Goal: Obtain resource: Download file/media

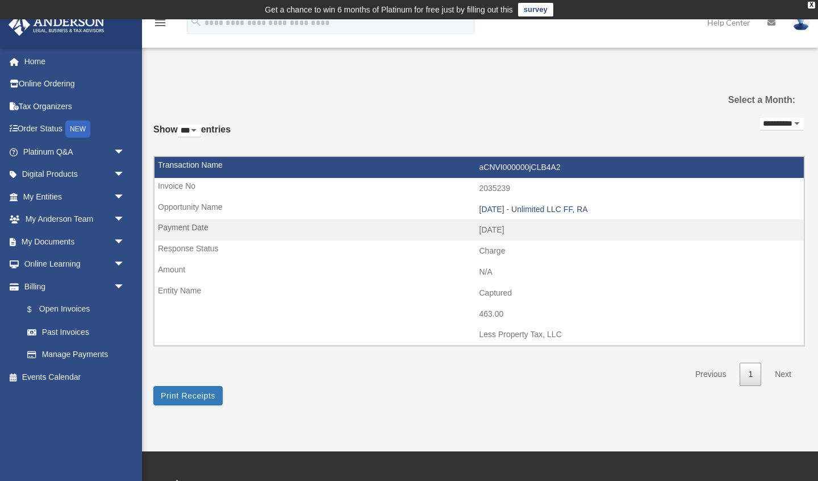
select select "***"
click at [713, 375] on link "Previous" at bounding box center [711, 373] width 48 height 23
click at [786, 121] on select "**********" at bounding box center [782, 124] width 44 height 13
select select "**********"
click at [760, 118] on select "**********" at bounding box center [782, 124] width 44 height 13
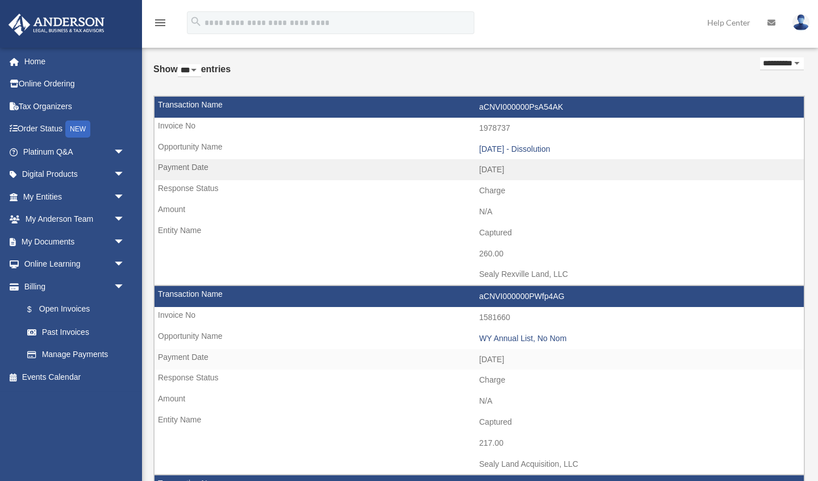
scroll to position [55, 0]
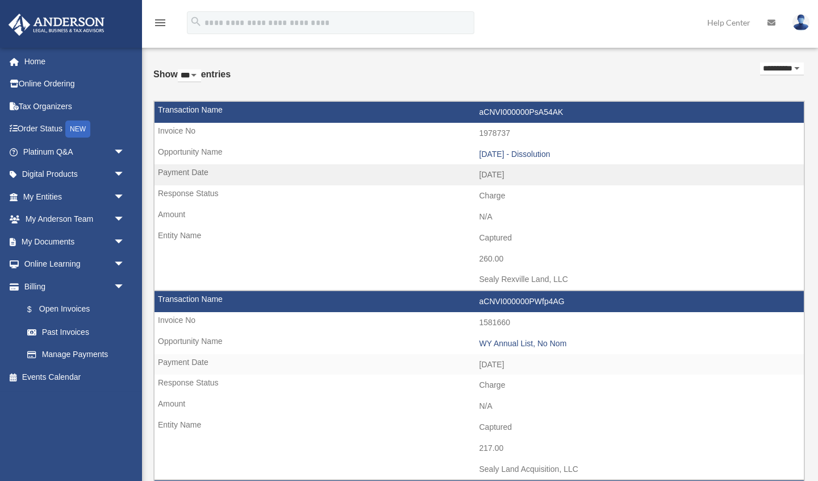
click at [525, 155] on div "[DATE] - Dissolution" at bounding box center [638, 154] width 319 height 10
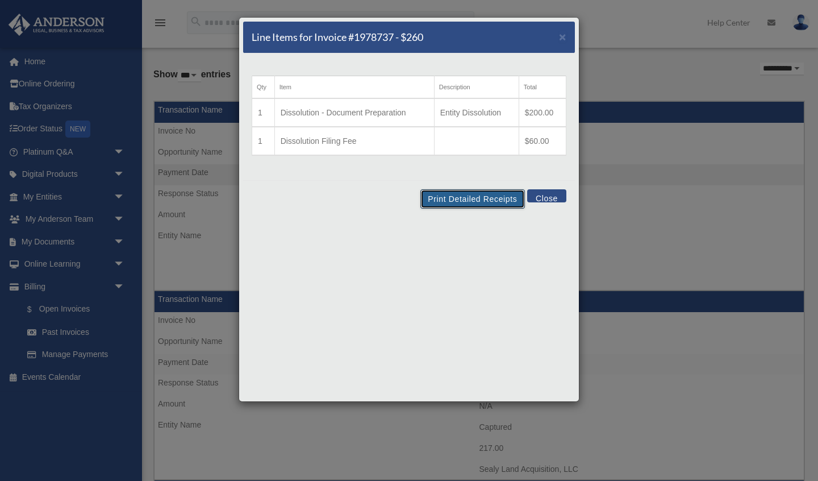
drag, startPoint x: 469, startPoint y: 197, endPoint x: 667, endPoint y: 333, distance: 240.8
click at [469, 197] on button "Print Detailed Receipts" at bounding box center [472, 198] width 104 height 19
click at [553, 199] on button "Close" at bounding box center [546, 195] width 39 height 13
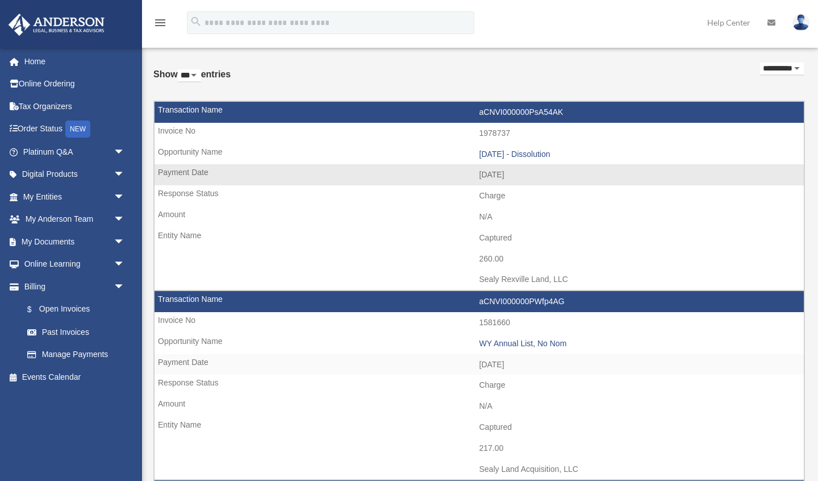
click at [502, 110] on td "aCNVI000000PsA54AK" at bounding box center [479, 113] width 649 height 22
click at [69, 331] on link "Past Invoices" at bounding box center [79, 331] width 126 height 23
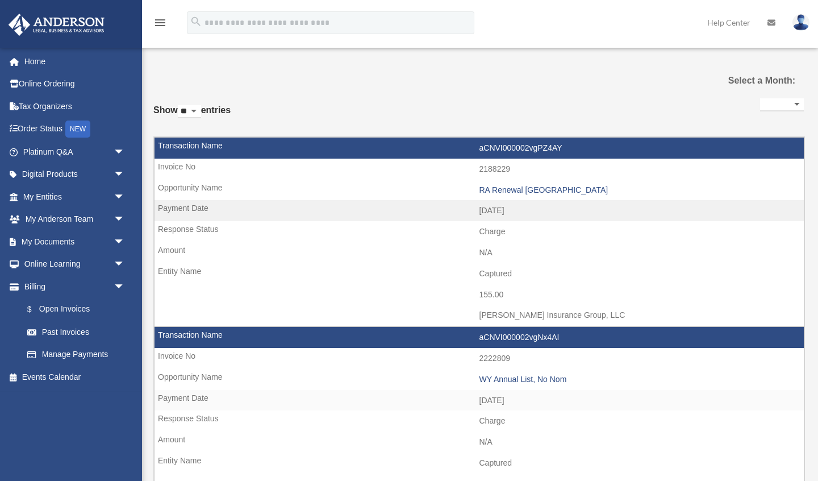
select select
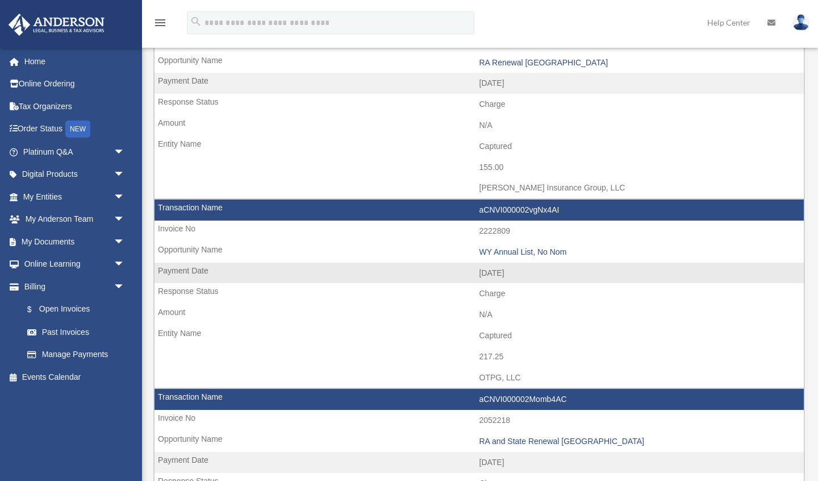
scroll to position [153, 0]
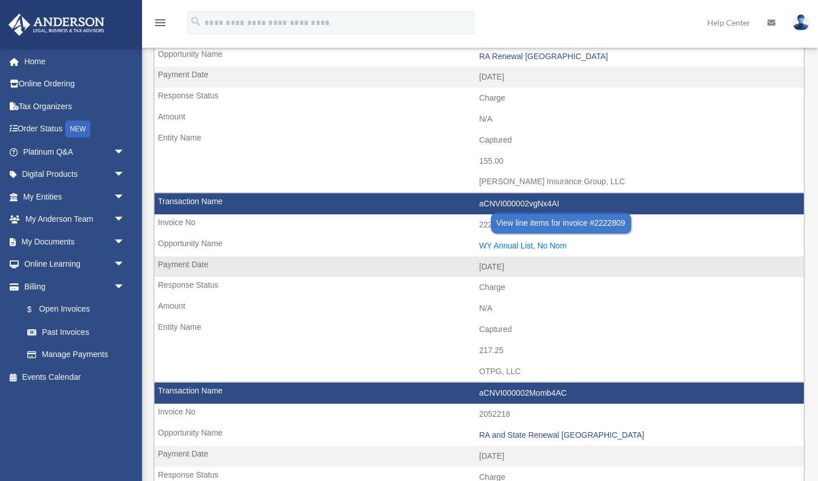
click at [527, 245] on div "WY Annual List, No Nom" at bounding box center [638, 246] width 319 height 10
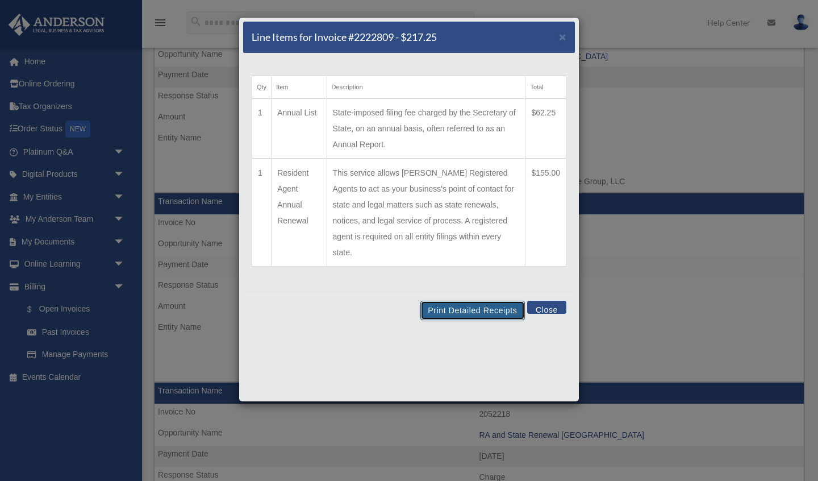
click at [478, 301] on button "Print Detailed Receipts" at bounding box center [472, 310] width 104 height 19
click at [477, 301] on button "Print Detailed Receipts" at bounding box center [472, 310] width 104 height 19
click at [548, 301] on button "Close" at bounding box center [546, 307] width 39 height 13
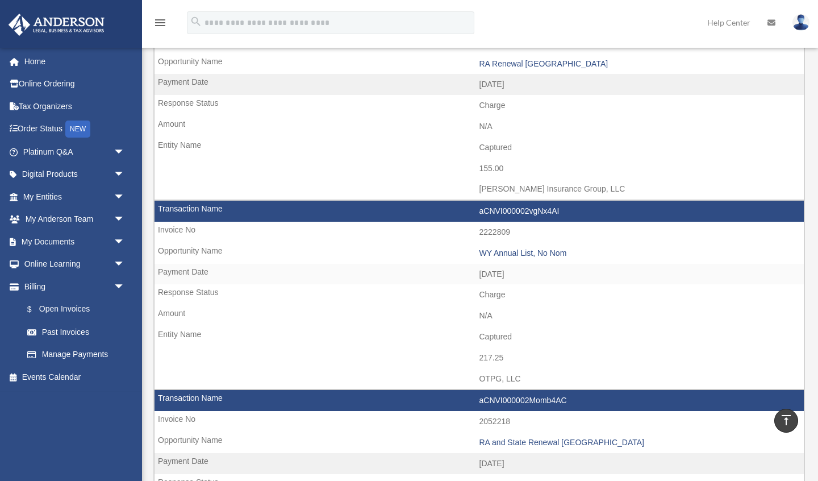
scroll to position [0, 0]
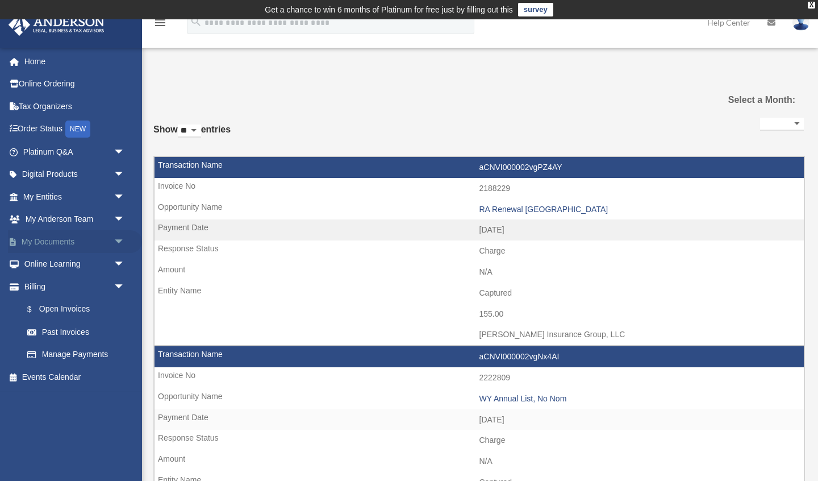
click at [118, 242] on span "arrow_drop_down" at bounding box center [125, 241] width 23 height 23
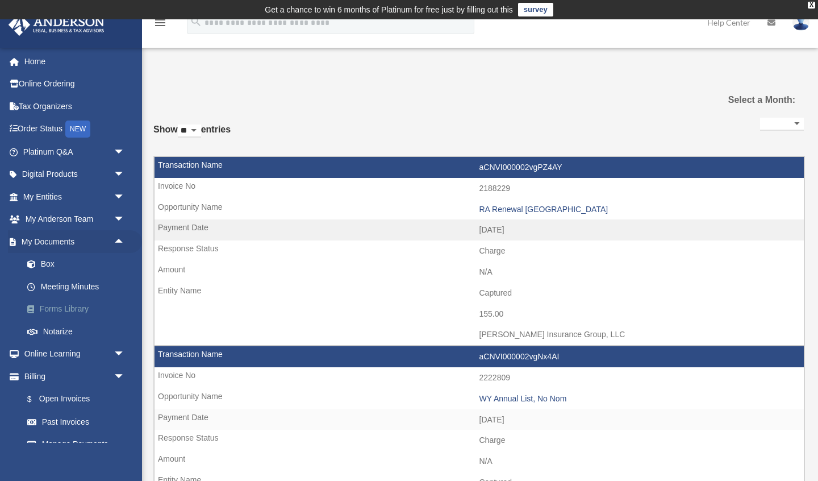
click at [67, 311] on link "Forms Library" at bounding box center [79, 309] width 126 height 23
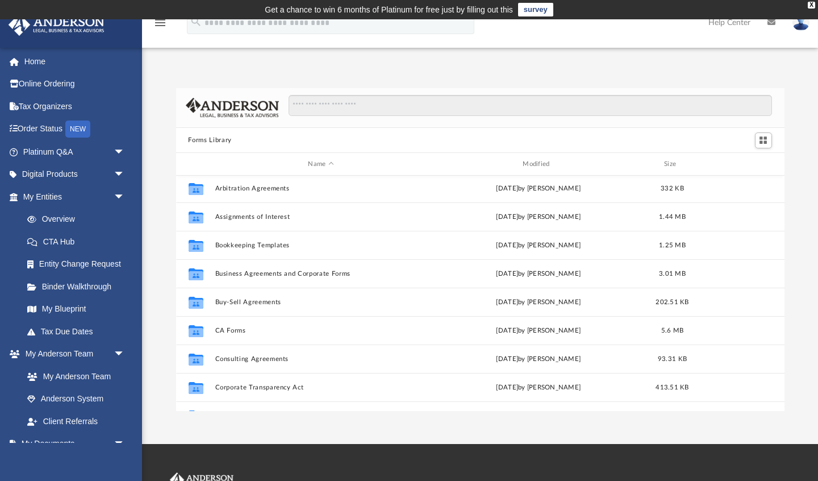
scroll to position [60, 0]
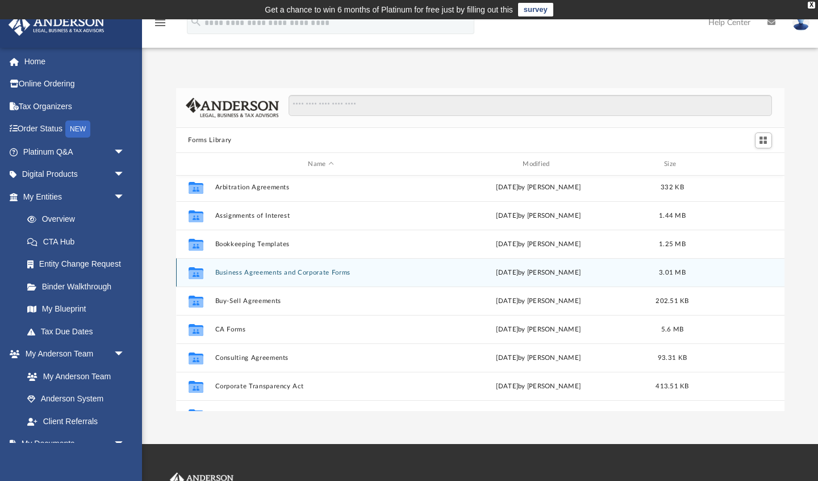
click at [291, 273] on button "Business Agreements and Corporate Forms" at bounding box center [321, 272] width 212 height 7
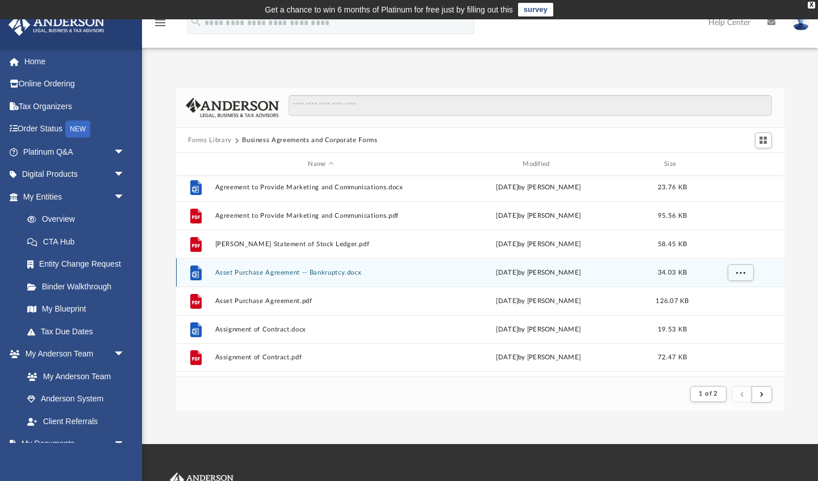
scroll to position [223, 608]
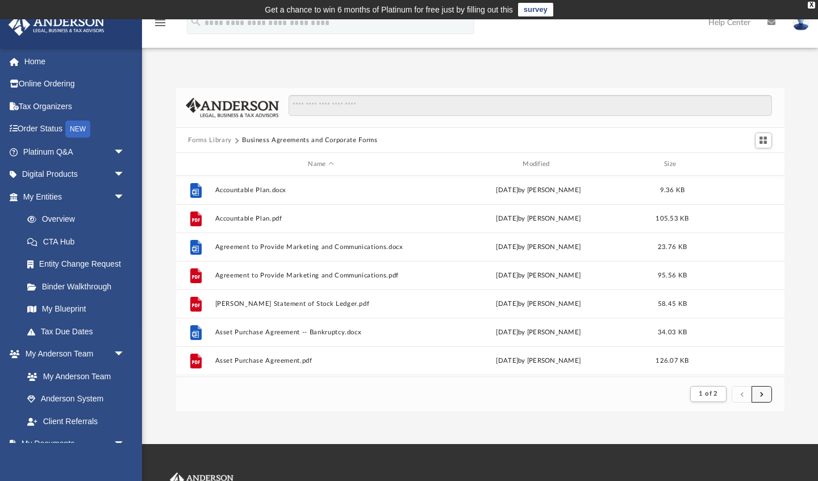
click at [760, 396] on span "submit" at bounding box center [761, 393] width 3 height 6
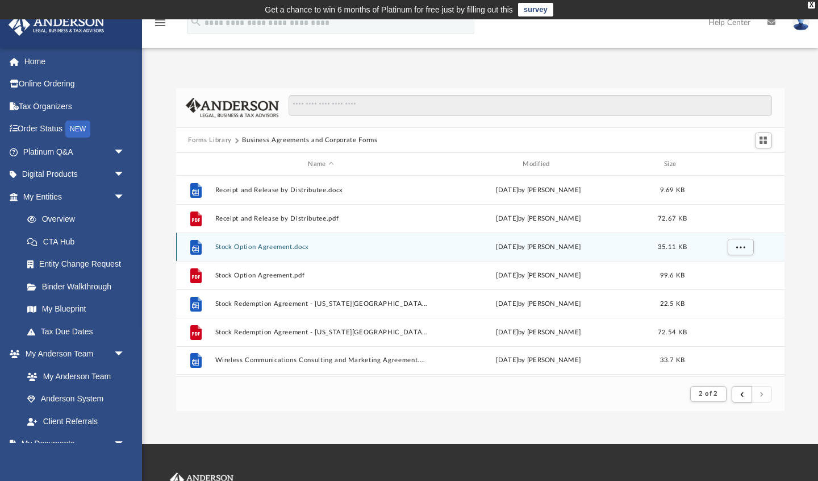
click at [277, 249] on button "Stock Option Agreement.docx" at bounding box center [321, 246] width 212 height 7
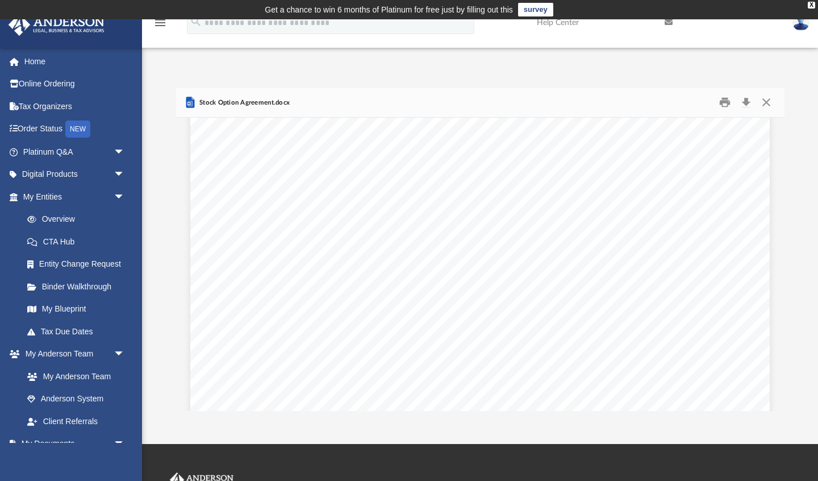
scroll to position [0, 0]
click at [747, 102] on button "Download" at bounding box center [746, 103] width 20 height 18
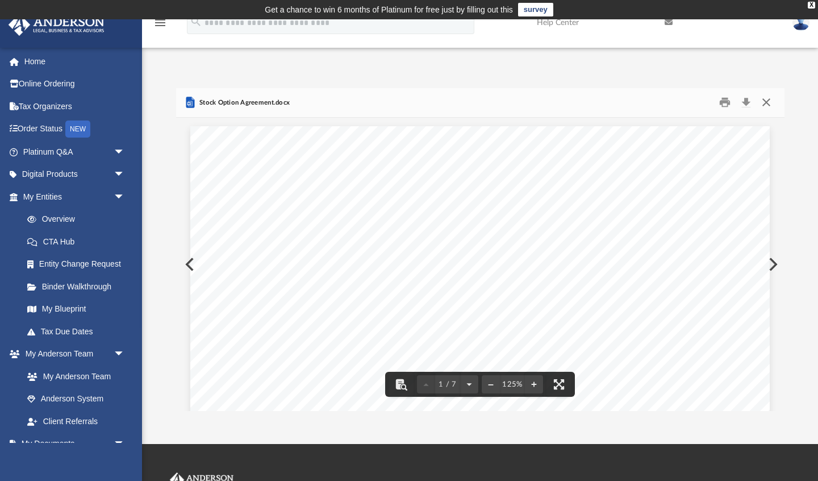
drag, startPoint x: 767, startPoint y: 102, endPoint x: 757, endPoint y: 108, distance: 11.5
click at [767, 102] on button "Close" at bounding box center [766, 103] width 20 height 18
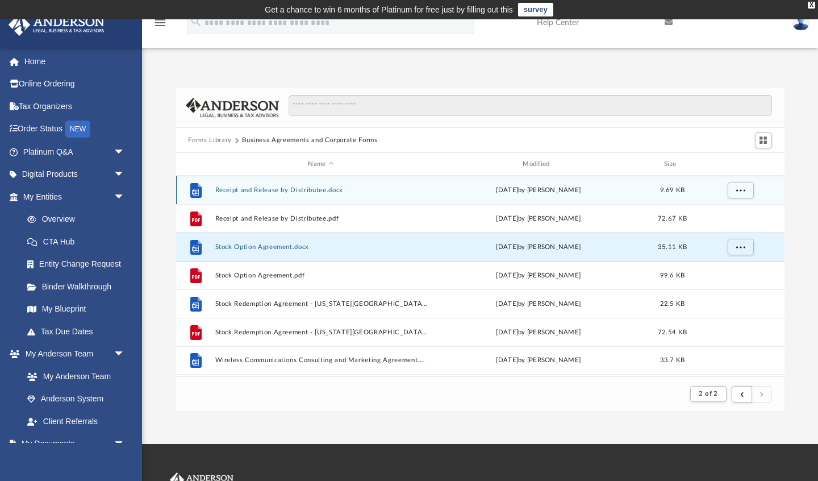
click at [286, 189] on button "Receipt and Release by Distributee.docx" at bounding box center [321, 189] width 212 height 7
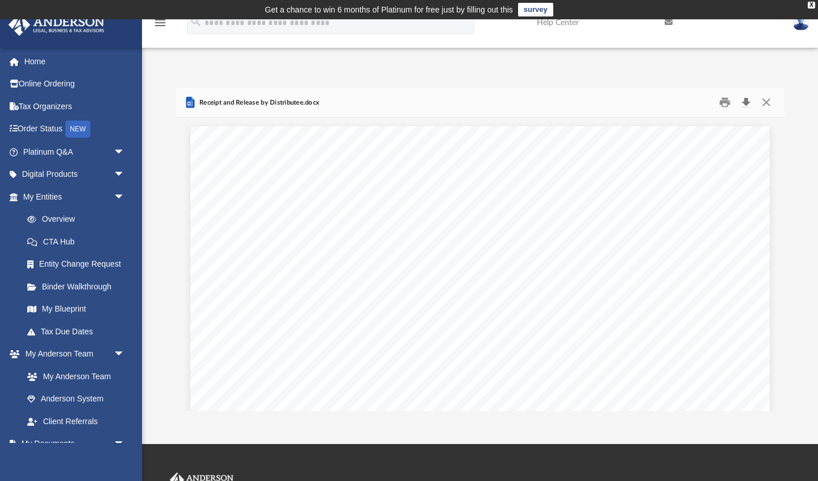
click at [748, 102] on button "Download" at bounding box center [746, 103] width 20 height 18
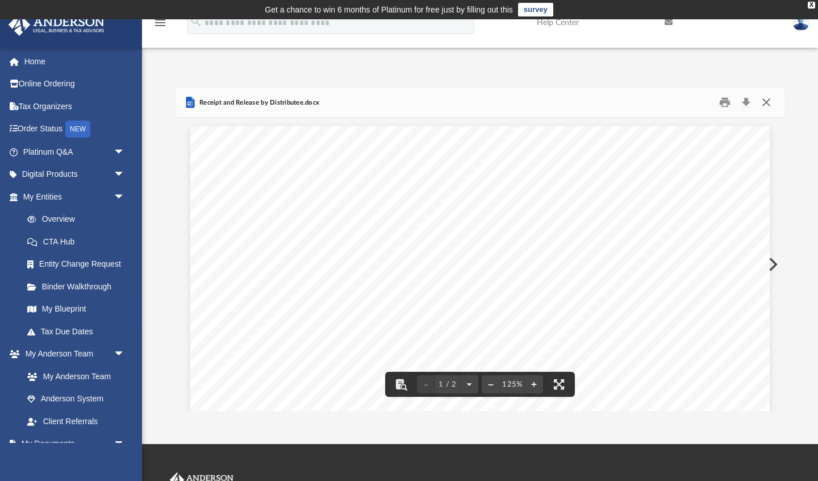
click at [767, 103] on button "Close" at bounding box center [766, 103] width 20 height 18
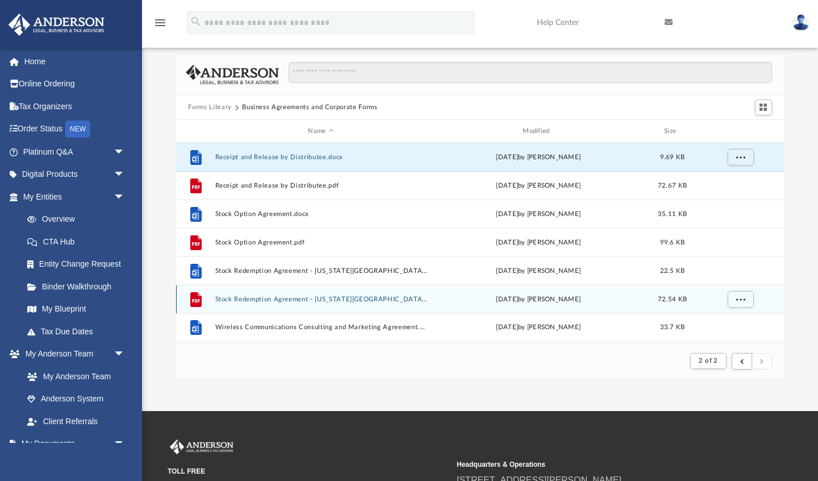
scroll to position [45, 0]
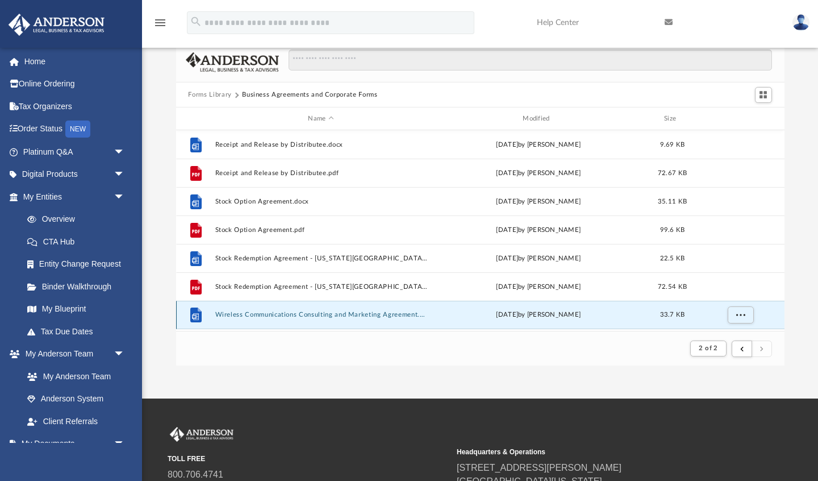
click at [276, 315] on button "Wireless Communications Consulting and Marketing Agreement.docx" at bounding box center [321, 314] width 212 height 7
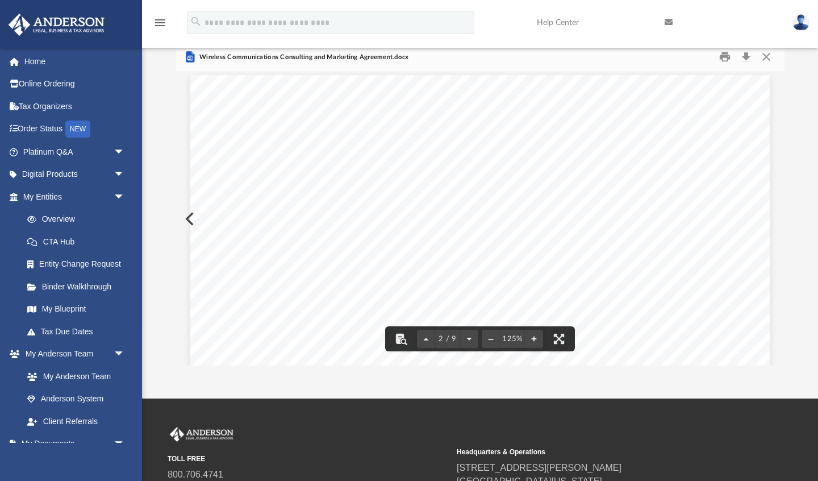
scroll to position [0, 0]
click at [745, 56] on button "Download" at bounding box center [746, 57] width 20 height 18
click at [767, 57] on button "Close" at bounding box center [766, 57] width 20 height 18
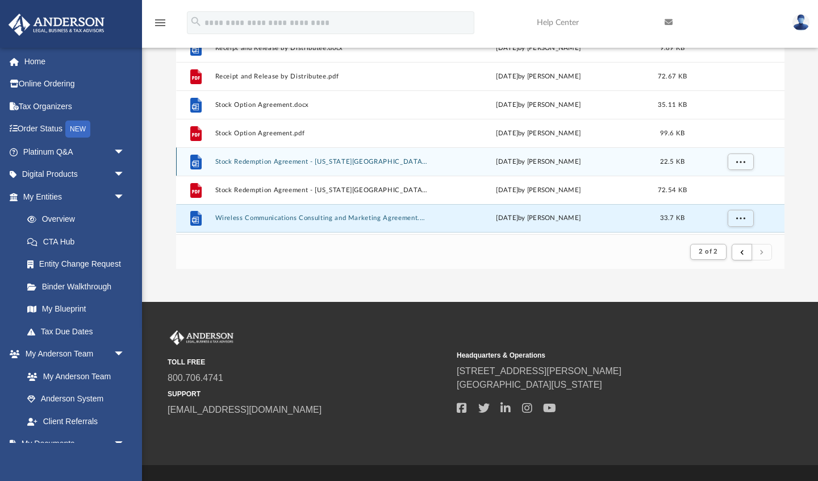
scroll to position [153, 0]
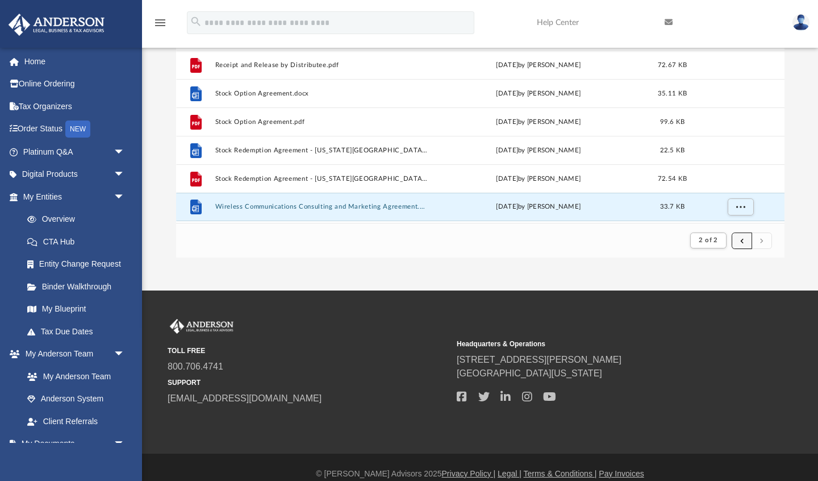
click at [742, 241] on span "submit" at bounding box center [741, 240] width 3 height 6
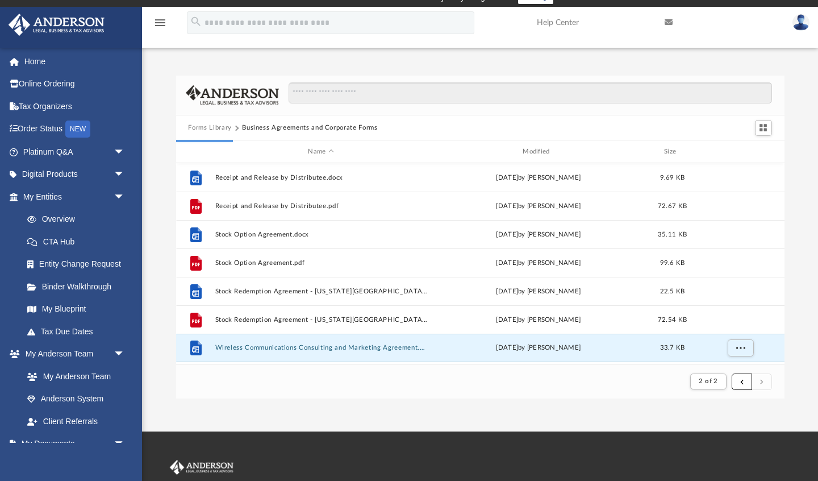
scroll to position [14, 0]
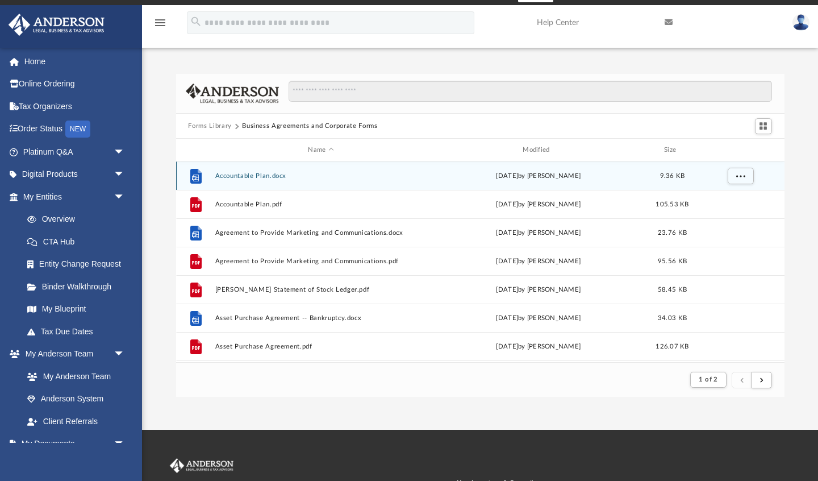
click at [267, 174] on button "Accountable Plan.docx" at bounding box center [321, 175] width 212 height 7
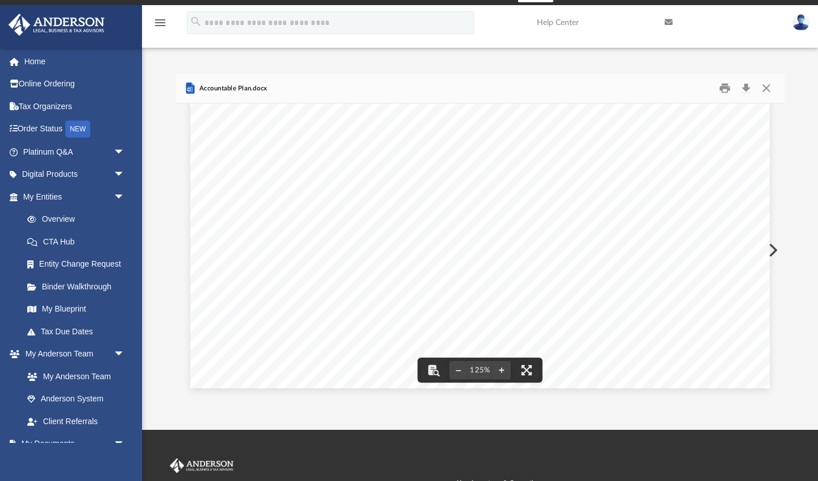
scroll to position [0, 0]
click at [747, 87] on button "Download" at bounding box center [746, 89] width 20 height 18
click at [766, 88] on button "Close" at bounding box center [766, 89] width 20 height 18
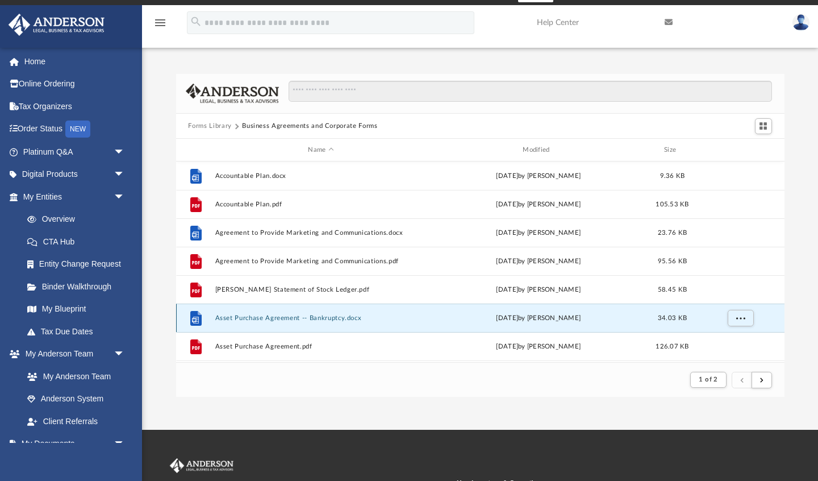
click at [276, 318] on button "Asset Purchase Agreement -- Bankruptcy.docx" at bounding box center [321, 317] width 212 height 7
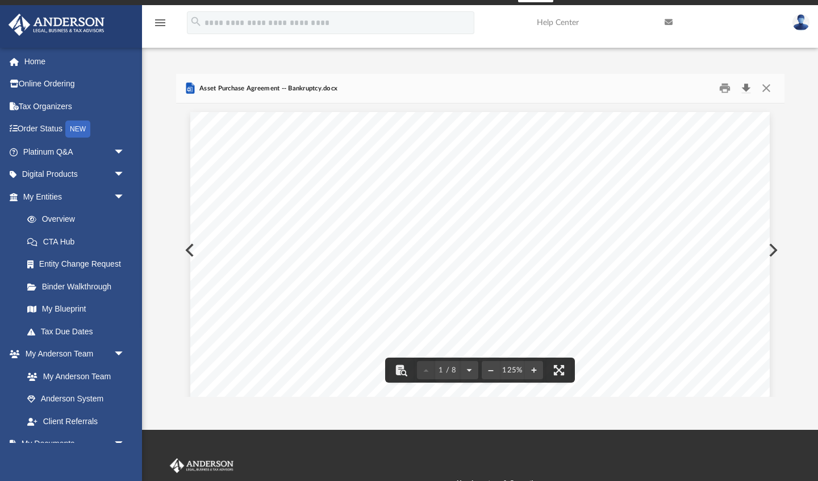
click at [745, 87] on button "Download" at bounding box center [746, 89] width 20 height 18
click at [766, 88] on button "Close" at bounding box center [766, 89] width 20 height 18
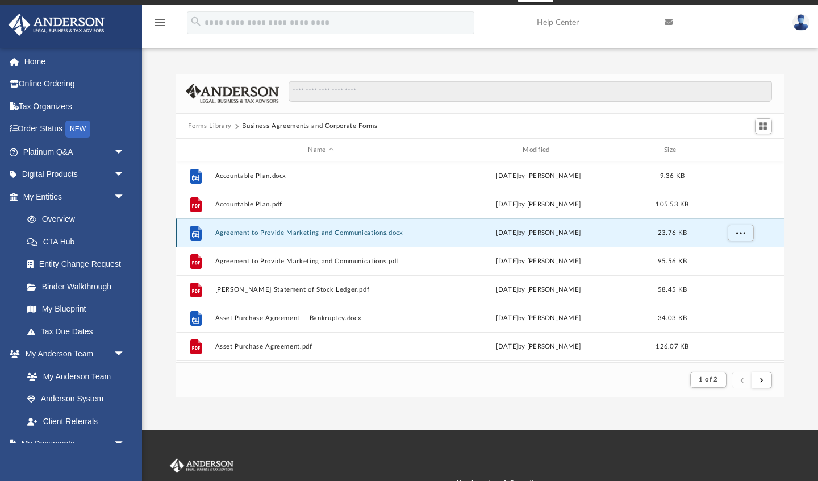
click at [336, 231] on button "Agreement to Provide Marketing and Communications.docx" at bounding box center [321, 232] width 212 height 7
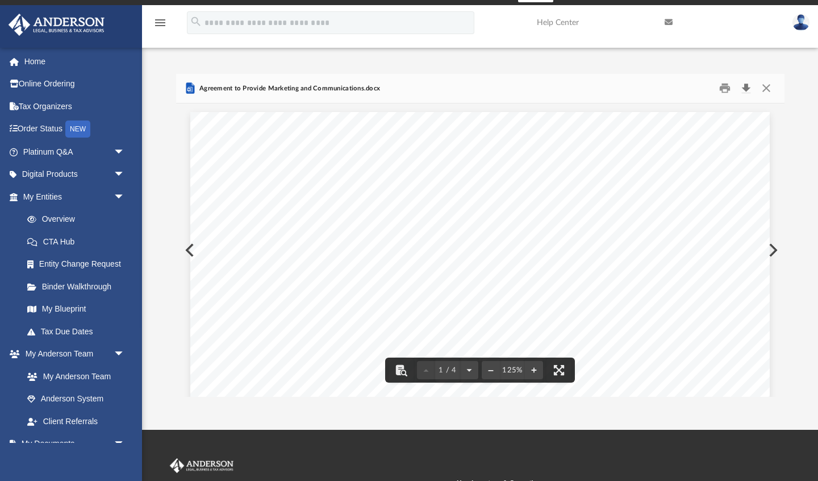
click at [745, 87] on button "Download" at bounding box center [746, 89] width 20 height 18
click at [767, 89] on button "Close" at bounding box center [766, 89] width 20 height 18
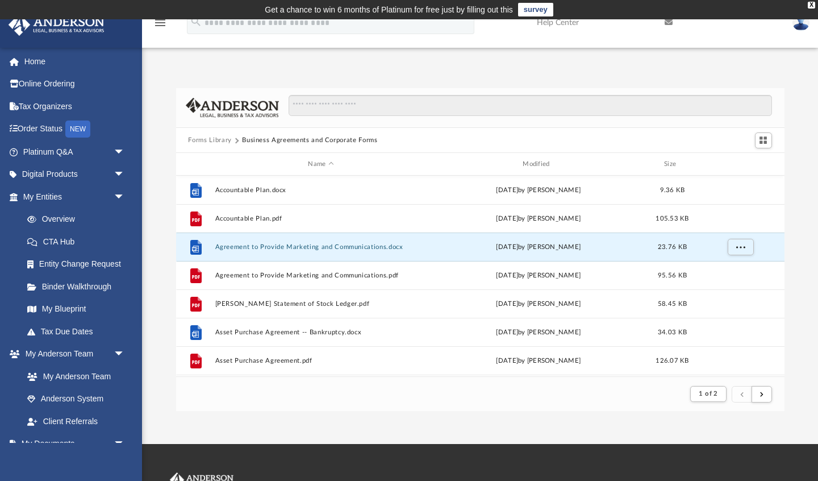
click at [214, 140] on button "Forms Library" at bounding box center [209, 140] width 43 height 10
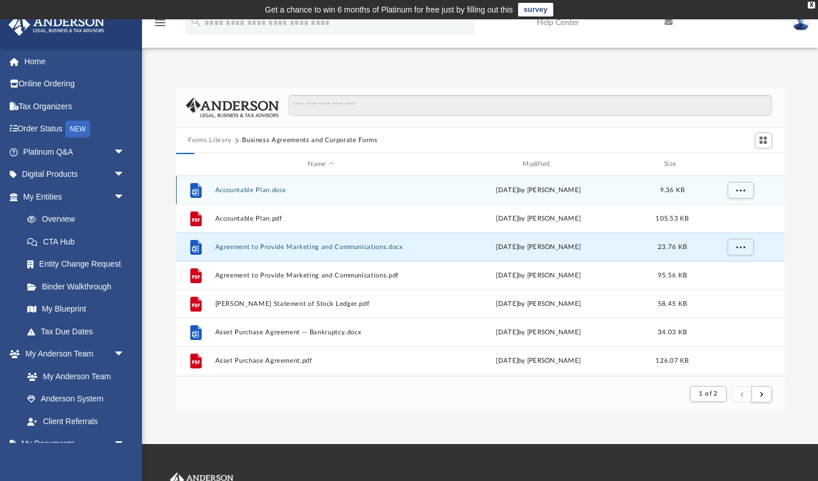
scroll to position [258, 608]
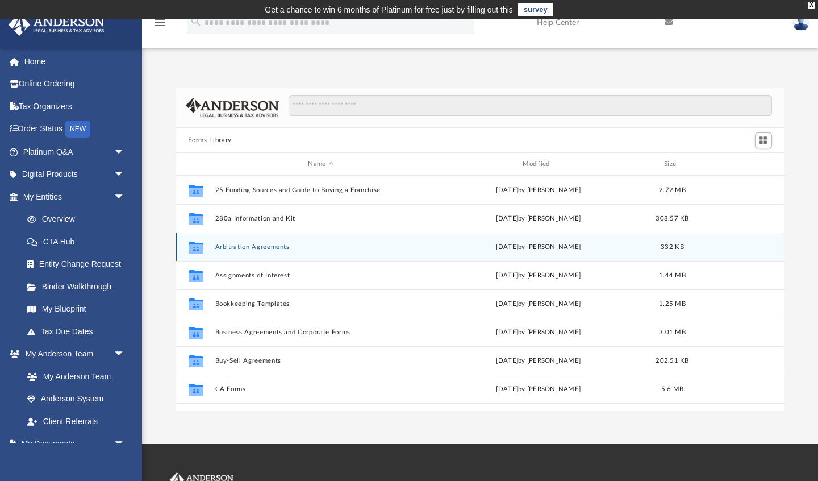
click at [279, 247] on button "Arbitration Agreements" at bounding box center [321, 246] width 212 height 7
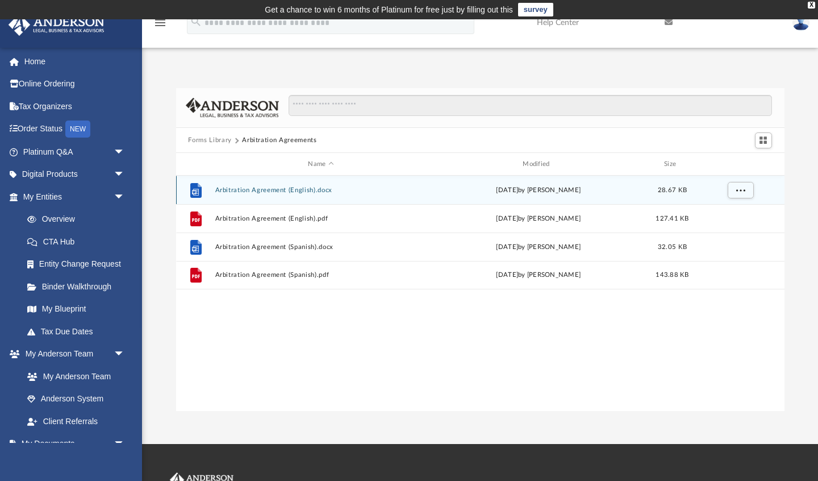
click at [272, 187] on button "Arbitration Agreement (English).docx" at bounding box center [321, 189] width 212 height 7
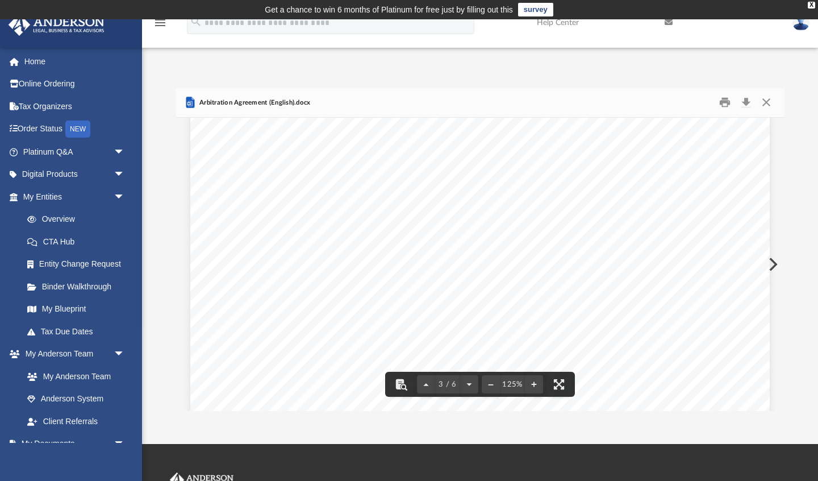
scroll to position [0, 0]
click at [747, 102] on button "Download" at bounding box center [746, 103] width 20 height 18
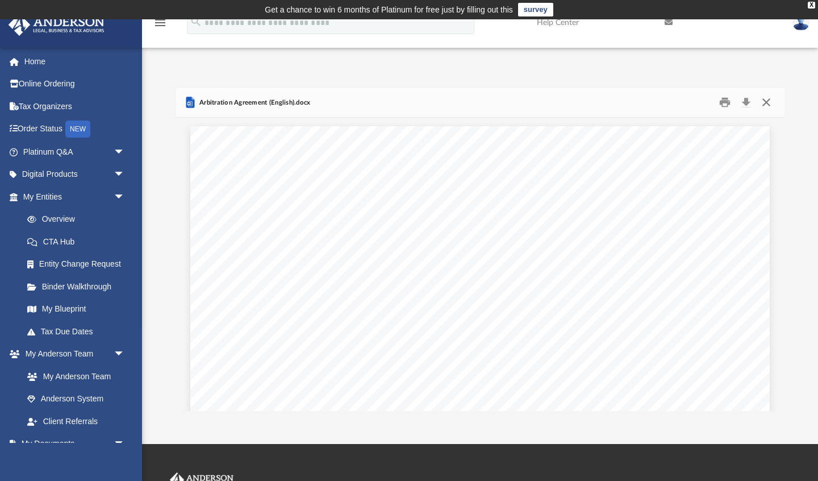
click at [767, 101] on button "Close" at bounding box center [766, 103] width 20 height 18
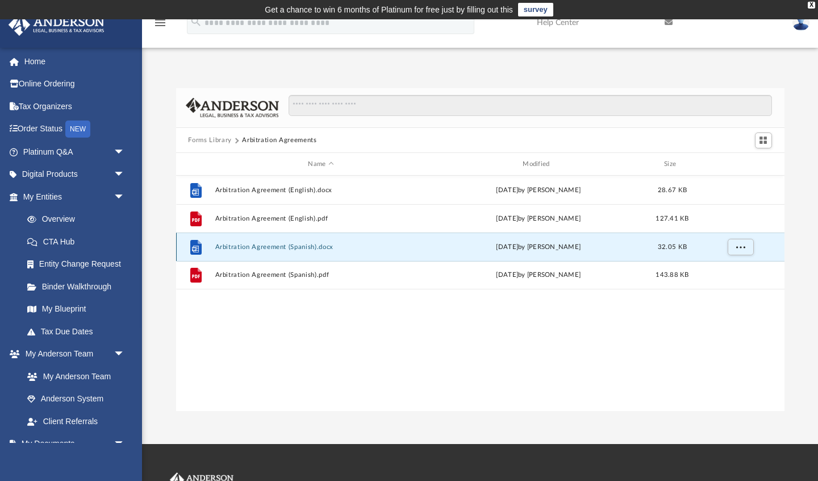
click at [256, 248] on button "Arbitration Agreement (Spanish).docx" at bounding box center [321, 246] width 212 height 7
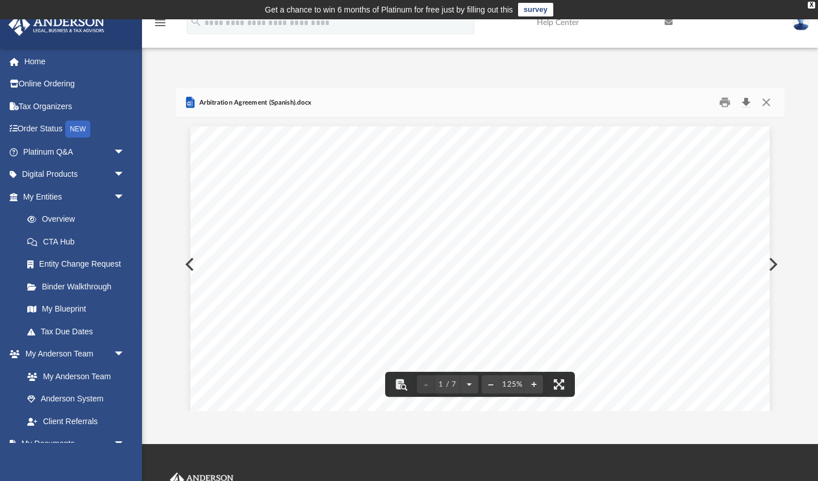
click at [746, 103] on button "Download" at bounding box center [746, 103] width 20 height 18
click at [767, 101] on button "Close" at bounding box center [766, 103] width 20 height 18
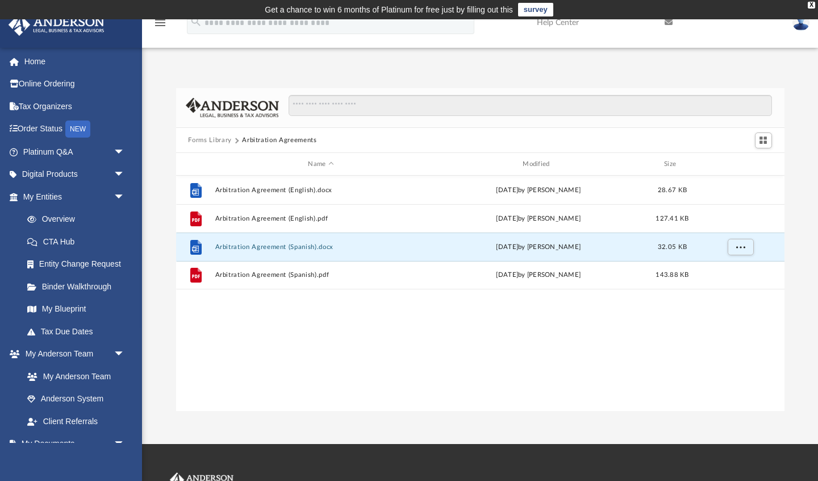
click at [208, 141] on button "Forms Library" at bounding box center [209, 140] width 43 height 10
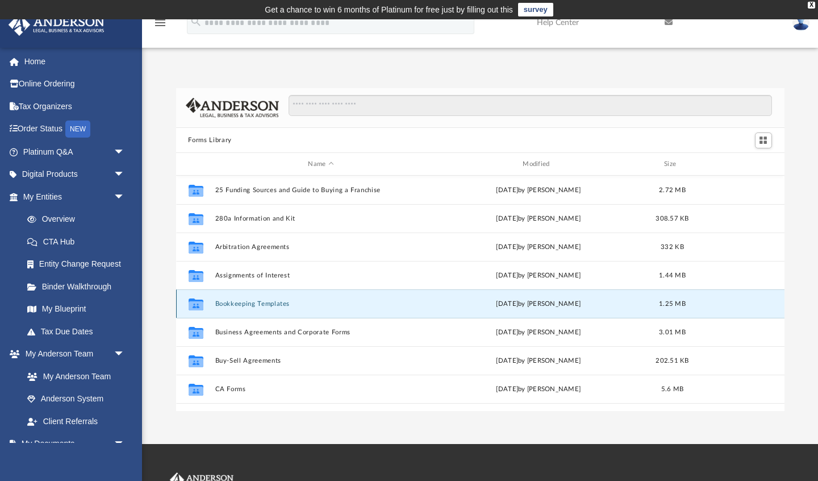
click at [264, 303] on button "Bookkeeping Templates" at bounding box center [321, 303] width 212 height 7
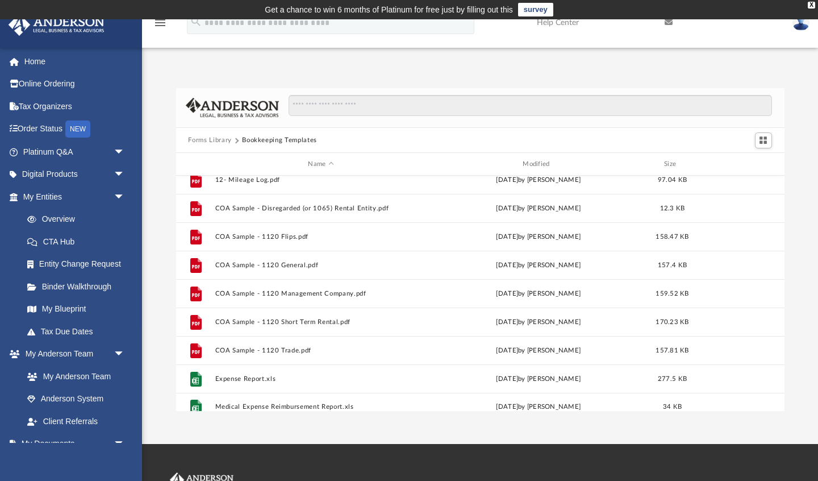
scroll to position [77, 0]
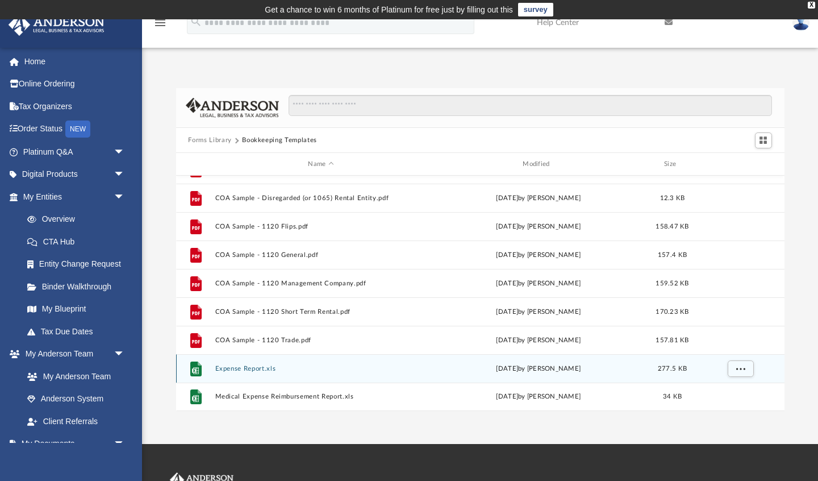
click at [252, 369] on button "Expense Report.xls" at bounding box center [321, 368] width 212 height 7
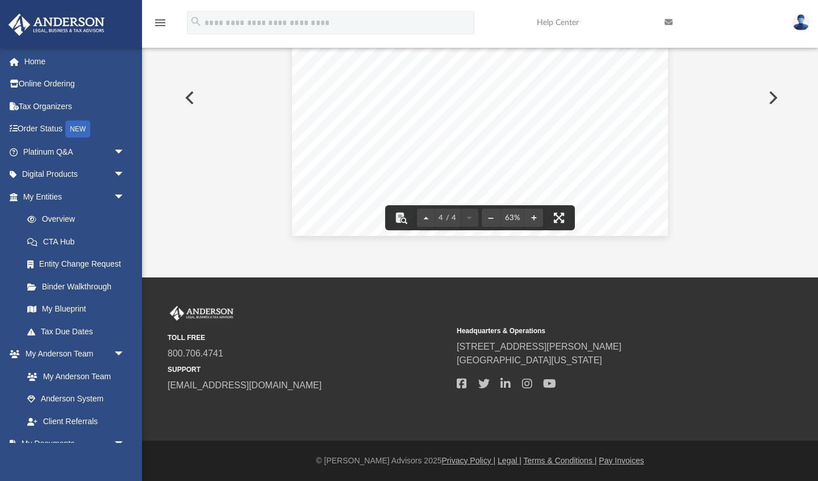
scroll to position [0, 0]
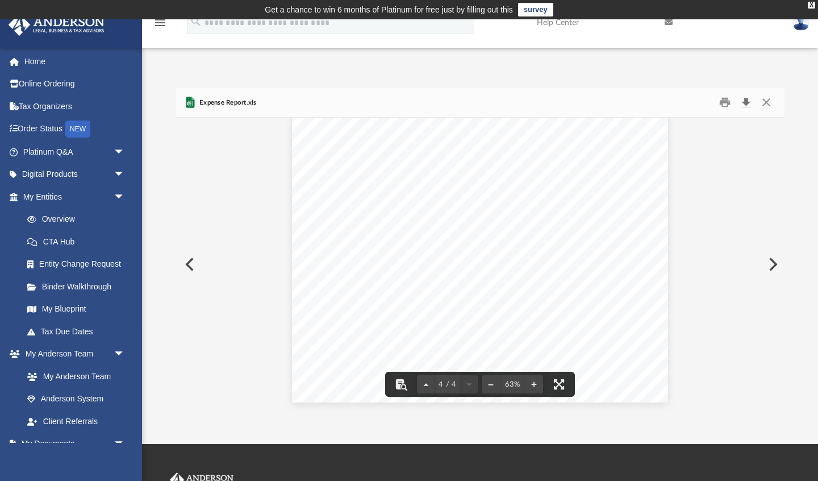
click at [746, 101] on button "Download" at bounding box center [746, 103] width 20 height 18
click at [767, 102] on button "Close" at bounding box center [766, 103] width 20 height 18
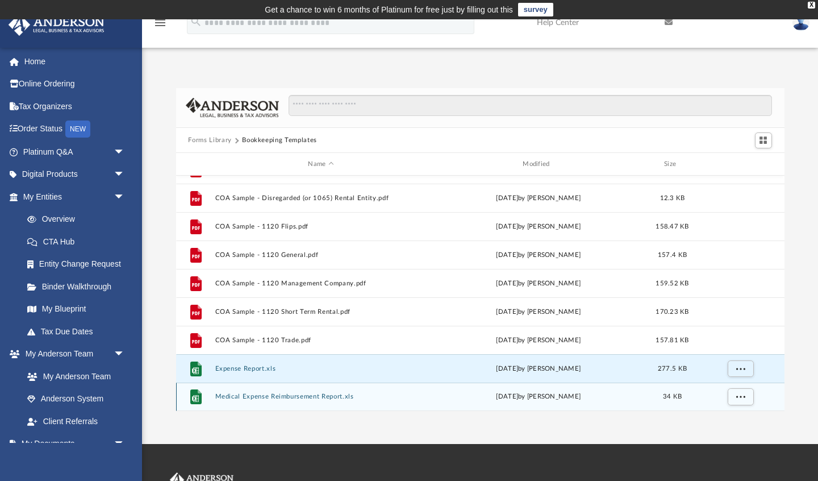
click at [290, 397] on button "Medical Expense Reimbursement Report.xls" at bounding box center [321, 396] width 212 height 7
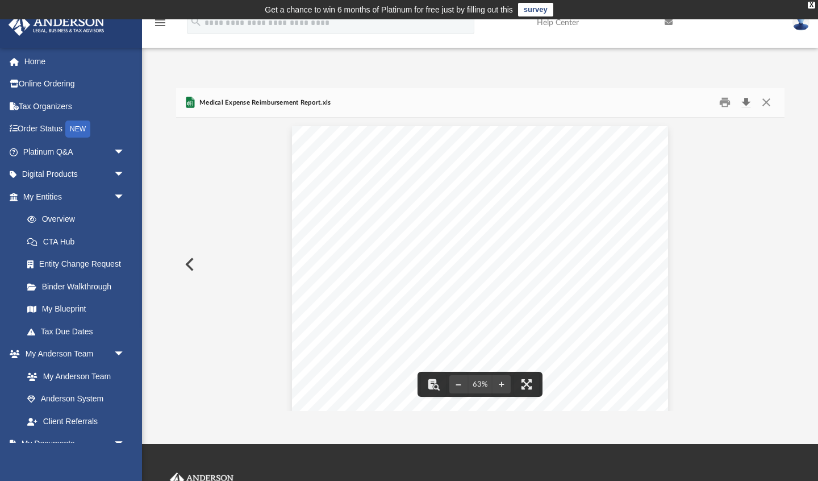
click at [745, 101] on button "Download" at bounding box center [746, 103] width 20 height 18
click at [767, 101] on button "Close" at bounding box center [766, 103] width 20 height 18
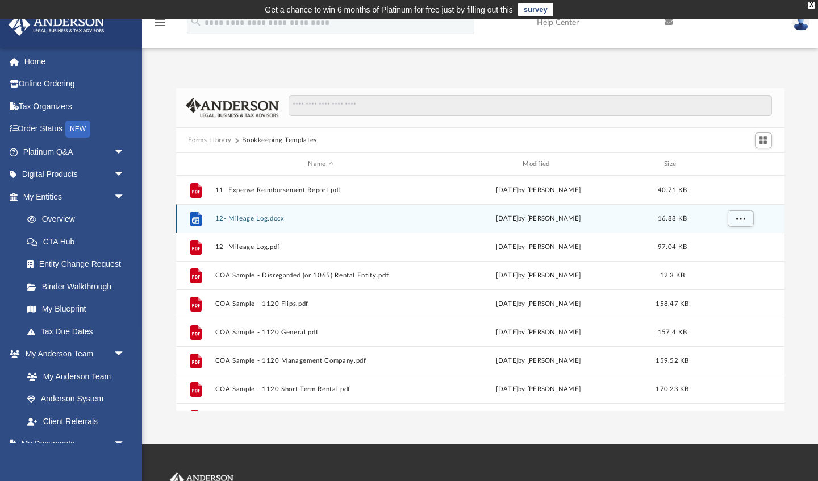
click at [267, 218] on button "12- Mileage Log.docx" at bounding box center [321, 218] width 212 height 7
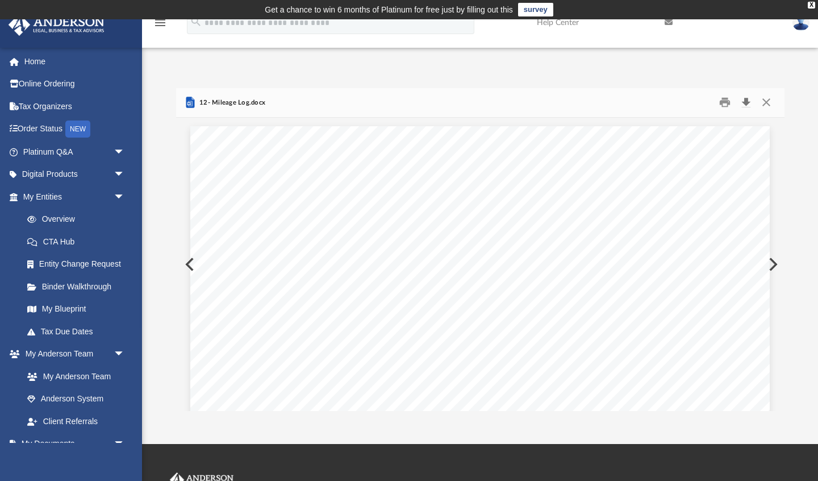
click at [748, 101] on button "Download" at bounding box center [746, 103] width 20 height 18
click at [766, 103] on button "Close" at bounding box center [766, 103] width 20 height 18
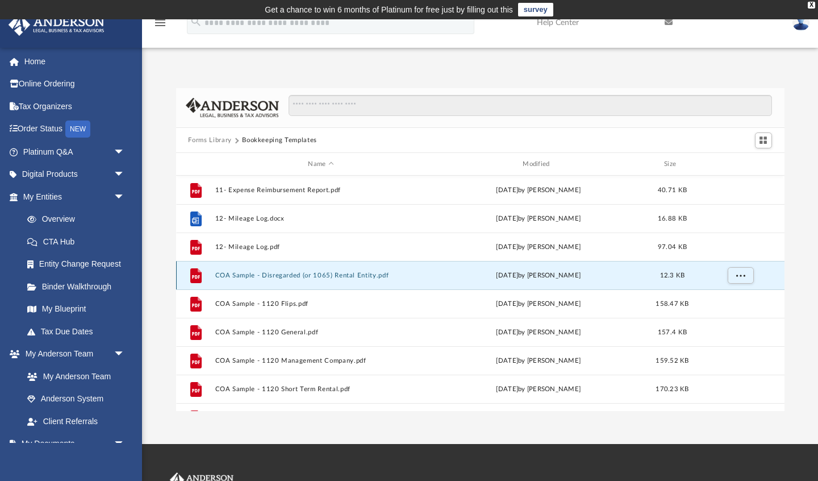
click at [290, 276] on button "COA Sample - Disregarded (or 1065) Rental Entity.pdf" at bounding box center [321, 275] width 212 height 7
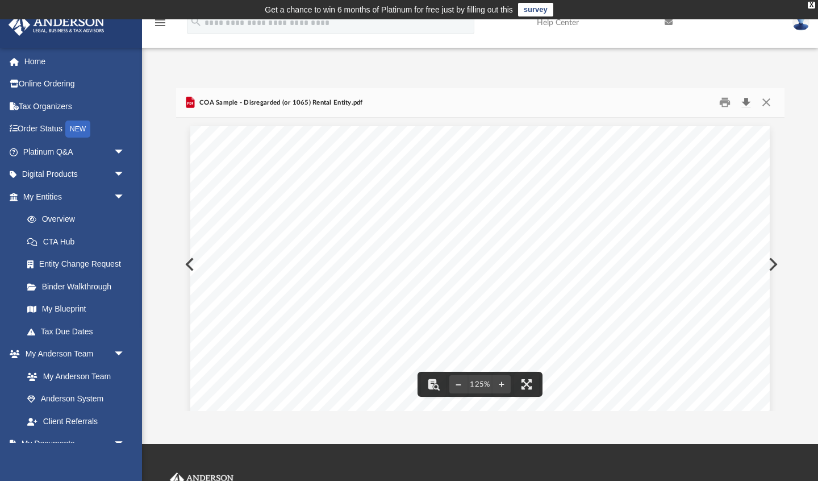
click at [748, 102] on button "Download" at bounding box center [746, 103] width 20 height 18
click at [766, 101] on button "Close" at bounding box center [766, 103] width 20 height 18
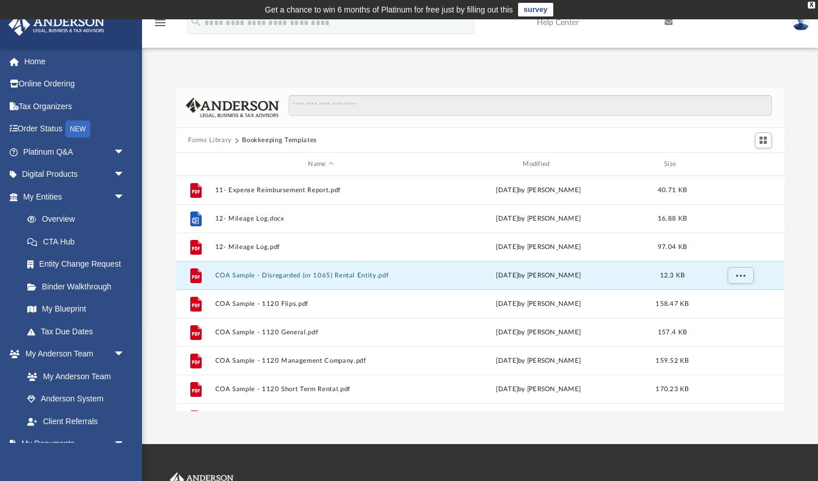
scroll to position [1, 0]
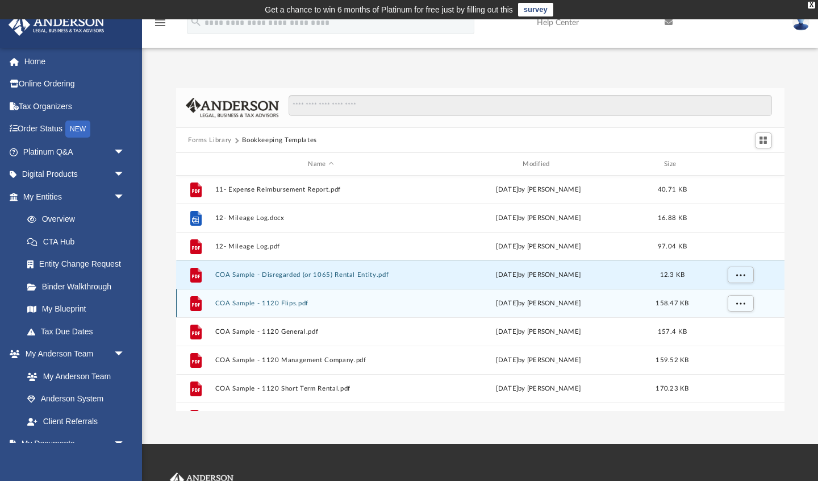
click at [286, 303] on button "COA Sample - 1120 Flips.pdf" at bounding box center [321, 302] width 212 height 7
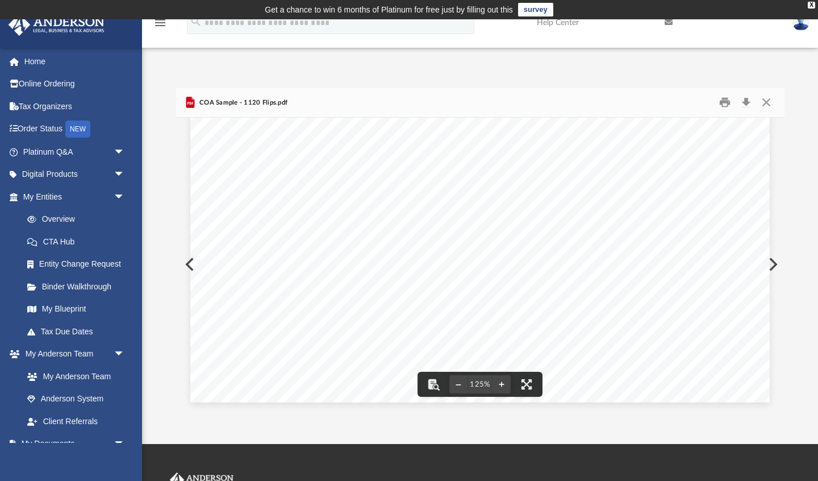
scroll to position [0, 0]
click at [748, 101] on button "Download" at bounding box center [746, 103] width 20 height 18
click at [766, 101] on button "Close" at bounding box center [766, 103] width 20 height 18
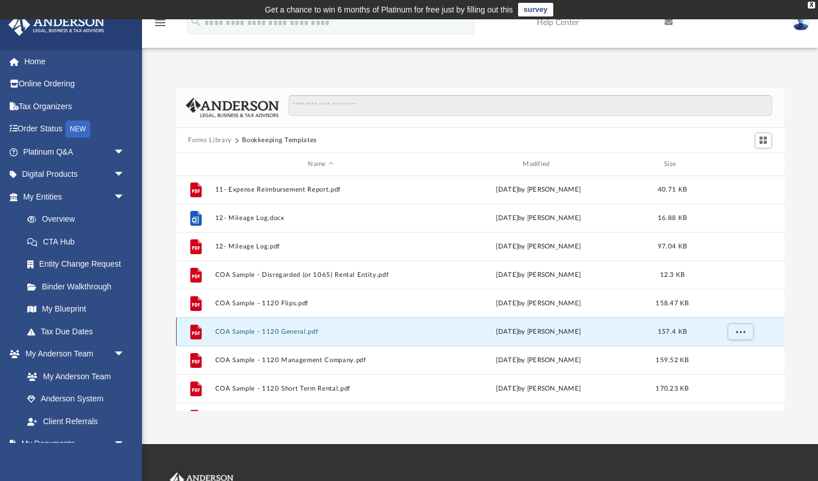
click at [323, 332] on button "COA Sample - 1120 General.pdf" at bounding box center [321, 331] width 212 height 7
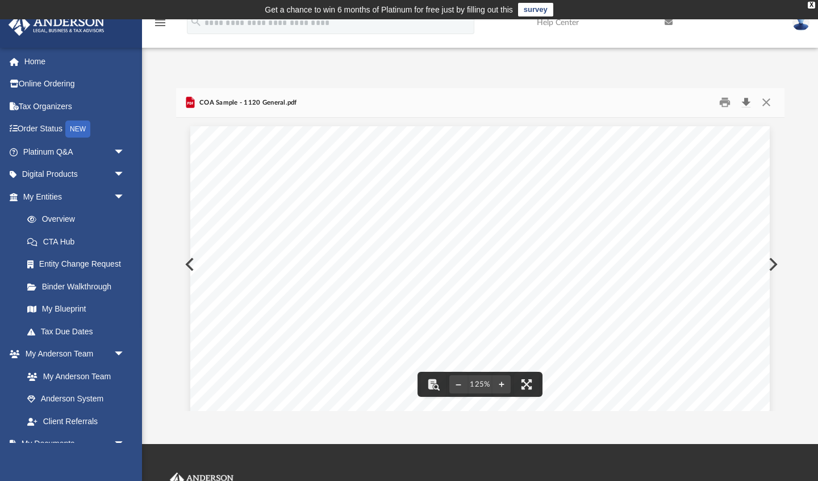
click at [746, 101] on button "Download" at bounding box center [746, 103] width 20 height 18
click at [766, 102] on button "Close" at bounding box center [766, 103] width 20 height 18
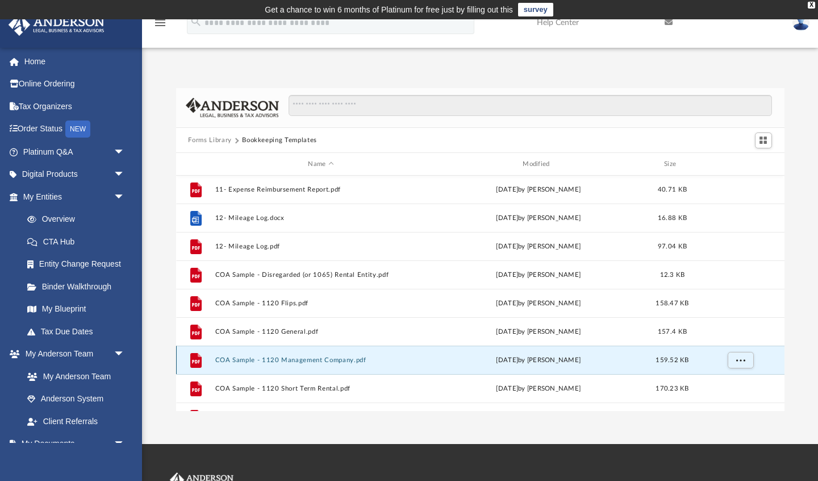
click at [353, 362] on button "COA Sample - 1120 Management Company.pdf" at bounding box center [321, 359] width 212 height 7
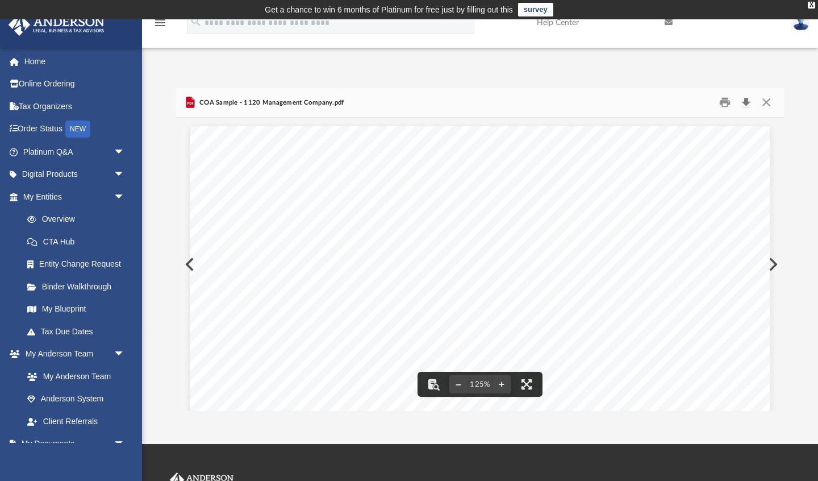
click at [746, 100] on button "Download" at bounding box center [746, 103] width 20 height 18
click at [767, 101] on button "Close" at bounding box center [766, 103] width 20 height 18
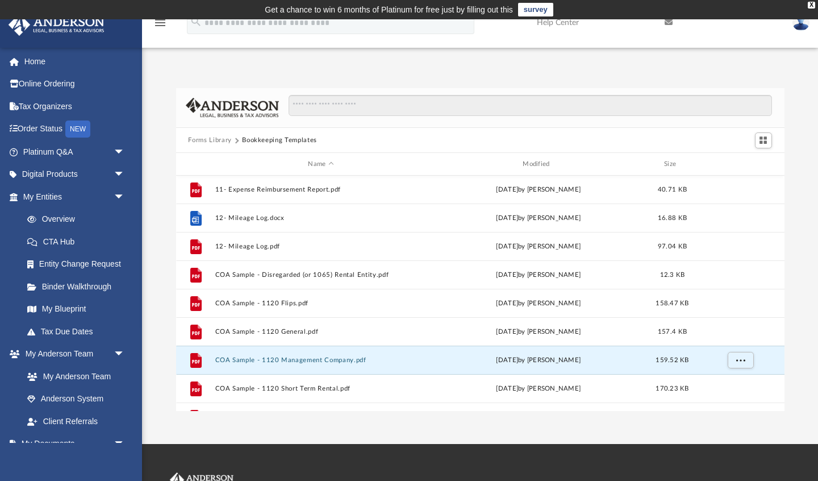
scroll to position [77, 0]
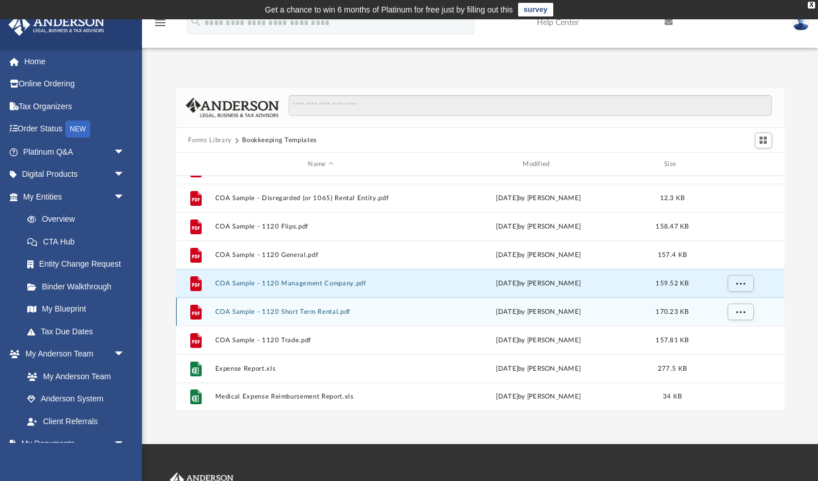
click at [332, 311] on button "COA Sample - 1120 Short Term Rental.pdf" at bounding box center [321, 311] width 212 height 7
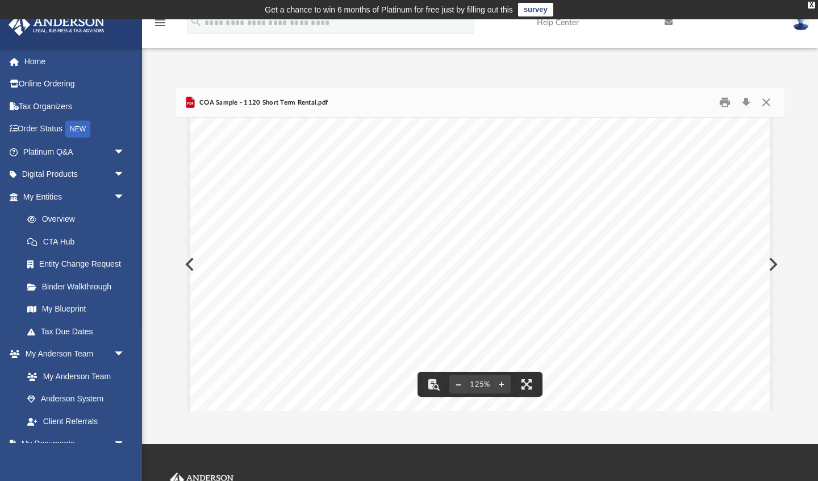
scroll to position [474, 0]
click at [746, 102] on button "Download" at bounding box center [746, 103] width 20 height 18
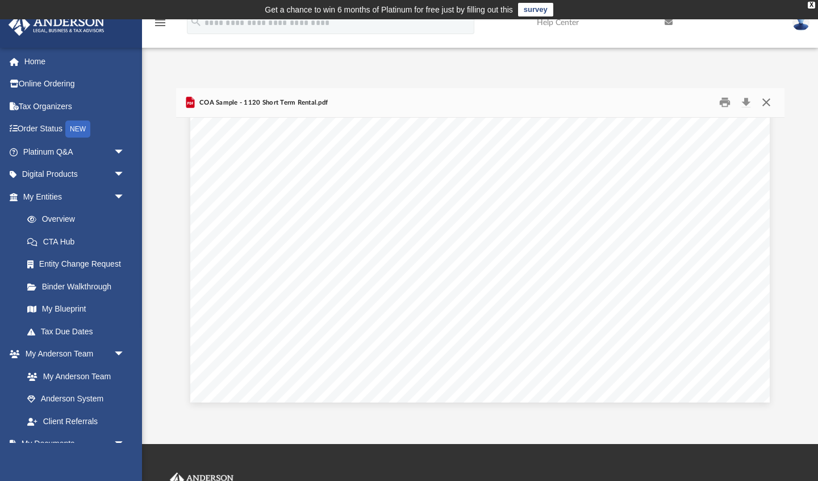
click at [766, 100] on button "Close" at bounding box center [766, 103] width 20 height 18
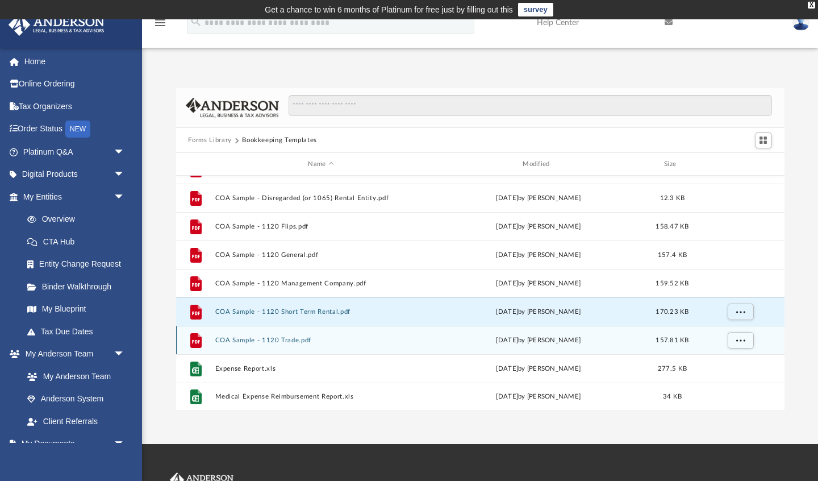
click at [304, 339] on button "COA Sample - 1120 Trade.pdf" at bounding box center [321, 339] width 212 height 7
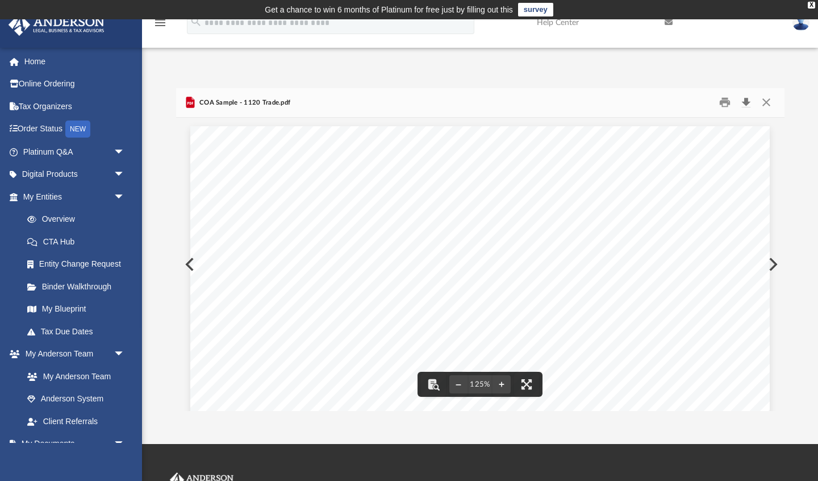
click at [747, 101] on button "Download" at bounding box center [746, 103] width 20 height 18
click at [767, 102] on button "Close" at bounding box center [766, 103] width 20 height 18
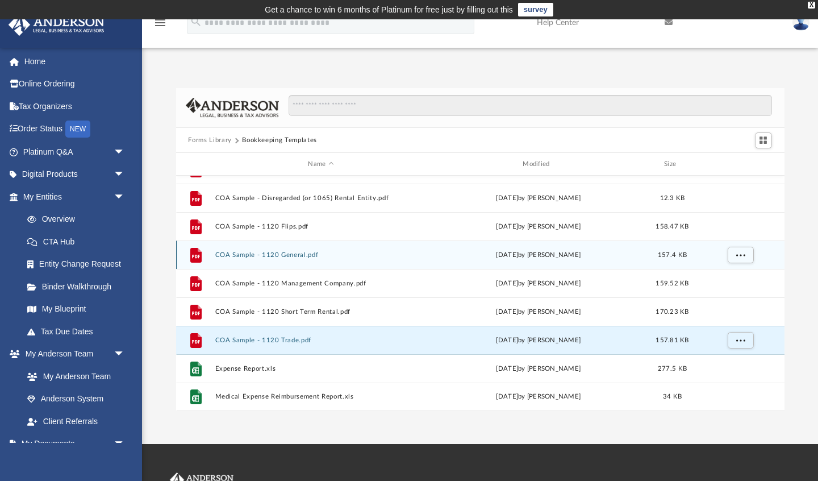
scroll to position [0, 0]
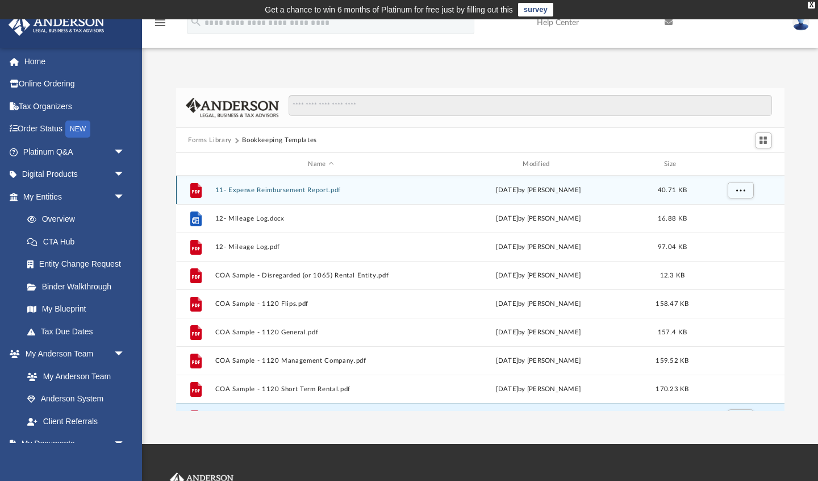
click at [324, 189] on button "11- Expense Reimbursement Report.pdf" at bounding box center [321, 189] width 212 height 7
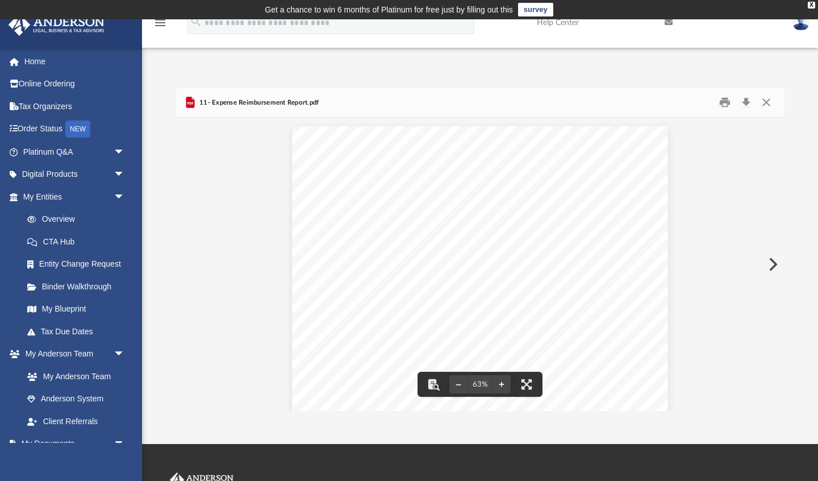
scroll to position [14, 0]
click at [747, 102] on button "Download" at bounding box center [746, 103] width 20 height 18
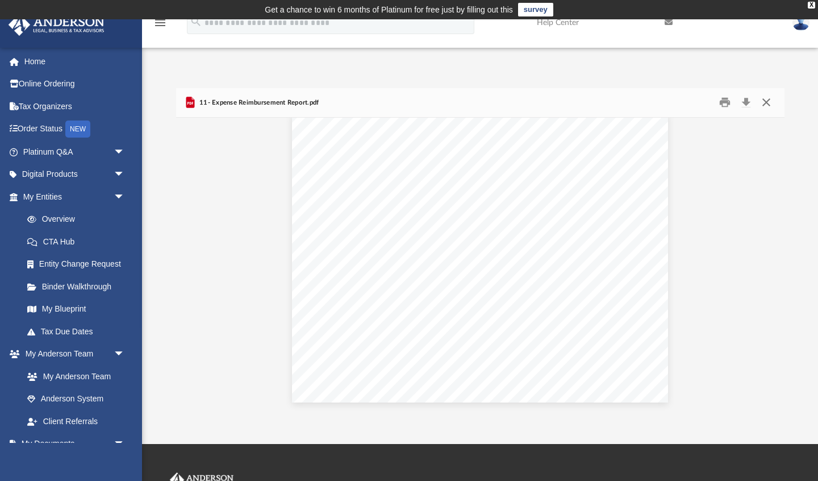
click at [767, 102] on button "Close" at bounding box center [766, 103] width 20 height 18
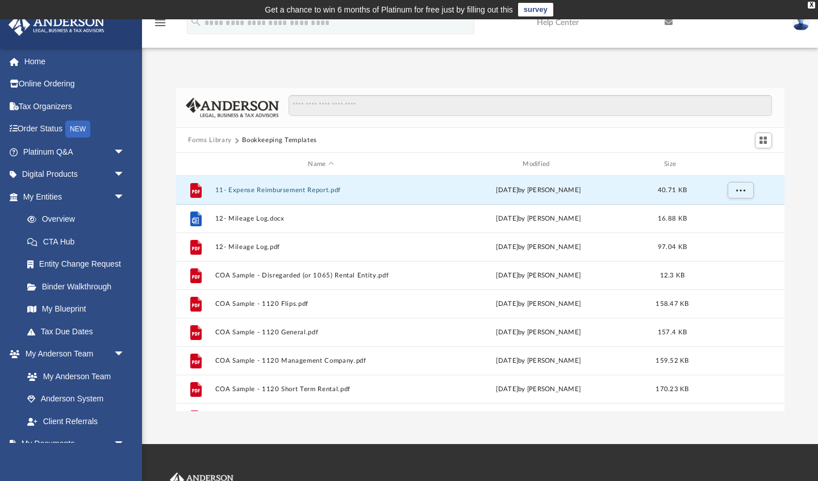
click at [222, 140] on button "Forms Library" at bounding box center [209, 140] width 43 height 10
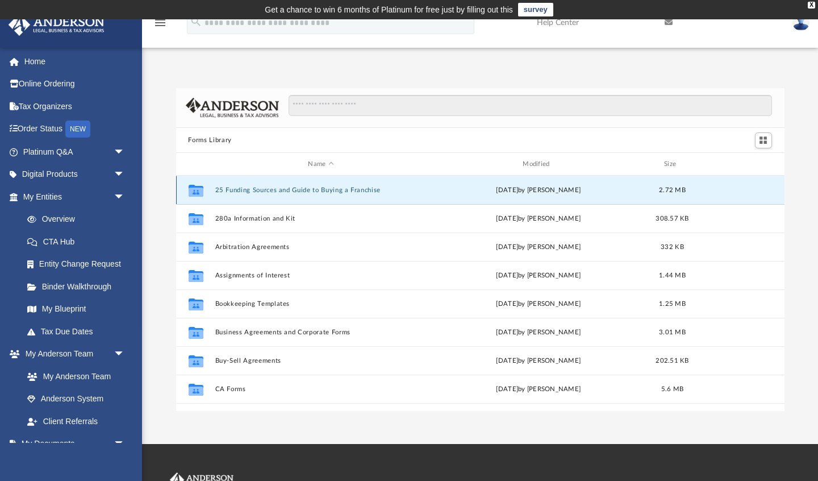
click at [268, 188] on button "25 Funding Sources and Guide to Buying a Franchise" at bounding box center [321, 189] width 212 height 7
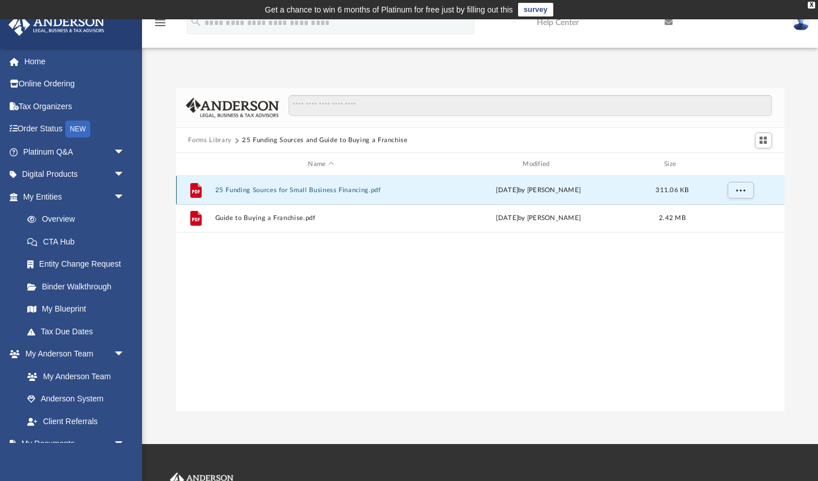
click at [305, 189] on button "25 Funding Sources for Small Business Financing.pdf" at bounding box center [321, 189] width 212 height 7
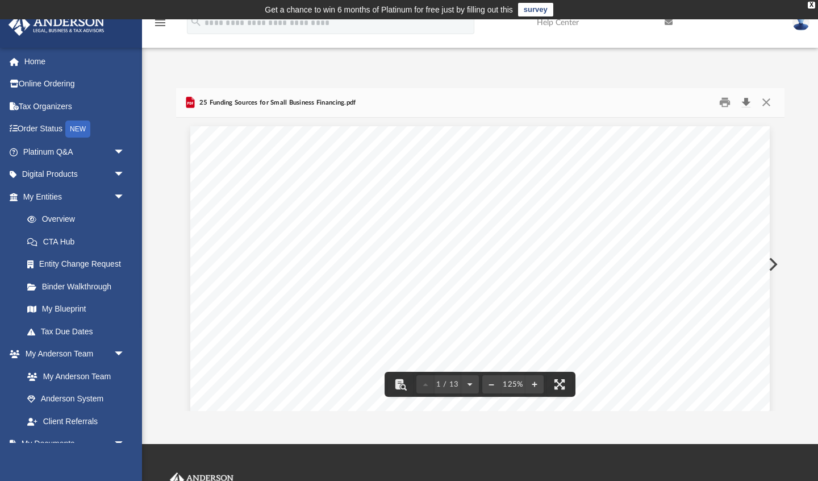
click at [749, 101] on button "Download" at bounding box center [746, 103] width 20 height 18
drag, startPoint x: 792, startPoint y: 67, endPoint x: 757, endPoint y: 119, distance: 62.2
click at [792, 67] on div "Forms Library 25 Funding Sources and Guide to Buying a Franchise Name Modified …" at bounding box center [480, 237] width 676 height 347
click at [767, 103] on button "Close" at bounding box center [766, 103] width 20 height 18
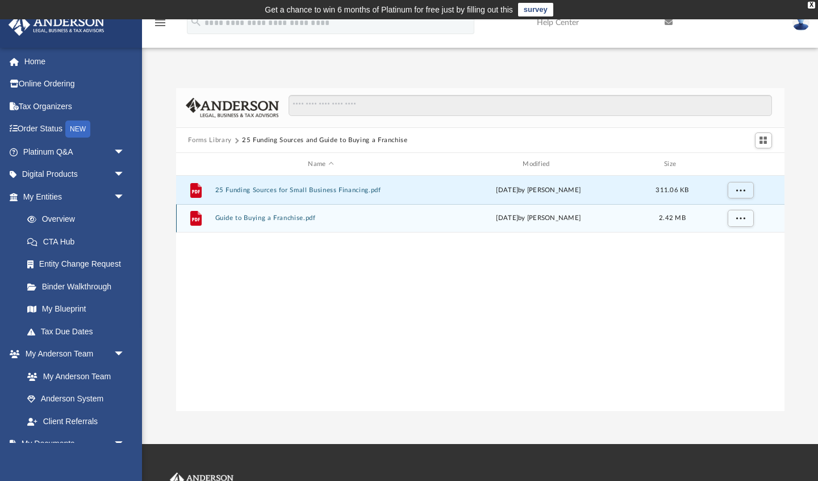
click at [264, 220] on button "Guide to Buying a Franchise.pdf" at bounding box center [321, 218] width 212 height 7
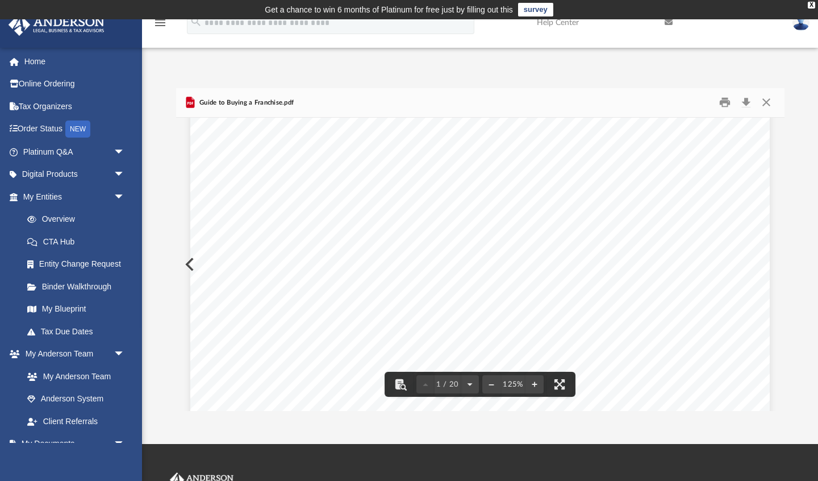
scroll to position [0, 0]
click at [748, 102] on button "Download" at bounding box center [746, 103] width 20 height 18
click at [767, 102] on button "Close" at bounding box center [766, 103] width 20 height 18
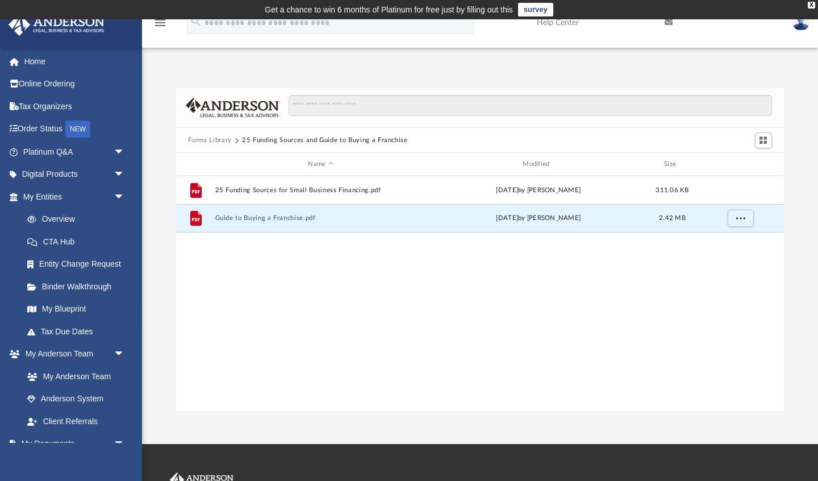
click at [210, 137] on button "Forms Library" at bounding box center [209, 140] width 43 height 10
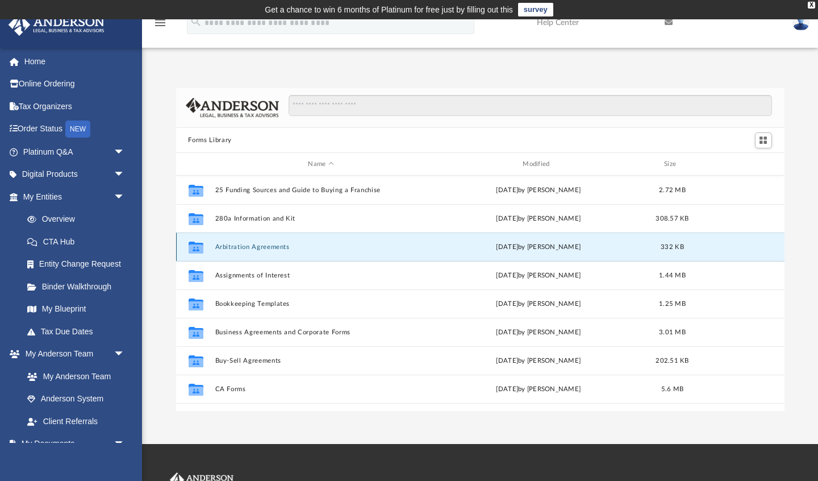
click at [276, 247] on button "Arbitration Agreements" at bounding box center [321, 246] width 212 height 7
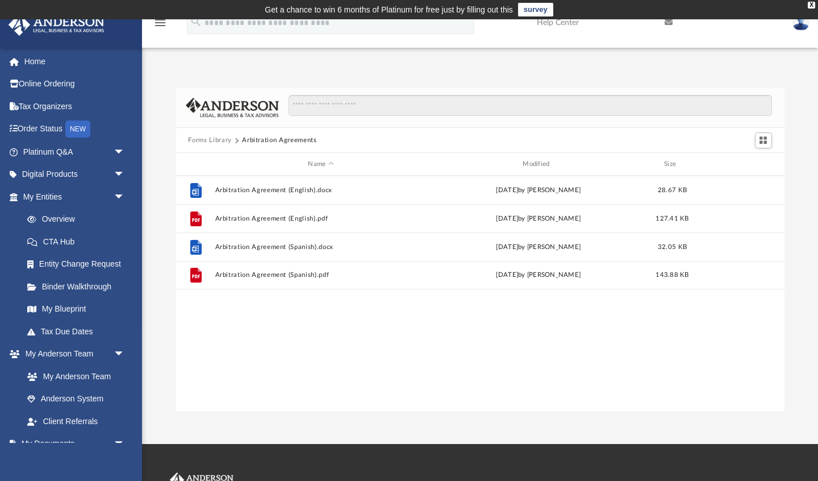
click at [216, 140] on button "Forms Library" at bounding box center [209, 140] width 43 height 10
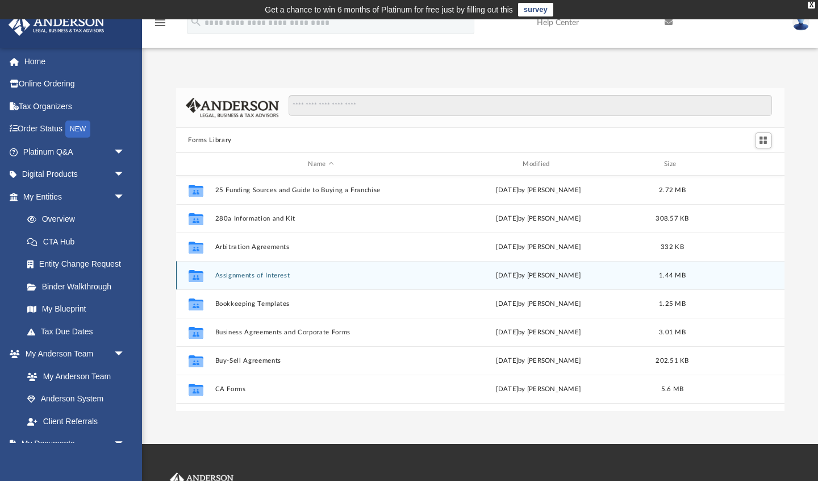
click at [252, 276] on button "Assignments of Interest" at bounding box center [321, 275] width 212 height 7
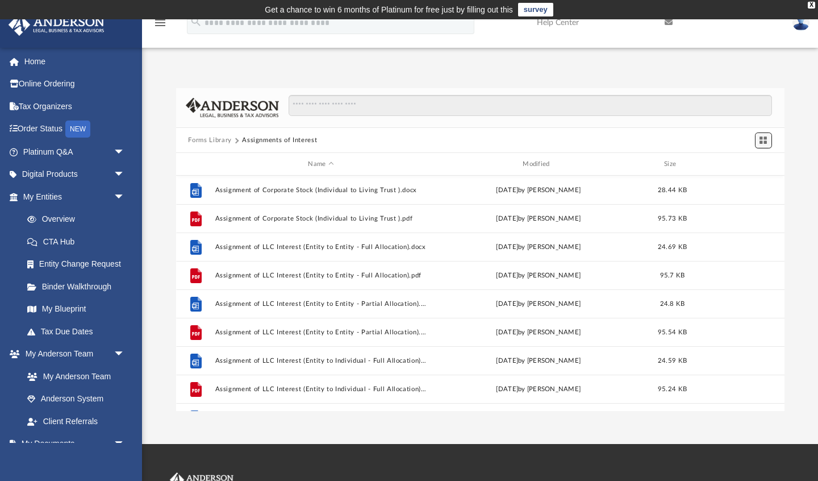
click at [765, 139] on span "Switch to Grid View" at bounding box center [763, 140] width 10 height 10
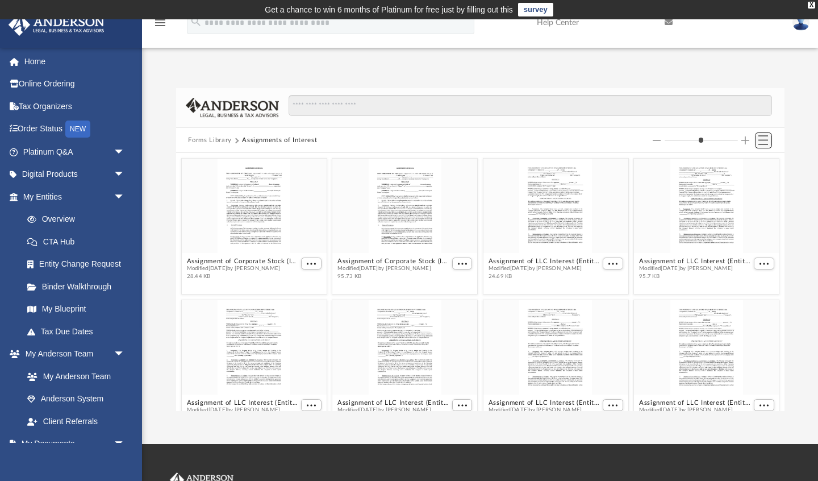
scroll to position [258, 608]
click at [656, 140] on button "Decrease column size" at bounding box center [657, 140] width 8 height 8
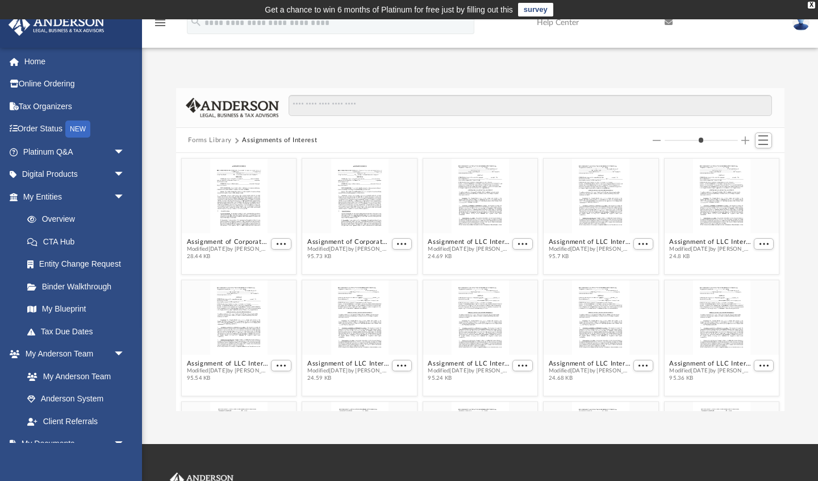
click at [744, 139] on button "Increase column size" at bounding box center [745, 140] width 8 height 8
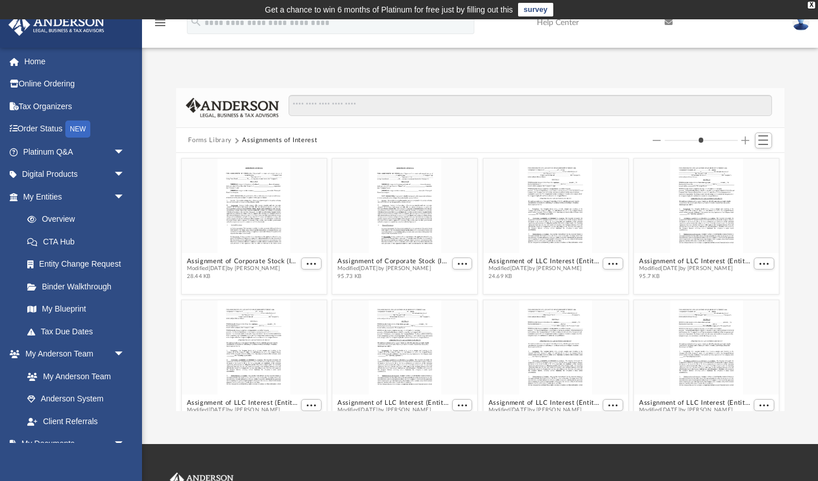
click at [745, 139] on button "Increase column size" at bounding box center [745, 140] width 8 height 8
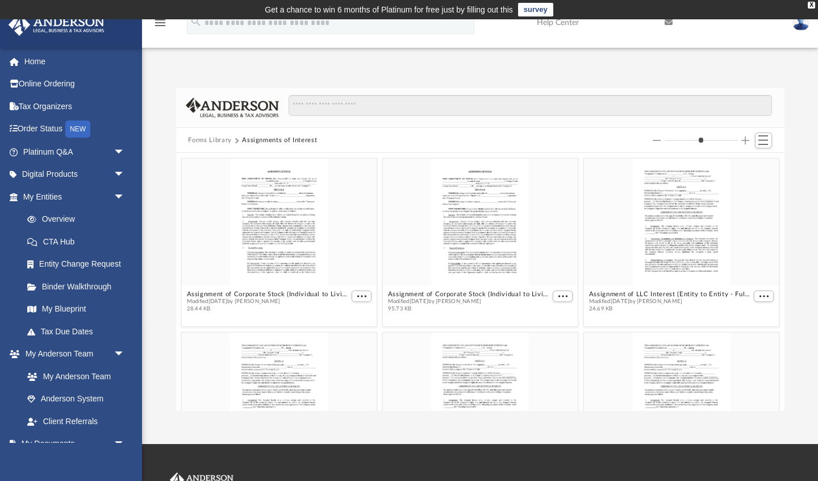
click at [745, 139] on button "Increase column size" at bounding box center [745, 140] width 8 height 8
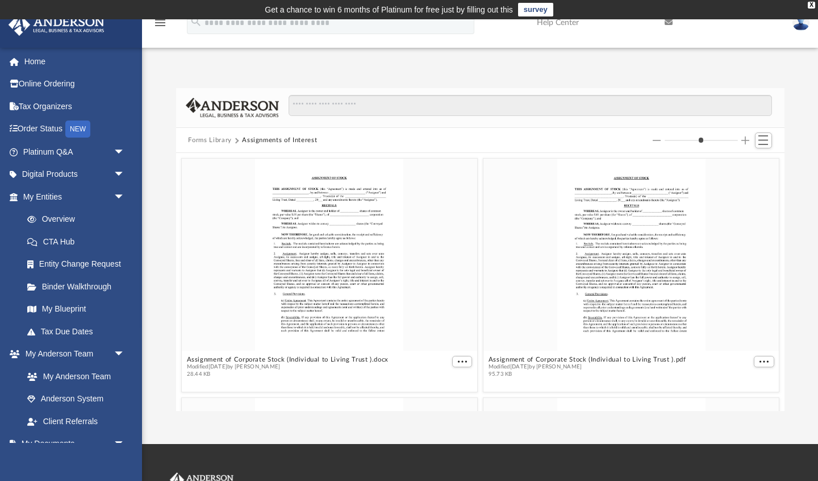
click at [746, 138] on button "Increase column size" at bounding box center [745, 140] width 8 height 8
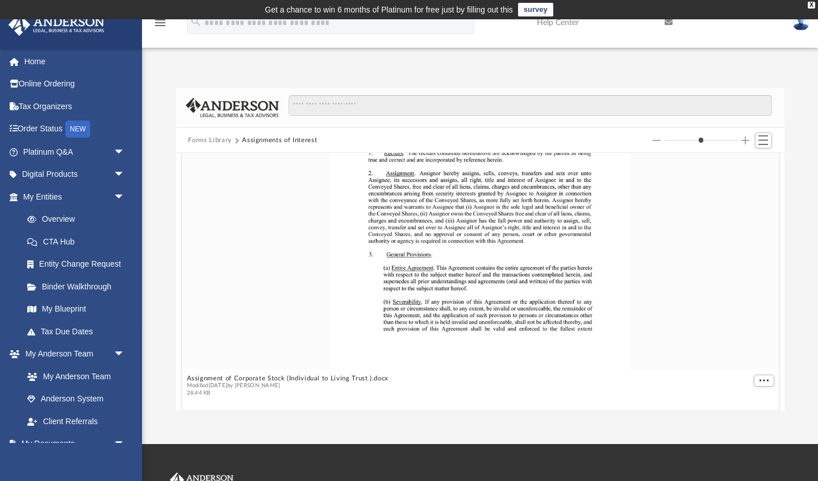
click at [745, 139] on button "Increase column size" at bounding box center [745, 140] width 8 height 8
click at [653, 141] on button "Decrease column size" at bounding box center [657, 140] width 8 height 8
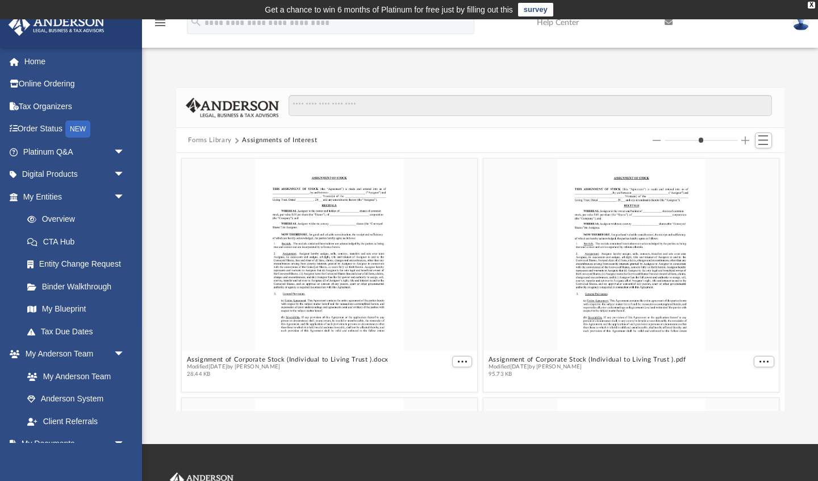
click at [653, 142] on button "Decrease column size" at bounding box center [657, 140] width 8 height 8
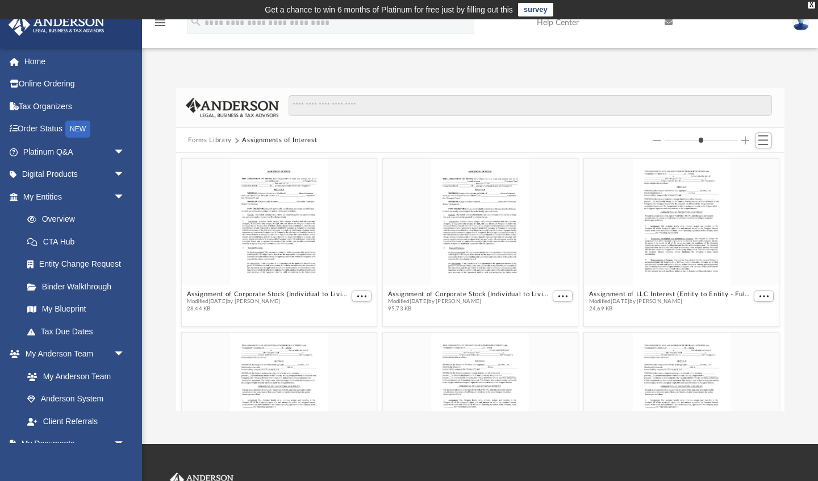
click at [653, 141] on button "Decrease column size" at bounding box center [657, 140] width 8 height 8
type input "*"
click at [652, 141] on div "Forms Library Assignments of Interest" at bounding box center [480, 140] width 608 height 25
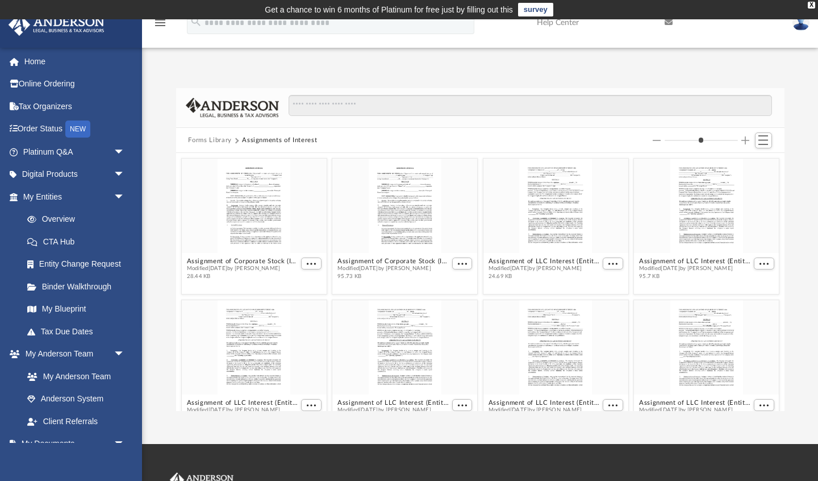
click at [652, 141] on div "Forms Library Assignments of Interest" at bounding box center [480, 140] width 608 height 25
click at [764, 140] on span "Switch to List View" at bounding box center [763, 140] width 10 height 10
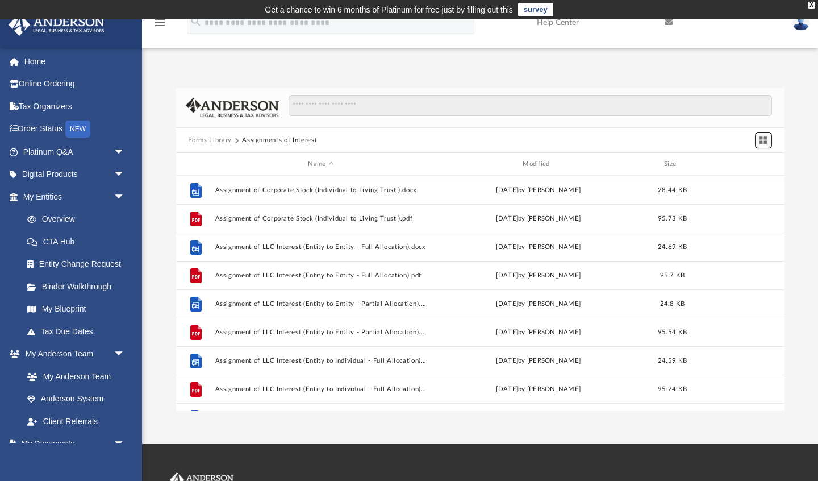
scroll to position [258, 608]
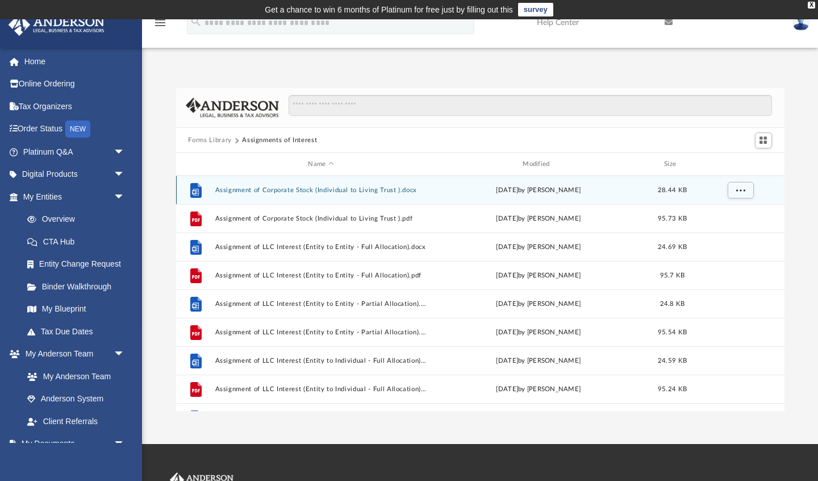
click at [296, 190] on button "Assignment of Corporate Stock (Individual to Living Trust ).docx" at bounding box center [321, 189] width 212 height 7
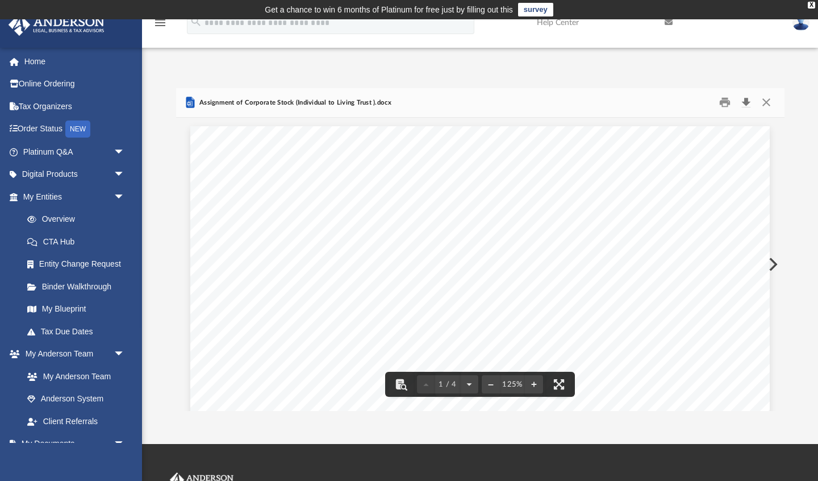
click at [743, 103] on button "Download" at bounding box center [746, 103] width 20 height 18
click at [767, 103] on button "Close" at bounding box center [766, 103] width 20 height 18
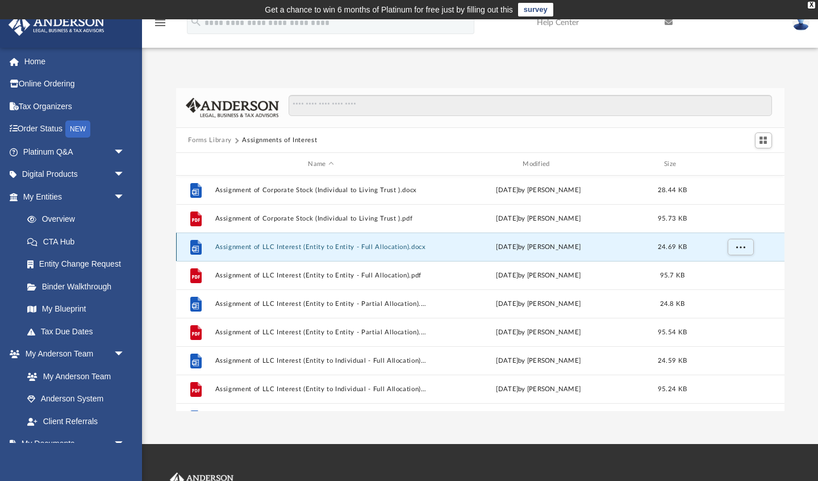
click at [301, 247] on button "Assignment of LLC Interest (Entity to Entity - Full Allocation).docx" at bounding box center [321, 246] width 212 height 7
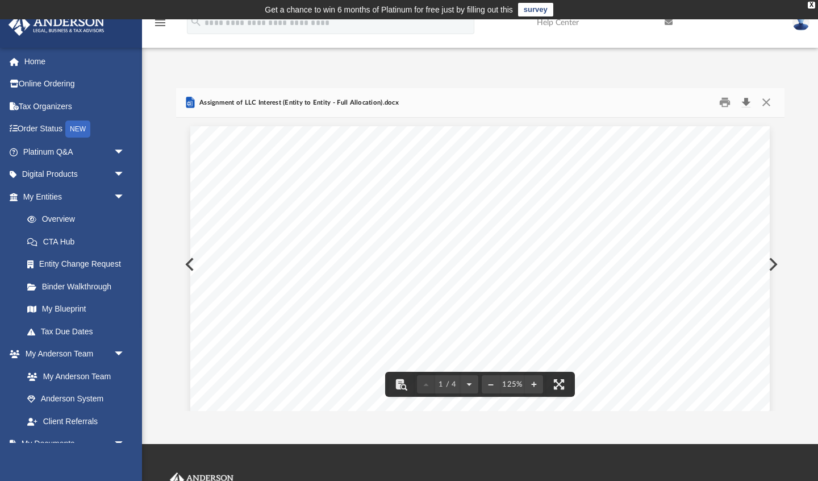
click at [748, 101] on button "Download" at bounding box center [746, 103] width 20 height 18
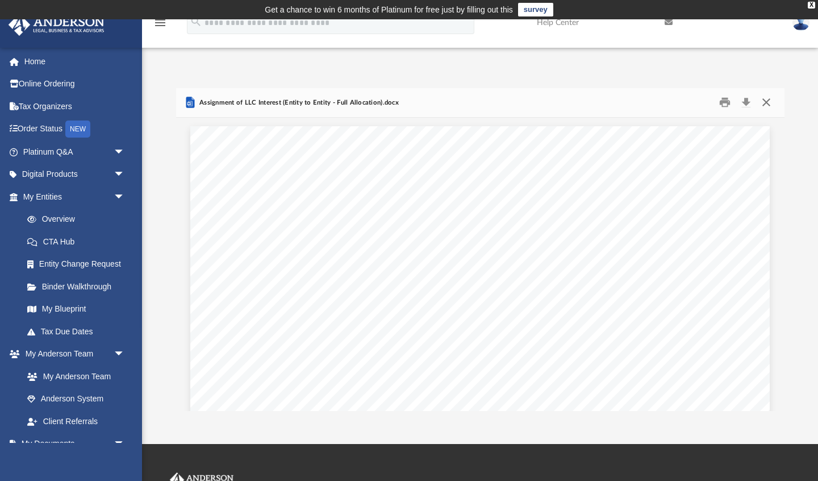
click at [765, 102] on button "Close" at bounding box center [766, 103] width 20 height 18
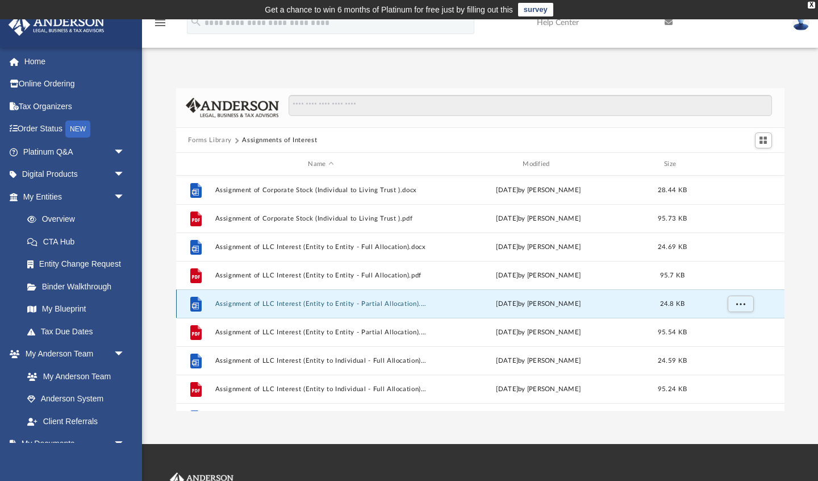
click at [267, 304] on button "Assignment of LLC Interest (Entity to Entity - Partial Allocation).docx" at bounding box center [321, 303] width 212 height 7
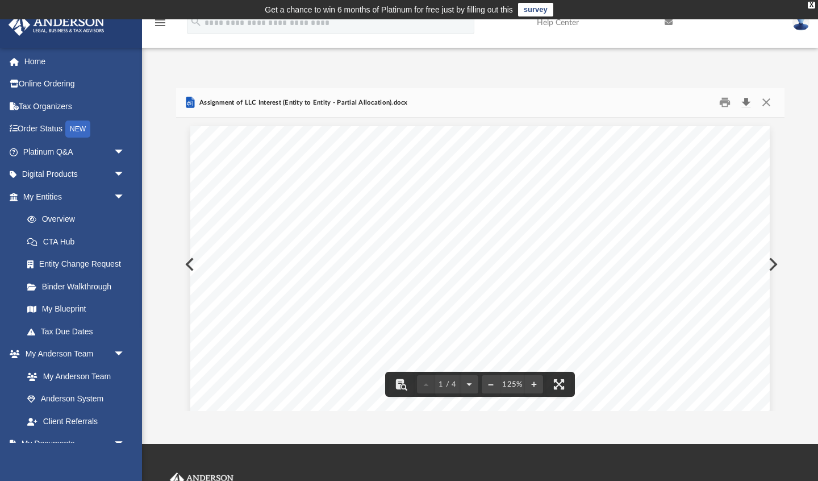
click at [747, 102] on button "Download" at bounding box center [746, 103] width 20 height 18
click at [765, 102] on button "Close" at bounding box center [766, 103] width 20 height 18
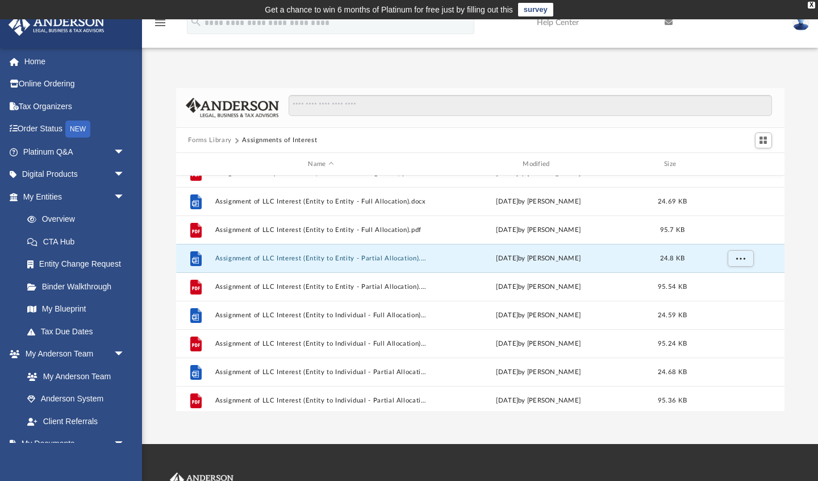
scroll to position [61, 0]
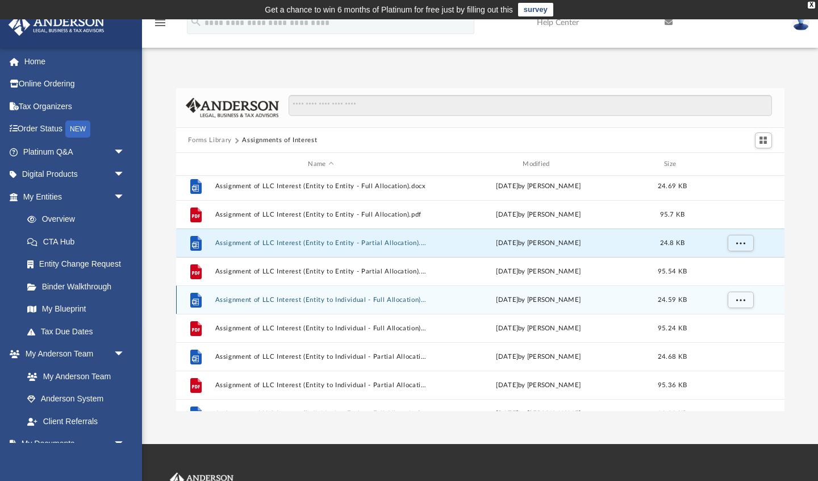
click at [303, 301] on button "Assignment of LLC Interest (Entity to Individual - Full Allocation).docx" at bounding box center [321, 299] width 212 height 7
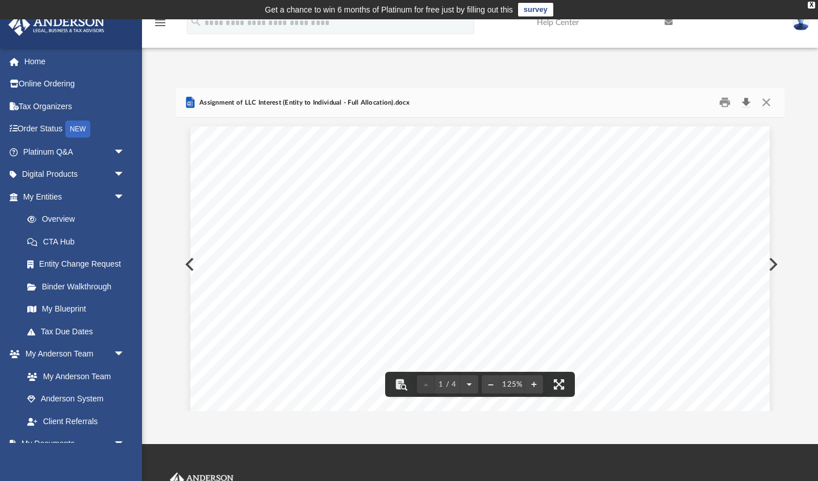
click at [747, 99] on button "Download" at bounding box center [746, 103] width 20 height 18
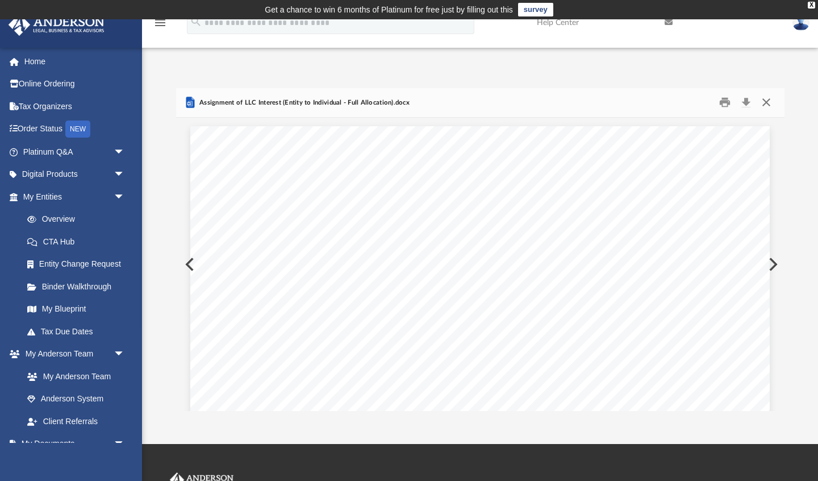
click at [767, 101] on button "Close" at bounding box center [766, 103] width 20 height 18
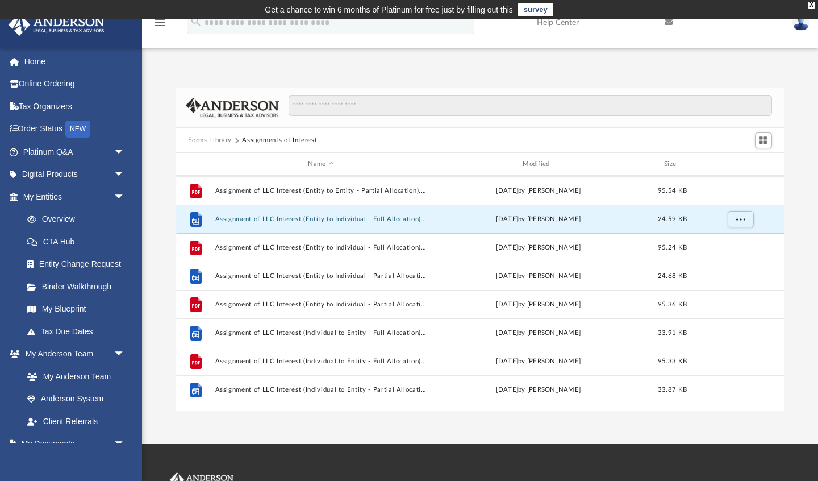
scroll to position [142, 0]
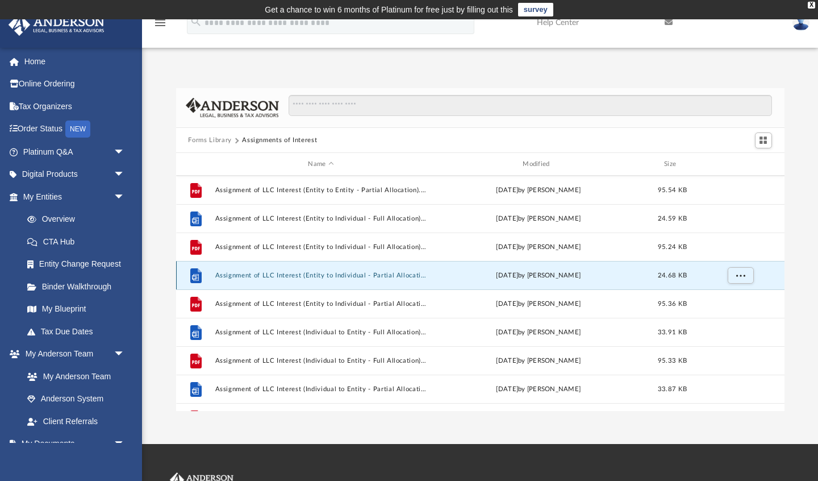
click at [296, 276] on button "Assignment of LLC Interest (Entity to Individual - Partial Allocation).docx" at bounding box center [321, 275] width 212 height 7
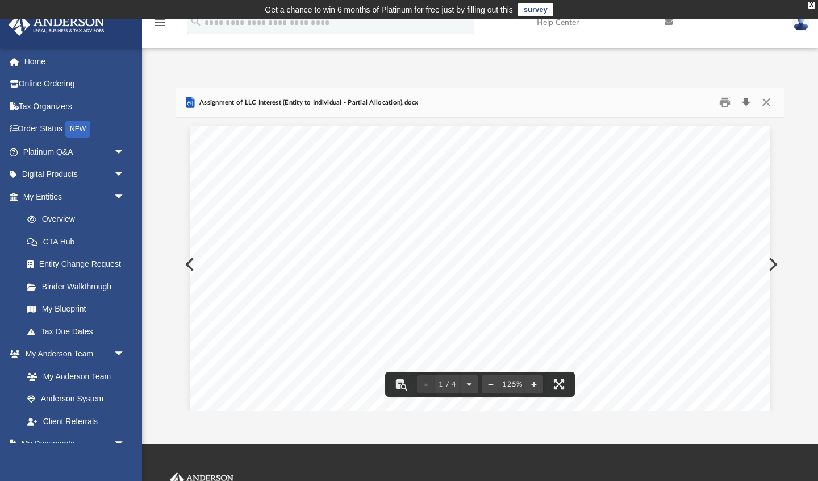
click at [746, 99] on button "Download" at bounding box center [746, 103] width 20 height 18
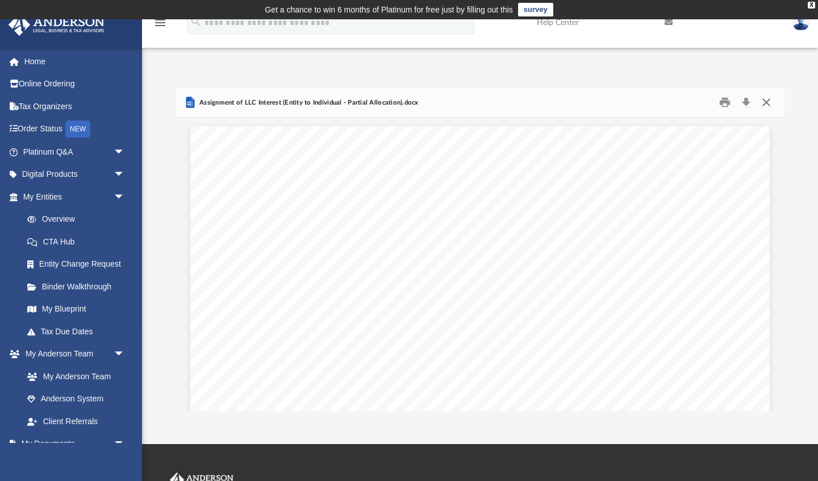
drag, startPoint x: 769, startPoint y: 103, endPoint x: 754, endPoint y: 104, distance: 14.2
click at [768, 103] on button "Close" at bounding box center [766, 103] width 20 height 18
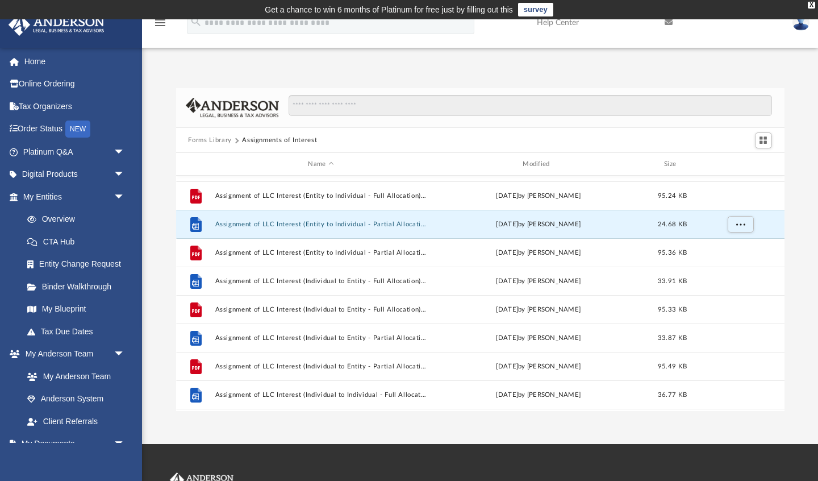
scroll to position [194, 0]
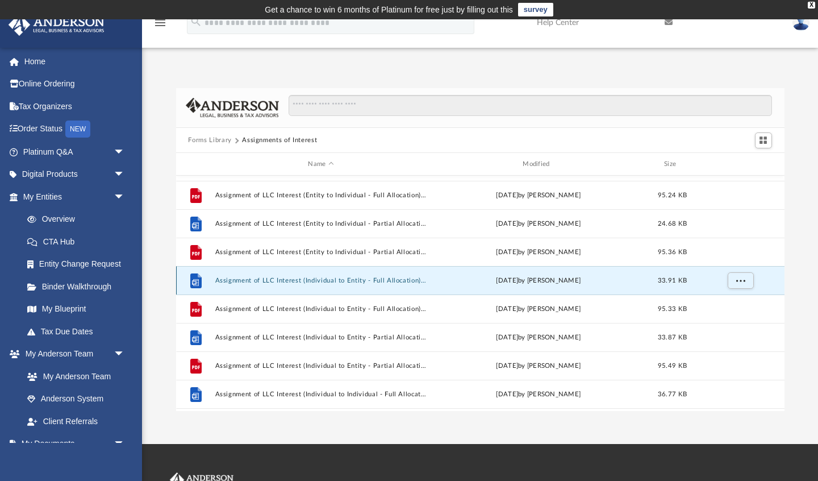
click at [331, 278] on button "Assignment of LLC Interest (Individual to Entity - Full Allocation).docx" at bounding box center [321, 280] width 212 height 7
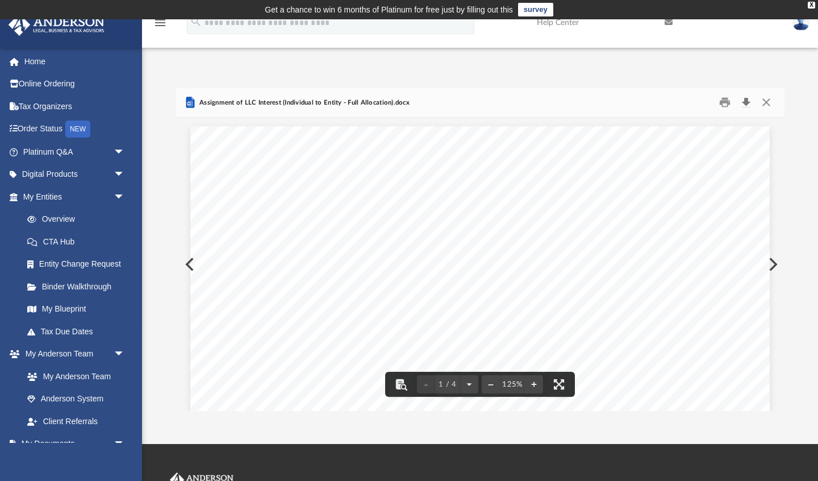
click at [748, 103] on button "Download" at bounding box center [746, 103] width 20 height 18
click at [766, 103] on button "Close" at bounding box center [766, 103] width 20 height 18
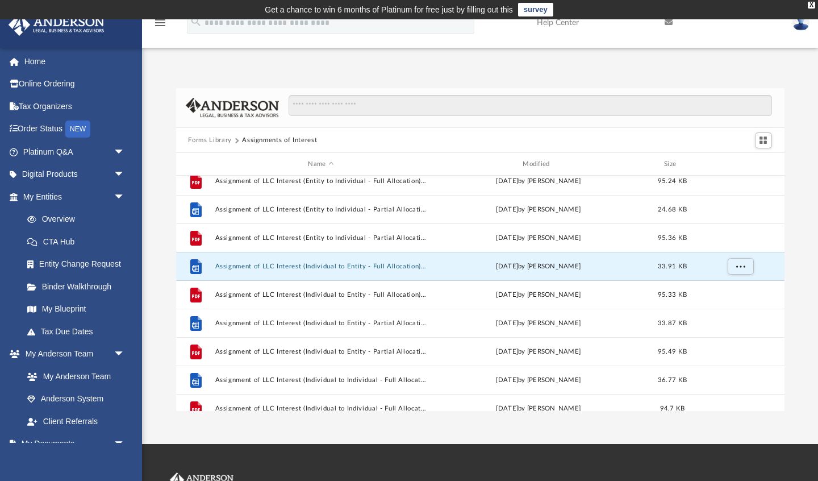
scroll to position [212, 0]
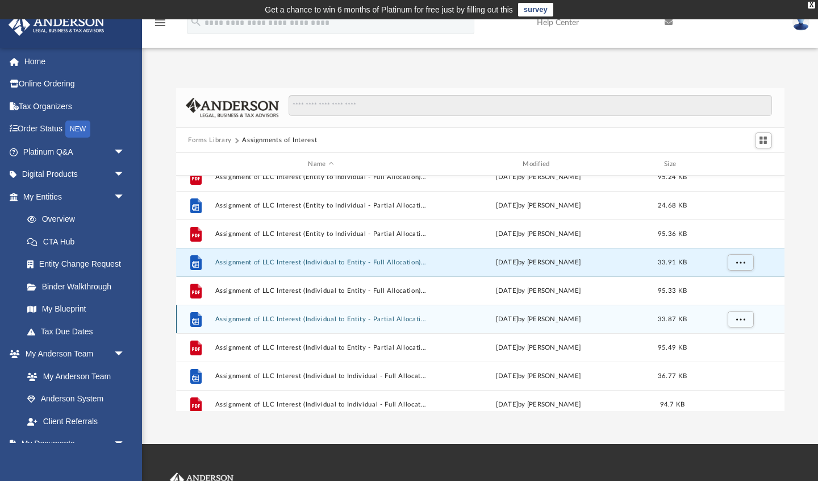
click at [324, 318] on button "Assignment of LLC Interest (Individual to Entity - Partial Allocation).docx" at bounding box center [321, 318] width 212 height 7
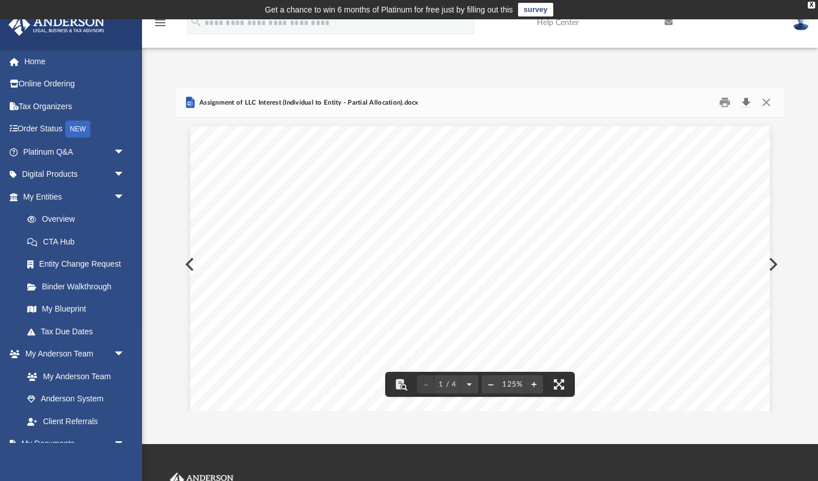
click at [749, 97] on button "Download" at bounding box center [746, 103] width 20 height 18
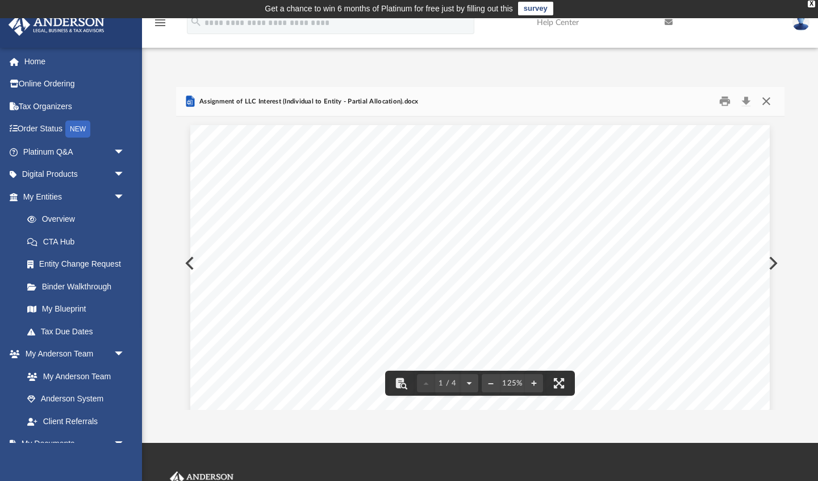
click at [766, 101] on button "Close" at bounding box center [766, 102] width 20 height 18
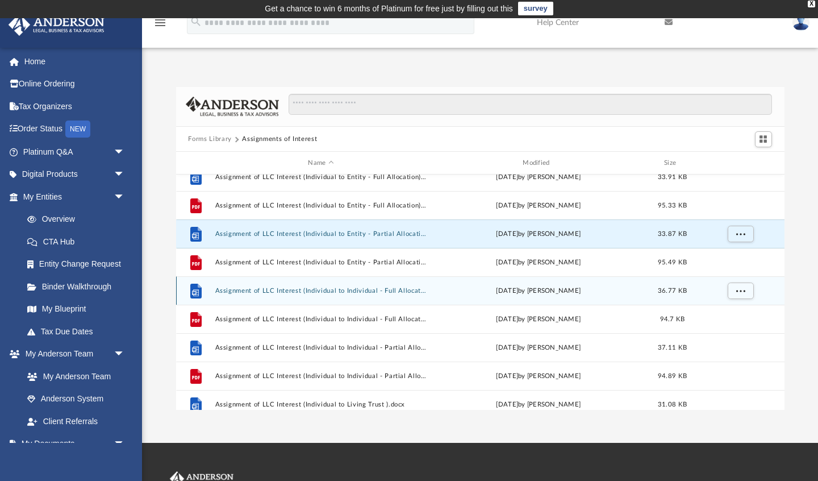
scroll to position [297, 0]
click at [316, 290] on button "Assignment of LLC Interest (Individual to Individual - Full Allocation).docx" at bounding box center [321, 289] width 212 height 7
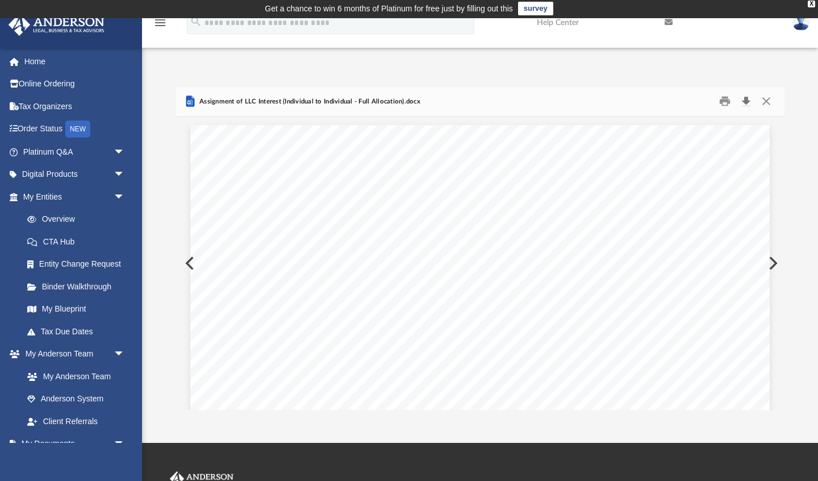
click at [745, 99] on button "Download" at bounding box center [746, 102] width 20 height 18
click at [767, 101] on button "Close" at bounding box center [766, 102] width 20 height 18
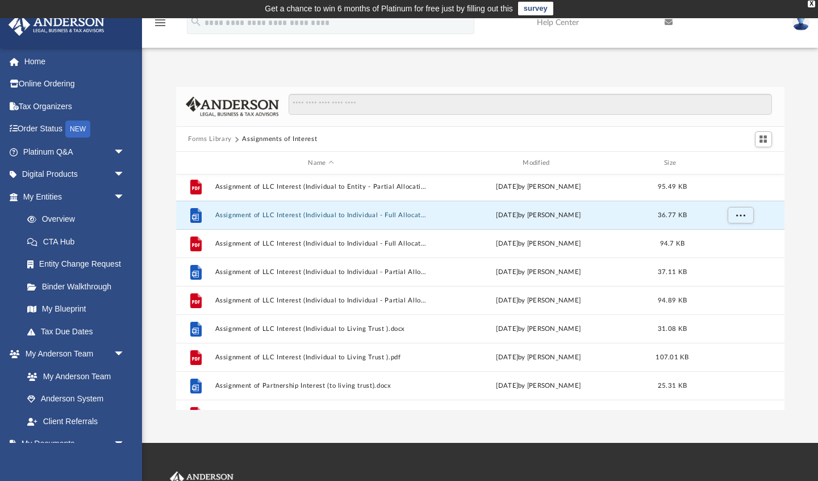
scroll to position [373, 0]
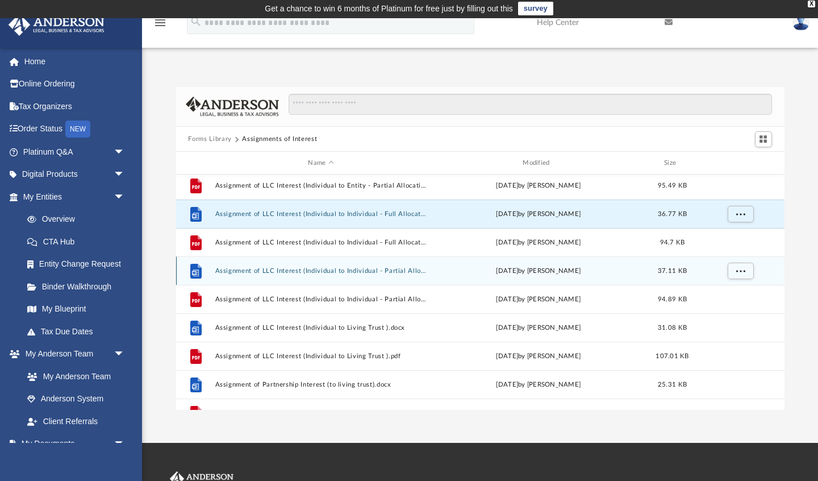
click at [327, 272] on button "Assignment of LLC Interest (Individual to Individual - Partial Allocation).docx" at bounding box center [321, 270] width 212 height 7
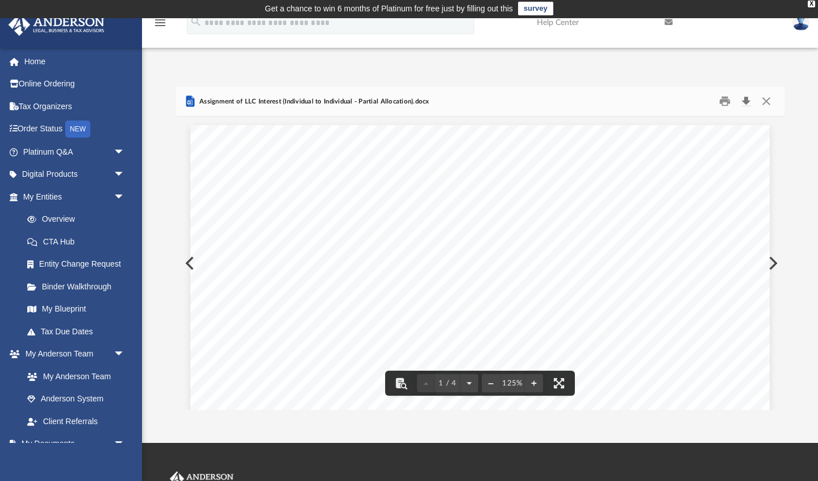
click at [748, 99] on button "Download" at bounding box center [746, 102] width 20 height 18
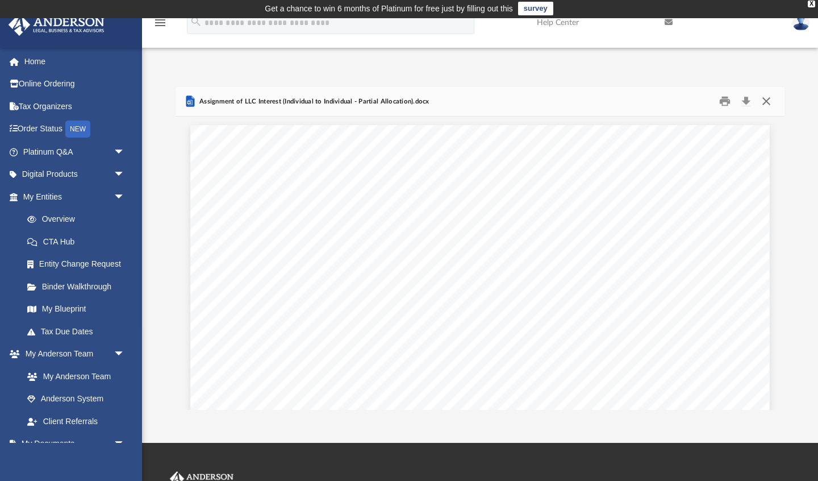
click at [768, 102] on button "Close" at bounding box center [766, 102] width 20 height 18
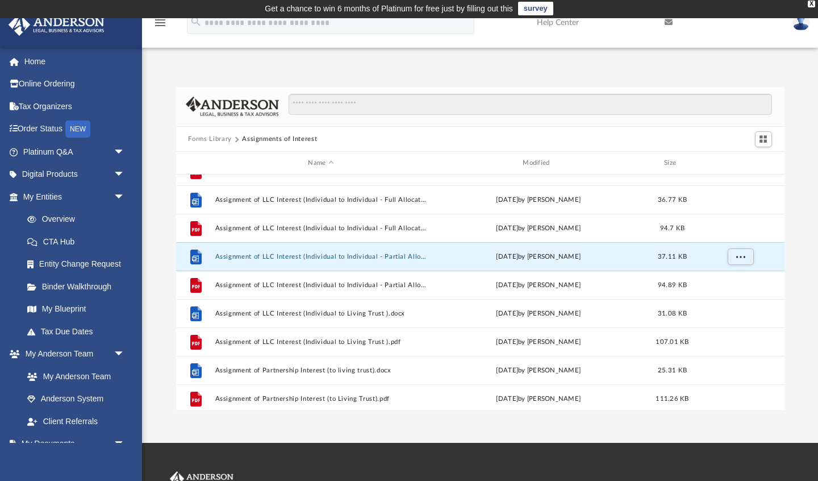
scroll to position [418, 0]
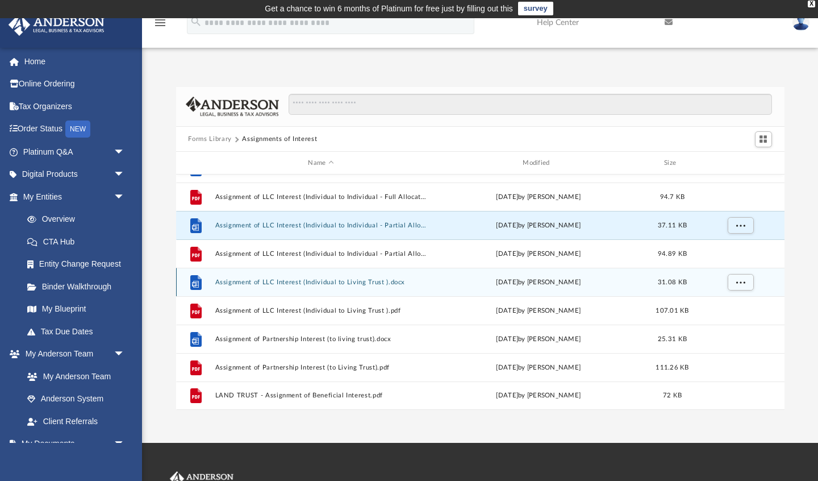
click at [407, 282] on button "Assignment of LLC Interest (Individual to Living Trust ).docx" at bounding box center [321, 281] width 212 height 7
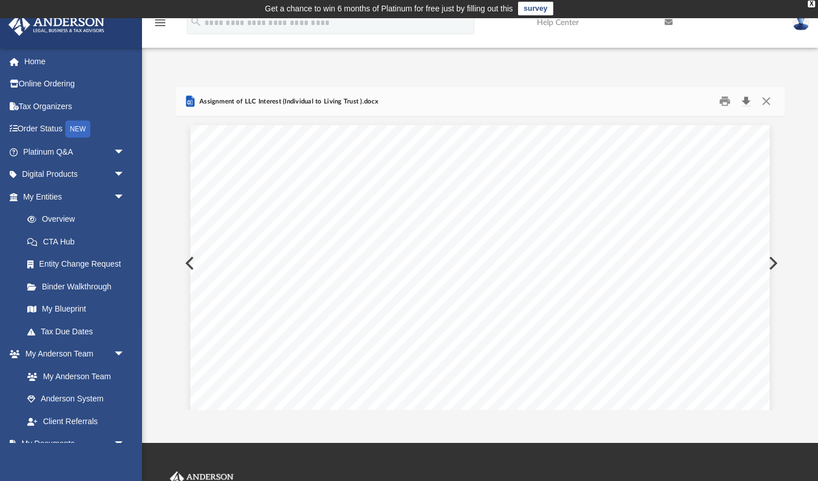
click at [746, 98] on button "Download" at bounding box center [746, 102] width 20 height 18
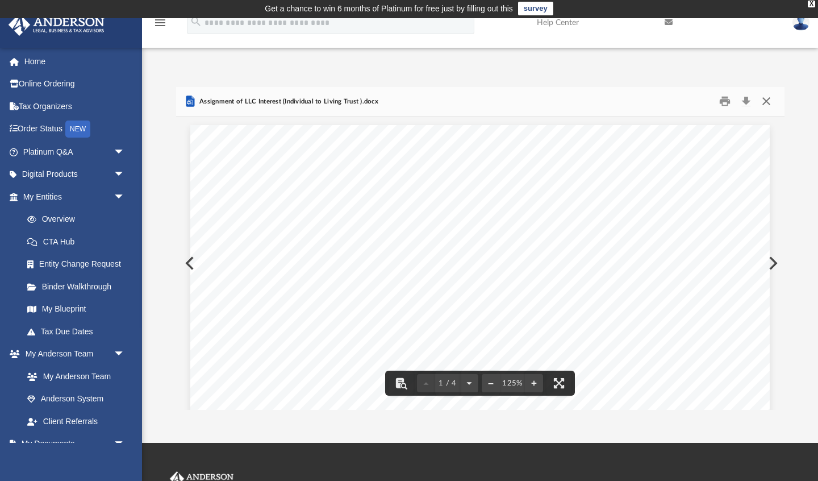
click at [766, 103] on button "Close" at bounding box center [766, 102] width 20 height 18
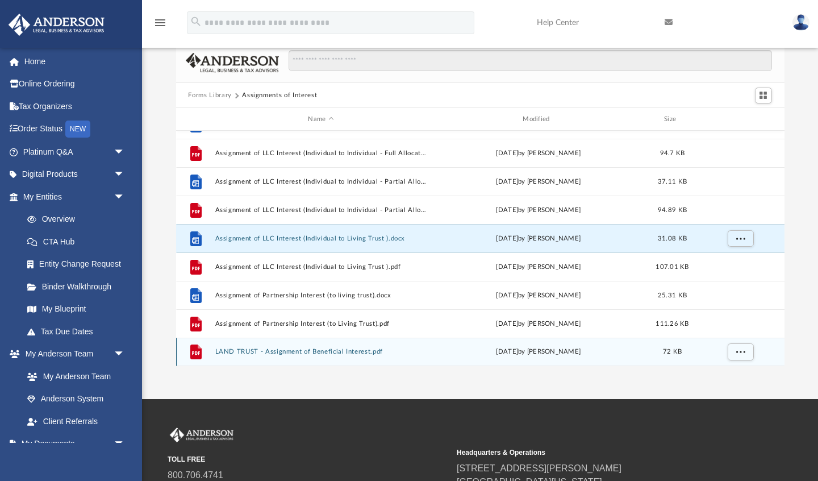
scroll to position [52, 0]
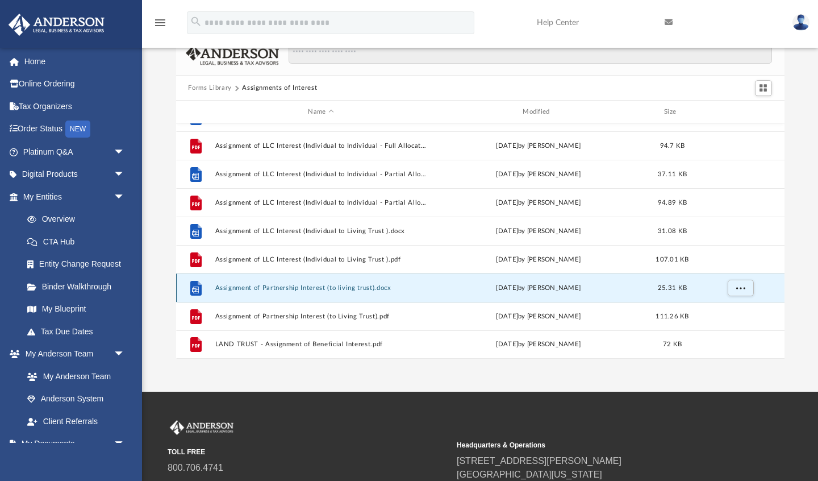
click at [396, 287] on button "Assignment of Partnership Interest (to living trust).docx" at bounding box center [321, 287] width 212 height 7
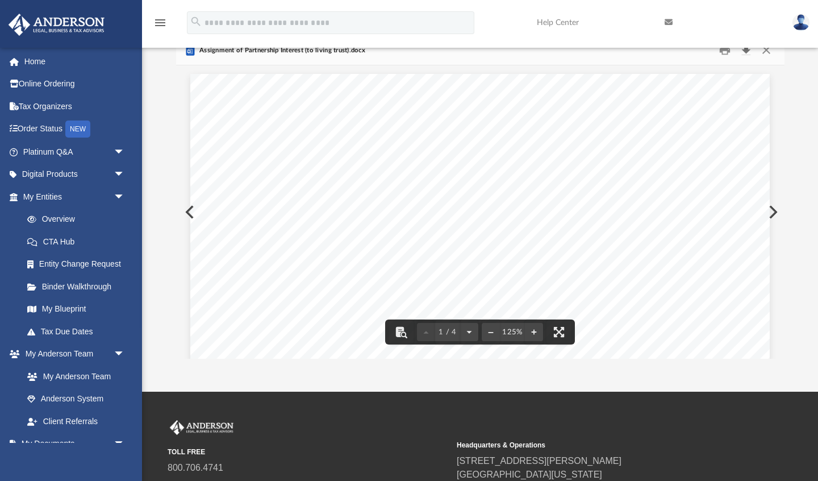
click at [748, 52] on button "Download" at bounding box center [746, 50] width 20 height 18
click at [738, 78] on div "Assignment of Limited Partnership Interest Page 1 of 2 AGREEMENT AND ASSIGNMENT…" at bounding box center [479, 449] width 579 height 750
click at [765, 51] on button "Close" at bounding box center [766, 50] width 20 height 18
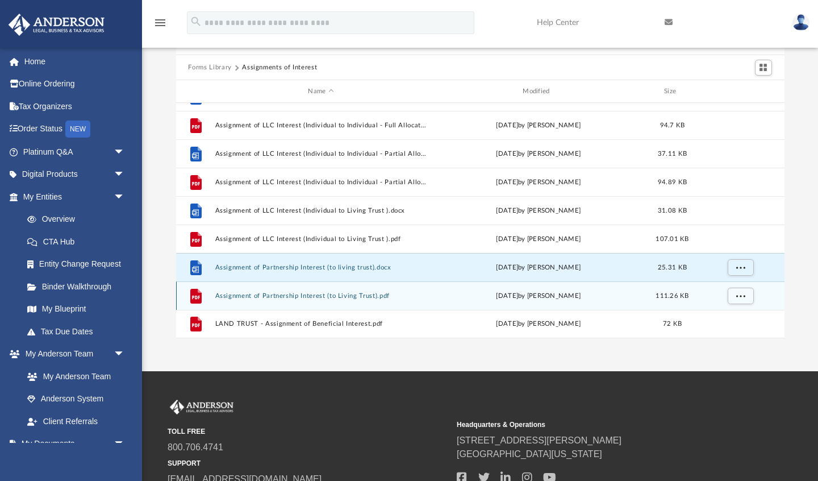
scroll to position [77, 0]
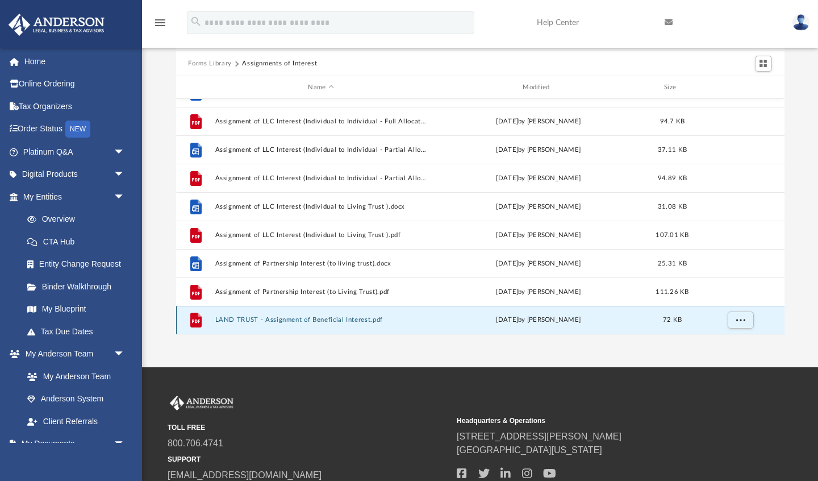
click at [317, 320] on button "LAND TRUST - Assignment of Beneficial Interest.pdf" at bounding box center [321, 319] width 212 height 7
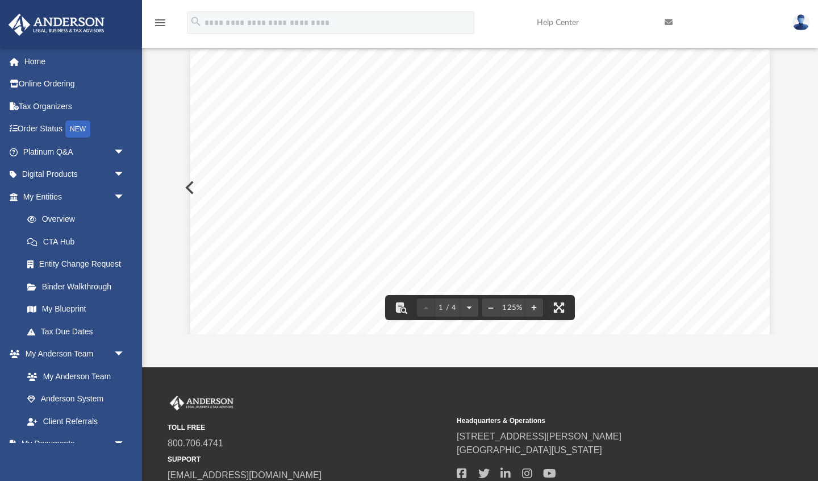
scroll to position [0, 0]
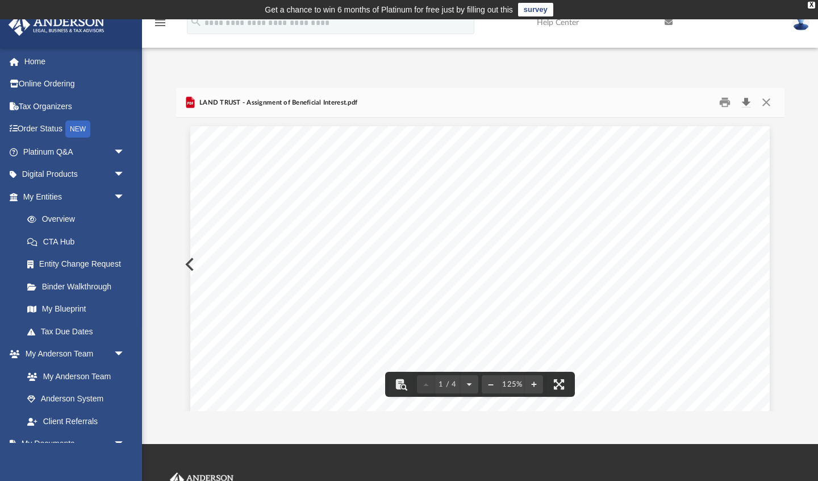
click at [747, 103] on button "Download" at bounding box center [746, 103] width 20 height 18
click at [767, 100] on button "Close" at bounding box center [766, 103] width 20 height 18
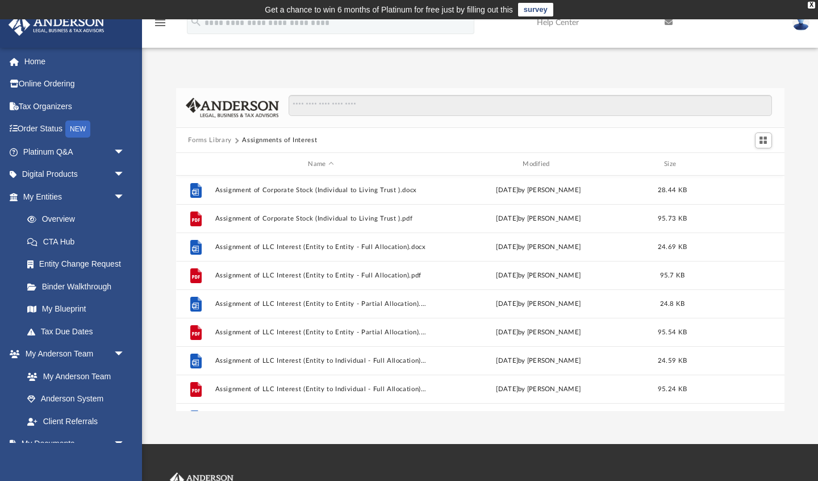
click at [215, 141] on button "Forms Library" at bounding box center [209, 140] width 43 height 10
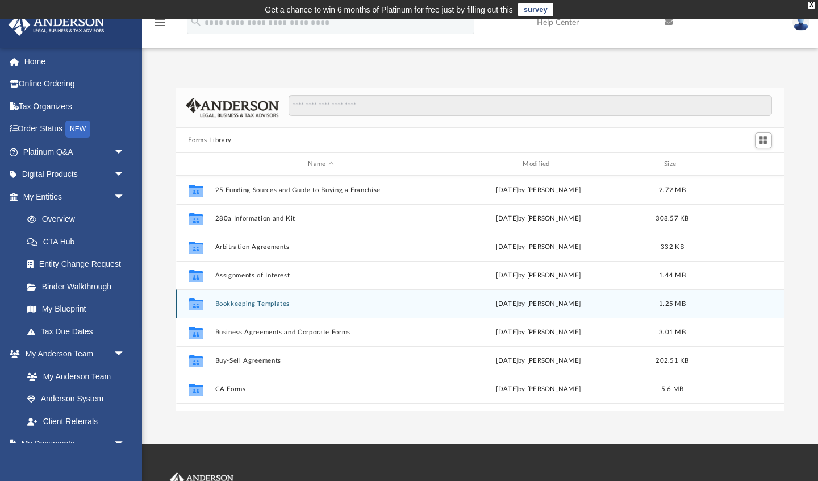
click at [273, 303] on button "Bookkeeping Templates" at bounding box center [321, 303] width 212 height 7
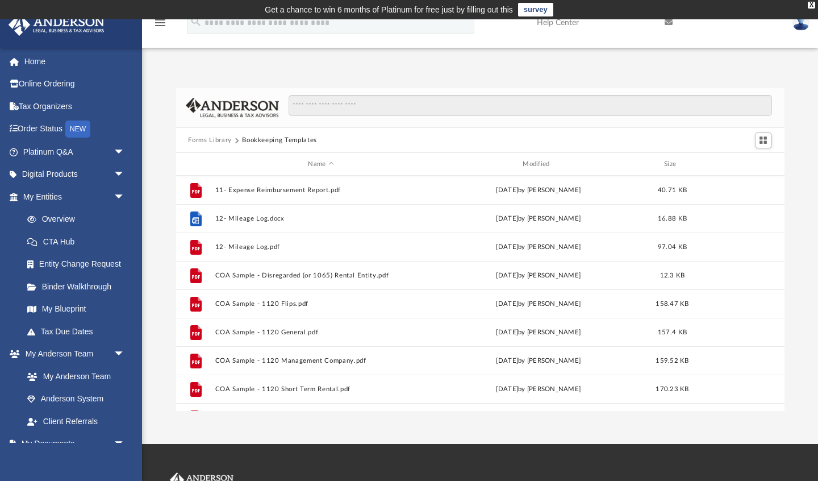
click at [211, 138] on button "Forms Library" at bounding box center [209, 140] width 43 height 10
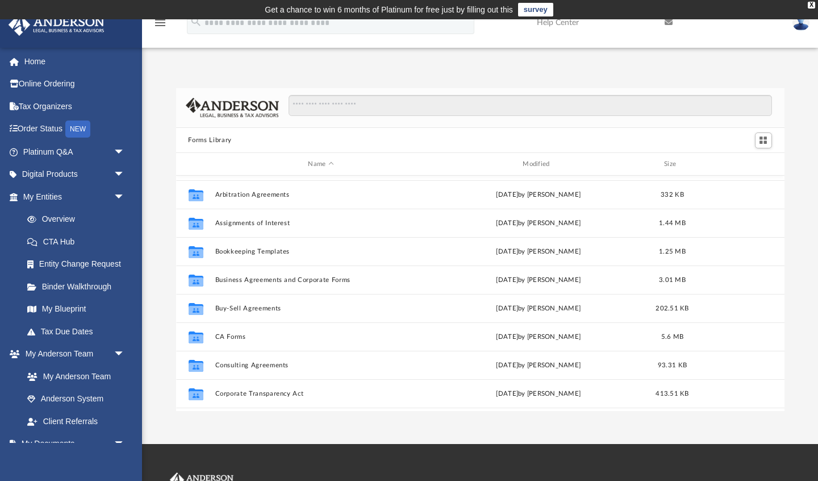
scroll to position [54, 0]
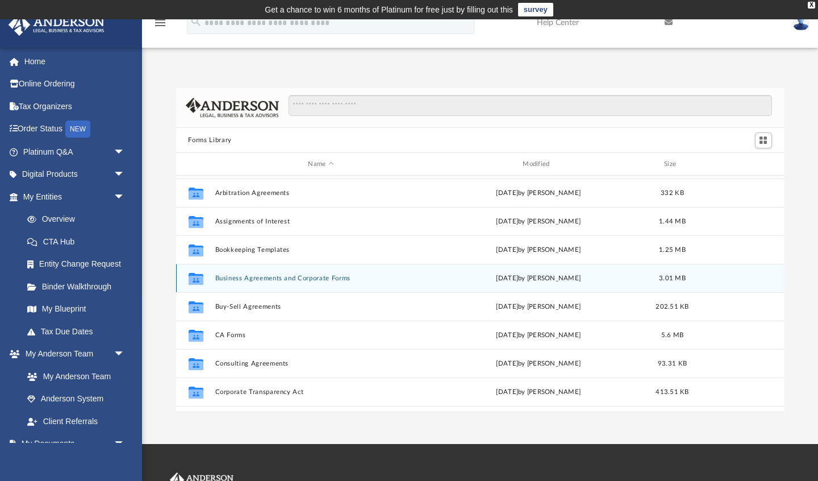
click at [301, 277] on button "Business Agreements and Corporate Forms" at bounding box center [321, 277] width 212 height 7
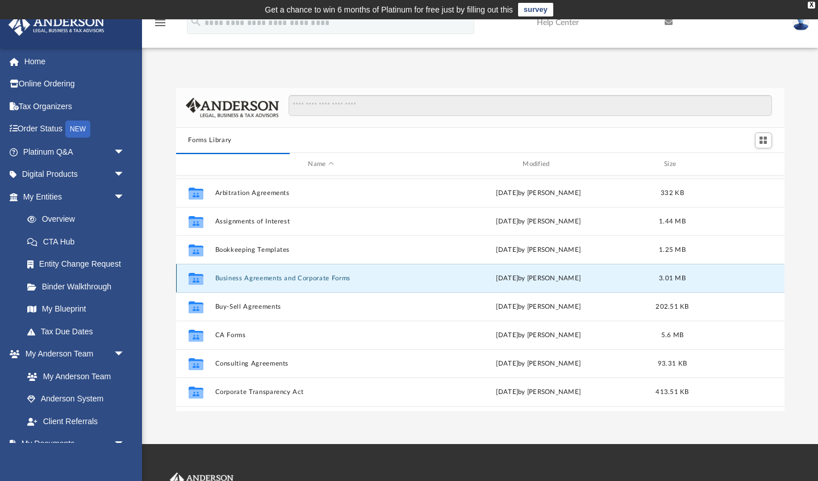
scroll to position [223, 608]
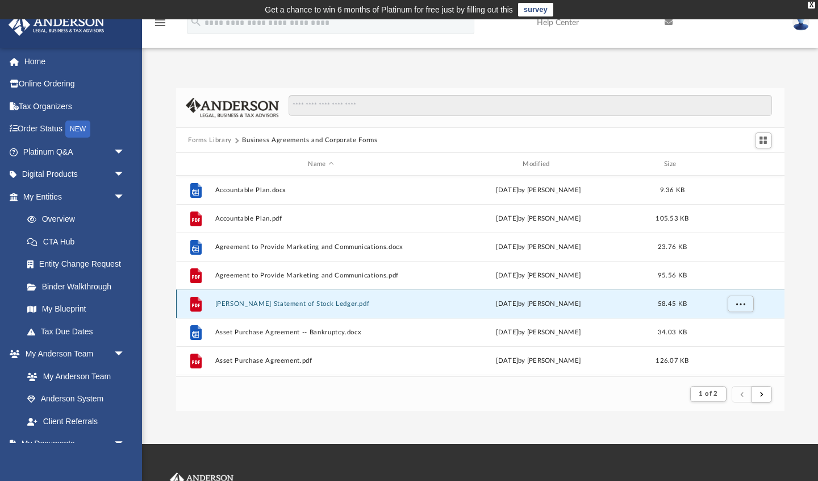
click at [285, 304] on button "Anderson Statement of Stock Ledger.pdf" at bounding box center [321, 303] width 212 height 7
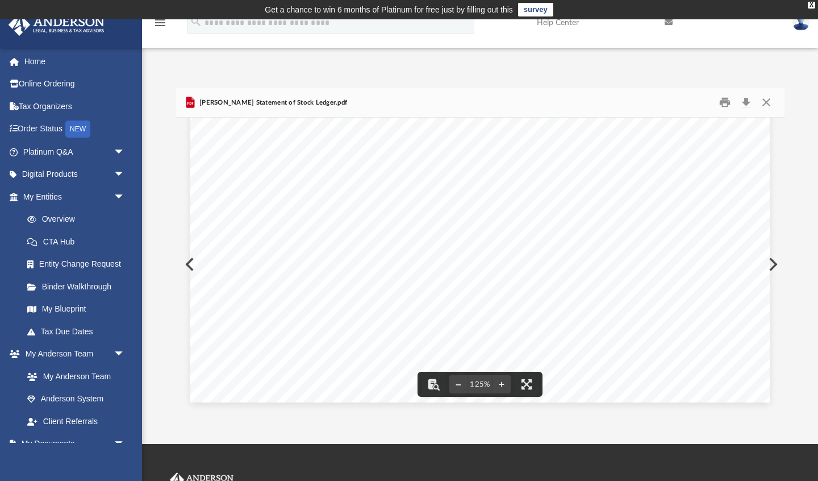
scroll to position [0, 0]
click at [746, 101] on button "Download" at bounding box center [746, 103] width 20 height 18
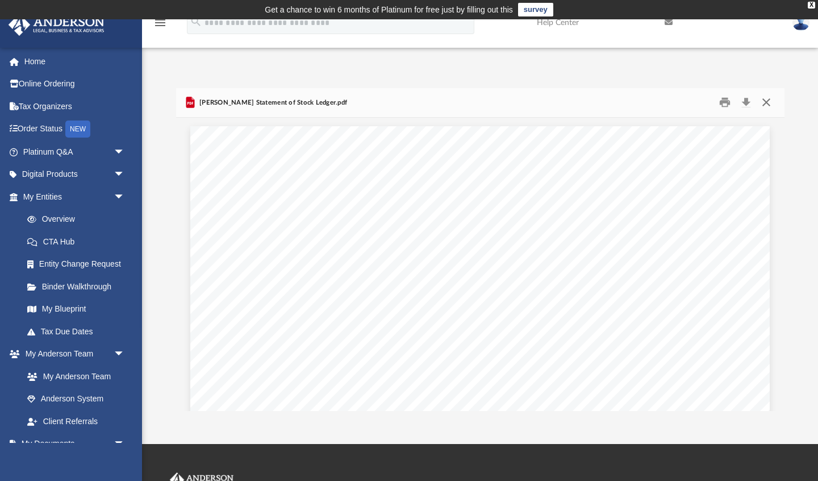
click at [766, 102] on button "Close" at bounding box center [766, 103] width 20 height 18
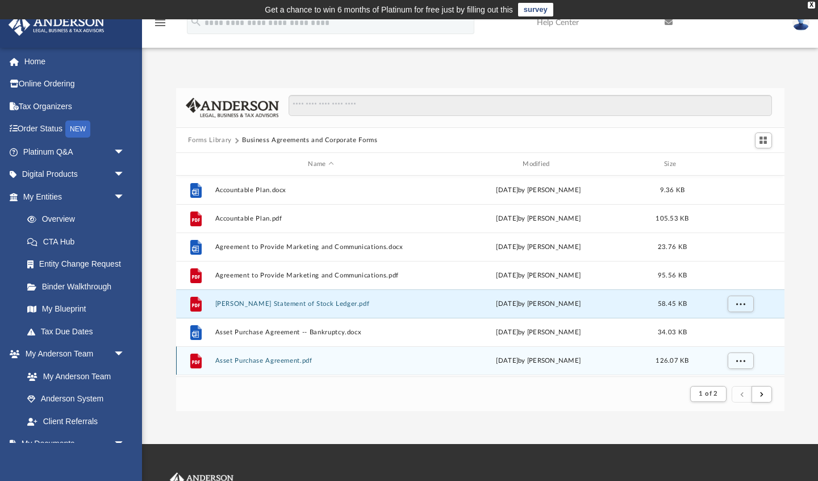
click at [280, 362] on button "Asset Purchase Agreement.pdf" at bounding box center [321, 360] width 212 height 7
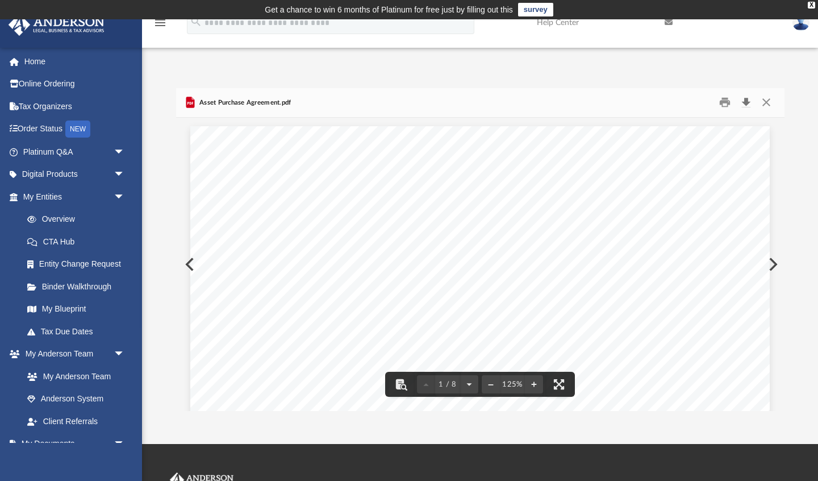
click at [745, 103] on button "Download" at bounding box center [746, 103] width 20 height 18
click at [766, 103] on button "Close" at bounding box center [766, 103] width 20 height 18
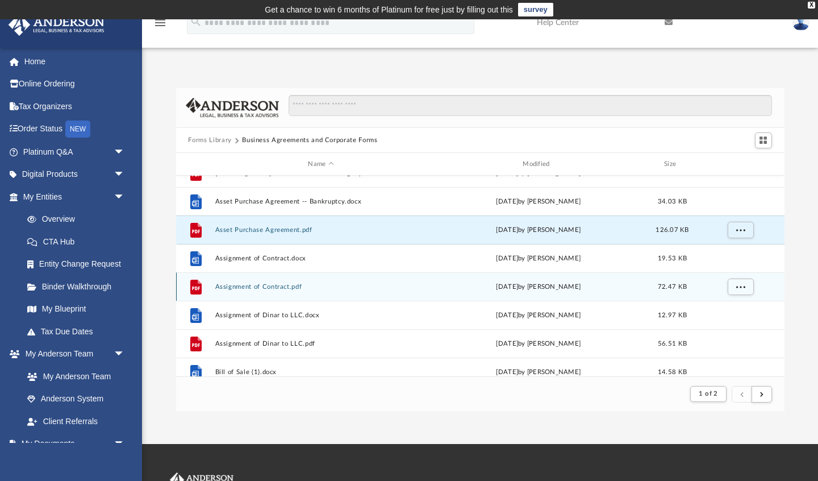
scroll to position [137, 0]
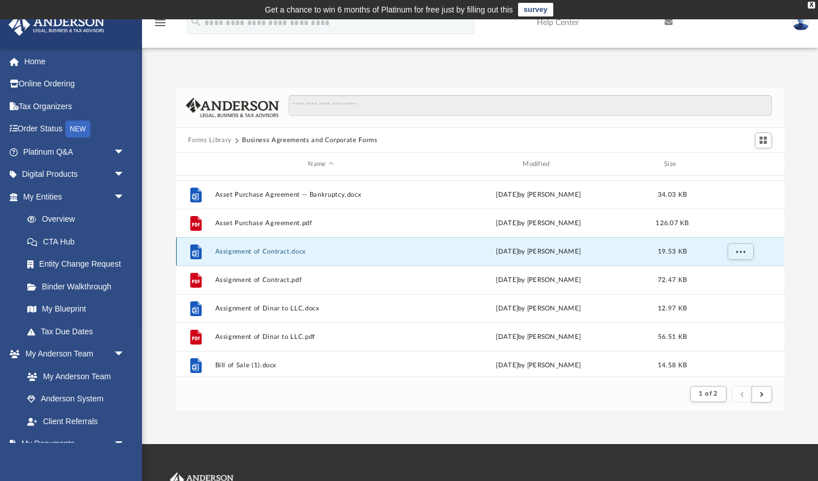
click at [306, 249] on button "Assignment of Contract.docx" at bounding box center [321, 251] width 212 height 7
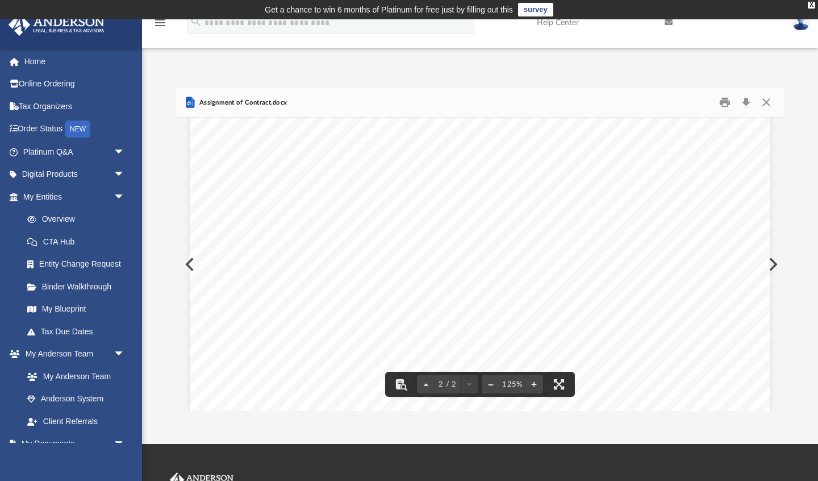
scroll to position [0, 0]
click at [746, 103] on button "Download" at bounding box center [746, 103] width 20 height 18
click at [766, 102] on button "Close" at bounding box center [766, 103] width 20 height 18
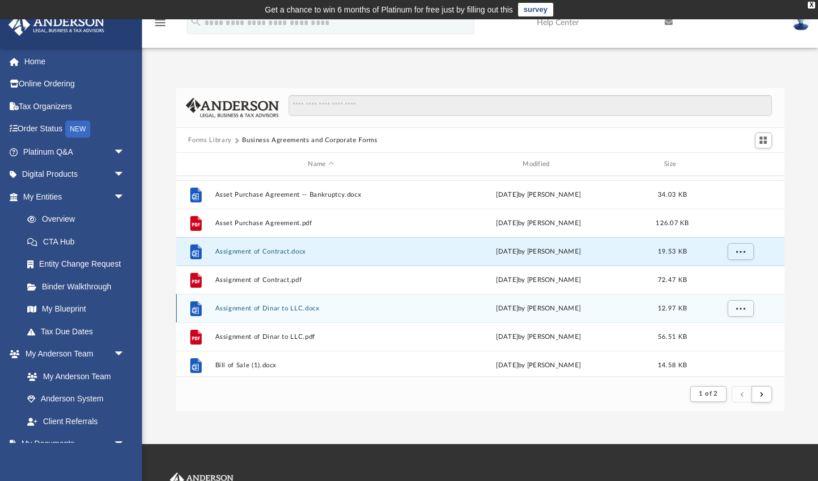
click at [310, 311] on button "Assignment of Dinar to LLC.docx" at bounding box center [321, 307] width 212 height 7
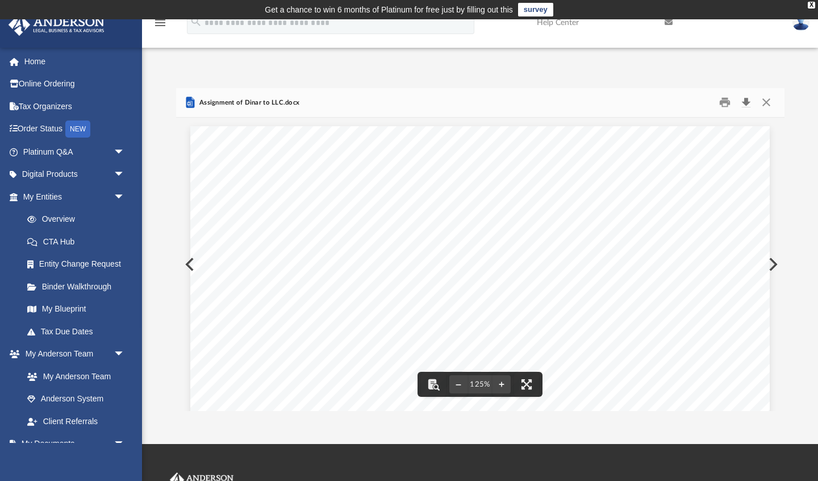
click at [747, 103] on button "Download" at bounding box center [746, 103] width 20 height 18
drag, startPoint x: 767, startPoint y: 103, endPoint x: 723, endPoint y: 134, distance: 53.8
click at [767, 103] on button "Close" at bounding box center [766, 103] width 20 height 18
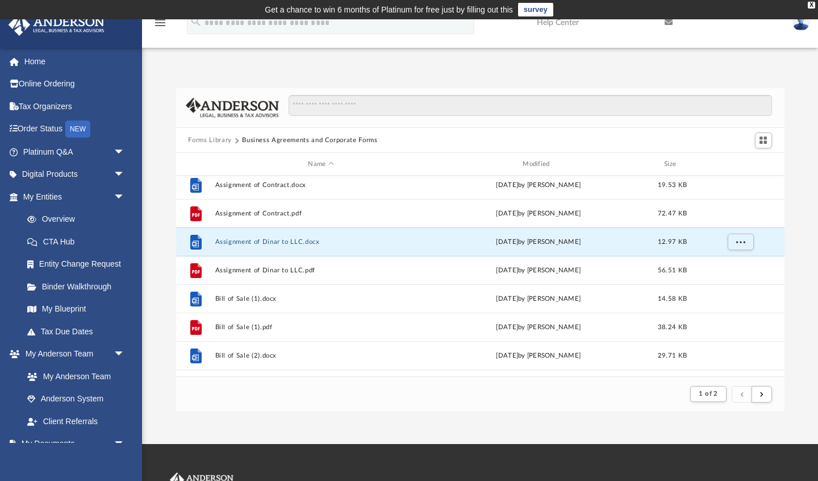
scroll to position [205, 0]
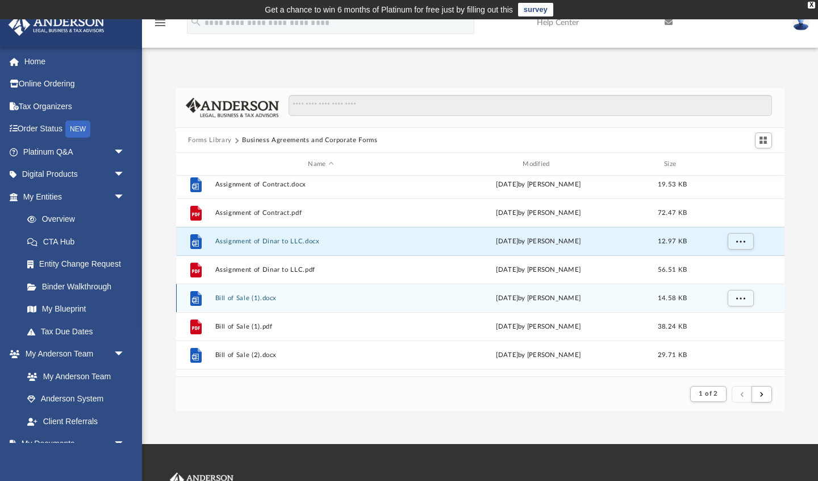
click at [256, 298] on button "Bill of Sale (1).docx" at bounding box center [321, 297] width 212 height 7
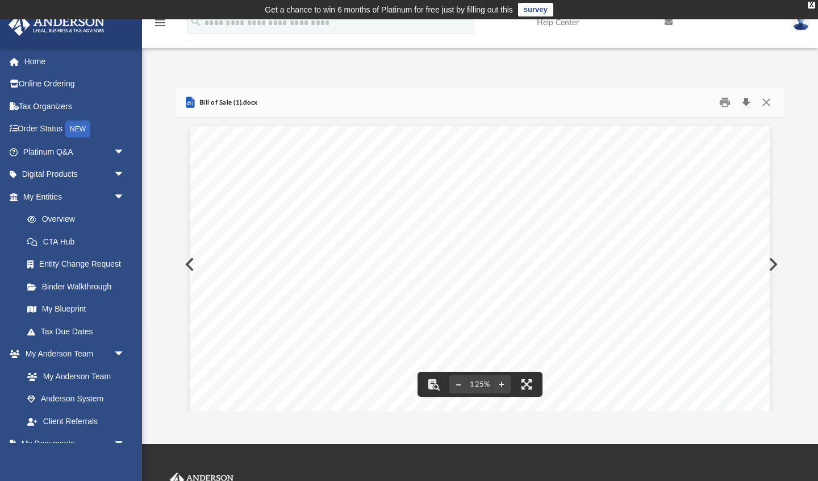
click at [746, 103] on button "Download" at bounding box center [746, 103] width 20 height 18
click at [766, 101] on button "Close" at bounding box center [766, 103] width 20 height 18
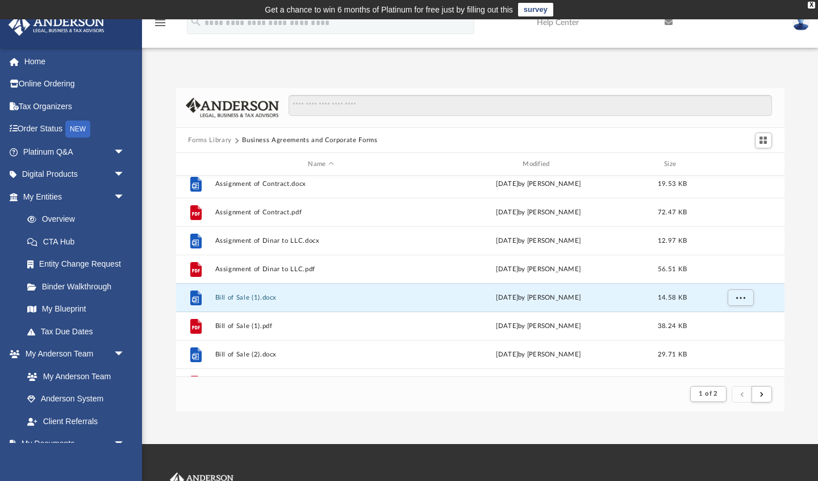
scroll to position [286, 0]
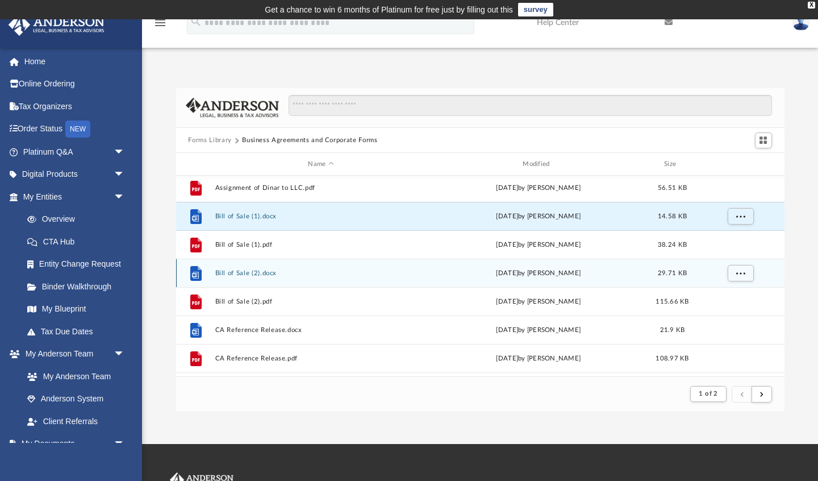
click at [264, 273] on button "Bill of Sale (2).docx" at bounding box center [321, 272] width 212 height 7
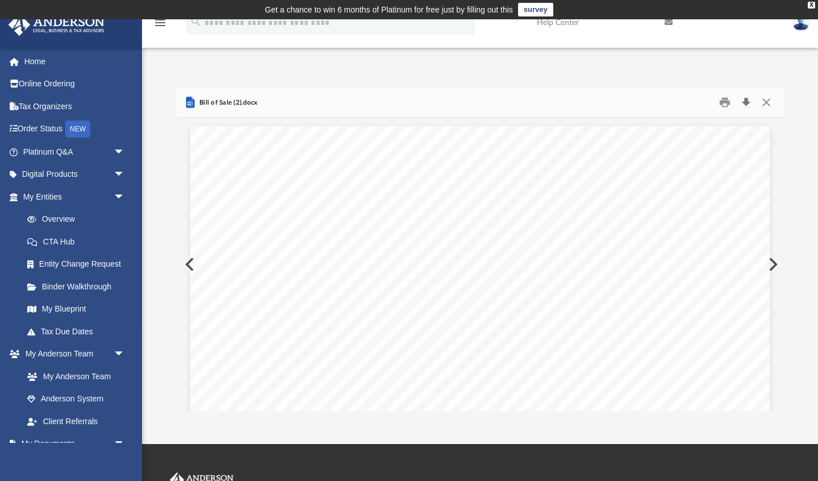
click at [746, 103] on button "Download" at bounding box center [746, 103] width 20 height 18
click at [766, 104] on button "Close" at bounding box center [766, 103] width 20 height 18
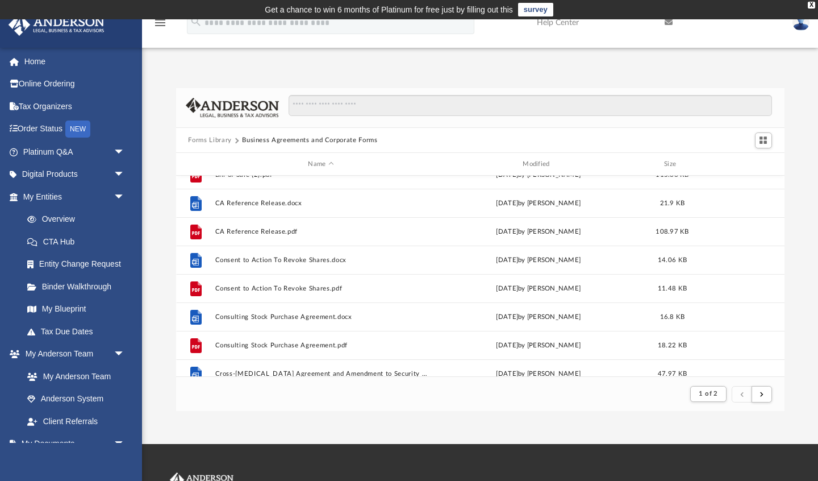
scroll to position [417, 0]
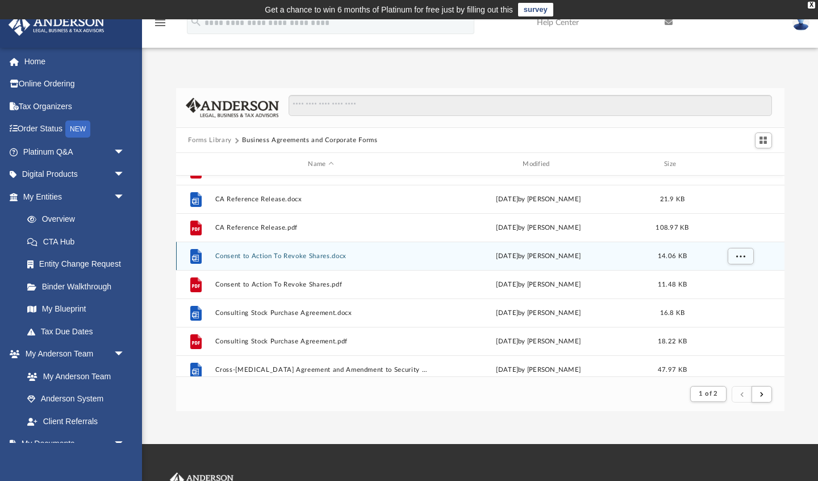
click at [318, 254] on button "Consent to Action To Revoke Shares.docx" at bounding box center [321, 255] width 212 height 7
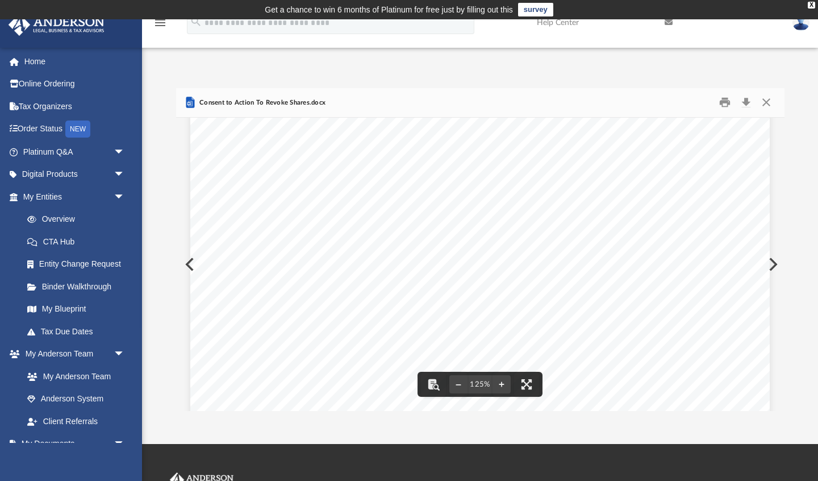
scroll to position [210, 0]
click at [744, 101] on button "Download" at bounding box center [746, 103] width 20 height 18
click at [766, 103] on button "Close" at bounding box center [766, 103] width 20 height 18
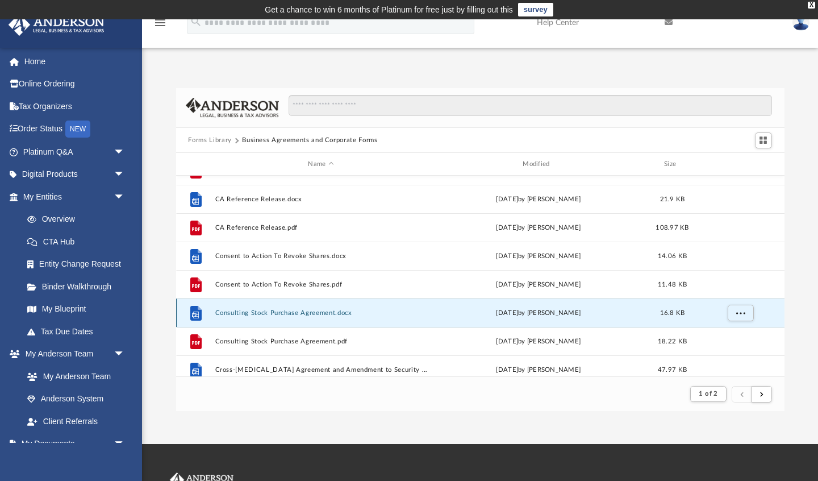
click at [294, 312] on button "Consulting Stock Purchase Agreement.docx" at bounding box center [321, 312] width 212 height 7
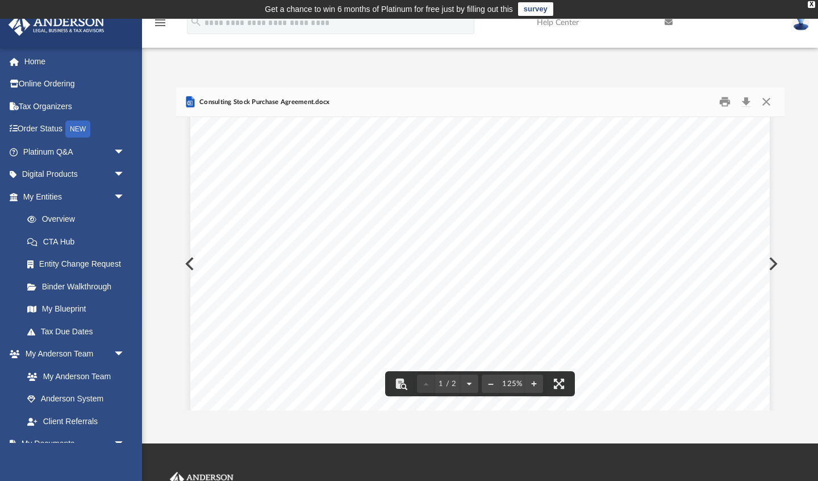
scroll to position [0, 0]
click at [748, 102] on button "Download" at bounding box center [746, 102] width 20 height 18
click at [765, 101] on button "Close" at bounding box center [766, 102] width 20 height 18
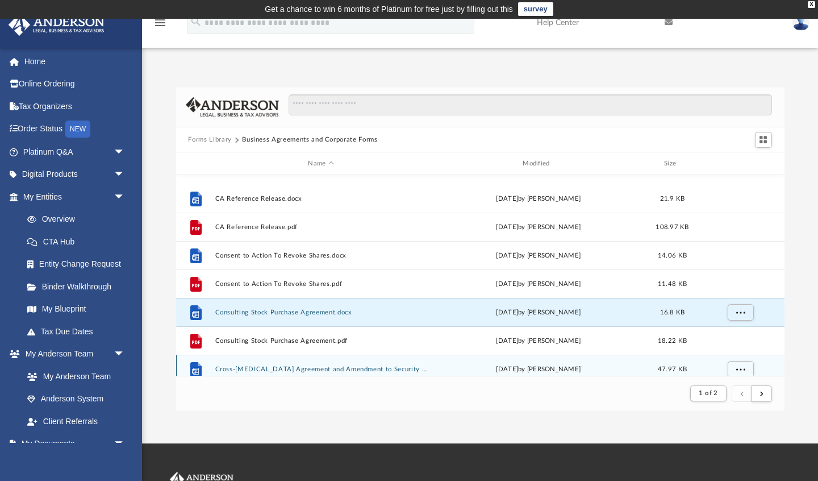
scroll to position [483, 0]
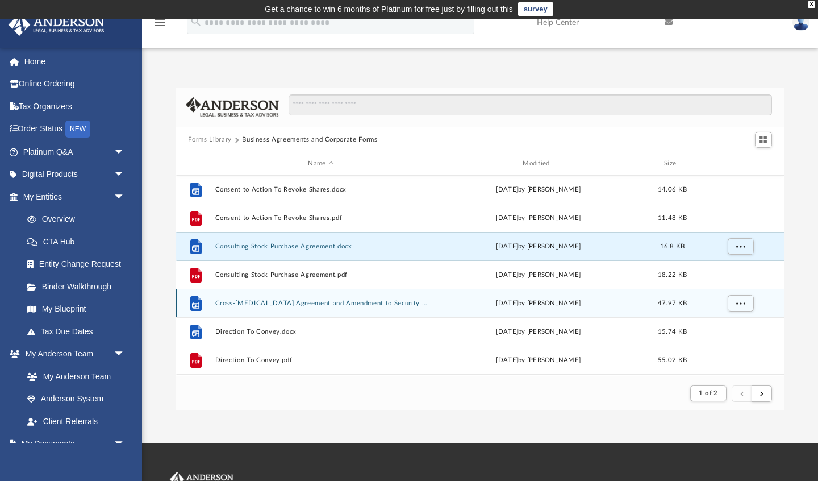
click at [303, 303] on button "Cross-Collateralization Agreement and Amendment to Security Instrument-CME.docx" at bounding box center [321, 302] width 212 height 7
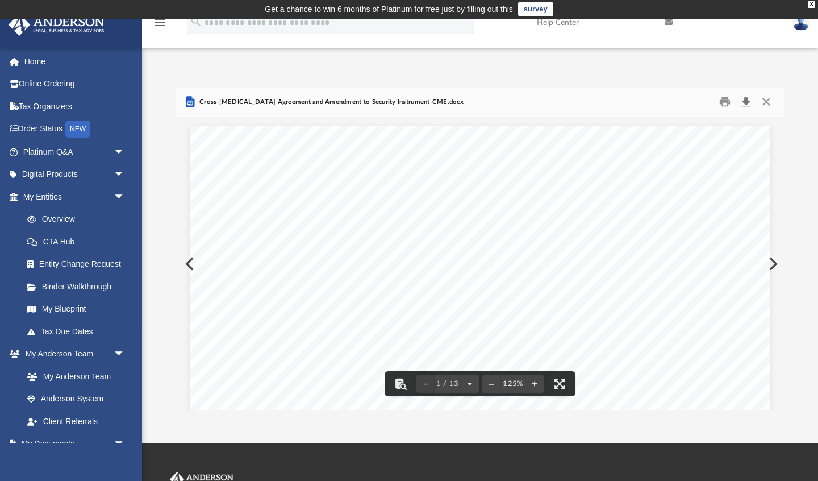
scroll to position [0, 0]
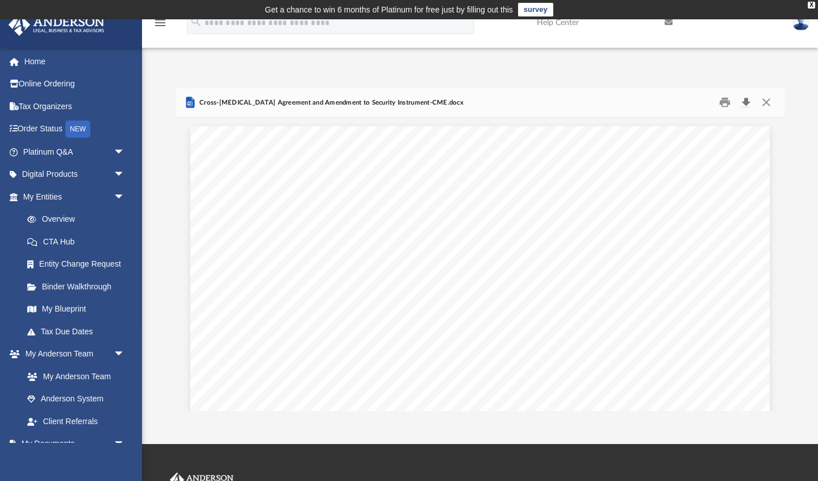
click at [748, 102] on button "Download" at bounding box center [746, 103] width 20 height 18
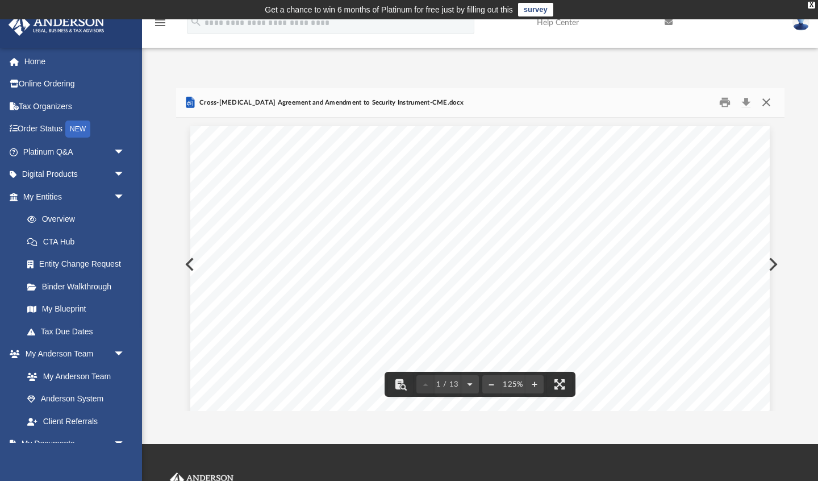
click at [767, 102] on button "Close" at bounding box center [766, 103] width 20 height 18
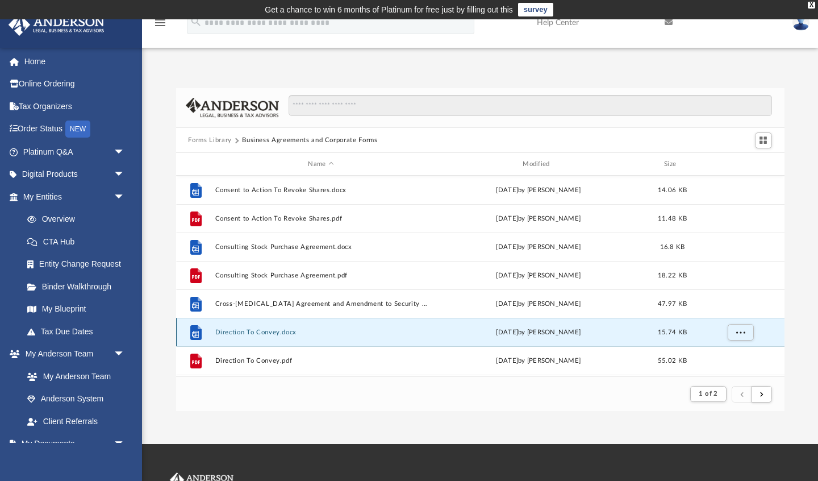
click at [263, 334] on button "Direction To Convey.docx" at bounding box center [321, 331] width 212 height 7
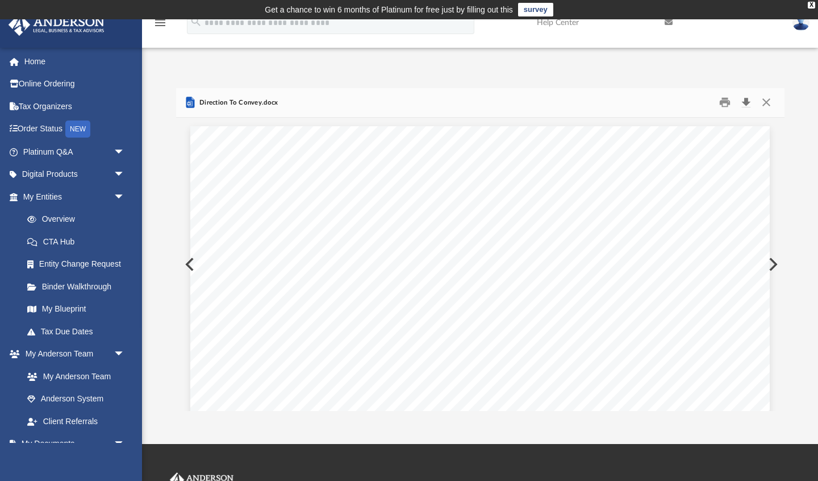
click at [746, 99] on button "Download" at bounding box center [746, 103] width 20 height 18
drag, startPoint x: 767, startPoint y: 104, endPoint x: 489, endPoint y: 251, distance: 314.6
click at [766, 104] on button "Close" at bounding box center [766, 103] width 20 height 18
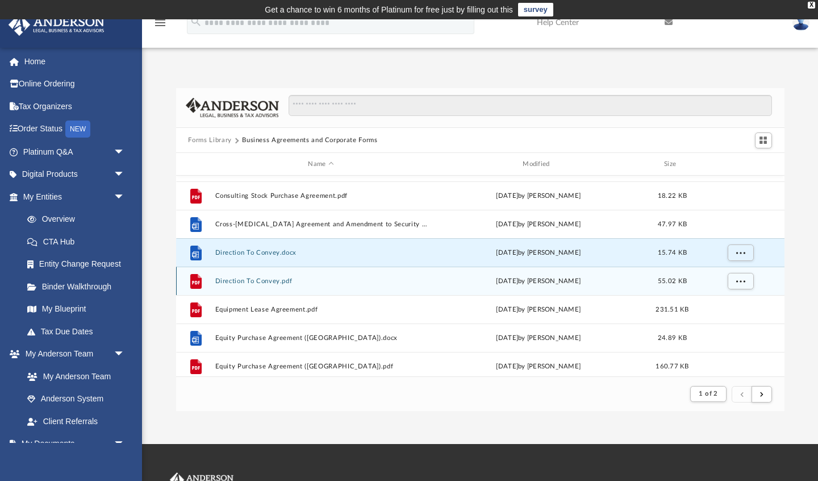
scroll to position [612, 0]
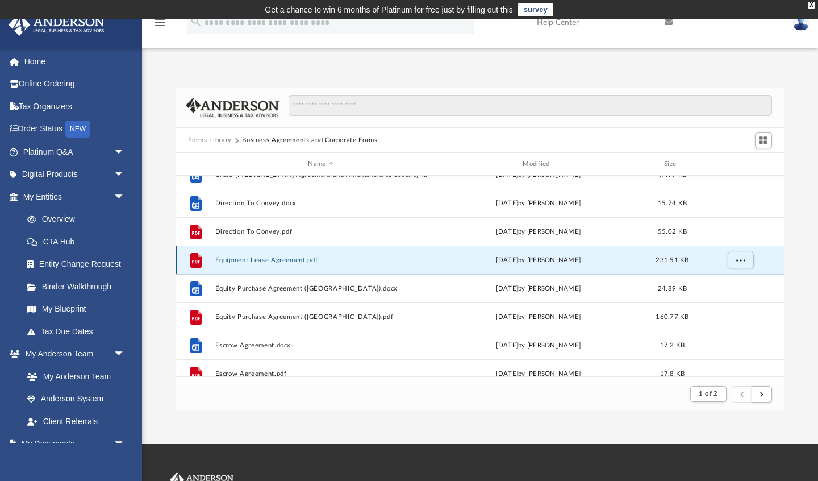
click at [298, 259] on button "Equipment Lease Agreement.pdf" at bounding box center [321, 259] width 212 height 7
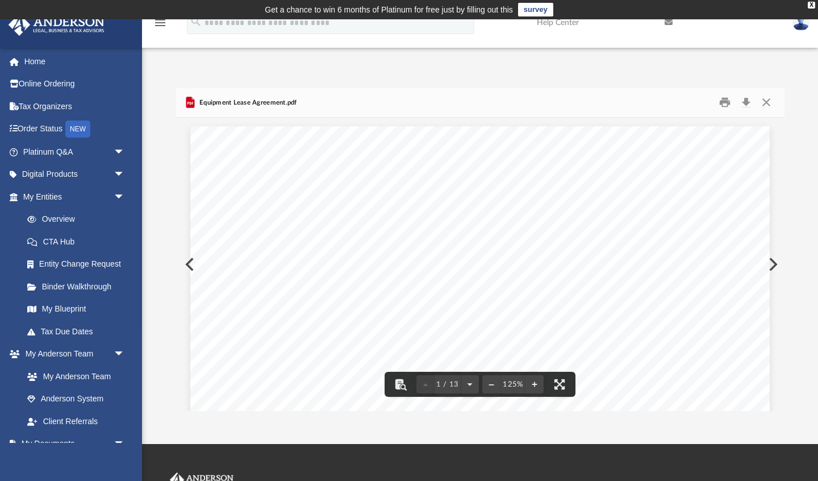
scroll to position [1, 0]
drag, startPoint x: 748, startPoint y: 99, endPoint x: 741, endPoint y: 101, distance: 7.0
click at [748, 99] on button "Download" at bounding box center [746, 103] width 20 height 18
click at [766, 102] on button "Close" at bounding box center [766, 103] width 20 height 18
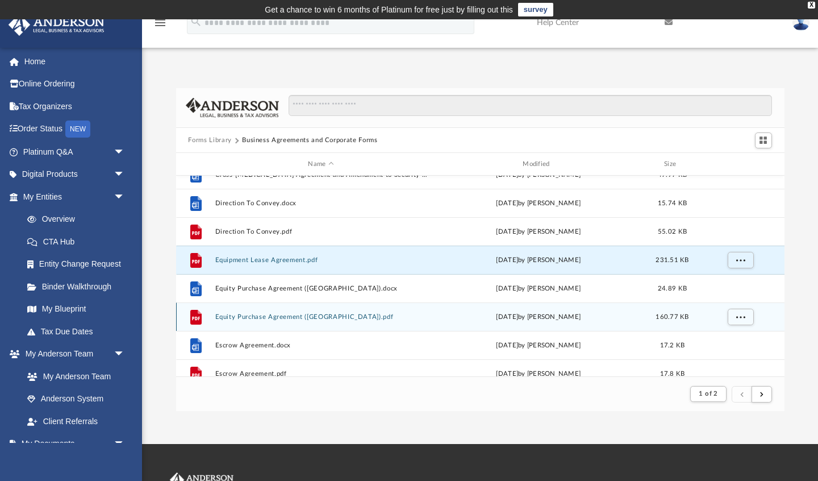
scroll to position [679, 0]
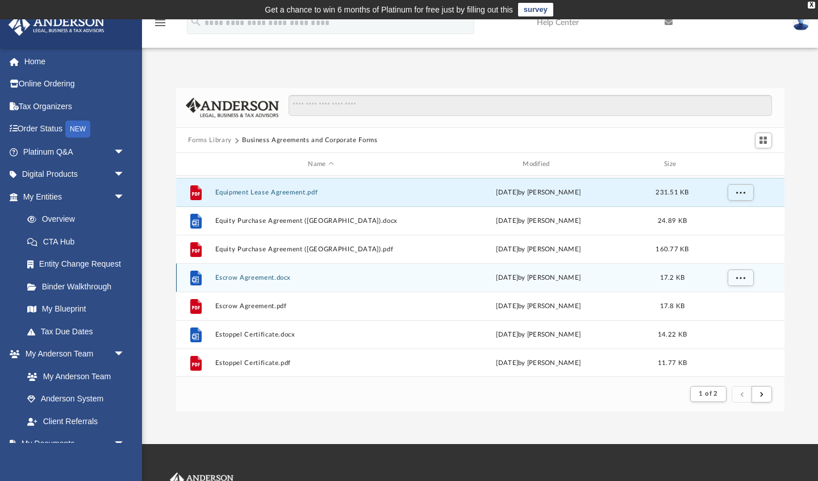
click at [274, 278] on button "Escrow Agreement.docx" at bounding box center [321, 277] width 212 height 7
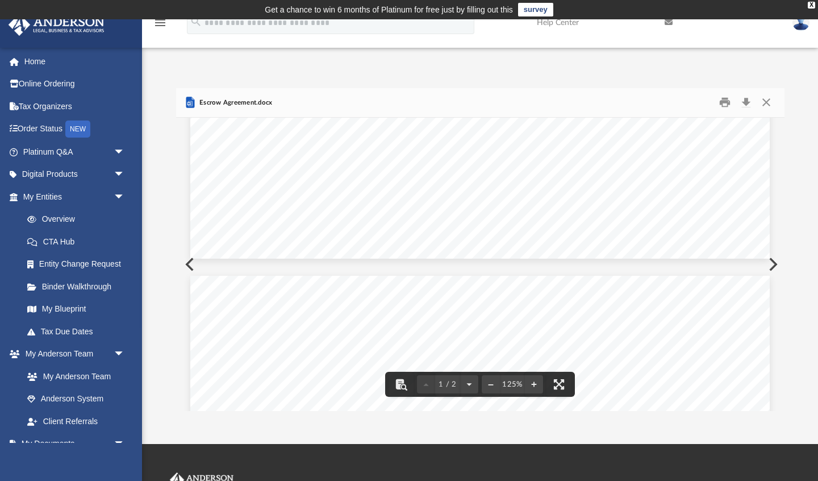
scroll to position [0, 0]
click at [748, 102] on button "Download" at bounding box center [746, 103] width 20 height 18
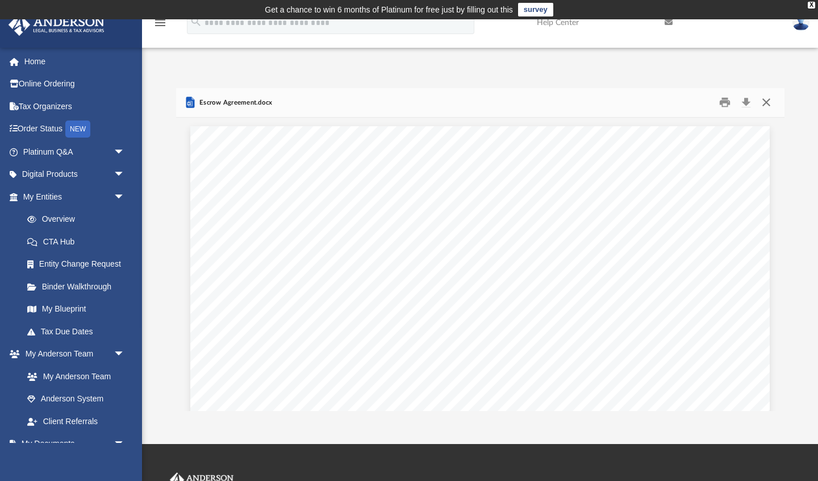
click at [766, 102] on button "Close" at bounding box center [766, 103] width 20 height 18
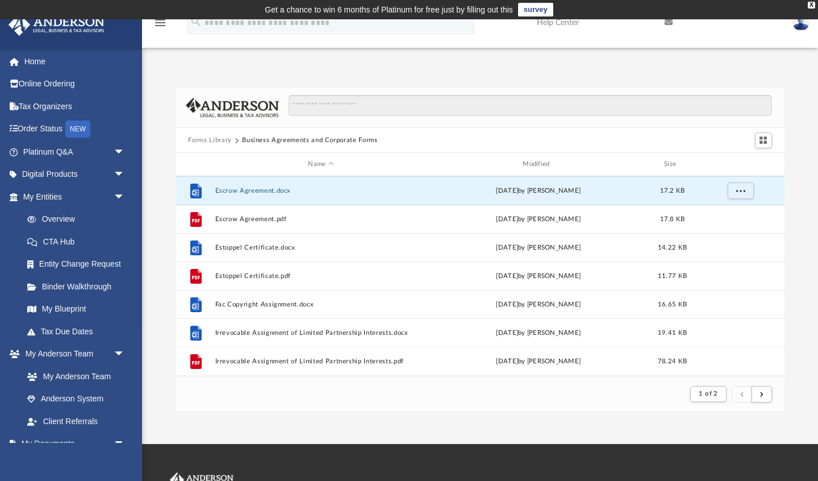
scroll to position [781, 0]
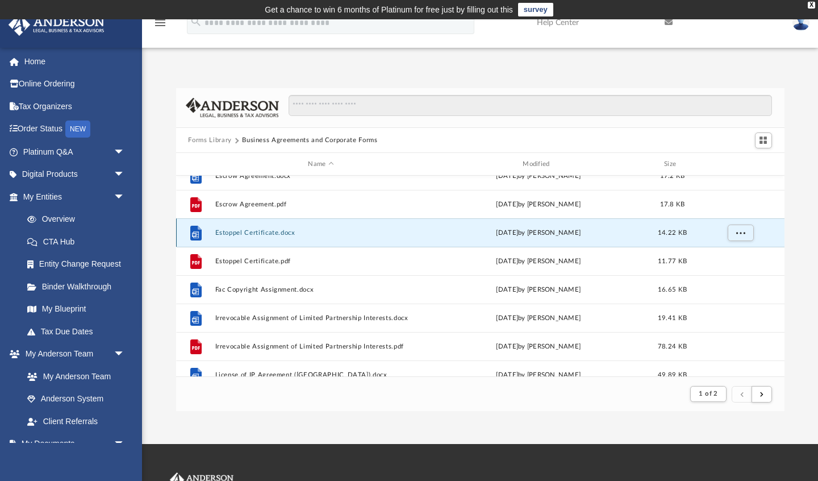
click at [275, 232] on button "Estoppel Certificate.docx" at bounding box center [321, 232] width 212 height 7
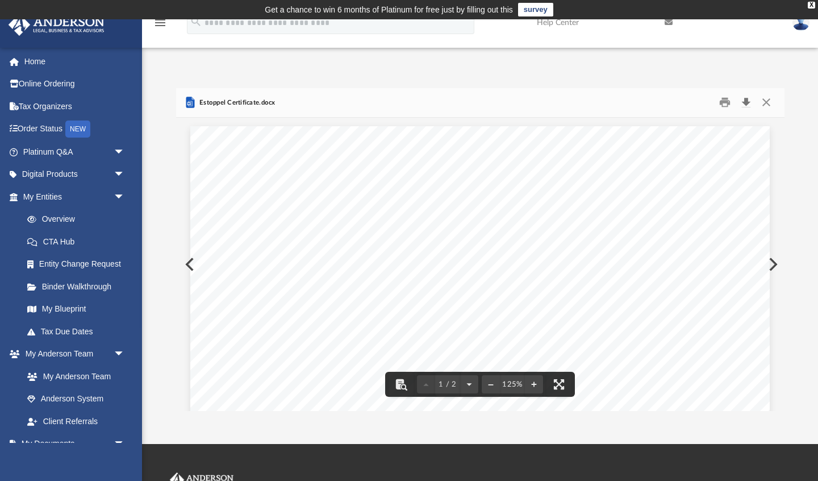
click at [749, 99] on button "Download" at bounding box center [746, 103] width 20 height 18
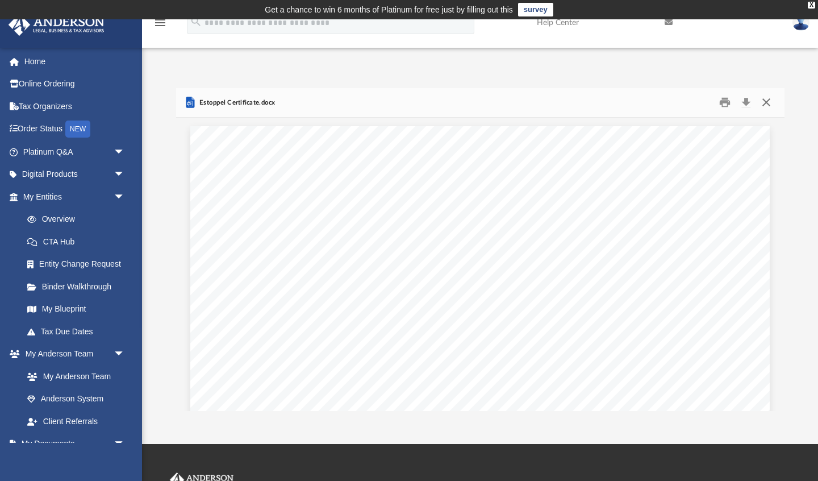
drag, startPoint x: 766, startPoint y: 100, endPoint x: 719, endPoint y: 113, distance: 48.9
click at [766, 100] on button "Close" at bounding box center [766, 103] width 20 height 18
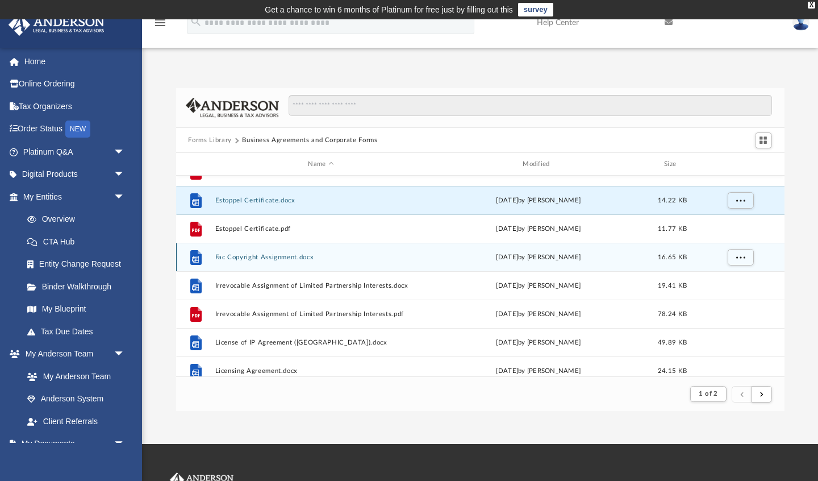
scroll to position [812, 0]
click at [291, 257] on button "Fac Copyright Assignment.docx" at bounding box center [321, 257] width 212 height 7
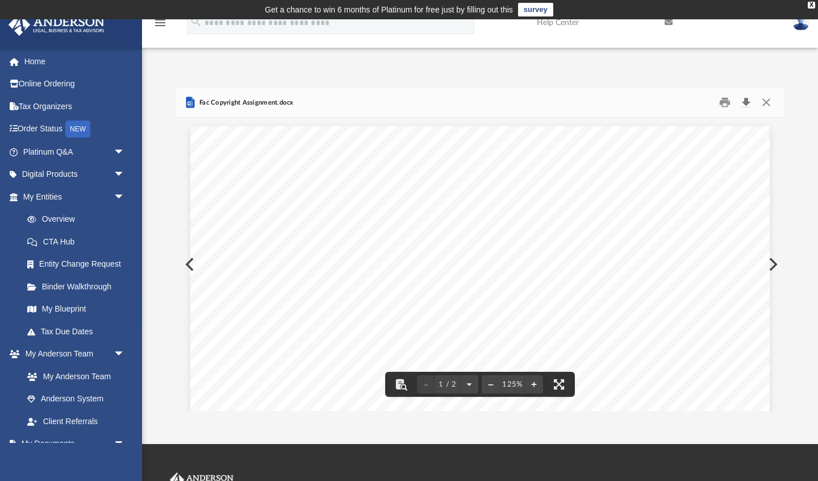
click at [748, 101] on button "Download" at bounding box center [746, 103] width 20 height 18
drag, startPoint x: 766, startPoint y: 102, endPoint x: 458, endPoint y: 201, distance: 324.1
click at [766, 102] on button "Close" at bounding box center [766, 103] width 20 height 18
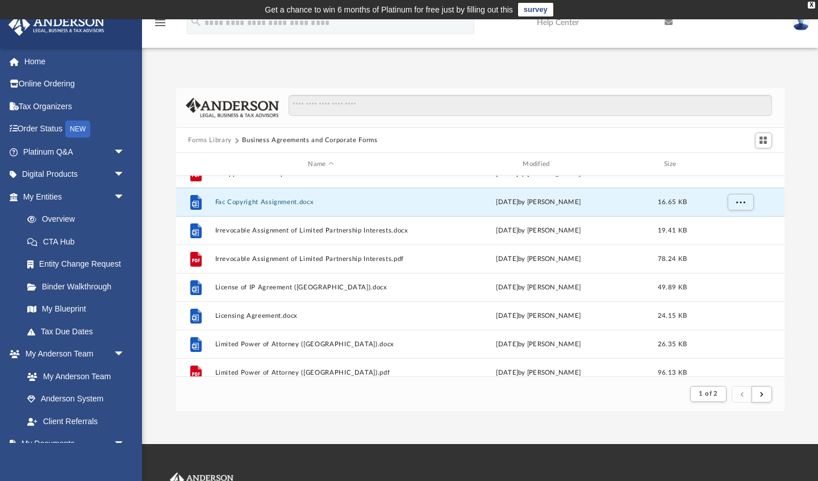
scroll to position [882, 0]
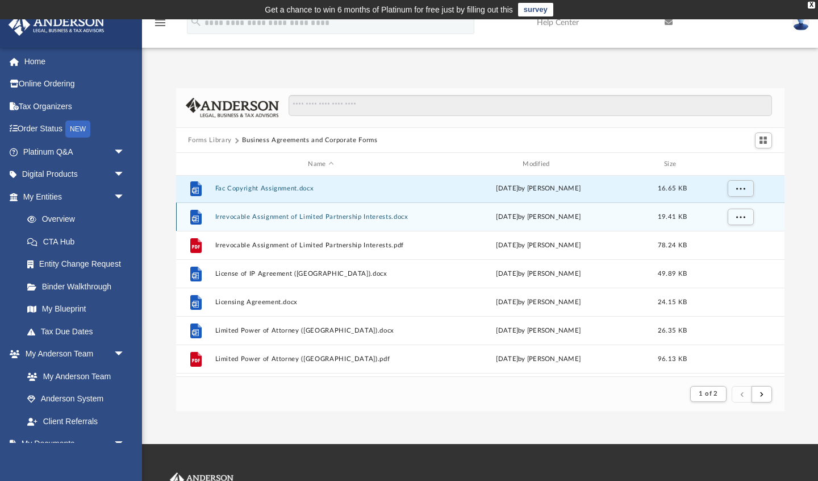
click at [343, 217] on button "Irrevocable Assignment of Limited Partnership Interests.docx" at bounding box center [321, 216] width 212 height 7
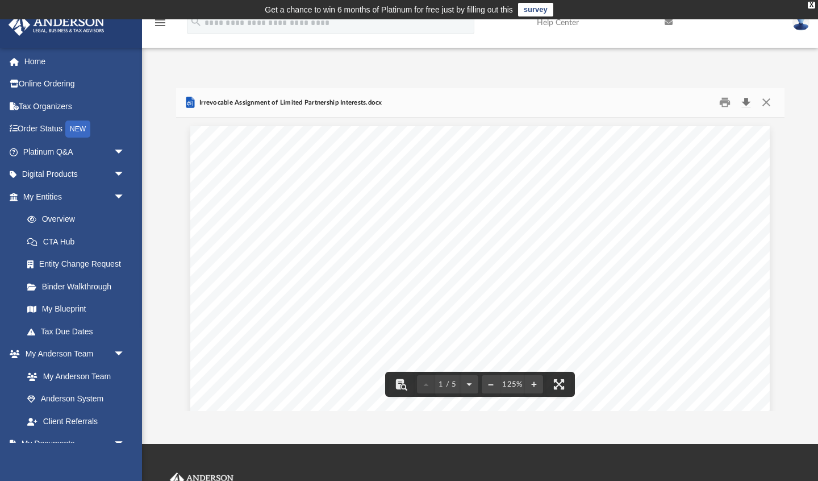
click at [746, 102] on button "Download" at bounding box center [746, 103] width 20 height 18
click at [765, 103] on button "Close" at bounding box center [766, 103] width 20 height 18
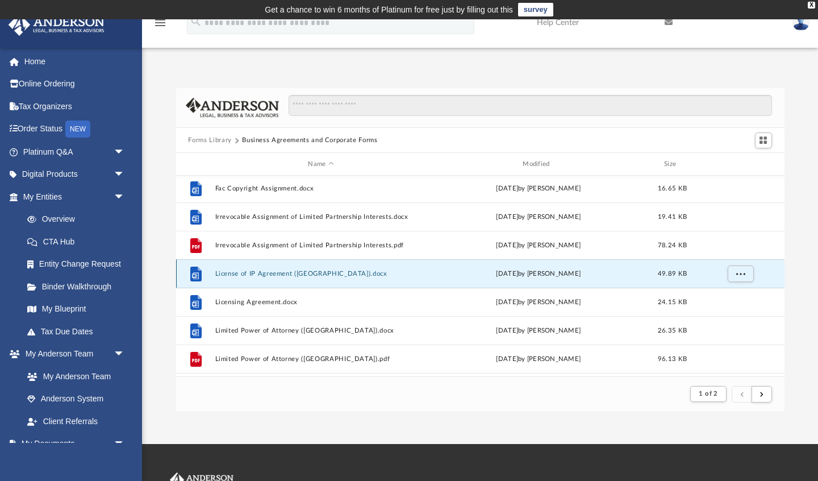
click at [273, 273] on button "License of IP Agreement (CA).docx" at bounding box center [321, 273] width 212 height 7
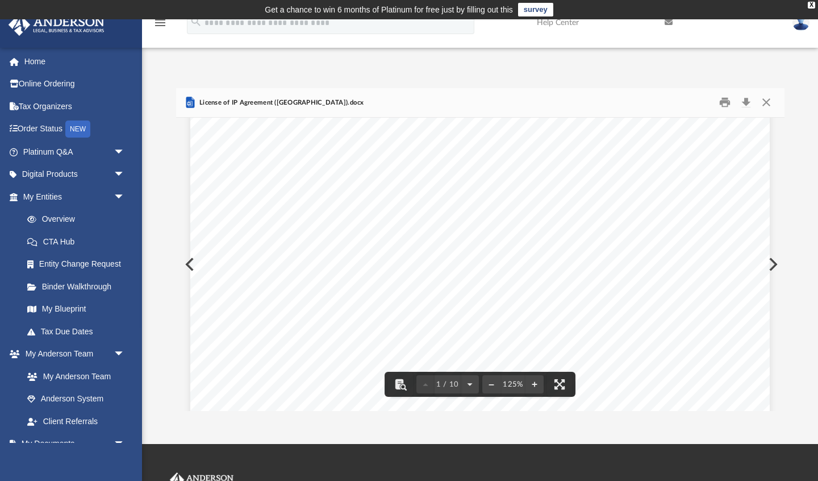
scroll to position [0, 0]
click at [746, 101] on button "Download" at bounding box center [746, 103] width 20 height 18
click at [725, 102] on button "Print" at bounding box center [724, 103] width 23 height 18
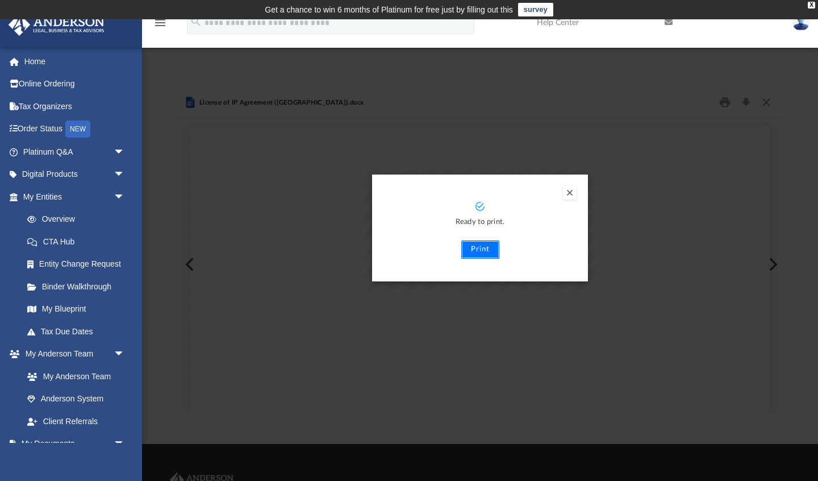
click at [480, 249] on button "Print" at bounding box center [480, 249] width 38 height 18
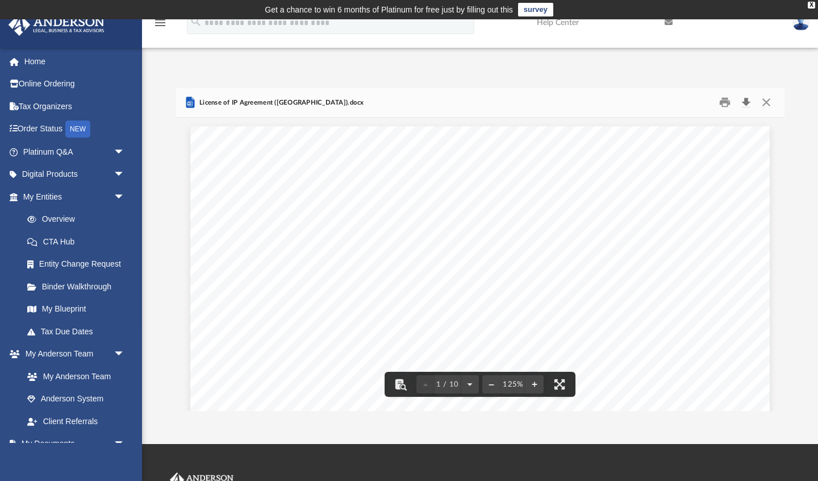
click at [746, 102] on button "Download" at bounding box center [746, 103] width 20 height 18
drag, startPoint x: 766, startPoint y: 102, endPoint x: 644, endPoint y: 110, distance: 122.4
click at [766, 102] on button "Close" at bounding box center [766, 103] width 20 height 18
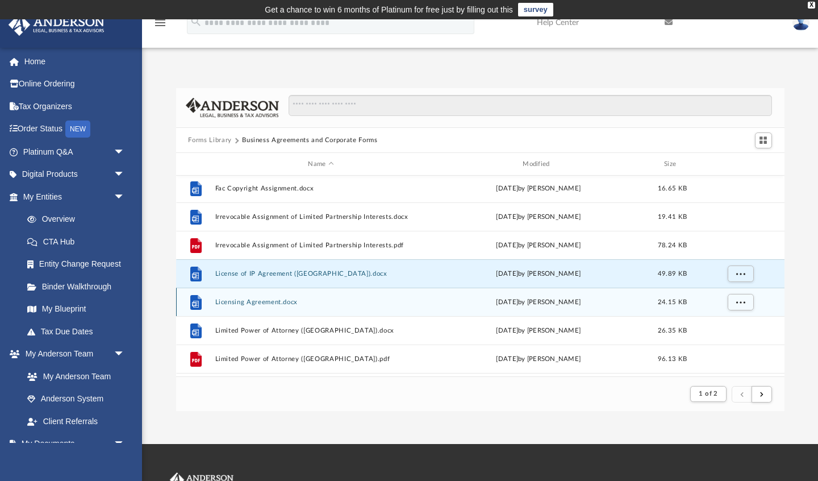
click at [274, 302] on button "Licensing Agreement.docx" at bounding box center [321, 301] width 212 height 7
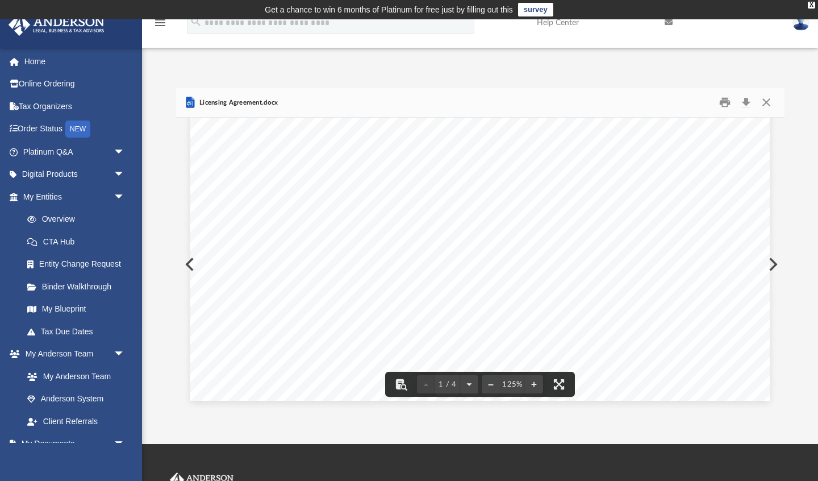
scroll to position [0, 0]
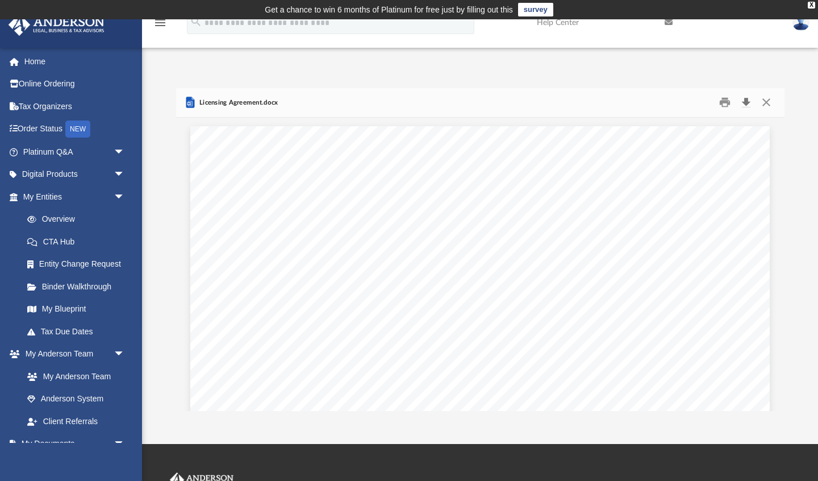
click at [745, 102] on button "Download" at bounding box center [746, 103] width 20 height 18
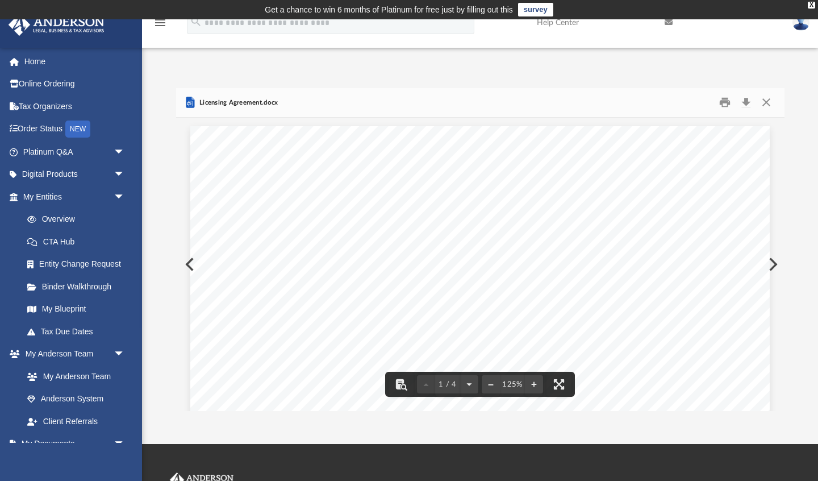
click at [745, 153] on div at bounding box center [480, 153] width 608 height 1
click at [725, 102] on button "Print" at bounding box center [724, 103] width 23 height 18
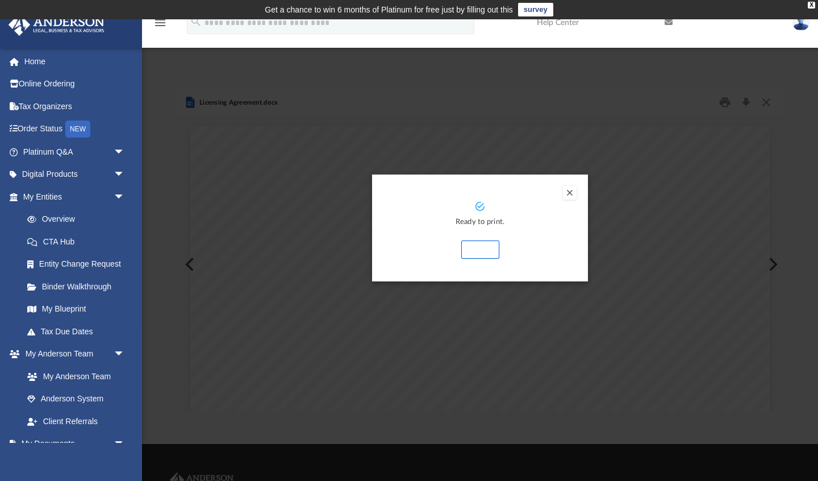
click at [483, 249] on button "Print" at bounding box center [480, 249] width 38 height 18
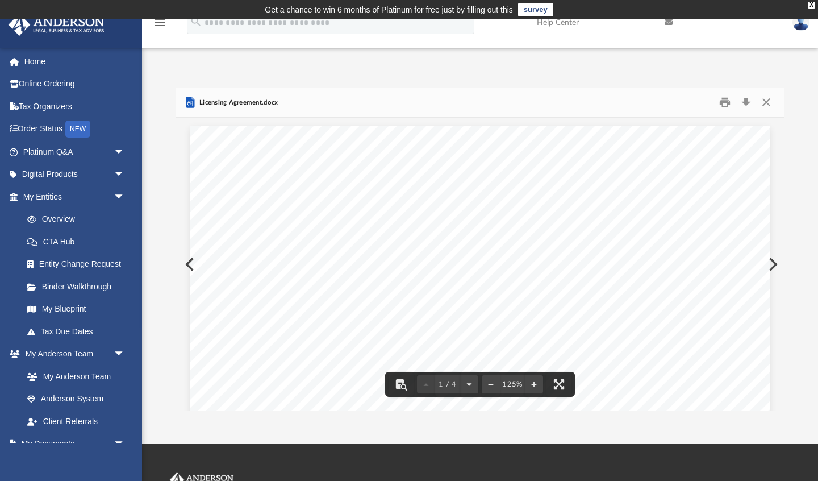
click at [784, 308] on div "Forms Library Business Agreements and Corporate Forms Name Modified Size File E…" at bounding box center [480, 249] width 676 height 323
click at [746, 102] on button "Download" at bounding box center [746, 103] width 20 height 18
click at [766, 102] on button "Close" at bounding box center [766, 103] width 20 height 18
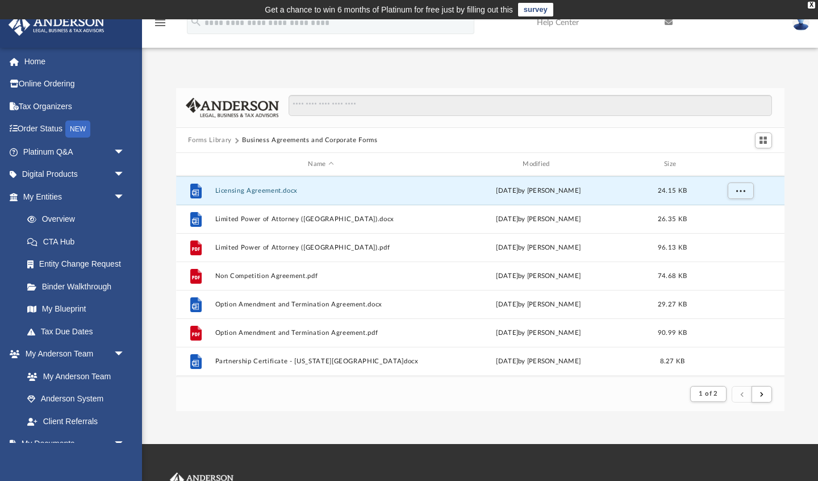
scroll to position [995, 0]
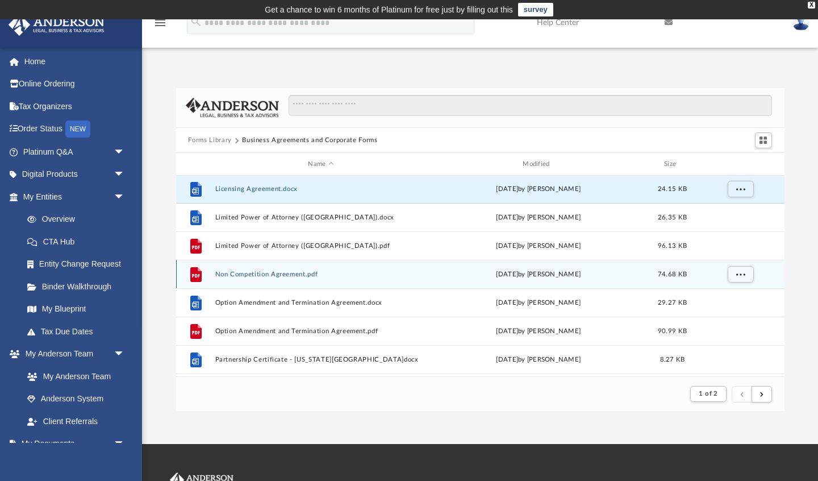
click at [262, 274] on button "Non Competition Agreement.pdf" at bounding box center [321, 273] width 212 height 7
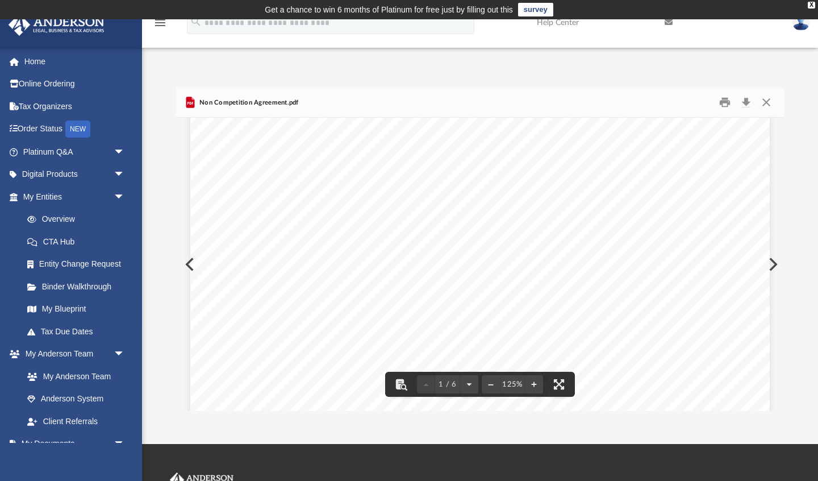
scroll to position [0, 0]
click at [746, 102] on button "Download" at bounding box center [746, 103] width 20 height 18
click at [776, 37] on link at bounding box center [720, 22] width 128 height 45
click at [723, 102] on button "Print" at bounding box center [724, 103] width 23 height 18
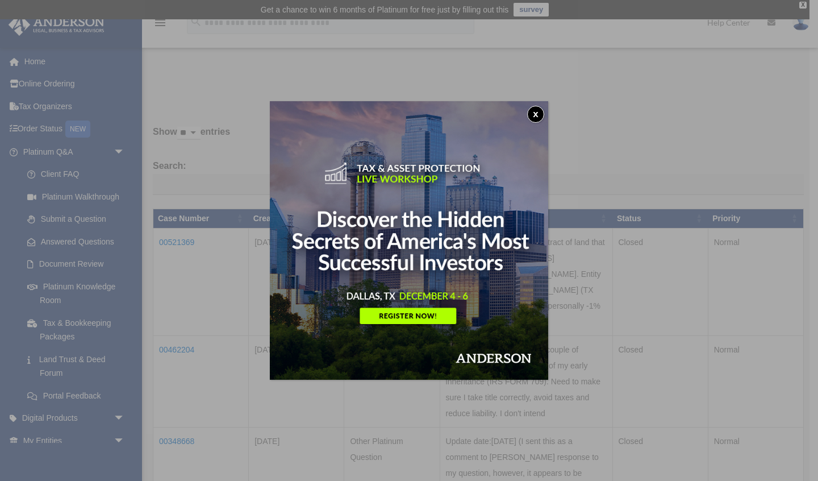
drag, startPoint x: 533, startPoint y: 114, endPoint x: 474, endPoint y: 135, distance: 62.7
click at [533, 114] on button "x" at bounding box center [535, 114] width 17 height 17
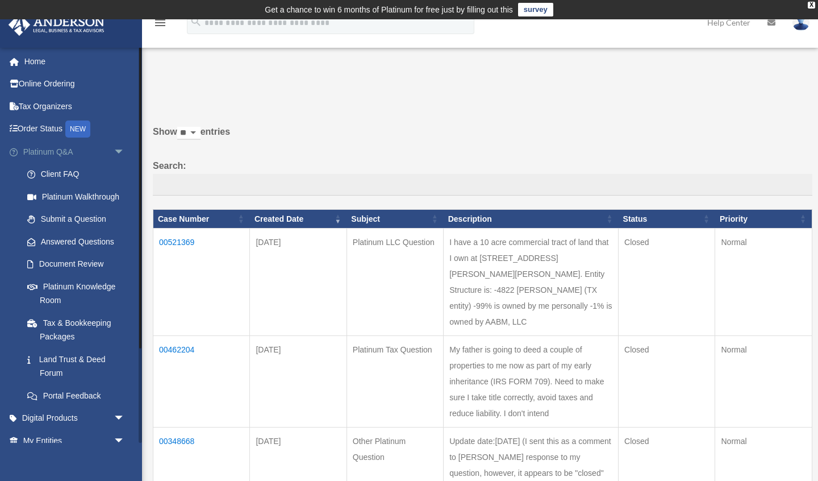
click at [118, 150] on span "arrow_drop_down" at bounding box center [125, 151] width 23 height 23
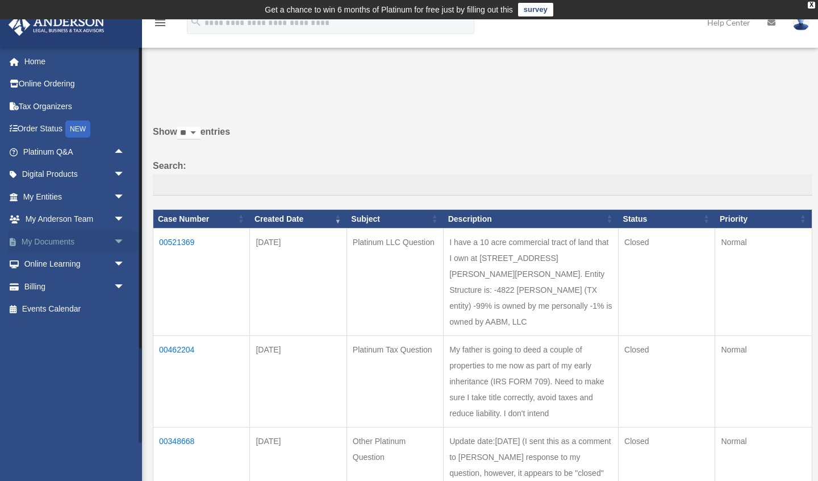
click at [119, 240] on span "arrow_drop_down" at bounding box center [125, 241] width 23 height 23
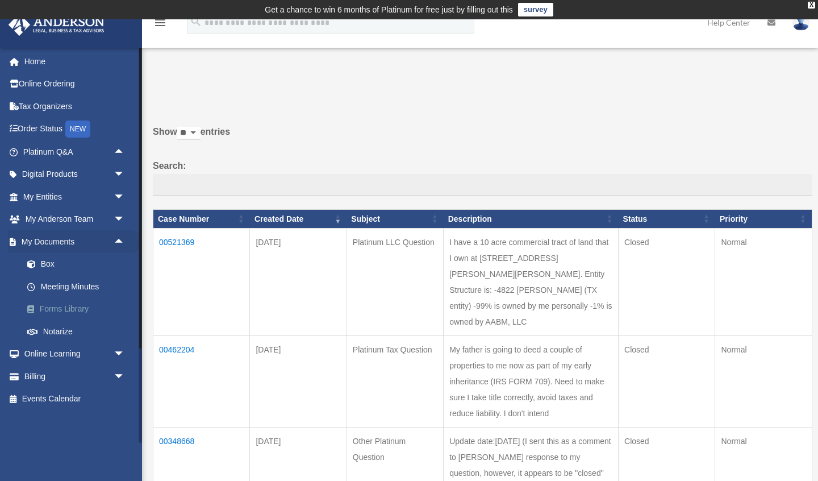
click at [68, 308] on link "Forms Library" at bounding box center [79, 309] width 126 height 23
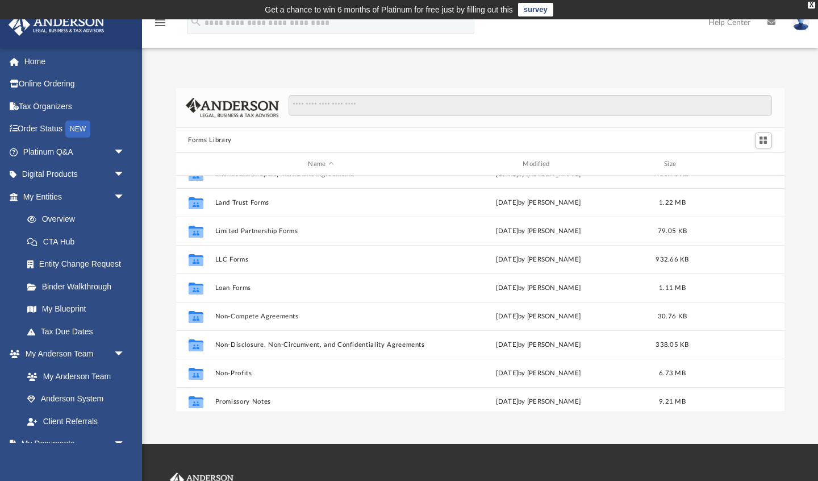
scroll to position [486, 0]
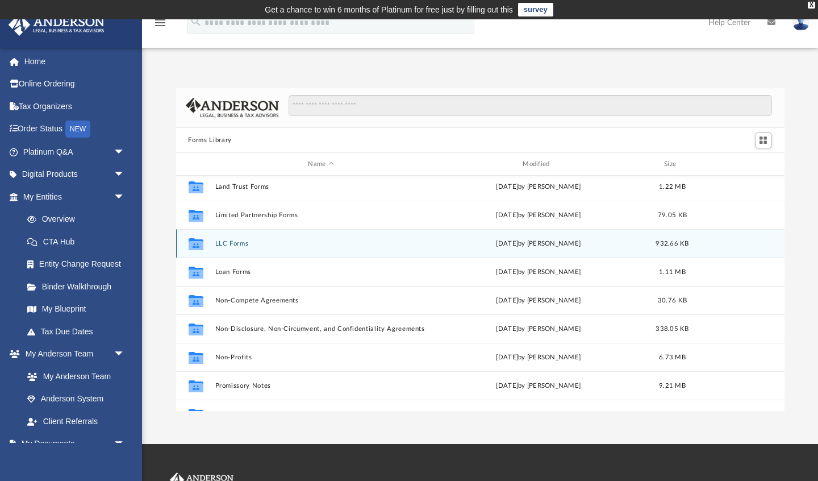
click at [241, 243] on button "LLC Forms" at bounding box center [321, 243] width 212 height 7
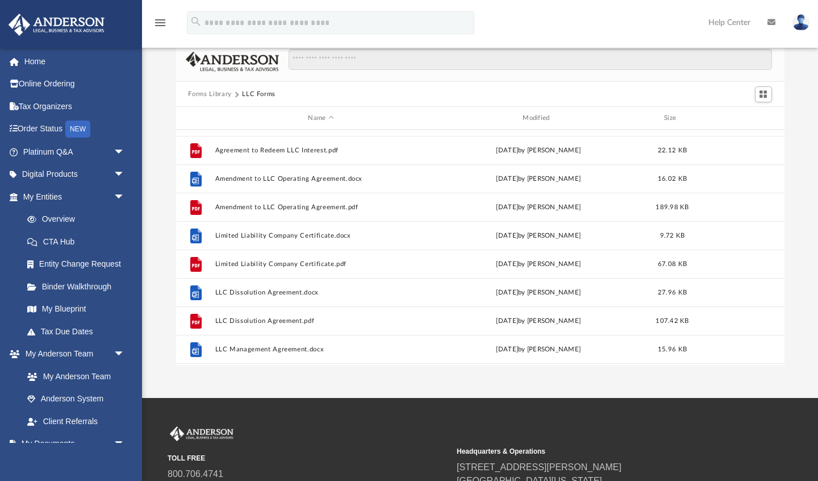
scroll to position [0, 0]
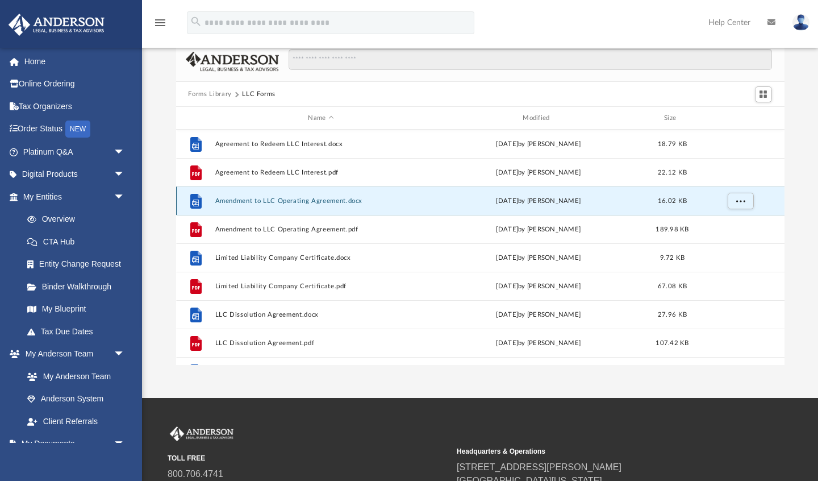
click at [308, 201] on button "Amendment to LLC Operating Agreement.docx" at bounding box center [321, 200] width 212 height 7
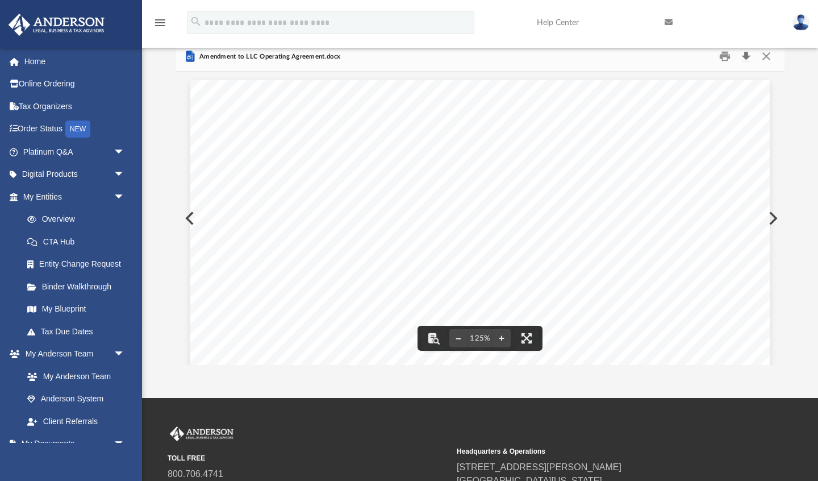
click at [746, 56] on button "Download" at bounding box center [746, 57] width 20 height 18
click at [766, 56] on button "Close" at bounding box center [766, 57] width 20 height 18
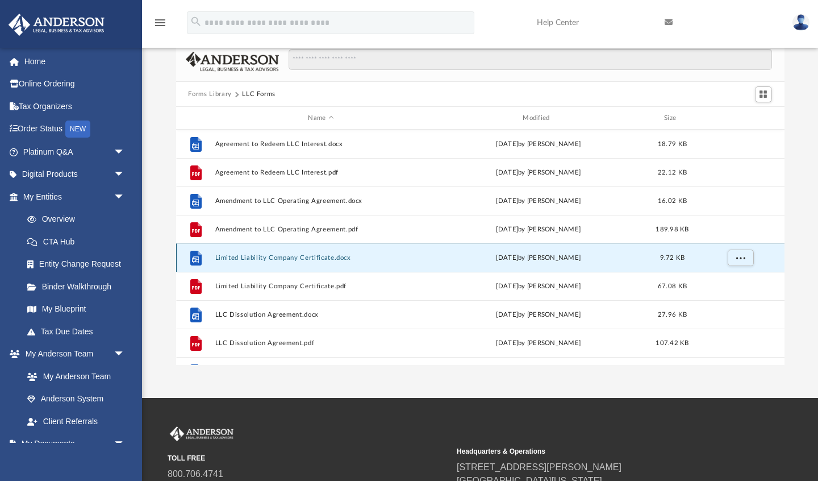
click at [303, 258] on button "Limited Liability Company Certificate.docx" at bounding box center [321, 257] width 212 height 7
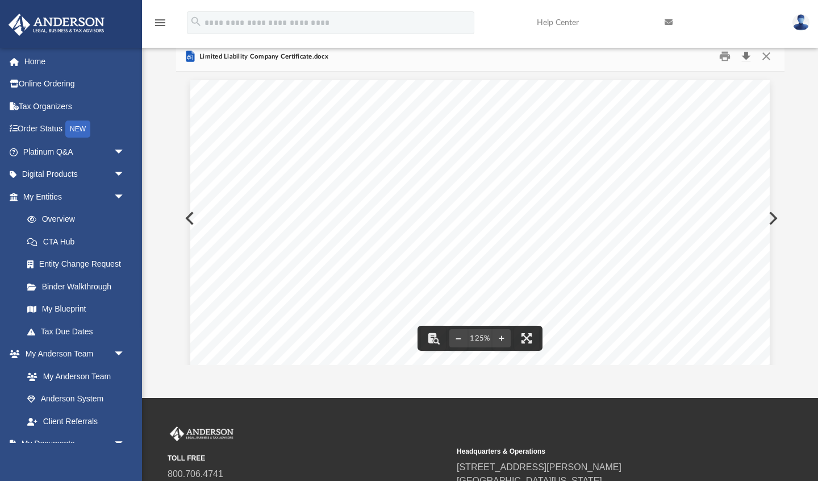
click at [748, 56] on button "Download" at bounding box center [746, 57] width 20 height 18
click at [766, 58] on button "Close" at bounding box center [766, 57] width 20 height 18
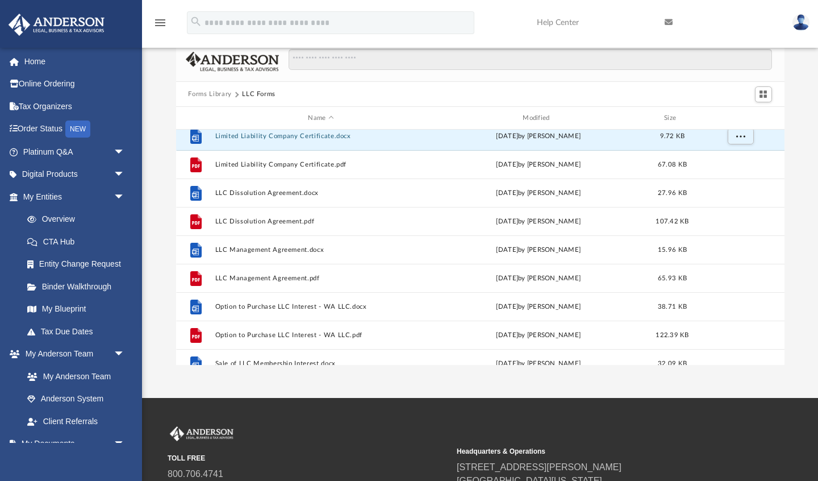
scroll to position [123, 0]
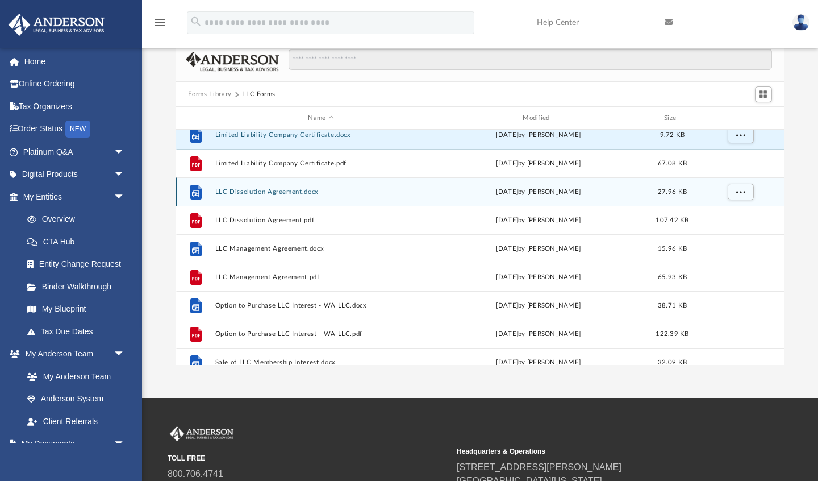
click at [298, 191] on button "LLC Dissolution Agreement.docx" at bounding box center [321, 191] width 212 height 7
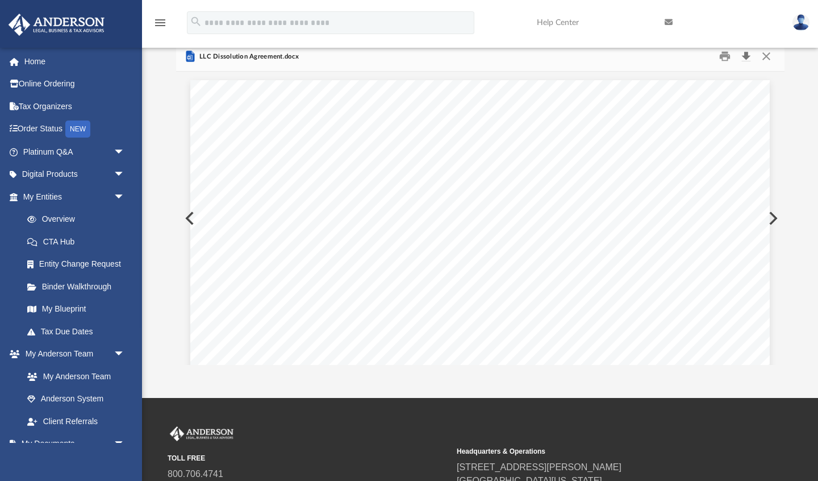
click at [745, 56] on button "Download" at bounding box center [746, 57] width 20 height 18
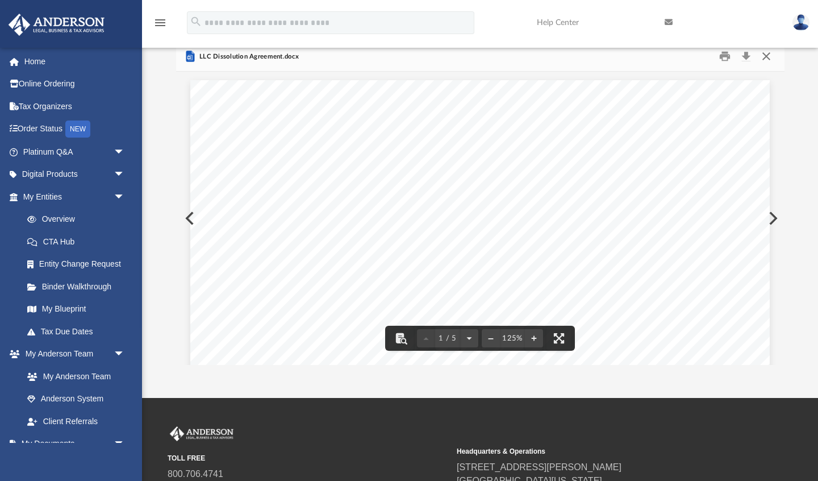
click at [766, 56] on button "Close" at bounding box center [766, 57] width 20 height 18
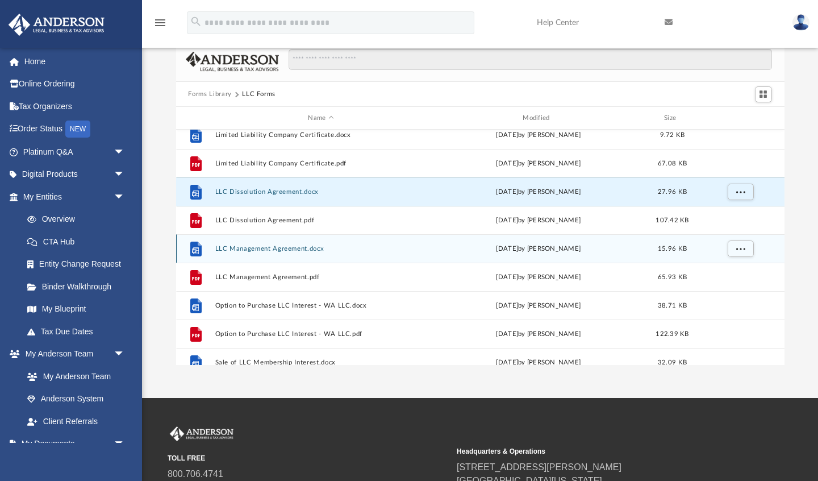
click at [269, 247] on button "LLC Management Agreement.docx" at bounding box center [321, 248] width 212 height 7
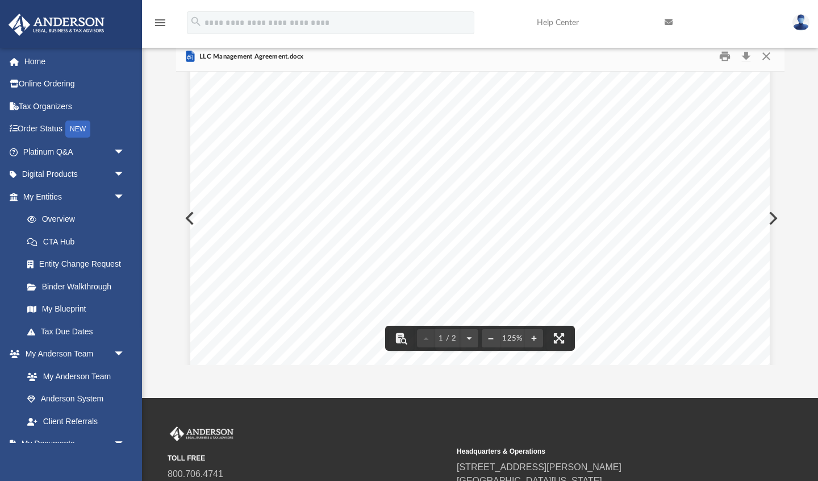
scroll to position [0, 0]
click at [748, 56] on button "Download" at bounding box center [746, 57] width 20 height 18
click at [766, 54] on button "Close" at bounding box center [766, 57] width 20 height 18
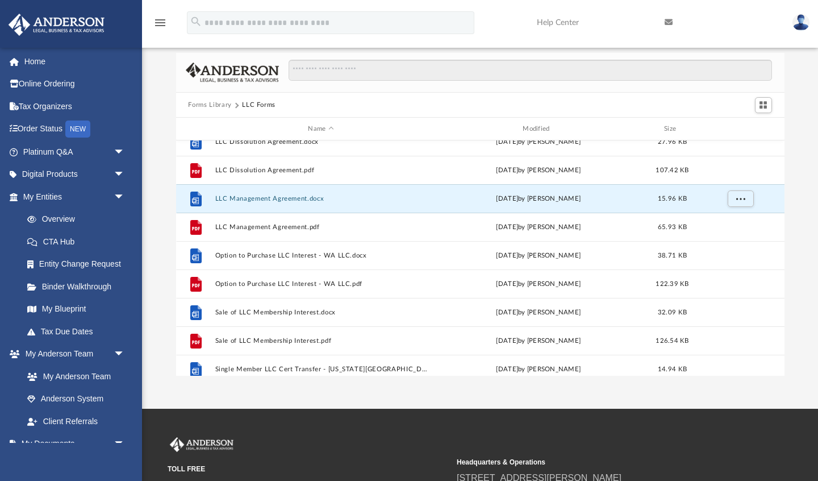
scroll to position [190, 0]
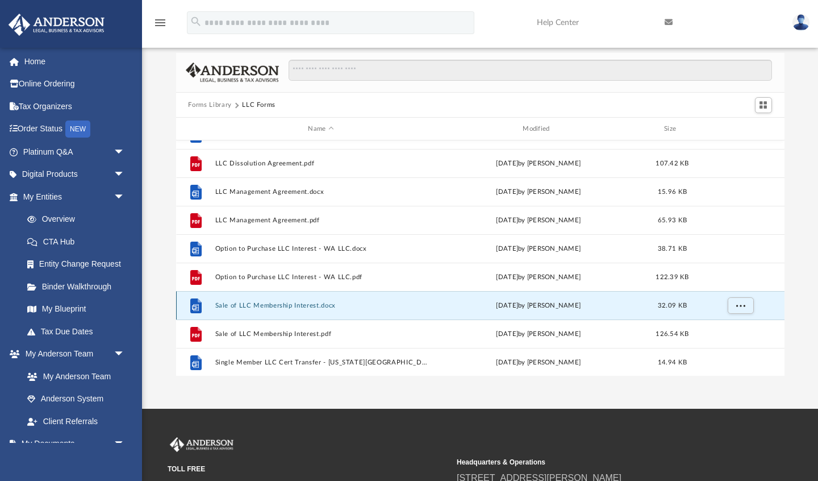
click at [262, 306] on button "Sale of LLC Membership Interest.docx" at bounding box center [321, 305] width 212 height 7
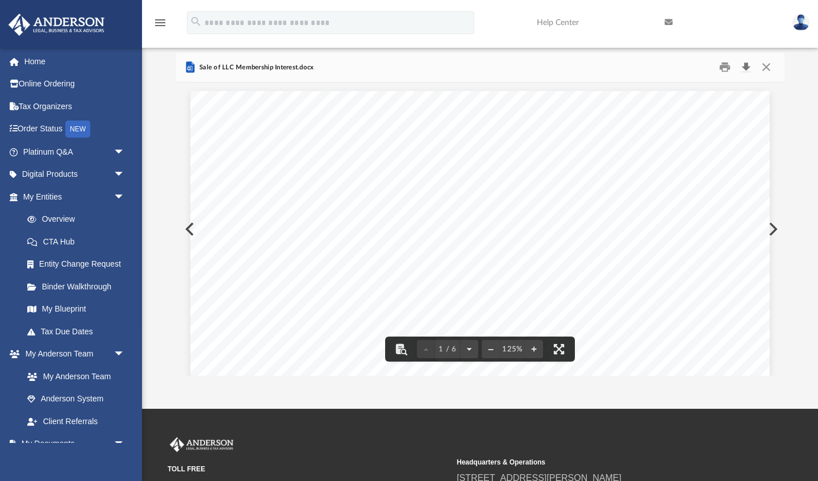
click at [748, 65] on button "Download" at bounding box center [746, 68] width 20 height 18
drag, startPoint x: 765, startPoint y: 65, endPoint x: 694, endPoint y: 120, distance: 89.5
click at [765, 65] on button "Close" at bounding box center [766, 68] width 20 height 18
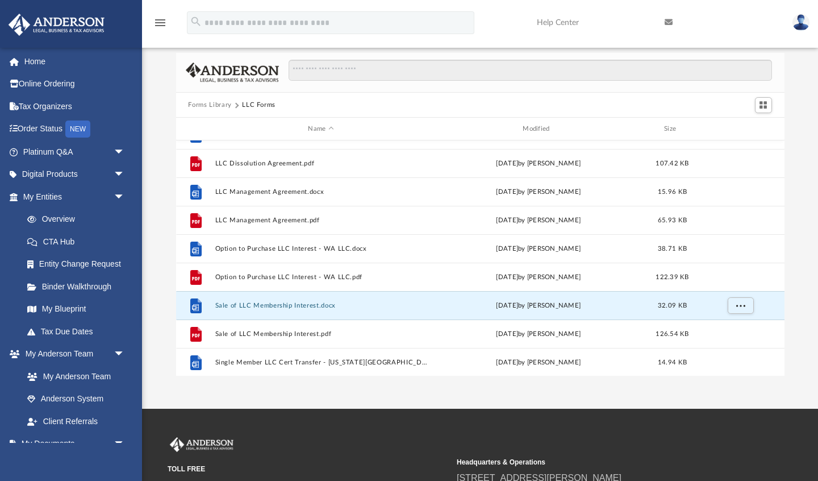
scroll to position [219, 0]
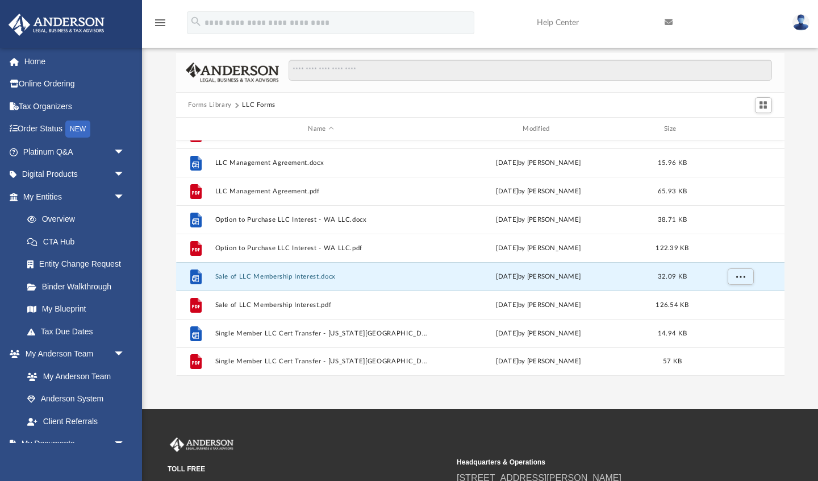
click at [222, 105] on button "Forms Library" at bounding box center [209, 105] width 43 height 10
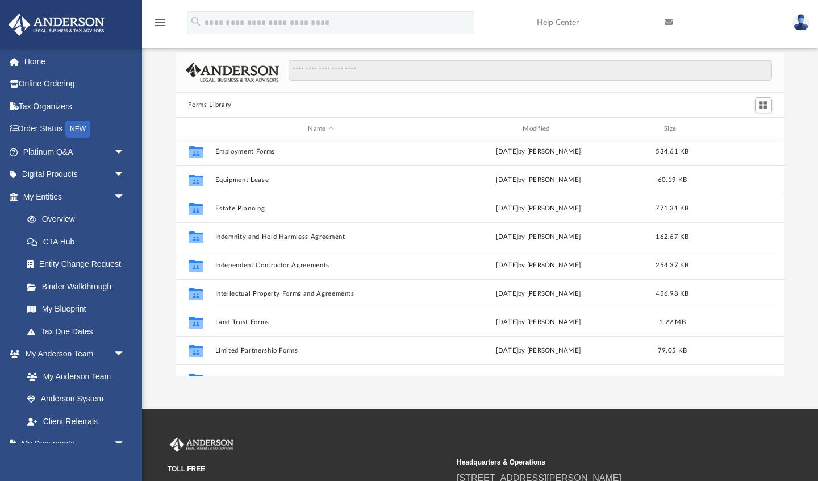
scroll to position [316, 0]
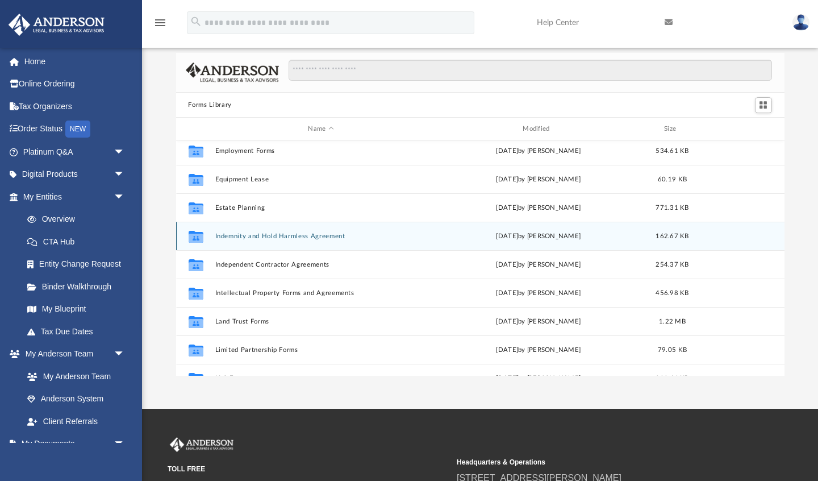
click at [321, 237] on button "Indemnity and Hold Harmless Agreement" at bounding box center [321, 235] width 212 height 7
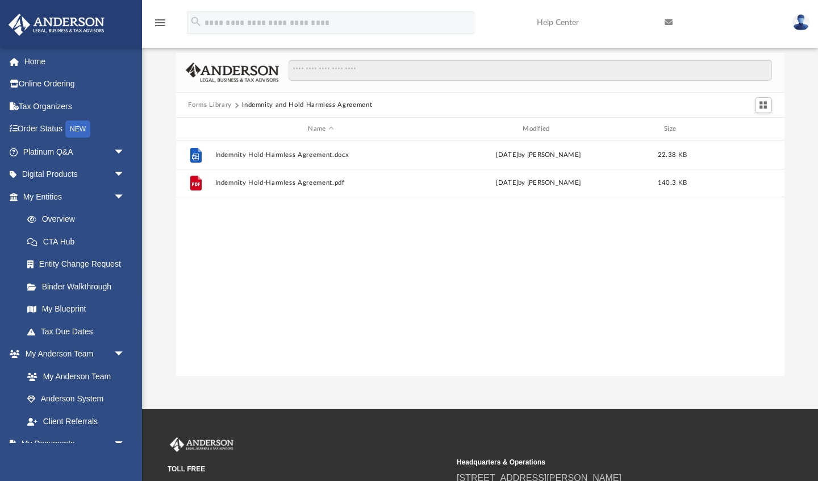
scroll to position [0, 0]
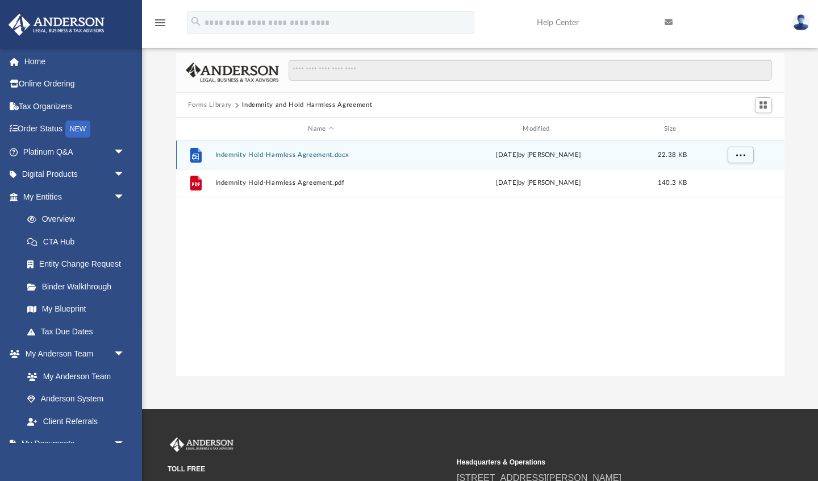
click at [316, 153] on button "Indemnity Hold-Harmless Agreement.docx" at bounding box center [321, 154] width 212 height 7
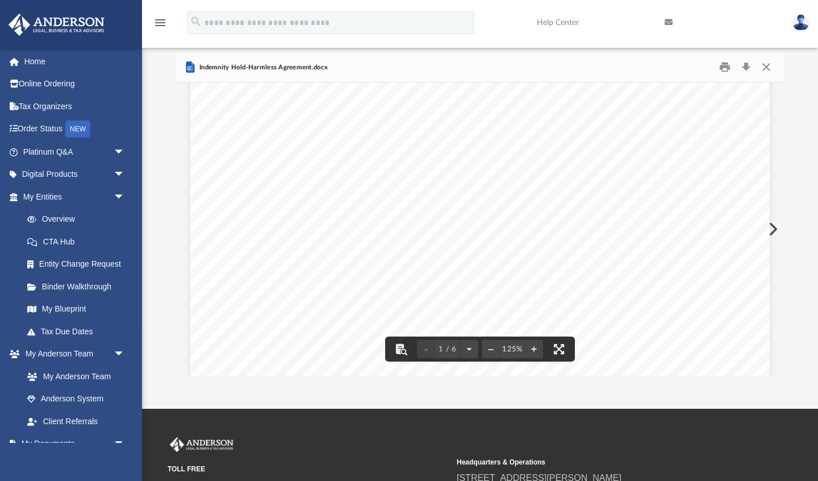
scroll to position [293, 0]
click at [746, 66] on button "Download" at bounding box center [746, 68] width 20 height 18
click at [767, 67] on button "Close" at bounding box center [766, 68] width 20 height 18
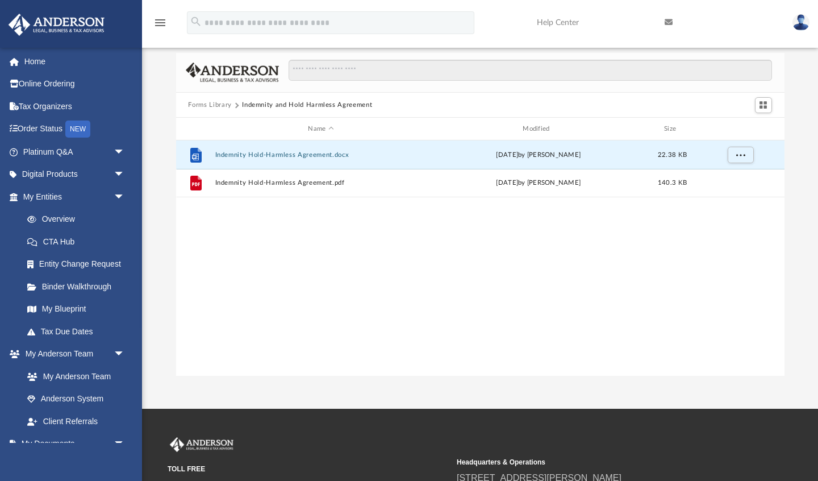
click at [218, 105] on button "Forms Library" at bounding box center [209, 105] width 43 height 10
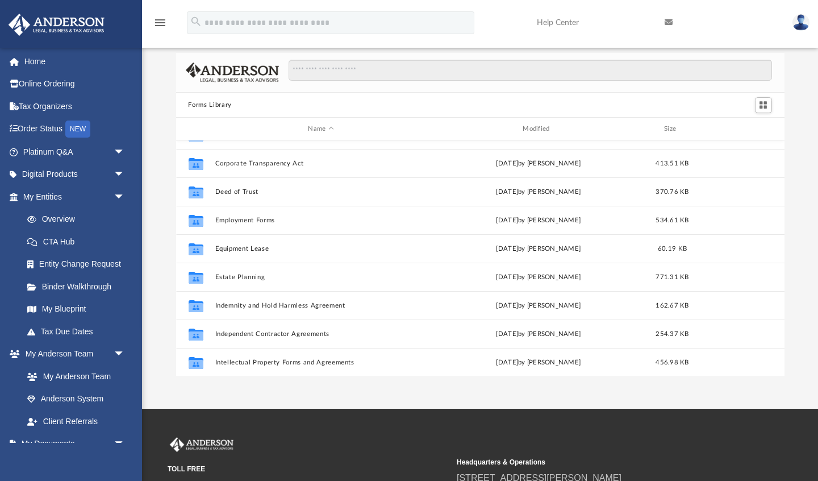
scroll to position [280, 0]
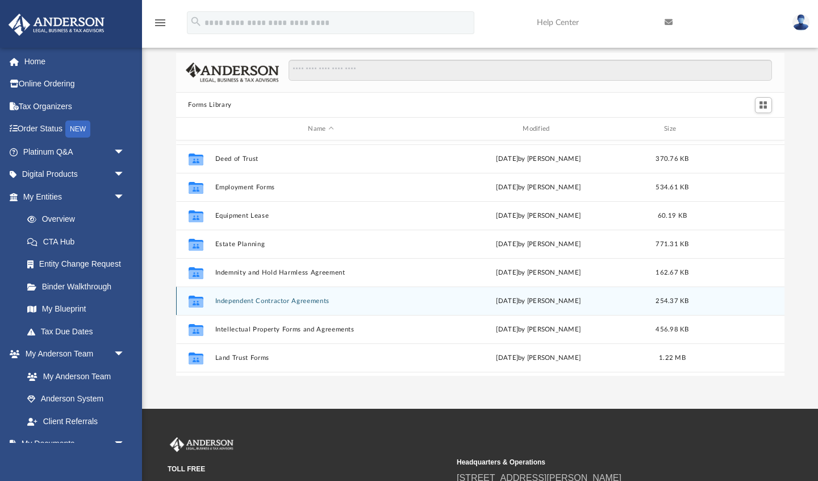
click at [305, 299] on button "Independent Contractor Agreements" at bounding box center [321, 300] width 212 height 7
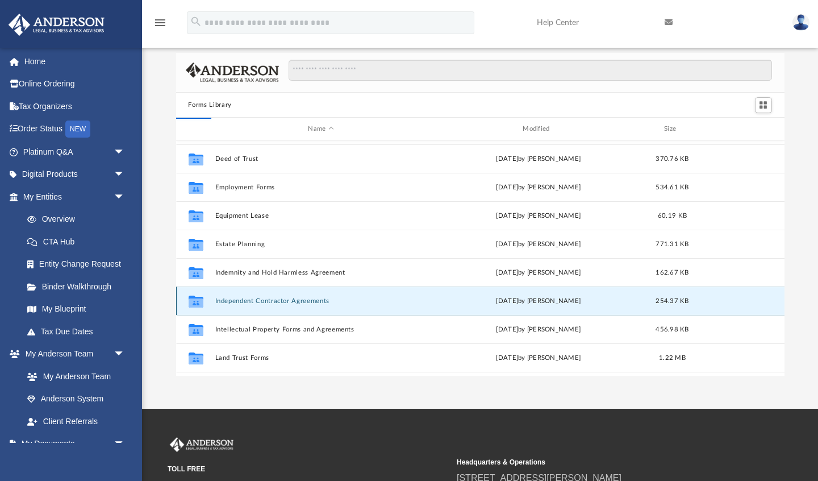
scroll to position [0, 0]
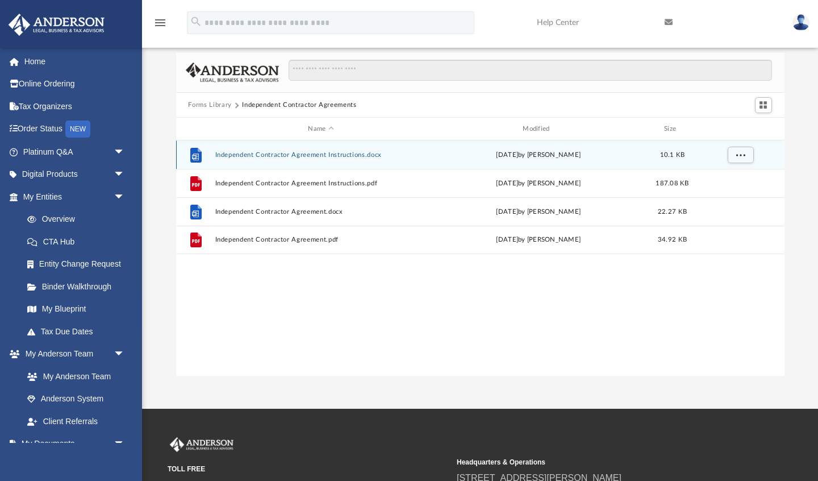
click at [331, 153] on button "Independent Contractor Agreement Instructions.docx" at bounding box center [321, 154] width 212 height 7
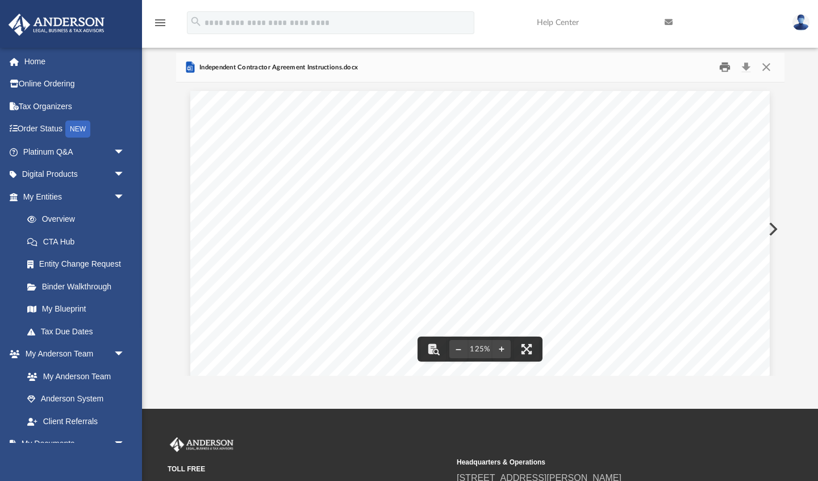
click at [723, 66] on button "Print" at bounding box center [724, 68] width 23 height 18
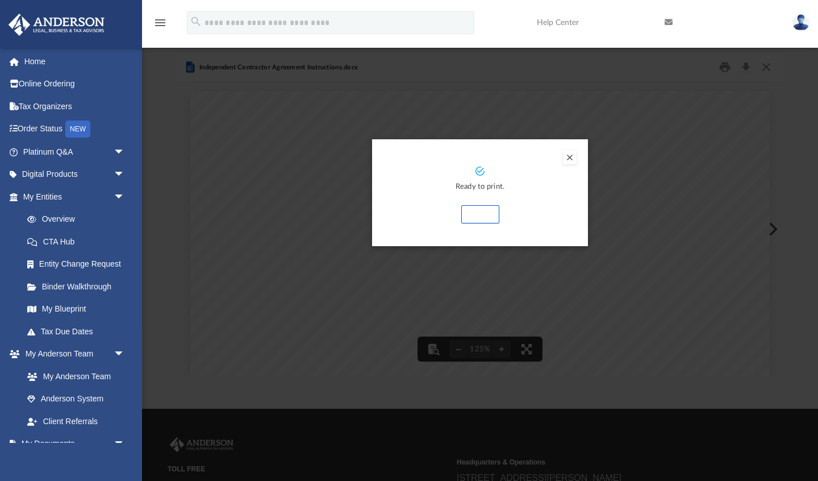
click at [481, 215] on button "Print" at bounding box center [480, 214] width 38 height 18
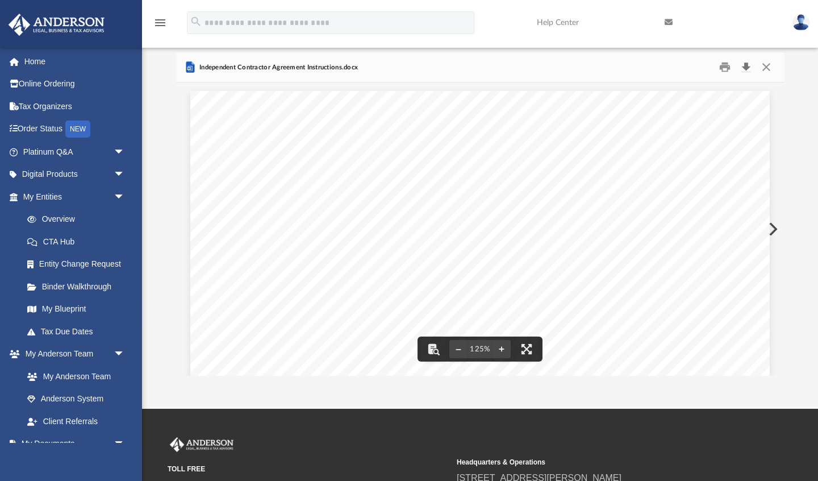
click at [745, 66] on button "Download" at bounding box center [746, 68] width 20 height 18
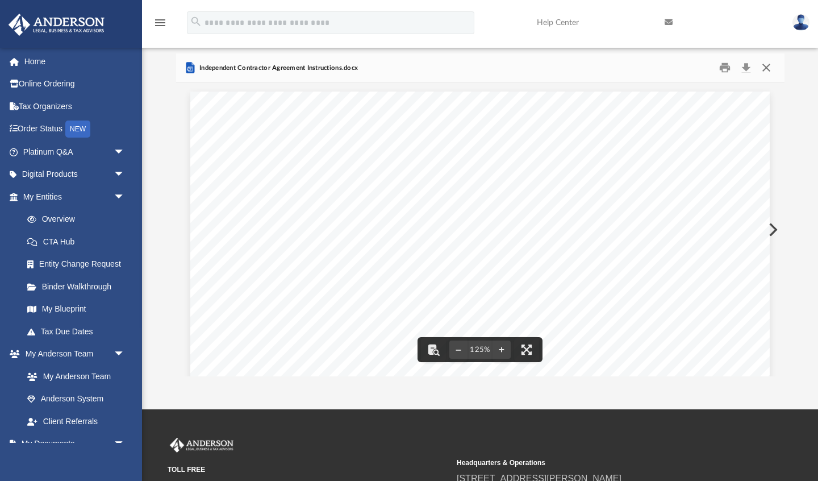
drag, startPoint x: 767, startPoint y: 67, endPoint x: 710, endPoint y: 99, distance: 66.1
click at [767, 66] on button "Close" at bounding box center [766, 68] width 20 height 18
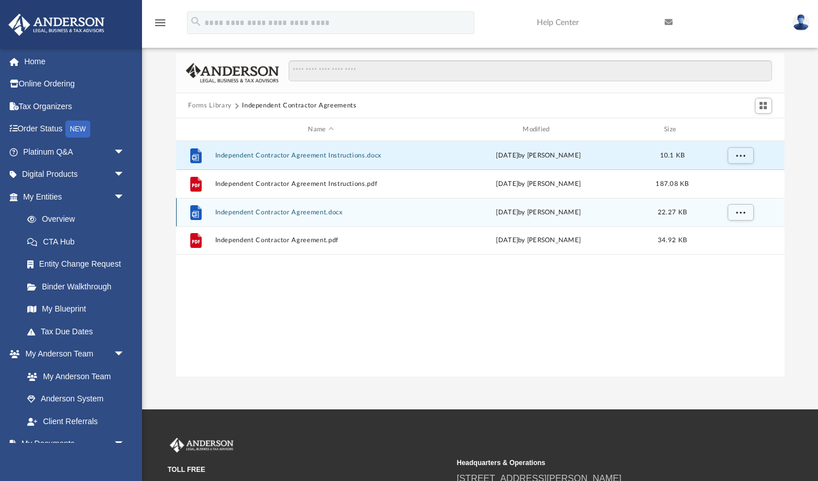
click at [302, 212] on button "Independent Contractor Agreement.docx" at bounding box center [321, 211] width 212 height 7
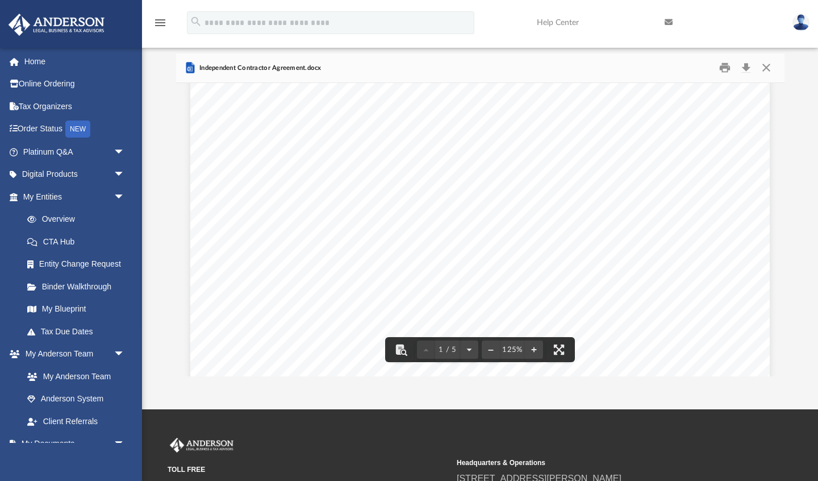
scroll to position [0, 0]
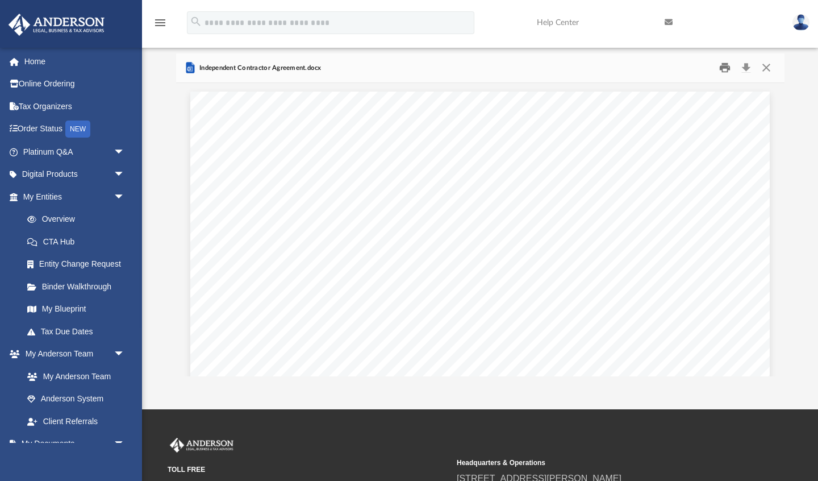
click at [724, 66] on button "Print" at bounding box center [724, 68] width 23 height 18
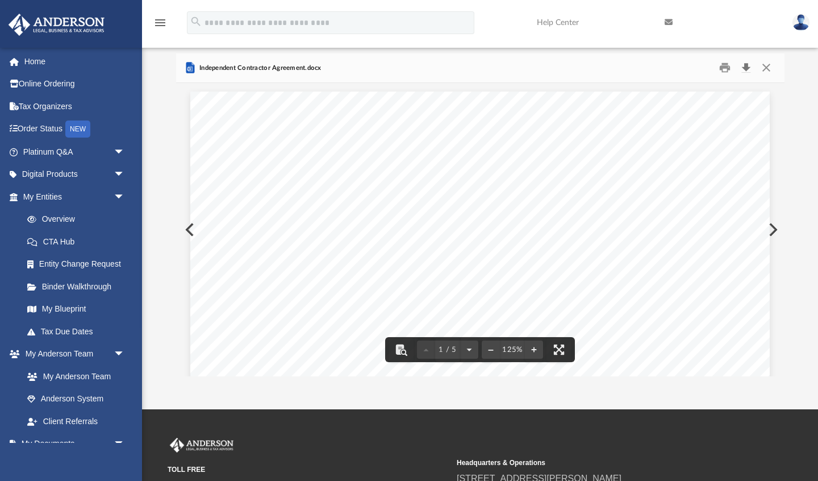
click at [746, 68] on button "Download" at bounding box center [746, 68] width 20 height 18
click at [450, 90] on div "Independent Contractor Agreement THIS AGREEMENT executed on this the ____ day o…" at bounding box center [479, 466] width 579 height 767
click at [768, 69] on button "Close" at bounding box center [766, 68] width 20 height 18
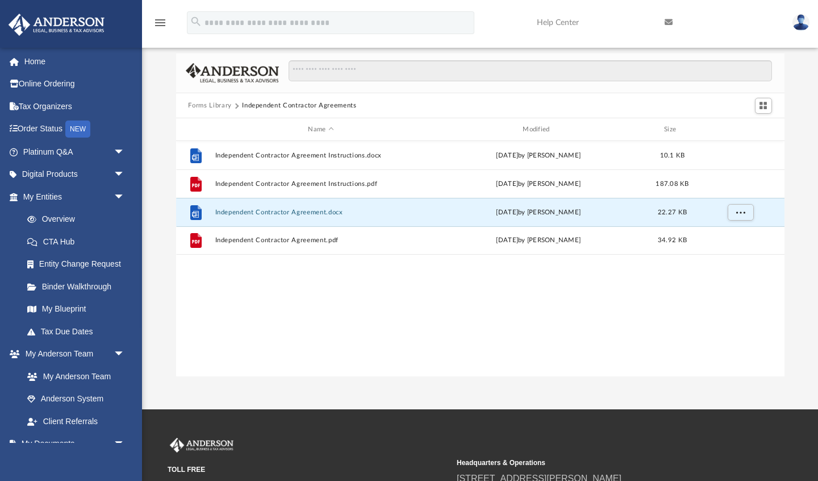
click at [206, 102] on button "Forms Library" at bounding box center [209, 106] width 43 height 10
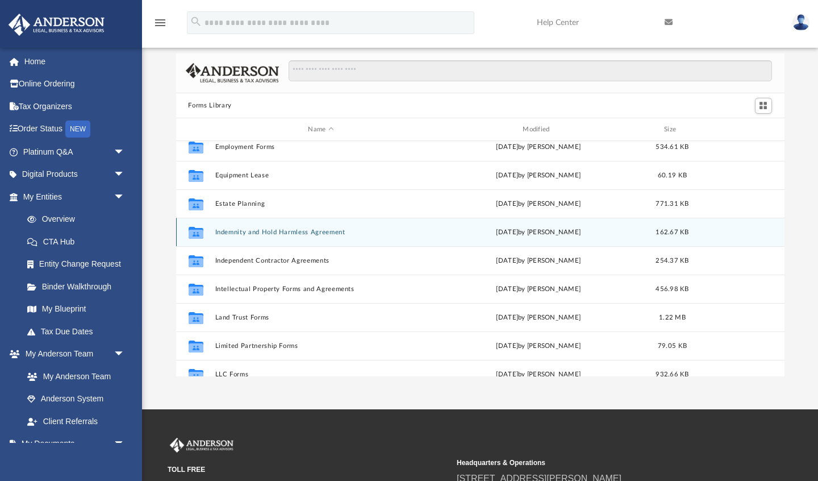
scroll to position [320, 0]
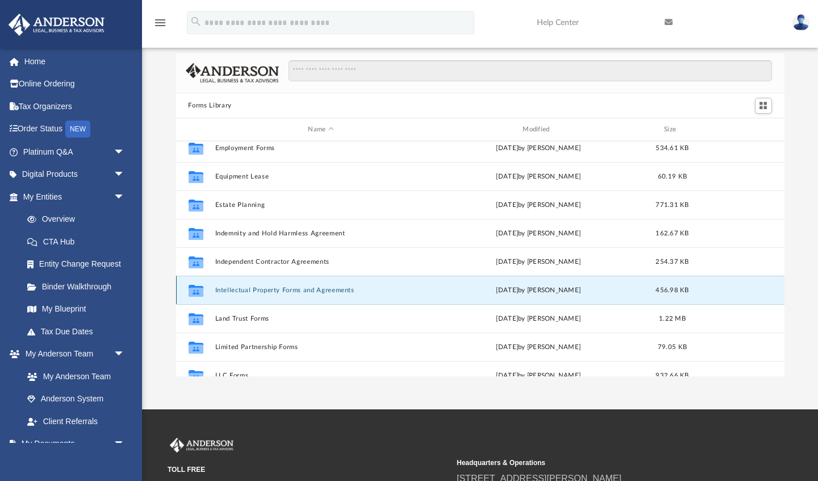
click at [292, 291] on button "Intellectual Property Forms and Agreements" at bounding box center [321, 289] width 212 height 7
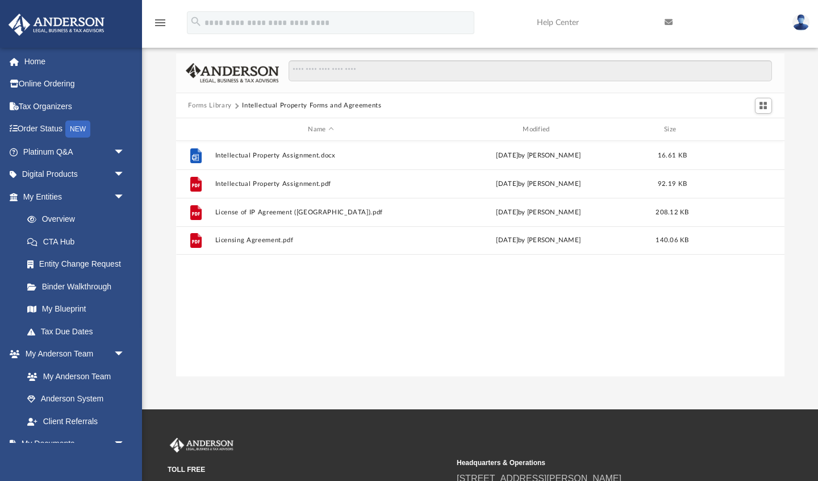
scroll to position [0, 0]
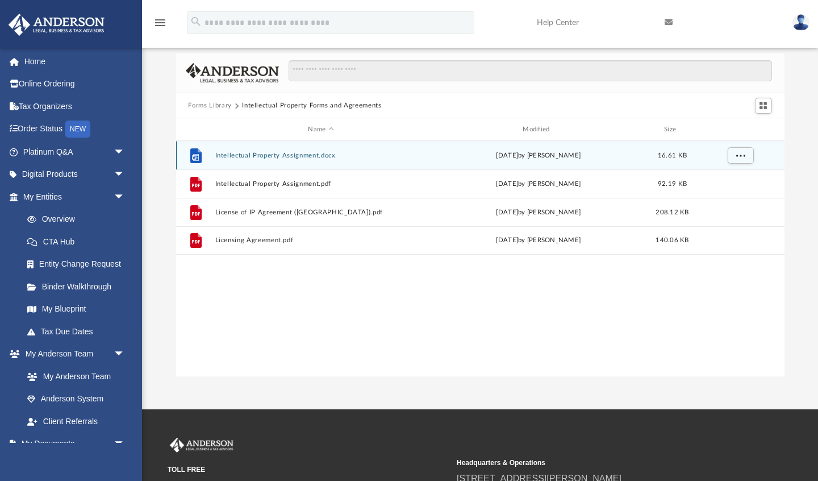
click at [309, 154] on button "Intellectual Property Assignment.docx" at bounding box center [321, 155] width 212 height 7
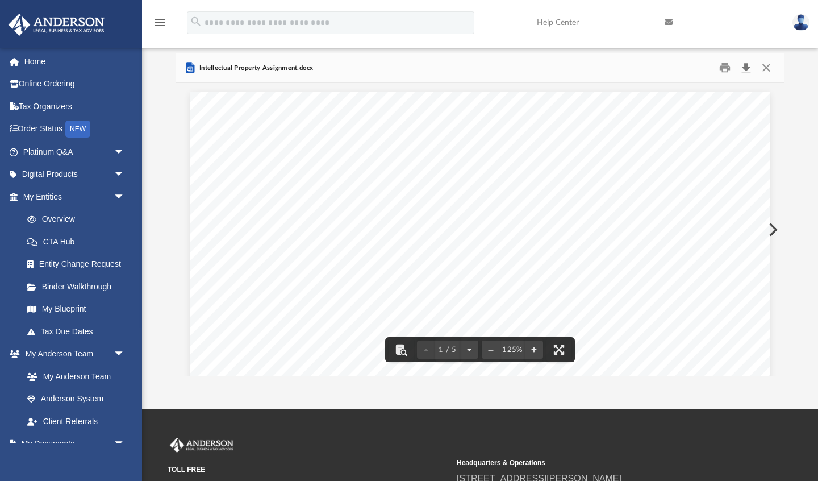
click at [746, 66] on button "Download" at bounding box center [746, 68] width 20 height 18
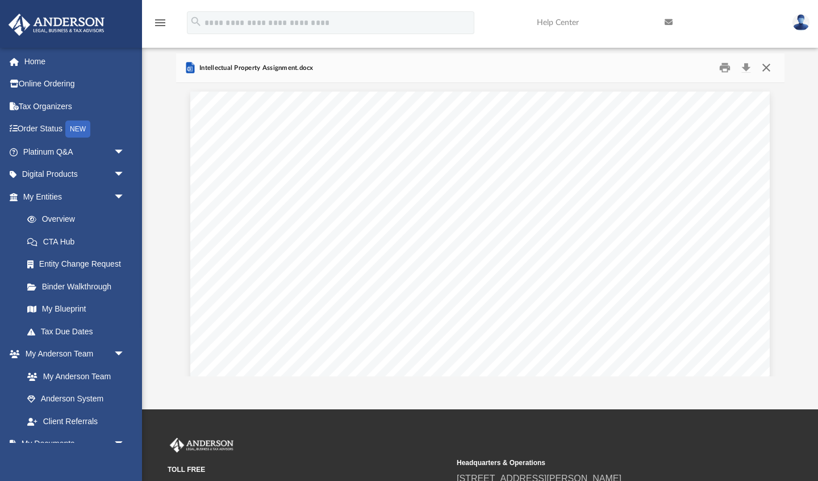
click at [765, 68] on button "Close" at bounding box center [766, 68] width 20 height 18
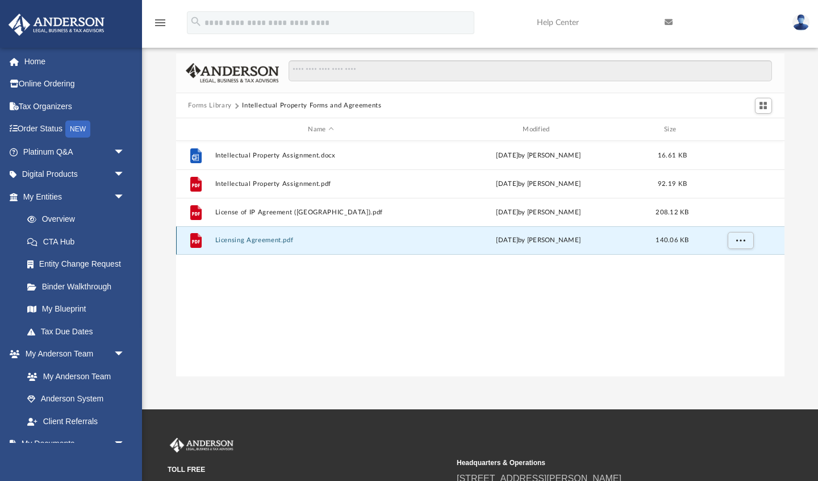
click at [269, 239] on button "Licensing Agreement.pdf" at bounding box center [321, 240] width 212 height 7
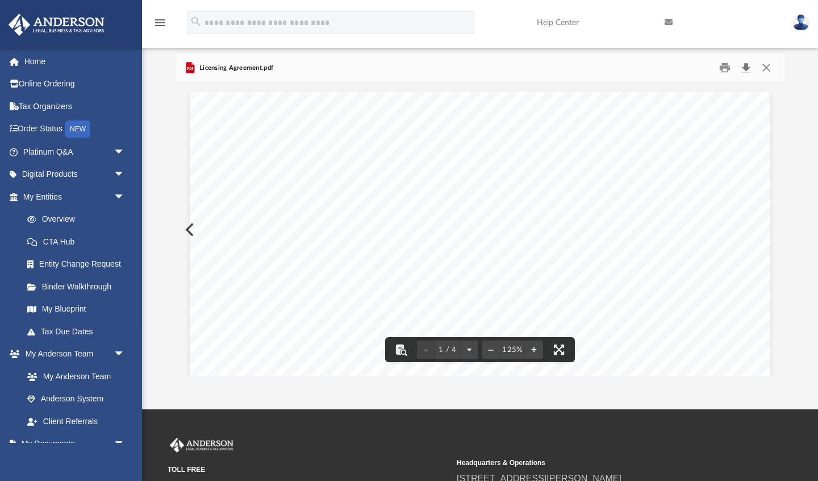
click at [746, 65] on button "Download" at bounding box center [746, 68] width 20 height 18
drag, startPoint x: 766, startPoint y: 68, endPoint x: 735, endPoint y: 86, distance: 35.7
click at [766, 68] on button "Close" at bounding box center [766, 68] width 20 height 18
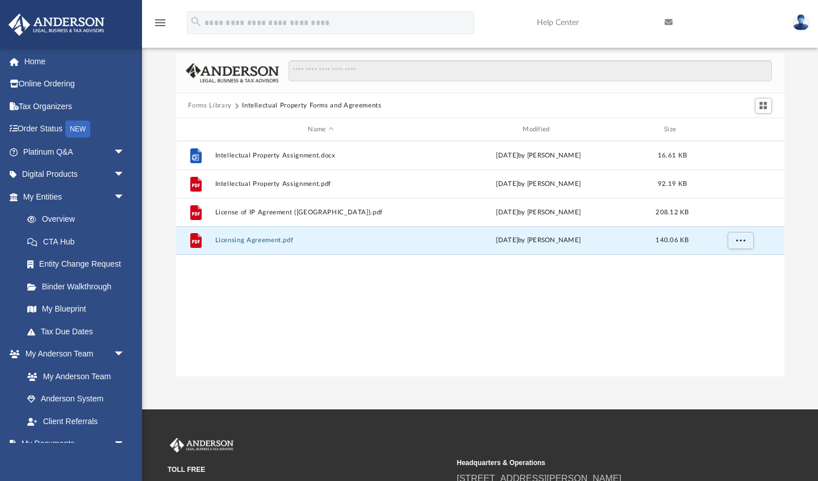
click at [211, 106] on button "Forms Library" at bounding box center [209, 106] width 43 height 10
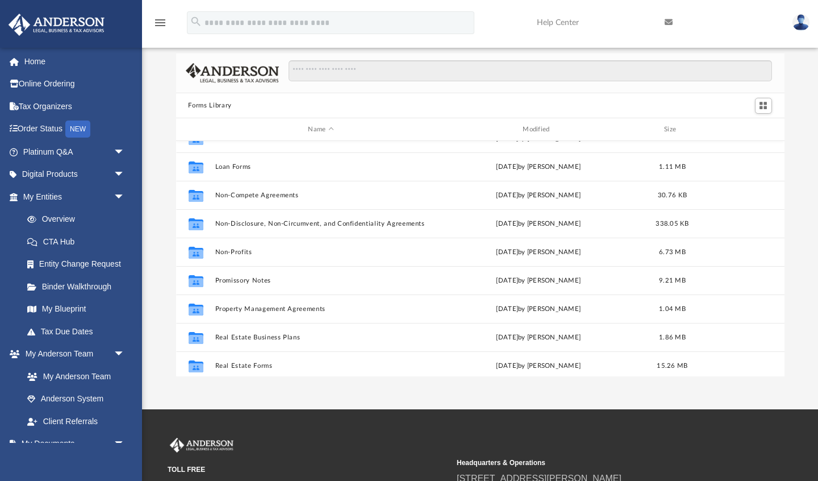
scroll to position [595, 0]
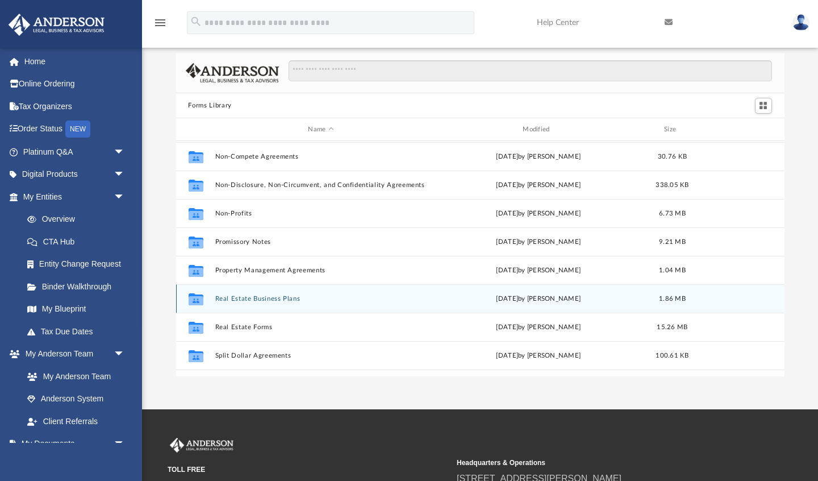
click at [266, 299] on button "Real Estate Business Plans" at bounding box center [321, 298] width 212 height 7
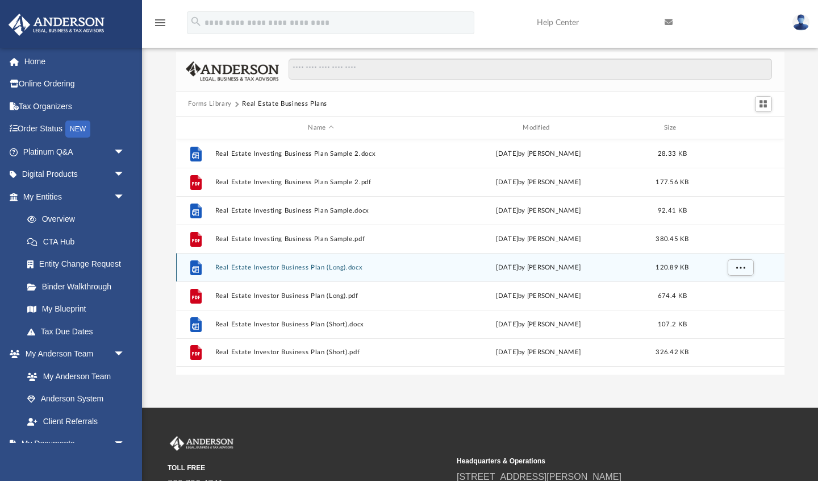
scroll to position [45, 0]
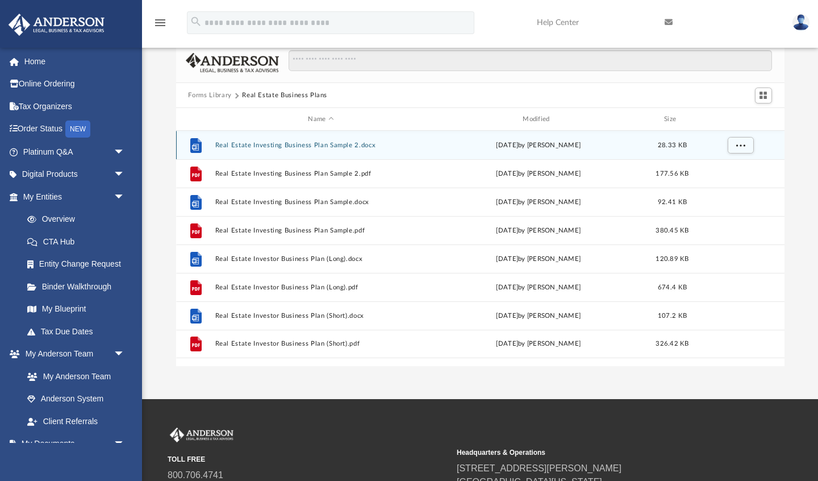
click at [309, 144] on button "Real Estate Investing Business Plan Sample 2.docx" at bounding box center [321, 144] width 212 height 7
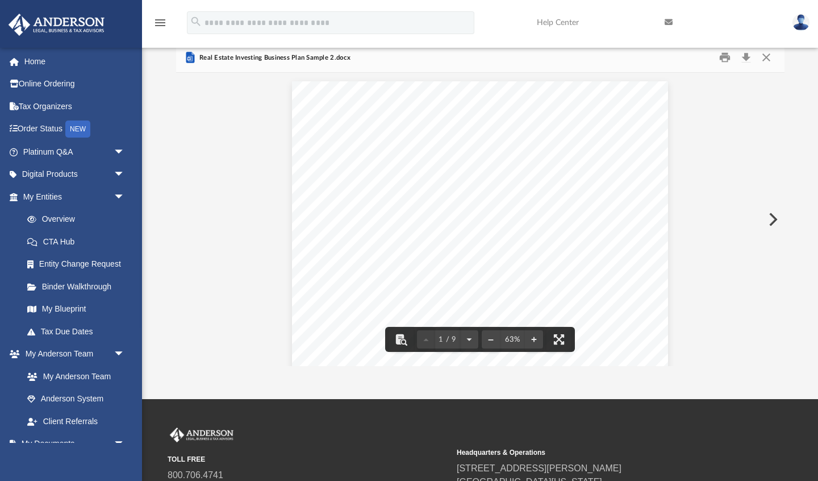
click at [771, 216] on button "Preview" at bounding box center [771, 219] width 25 height 32
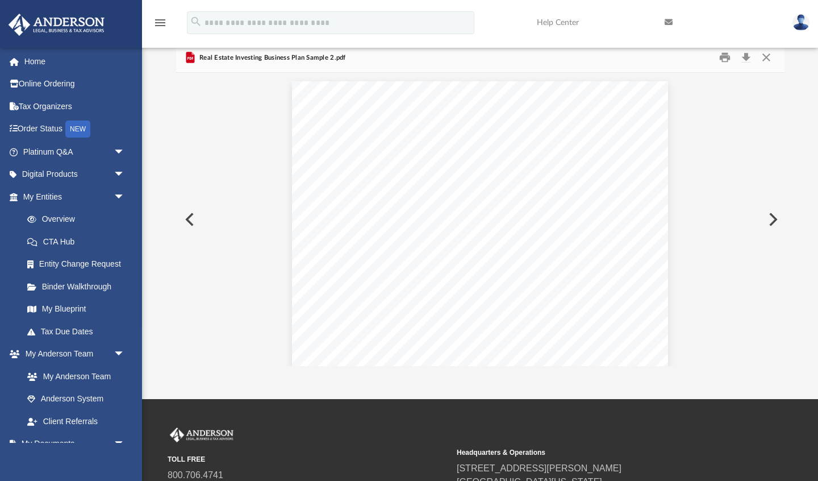
click at [771, 216] on button "Preview" at bounding box center [771, 219] width 25 height 32
click at [770, 216] on button "Preview" at bounding box center [771, 219] width 25 height 32
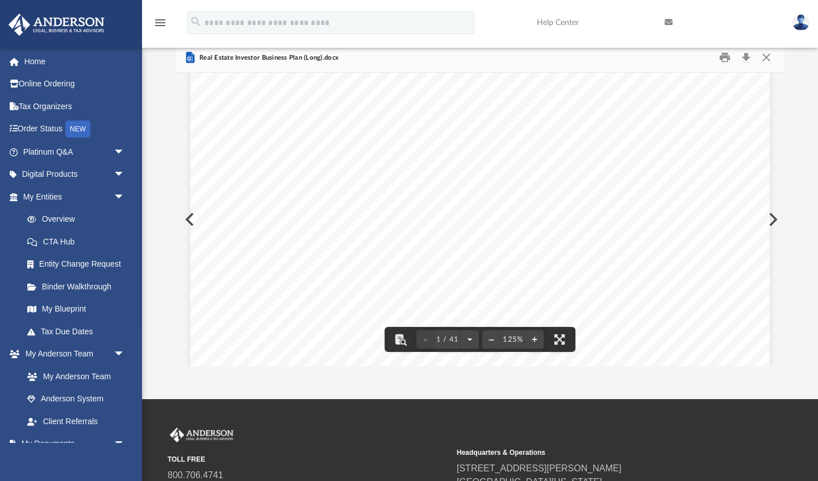
scroll to position [233, 0]
click at [774, 218] on button "Preview" at bounding box center [771, 219] width 25 height 32
click at [773, 218] on button "Preview" at bounding box center [771, 219] width 25 height 32
click at [774, 218] on button "Preview" at bounding box center [771, 219] width 25 height 32
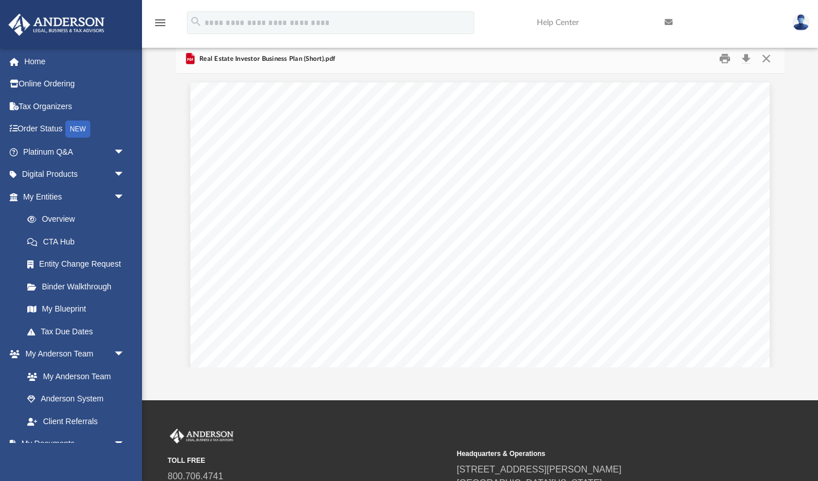
scroll to position [0, 0]
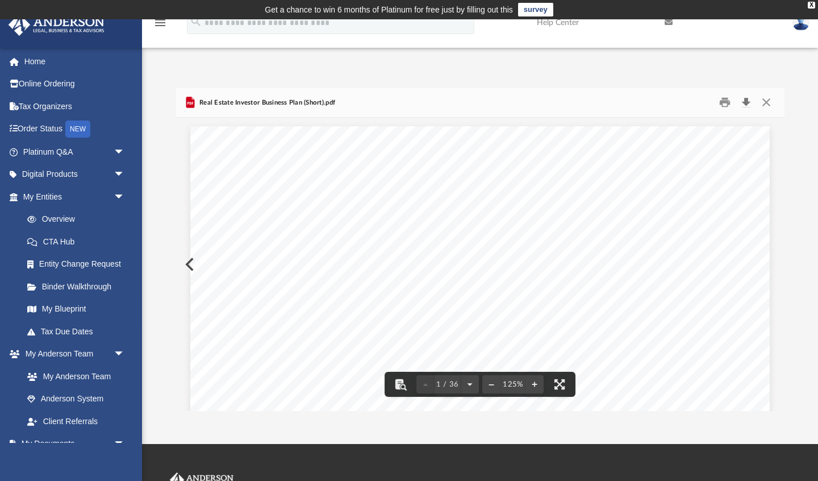
click at [744, 101] on button "Download" at bounding box center [746, 103] width 20 height 18
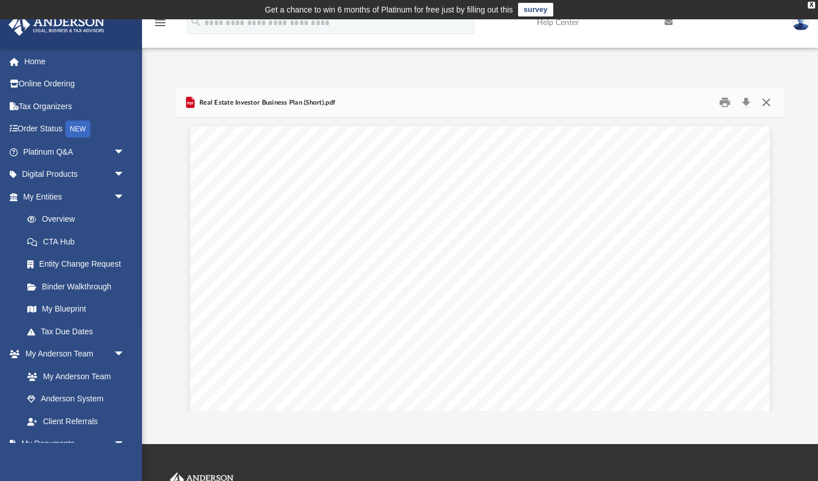
click at [767, 101] on button "Close" at bounding box center [766, 103] width 20 height 18
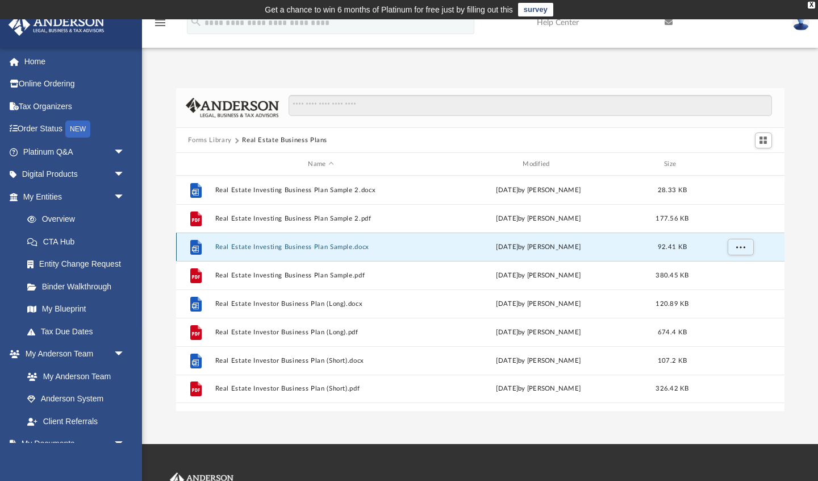
click at [302, 245] on button "Real Estate Investing Business Plan Sample.docx" at bounding box center [321, 246] width 212 height 7
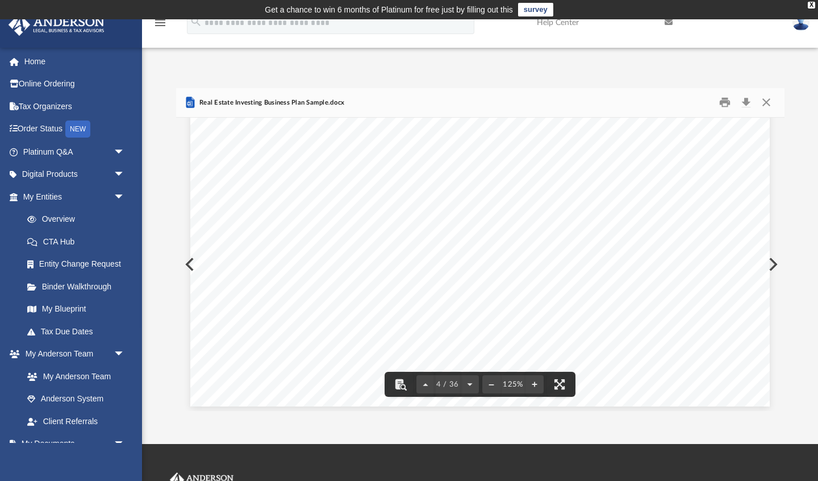
scroll to position [2192, 0]
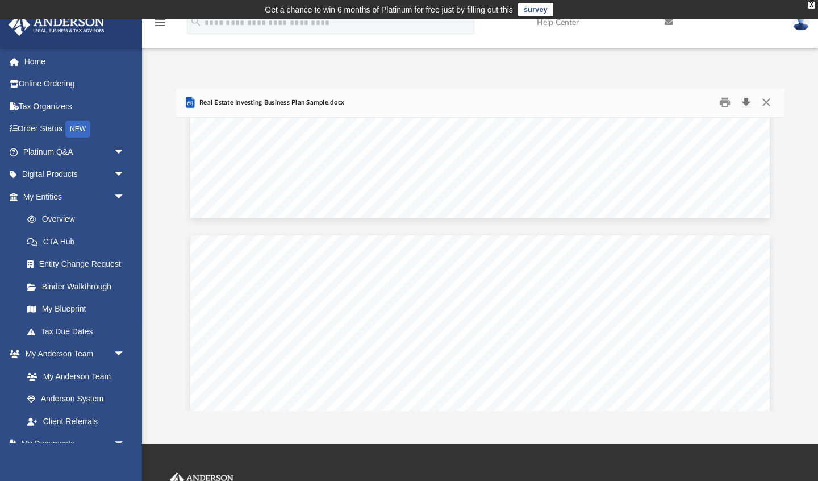
click at [746, 101] on button "Download" at bounding box center [746, 103] width 20 height 18
click at [779, 79] on div "Forms Library Real Estate Business Plans Name Modified Size File Real Estate In…" at bounding box center [480, 237] width 676 height 347
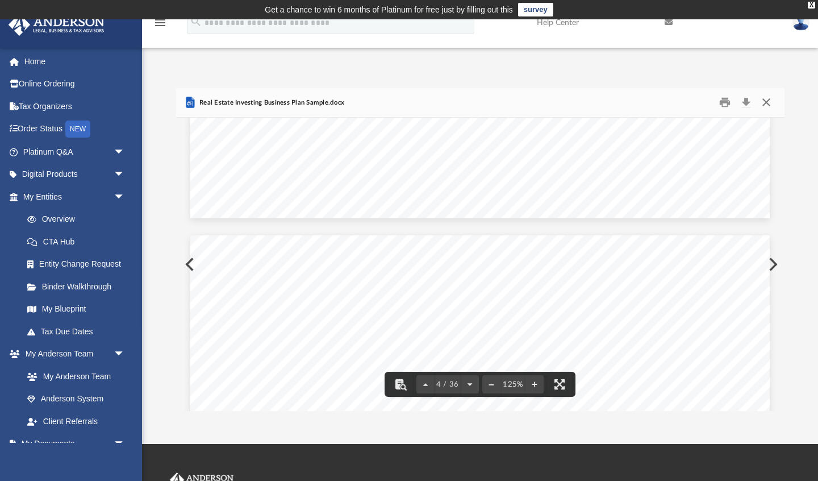
click at [765, 104] on button "Close" at bounding box center [766, 103] width 20 height 18
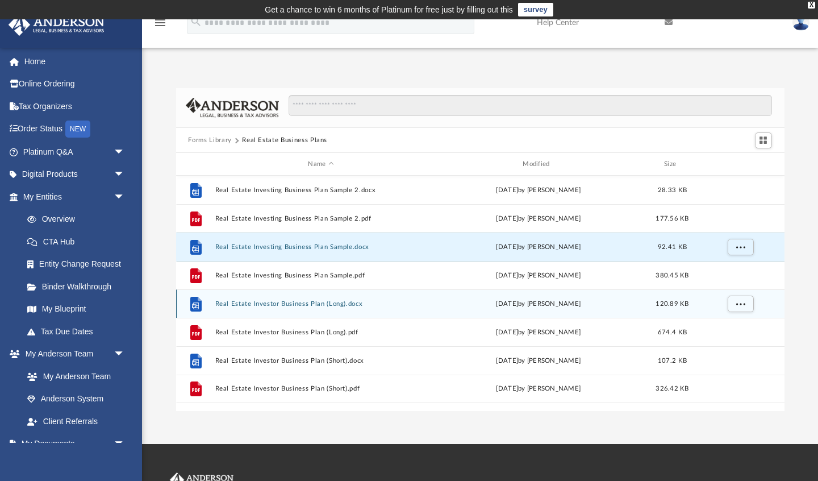
click at [310, 304] on button "Real Estate Investor Business Plan (Long).docx" at bounding box center [321, 303] width 212 height 7
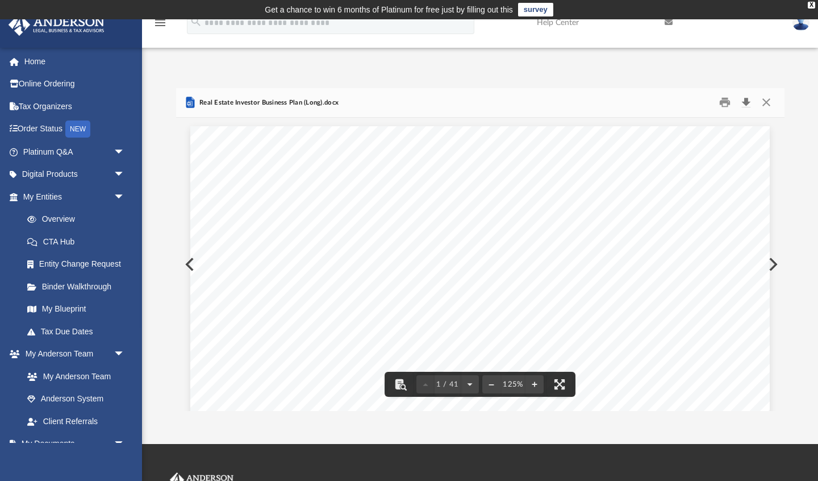
click at [745, 99] on button "Download" at bounding box center [746, 103] width 20 height 18
click at [765, 103] on button "Close" at bounding box center [766, 103] width 20 height 18
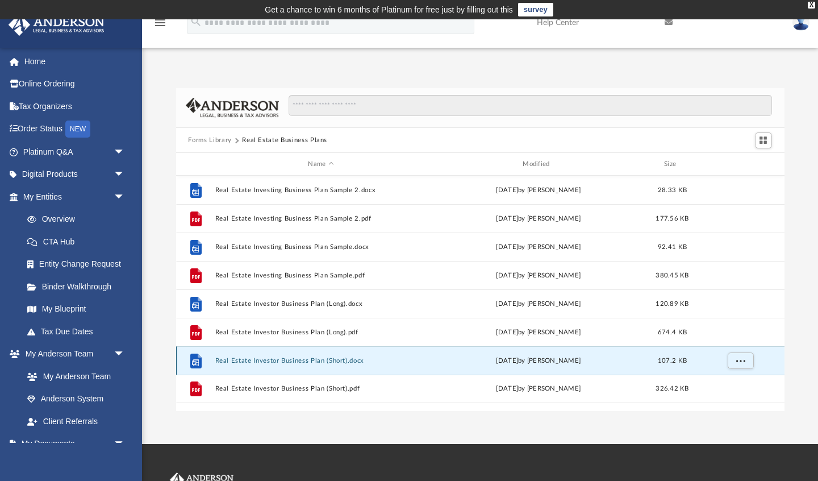
click at [327, 361] on button "Real Estate Investor Business Plan (Short).docx" at bounding box center [321, 360] width 212 height 7
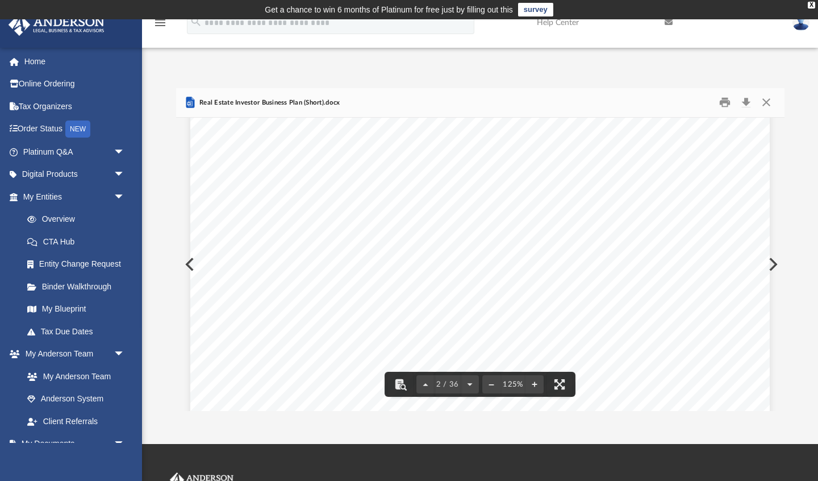
scroll to position [0, 0]
click at [748, 102] on button "Download" at bounding box center [746, 103] width 20 height 18
drag, startPoint x: 767, startPoint y: 102, endPoint x: 697, endPoint y: 152, distance: 85.6
click at [767, 103] on button "Close" at bounding box center [766, 103] width 20 height 18
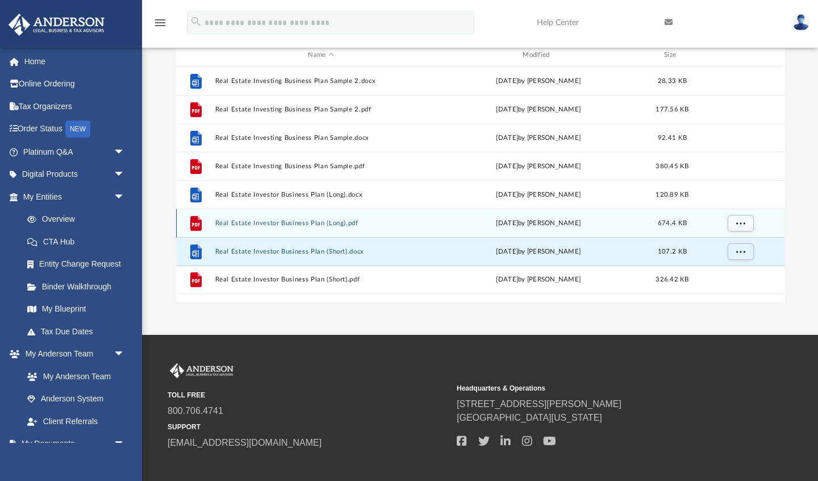
scroll to position [124, 0]
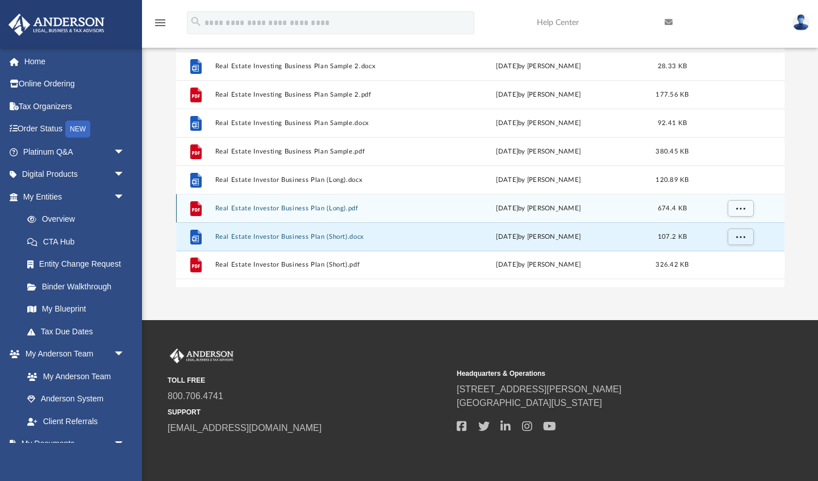
click at [325, 208] on button "Real Estate Investor Business Plan (Long).pdf" at bounding box center [321, 208] width 212 height 7
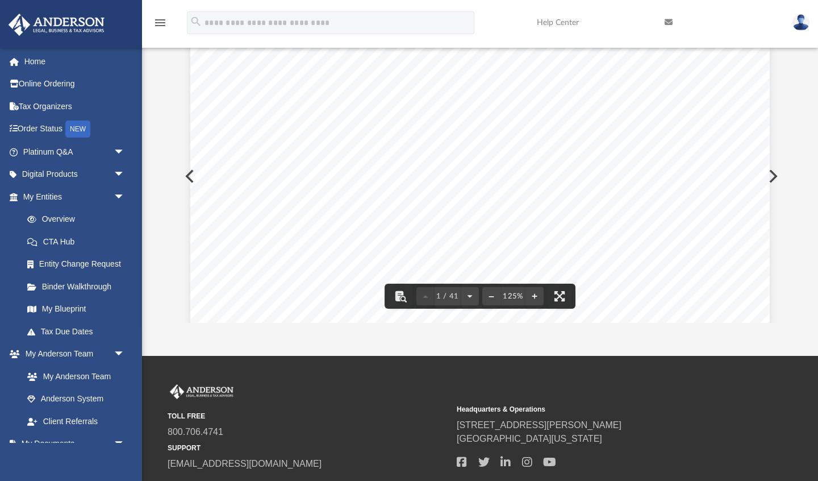
scroll to position [0, 0]
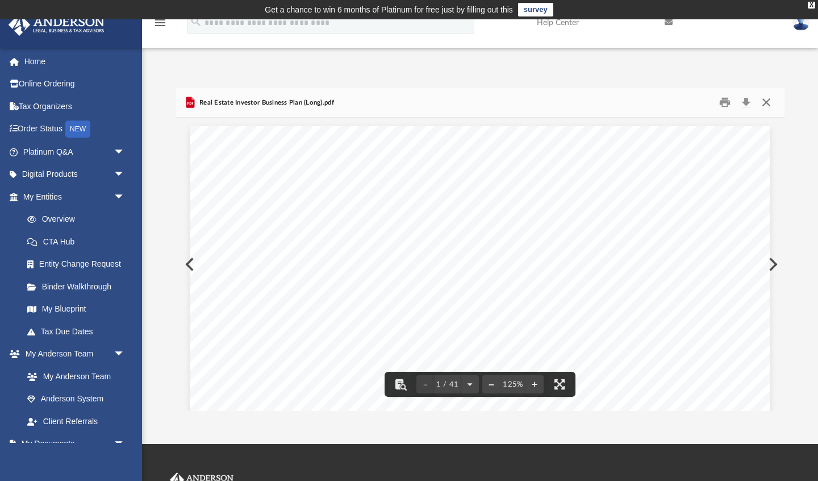
drag, startPoint x: 766, startPoint y: 102, endPoint x: 743, endPoint y: 108, distance: 23.4
click at [766, 102] on button "Close" at bounding box center [766, 103] width 20 height 18
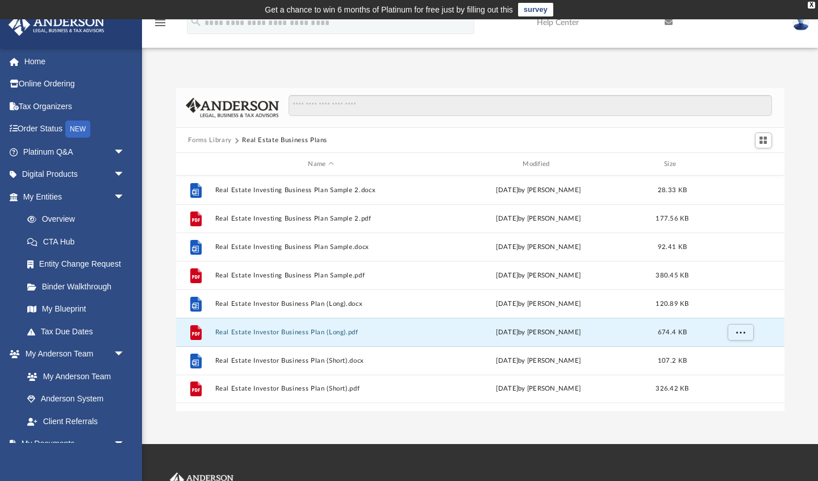
click at [210, 140] on button "Forms Library" at bounding box center [209, 140] width 43 height 10
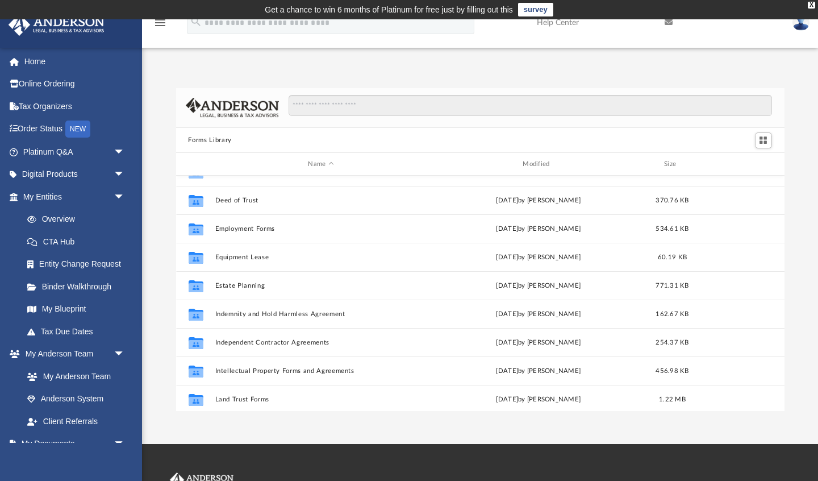
scroll to position [617, 0]
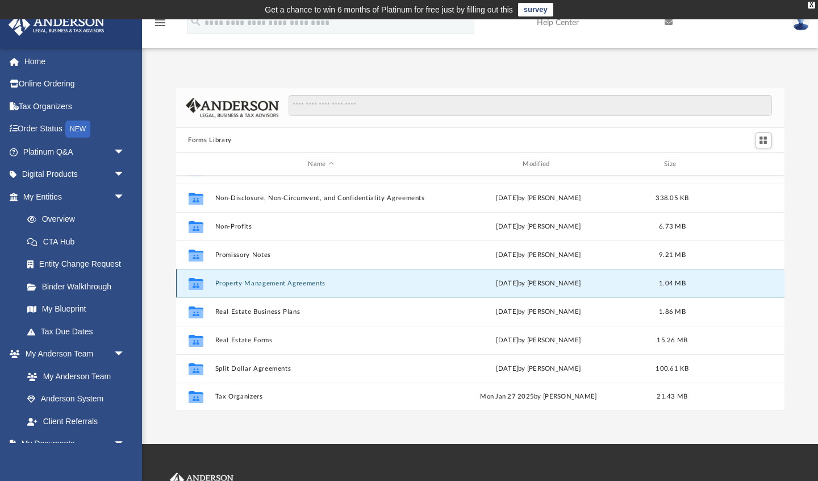
click at [272, 285] on button "Property Management Agreements" at bounding box center [321, 282] width 212 height 7
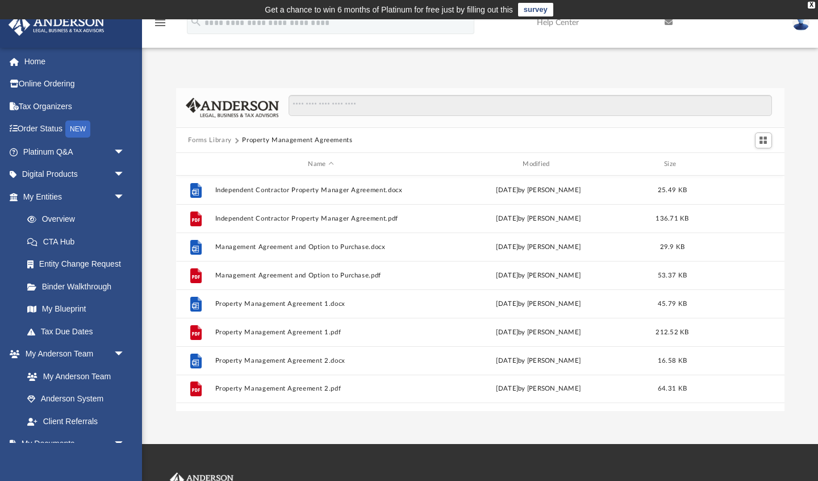
scroll to position [0, 0]
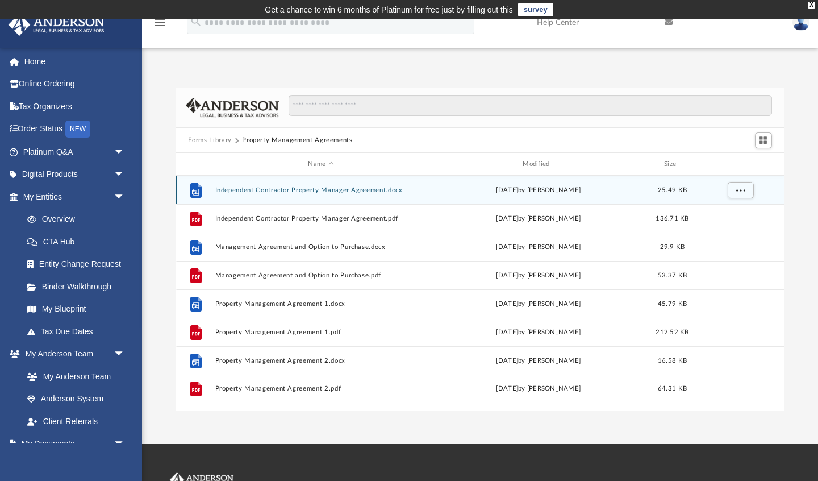
click at [354, 191] on button "Independent Contractor Property Manager Agreement.docx" at bounding box center [321, 189] width 212 height 7
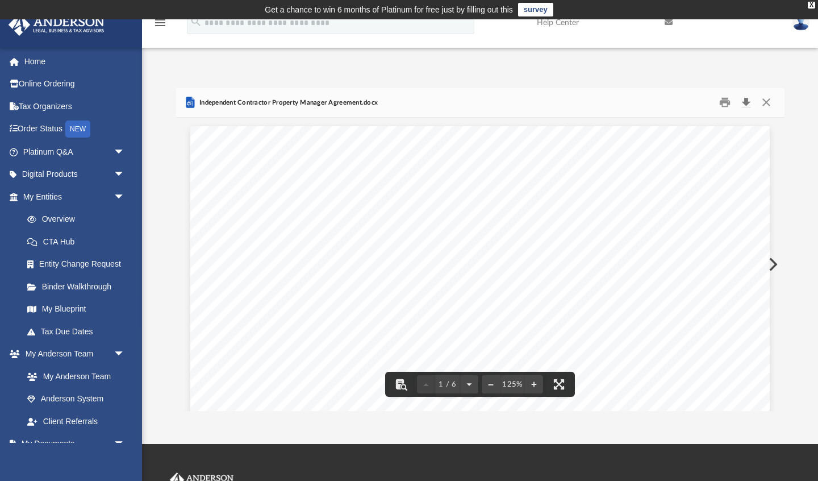
click at [746, 103] on button "Download" at bounding box center [746, 103] width 20 height 18
click at [766, 101] on button "Close" at bounding box center [766, 103] width 20 height 18
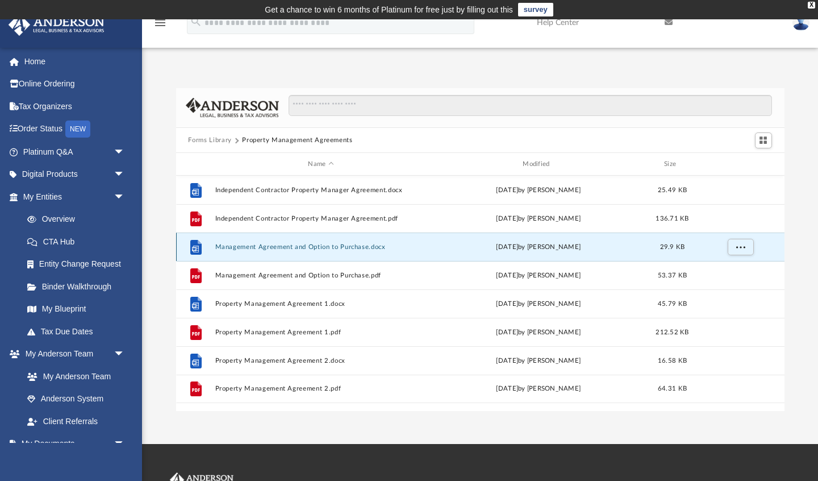
click at [319, 247] on button "Management Agreement and Option to Purchase.docx" at bounding box center [321, 246] width 212 height 7
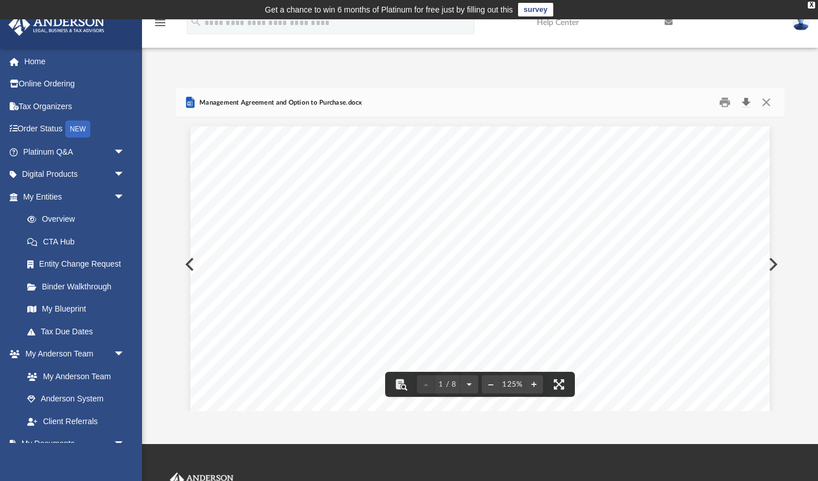
click at [746, 101] on button "Download" at bounding box center [746, 103] width 20 height 18
click at [764, 102] on button "Close" at bounding box center [766, 103] width 20 height 18
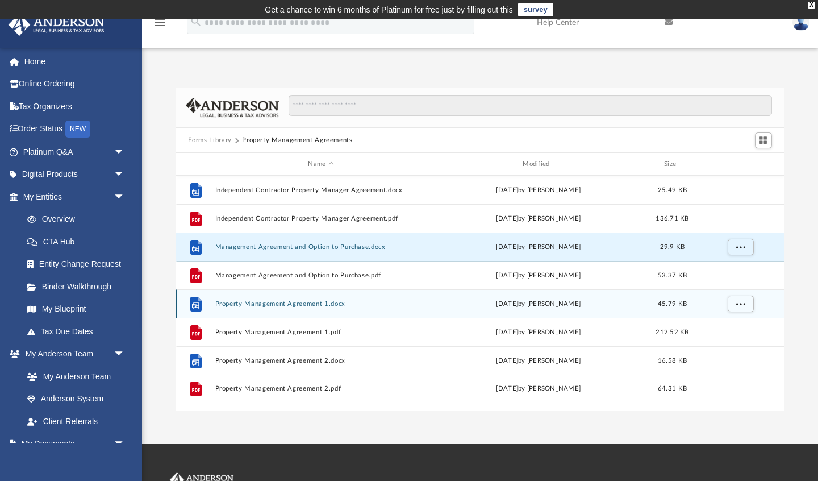
click at [326, 303] on button "Property Management Agreement 1.docx" at bounding box center [321, 303] width 212 height 7
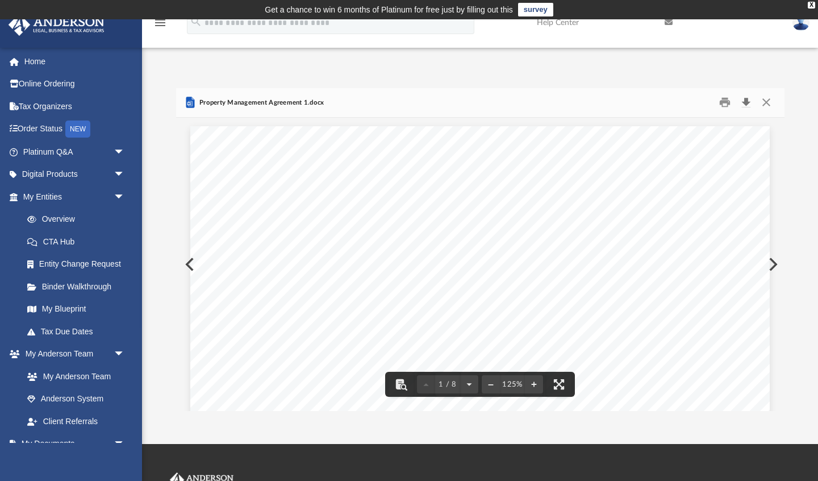
click at [746, 99] on button "Download" at bounding box center [746, 103] width 20 height 18
click at [765, 102] on button "Close" at bounding box center [766, 103] width 20 height 18
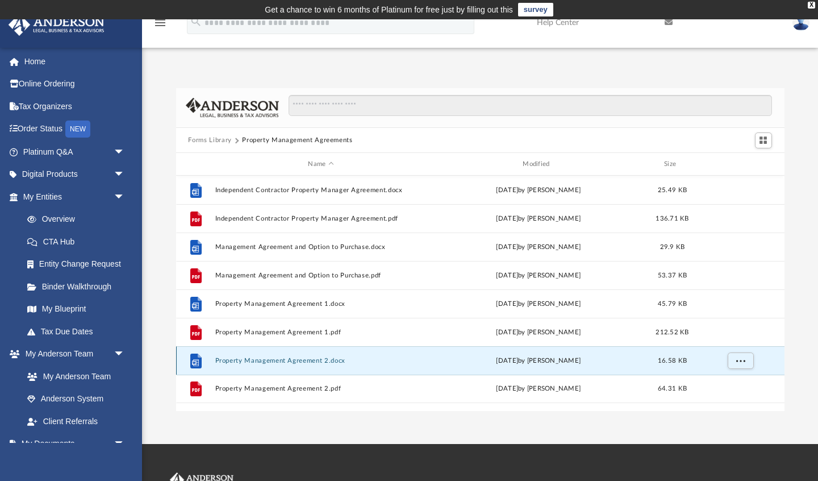
click at [318, 361] on button "Property Management Agreement 2.docx" at bounding box center [321, 360] width 212 height 7
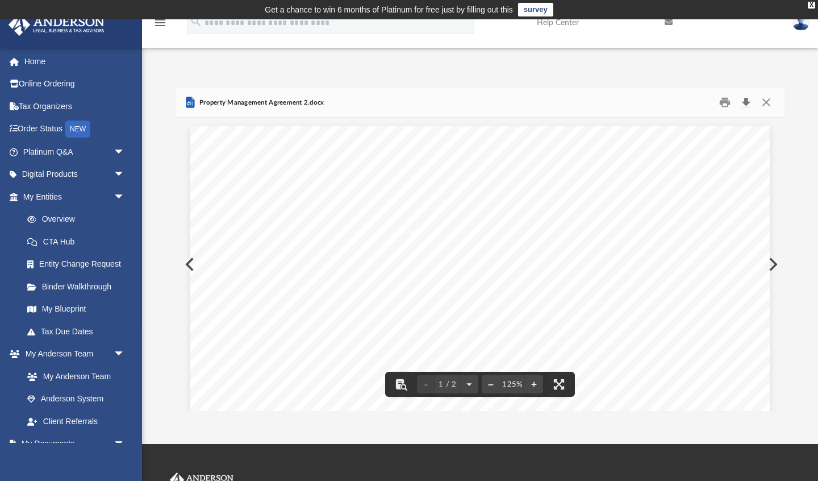
click at [748, 101] on button "Download" at bounding box center [746, 103] width 20 height 18
click at [766, 102] on button "Close" at bounding box center [766, 103] width 20 height 18
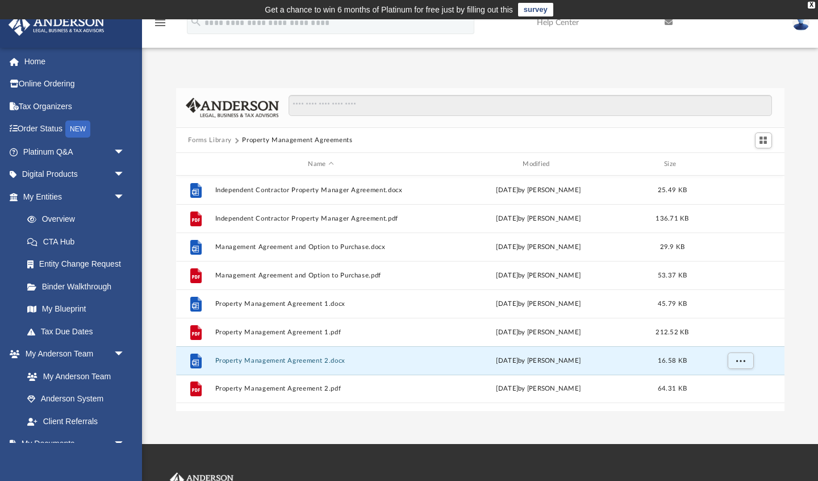
click at [211, 140] on button "Forms Library" at bounding box center [209, 140] width 43 height 10
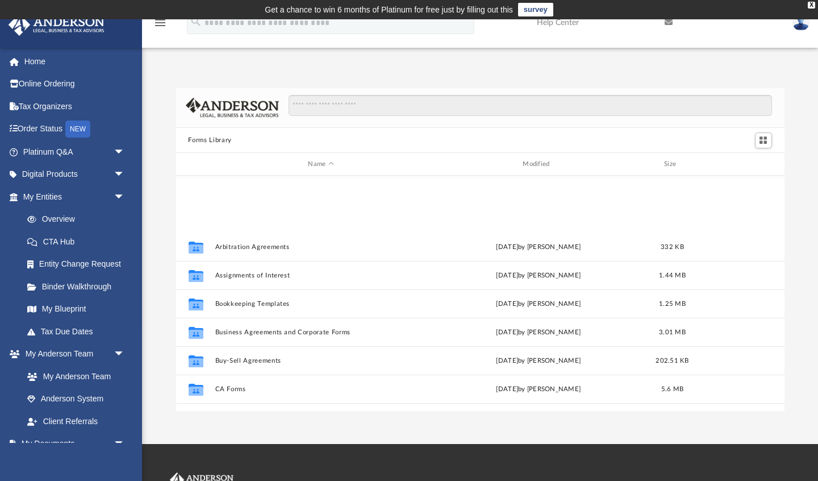
scroll to position [617, 0]
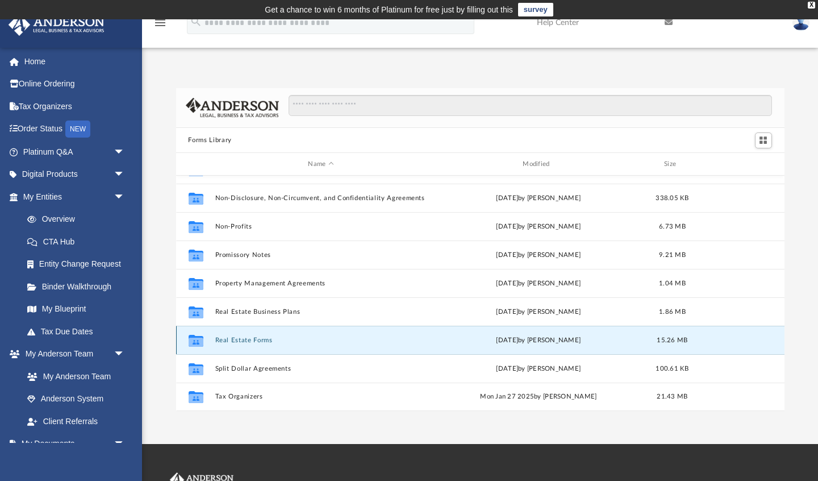
click at [235, 337] on button "Real Estate Forms" at bounding box center [321, 339] width 212 height 7
click at [245, 340] on button "Real Estate Forms" at bounding box center [321, 339] width 212 height 7
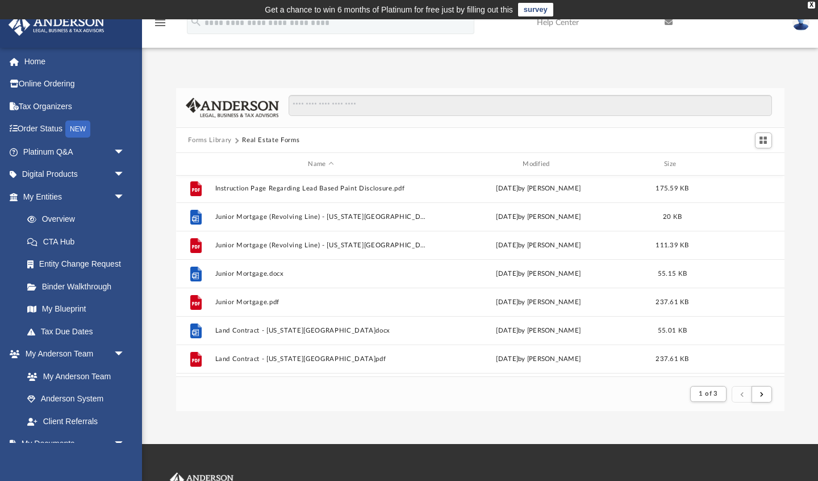
scroll to position [113, 0]
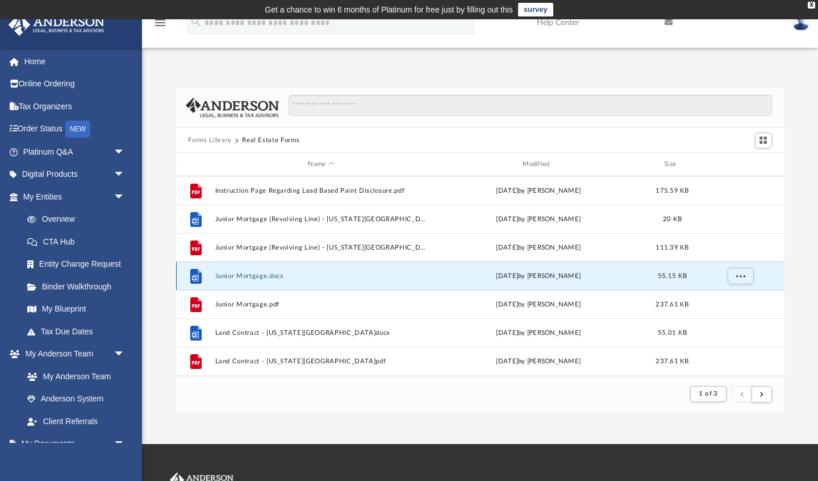
click at [244, 278] on button "Junior Mortgage.docx" at bounding box center [321, 275] width 212 height 7
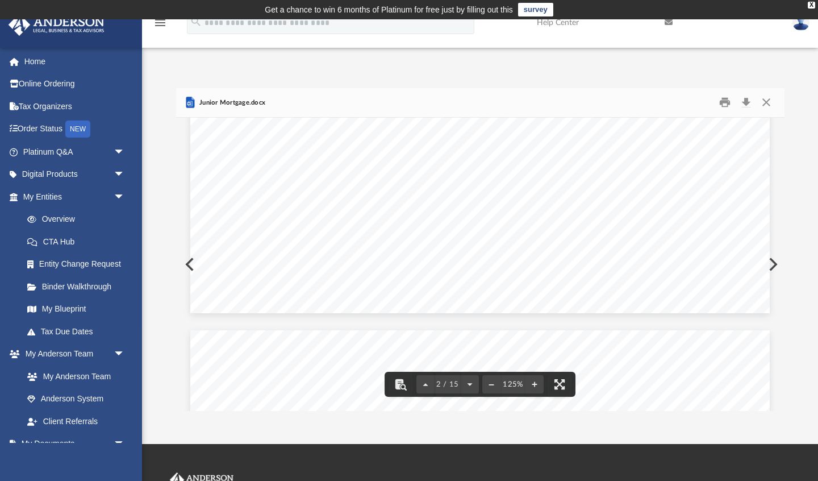
scroll to position [0, 0]
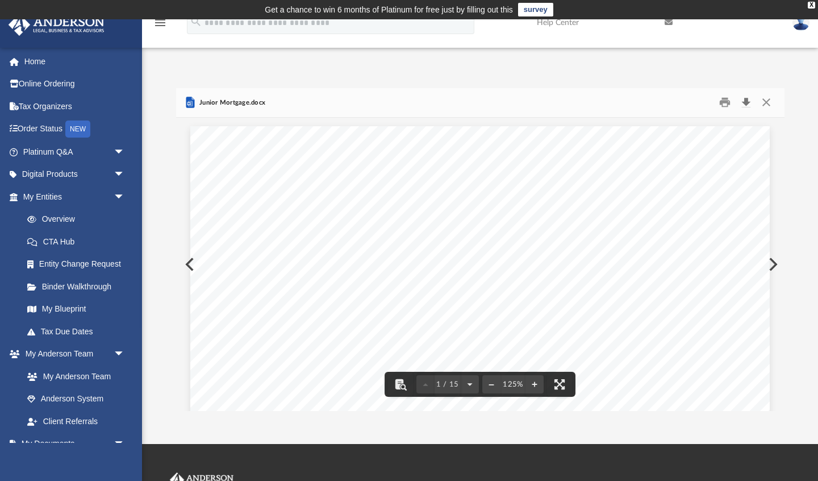
click at [748, 101] on button "Download" at bounding box center [746, 103] width 20 height 18
drag, startPoint x: 767, startPoint y: 102, endPoint x: 568, endPoint y: 197, distance: 221.1
click at [767, 102] on button "Close" at bounding box center [766, 103] width 20 height 18
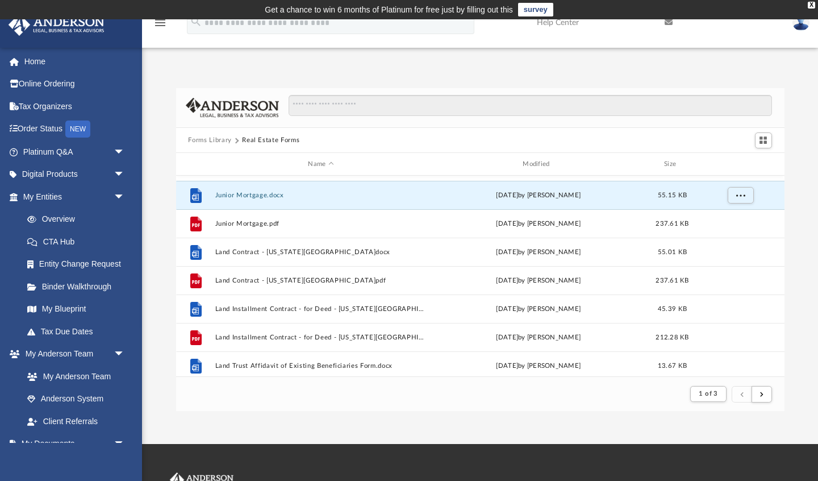
scroll to position [194, 0]
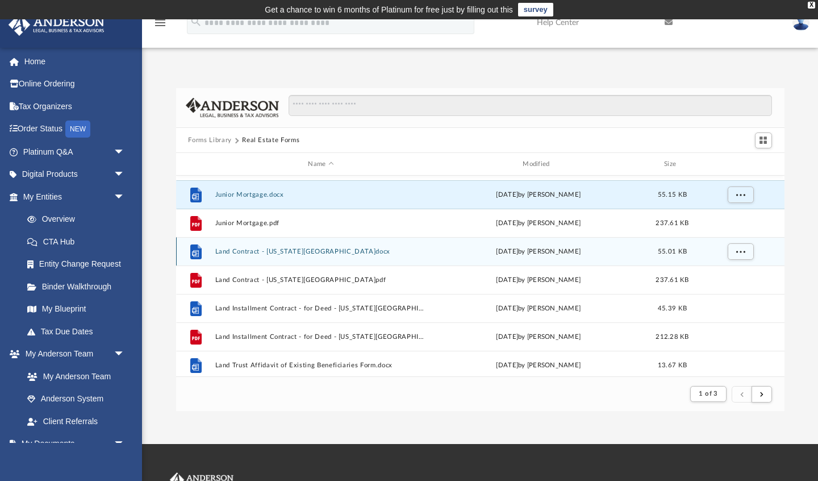
click at [243, 252] on button "Land Contract - Ohio.docx" at bounding box center [321, 251] width 212 height 7
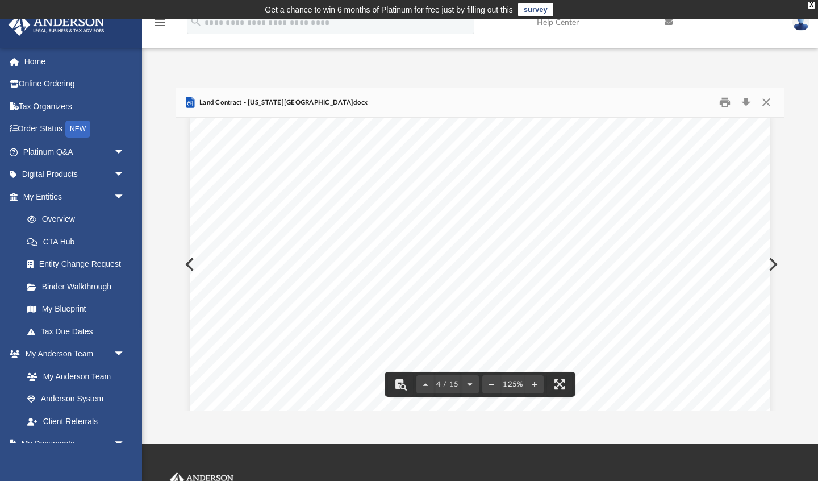
scroll to position [0, 0]
click at [746, 102] on button "Download" at bounding box center [746, 103] width 20 height 18
click at [767, 102] on button "Close" at bounding box center [766, 103] width 20 height 18
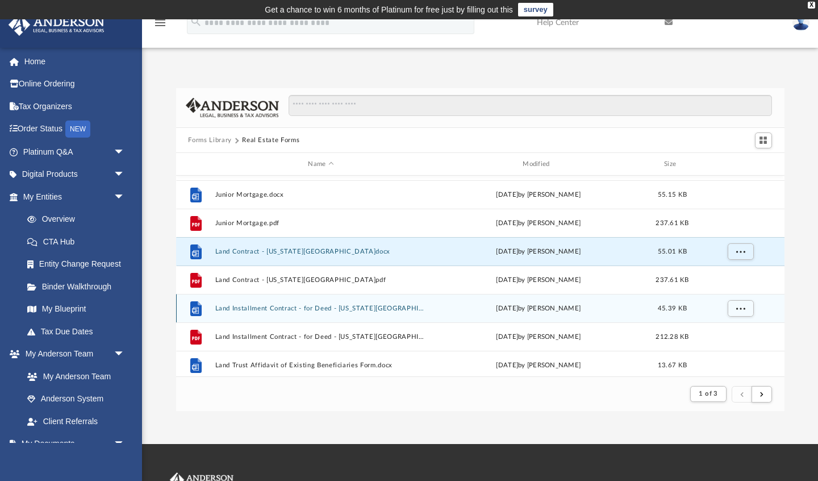
click at [278, 308] on button "Land Installment Contract - for Deed - Ohio.docx" at bounding box center [321, 307] width 212 height 7
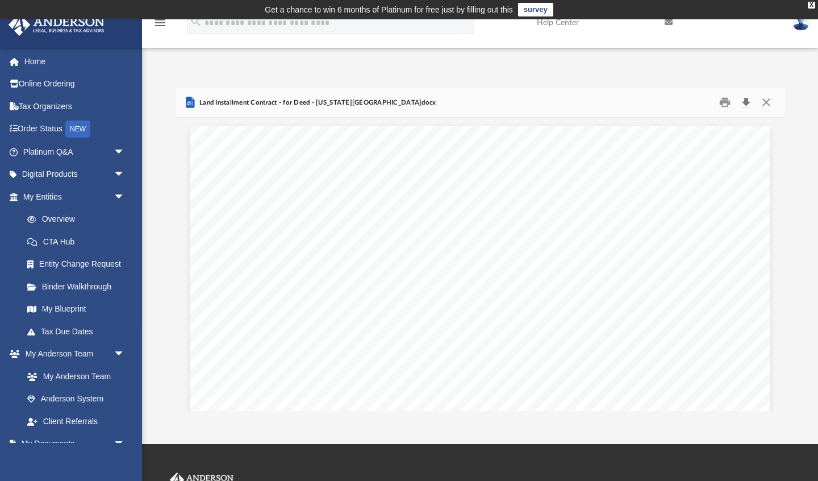
click at [746, 101] on button "Download" at bounding box center [746, 103] width 20 height 18
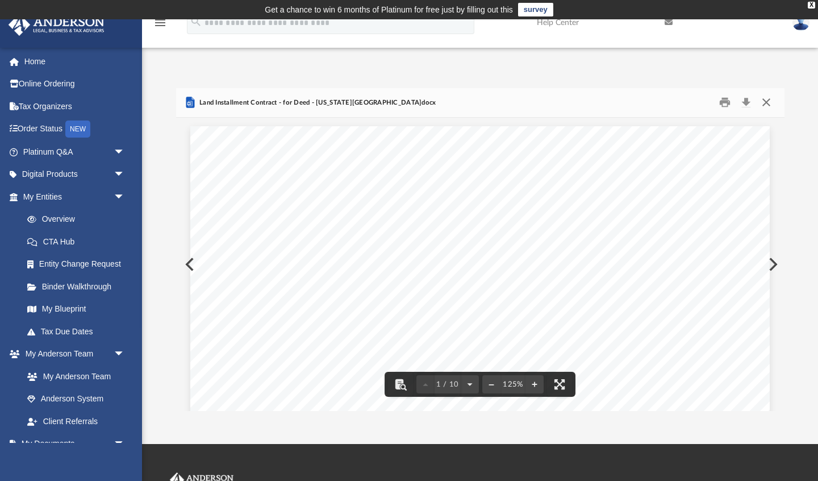
click at [767, 101] on button "Close" at bounding box center [766, 103] width 20 height 18
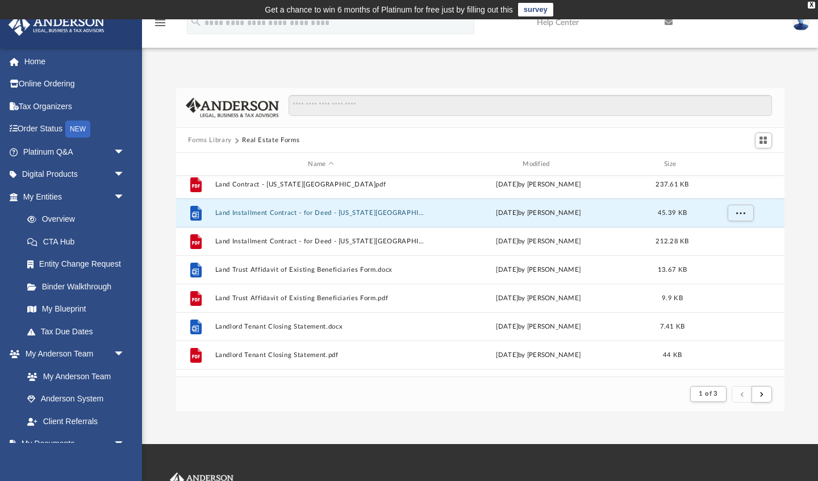
scroll to position [304, 0]
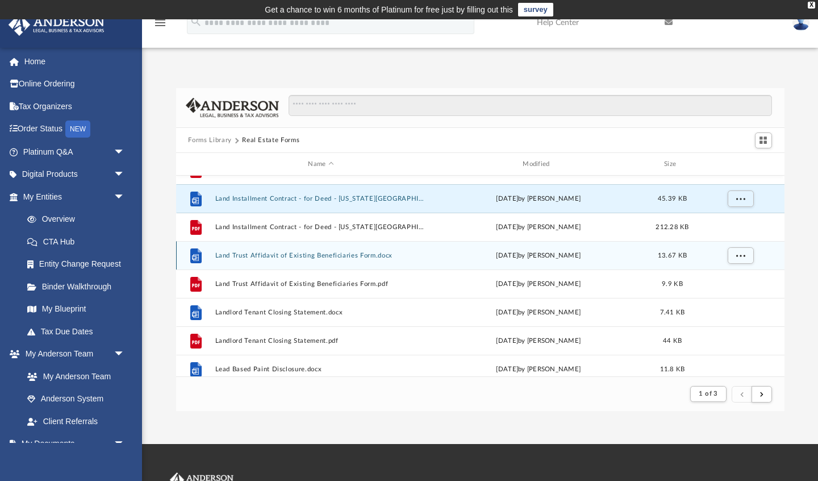
click at [324, 256] on button "Land Trust Affidavit of Existing Beneficiaries Form.docx" at bounding box center [321, 255] width 212 height 7
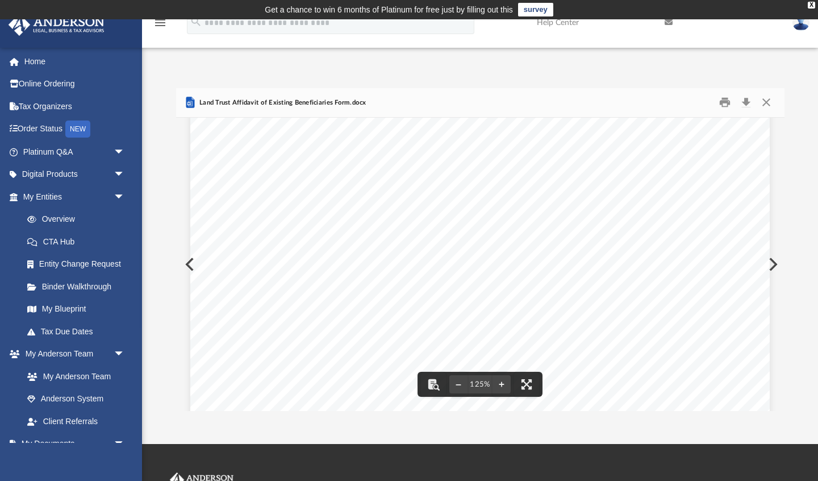
scroll to position [0, 0]
click at [748, 102] on button "Download" at bounding box center [746, 103] width 20 height 18
drag, startPoint x: 766, startPoint y: 102, endPoint x: 712, endPoint y: 131, distance: 61.3
click at [765, 102] on button "Close" at bounding box center [766, 103] width 20 height 18
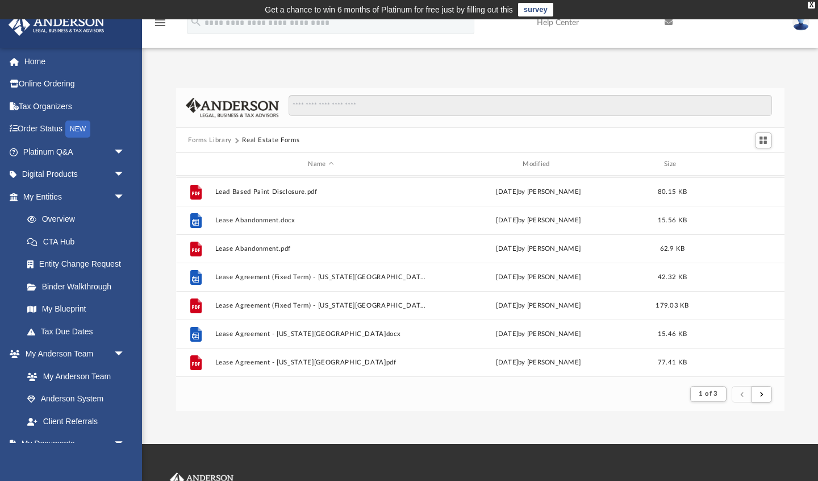
scroll to position [512, 0]
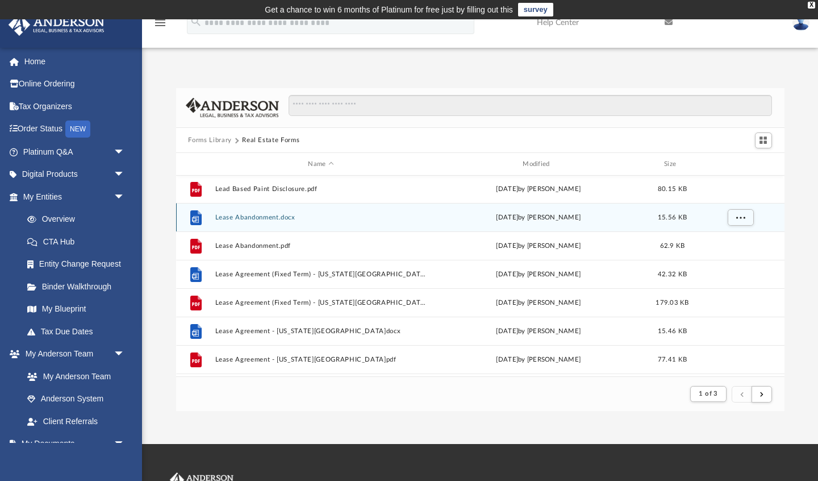
click at [270, 217] on button "Lease Abandonment.docx" at bounding box center [321, 217] width 212 height 7
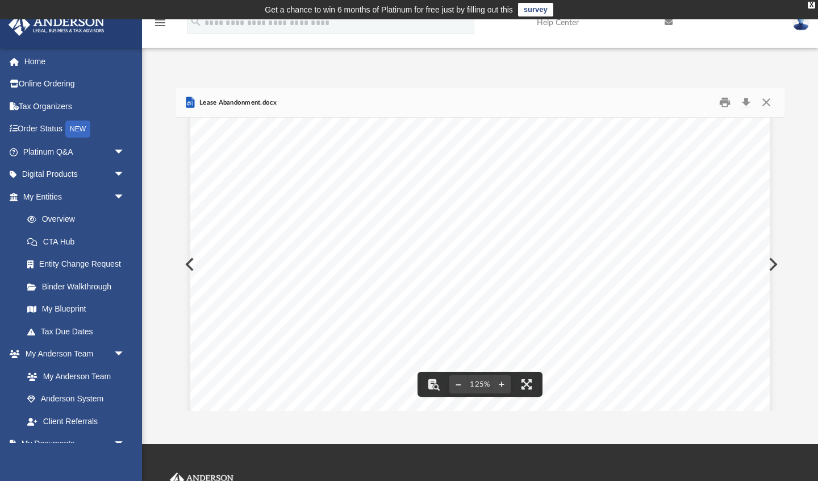
scroll to position [398, 0]
click at [745, 100] on button "Download" at bounding box center [746, 103] width 20 height 18
drag, startPoint x: 766, startPoint y: 102, endPoint x: 482, endPoint y: 126, distance: 285.6
click at [766, 103] on button "Close" at bounding box center [766, 103] width 20 height 18
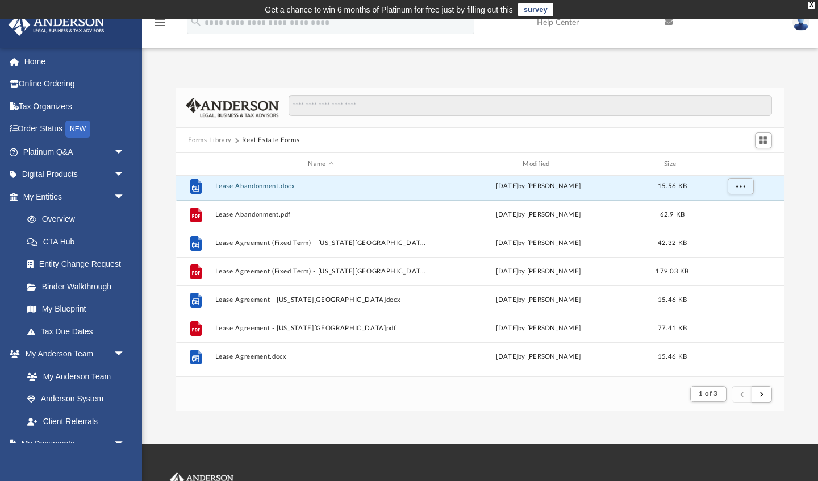
scroll to position [552, 0]
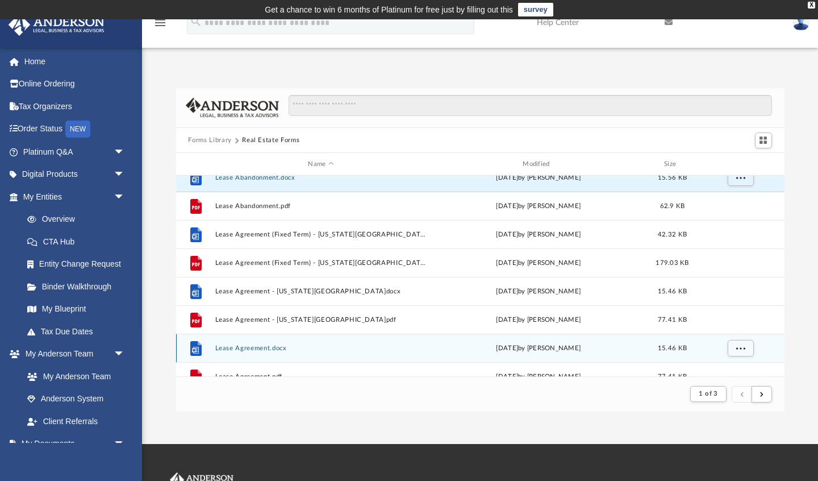
click at [261, 348] on button "Lease Agreement.docx" at bounding box center [321, 347] width 212 height 7
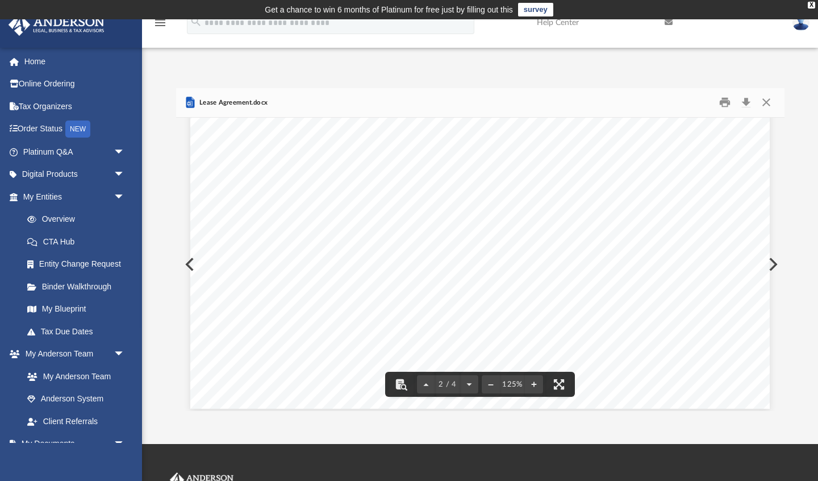
scroll to position [0, 0]
click at [746, 101] on button "Download" at bounding box center [746, 103] width 20 height 18
drag, startPoint x: 766, startPoint y: 102, endPoint x: 709, endPoint y: 121, distance: 59.8
click at [766, 103] on button "Close" at bounding box center [766, 103] width 20 height 18
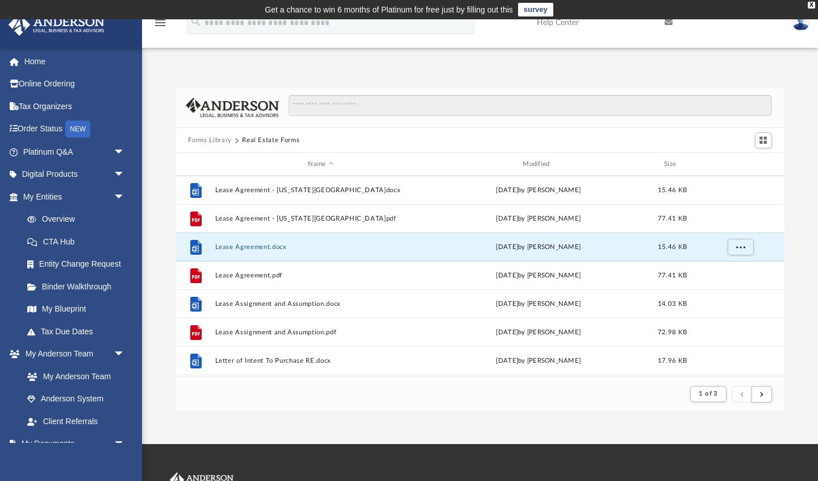
scroll to position [657, 0]
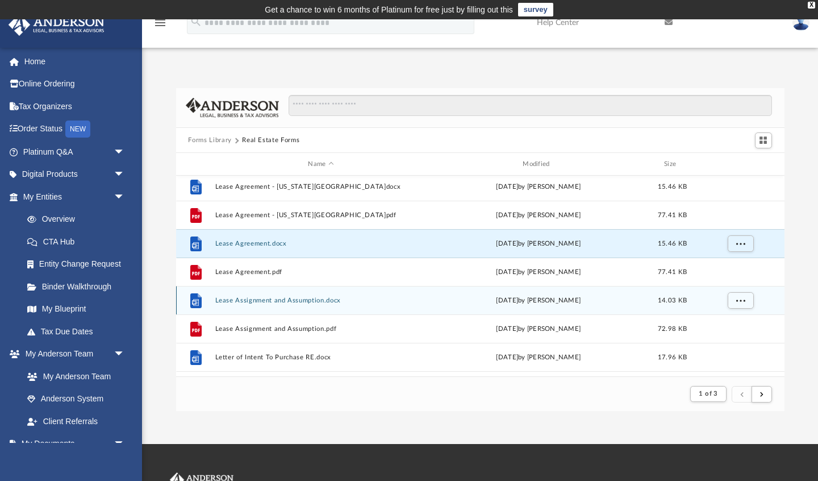
click at [273, 299] on button "Lease Assignment and Assumption.docx" at bounding box center [321, 300] width 212 height 7
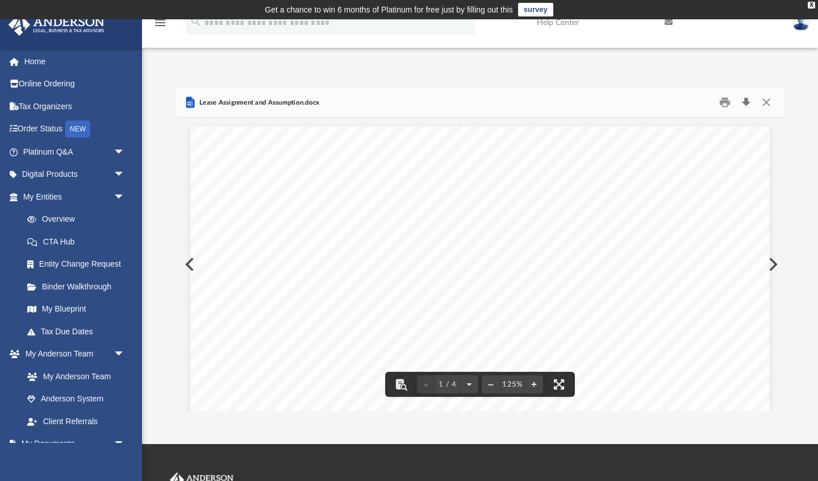
drag, startPoint x: 746, startPoint y: 101, endPoint x: 712, endPoint y: 113, distance: 36.8
click at [746, 101] on button "Download" at bounding box center [746, 103] width 20 height 18
drag, startPoint x: 767, startPoint y: 102, endPoint x: 563, endPoint y: 202, distance: 227.4
click at [767, 102] on button "Close" at bounding box center [766, 103] width 20 height 18
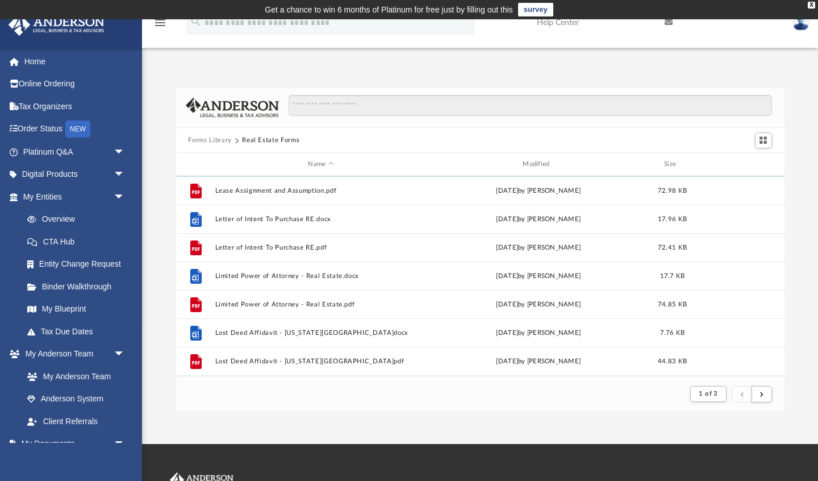
scroll to position [798, 0]
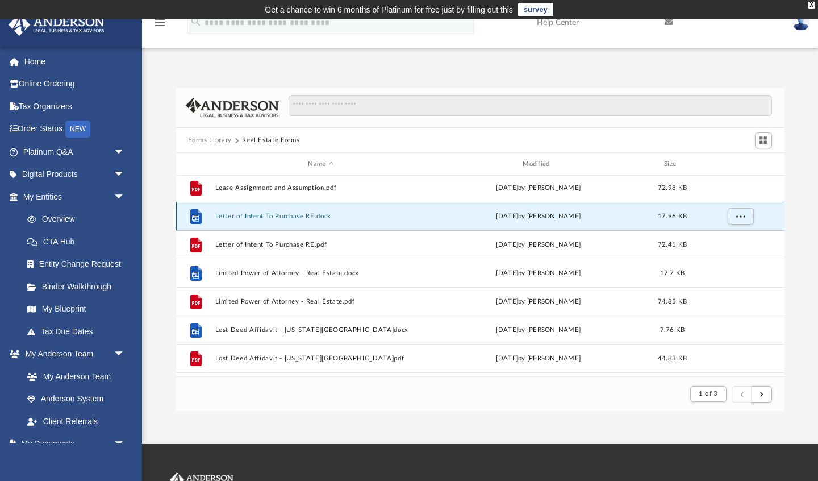
click at [252, 215] on button "Letter of Intent To Purchase RE.docx" at bounding box center [321, 215] width 212 height 7
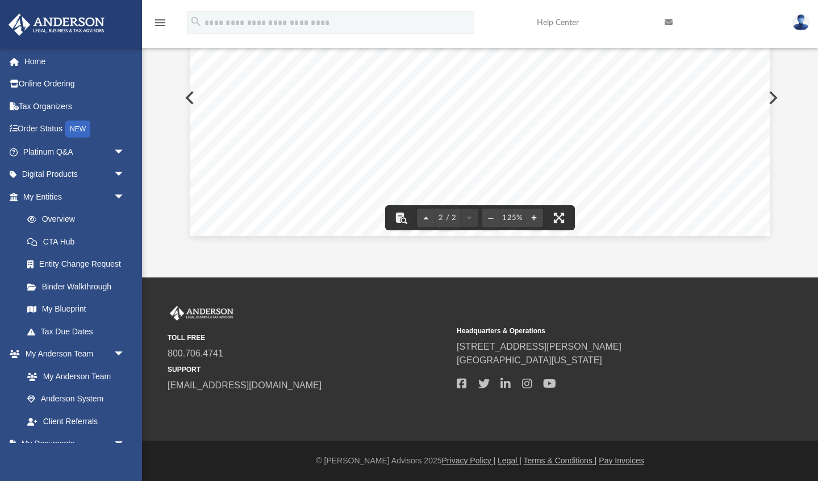
scroll to position [0, 0]
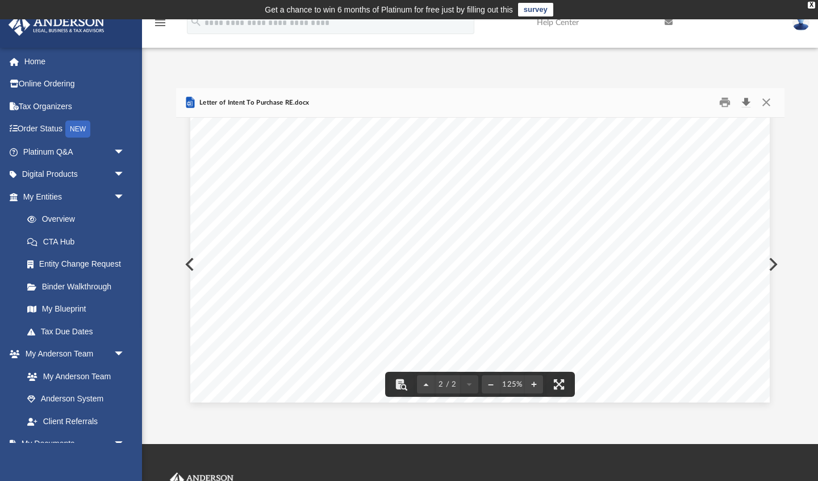
click at [746, 102] on button "Download" at bounding box center [746, 103] width 20 height 18
click at [766, 102] on button "Close" at bounding box center [766, 103] width 20 height 18
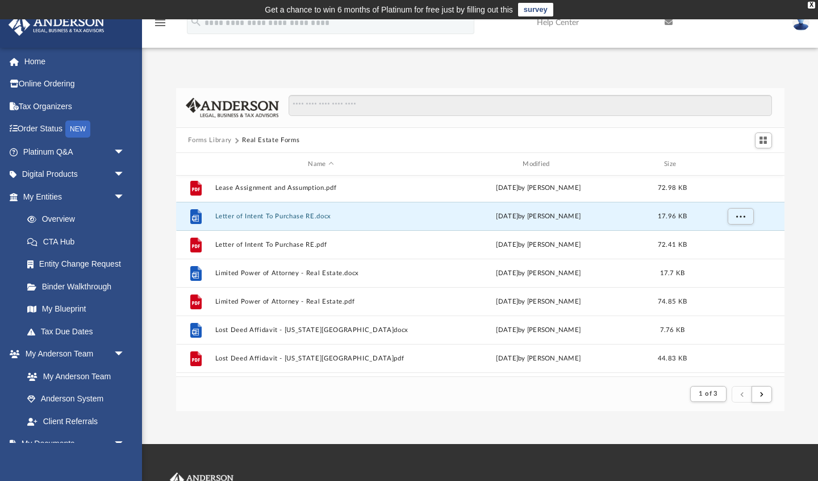
scroll to position [802, 0]
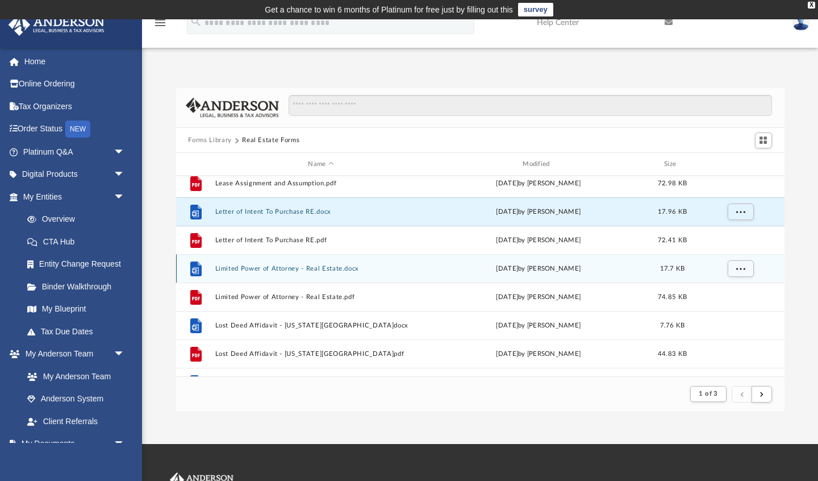
click at [268, 268] on button "Limited Power of Attorney - Real Estate.docx" at bounding box center [321, 268] width 212 height 7
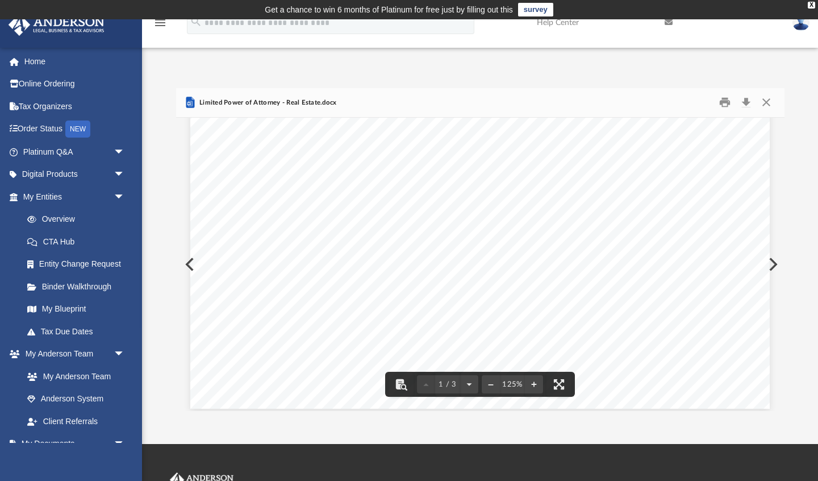
scroll to position [0, 0]
click at [748, 101] on button "Download" at bounding box center [746, 103] width 20 height 18
click at [765, 102] on button "Close" at bounding box center [766, 103] width 20 height 18
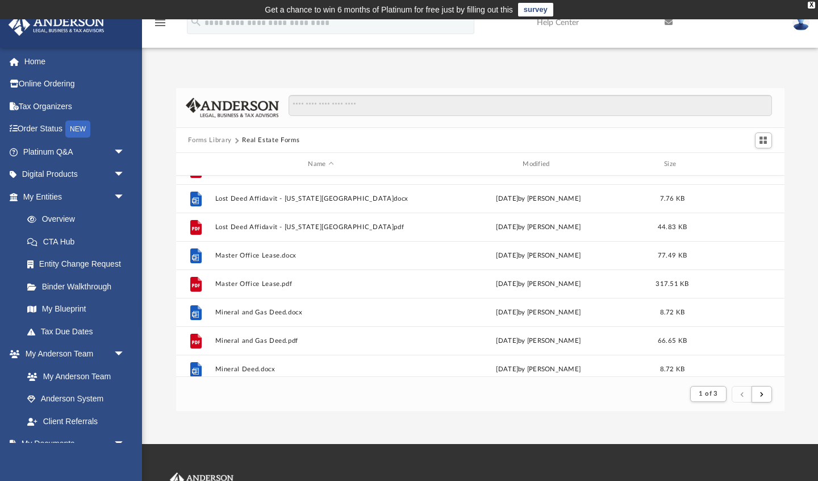
scroll to position [940, 0]
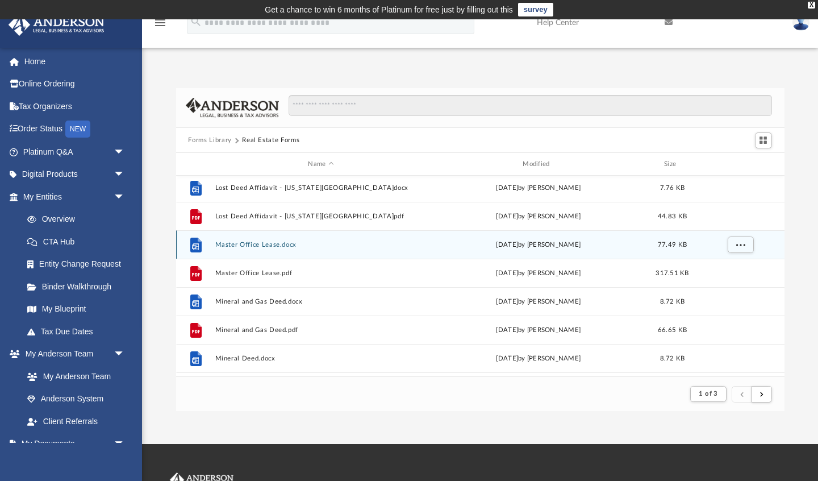
click at [251, 244] on button "Master Office Lease.docx" at bounding box center [321, 244] width 212 height 7
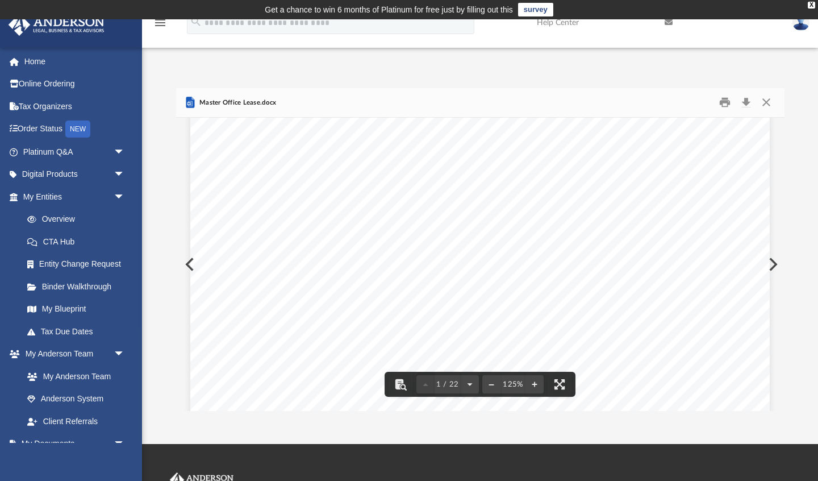
scroll to position [0, 0]
click at [746, 102] on button "Download" at bounding box center [746, 103] width 20 height 18
click at [766, 102] on button "Close" at bounding box center [766, 103] width 20 height 18
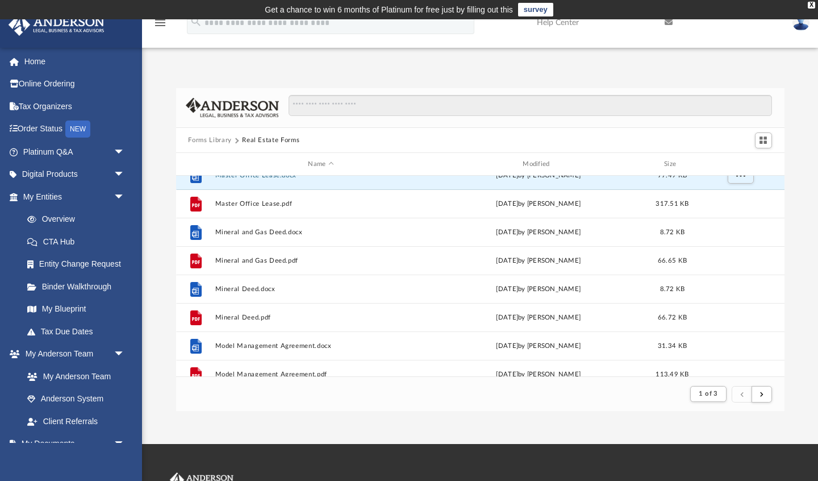
scroll to position [1028, 0]
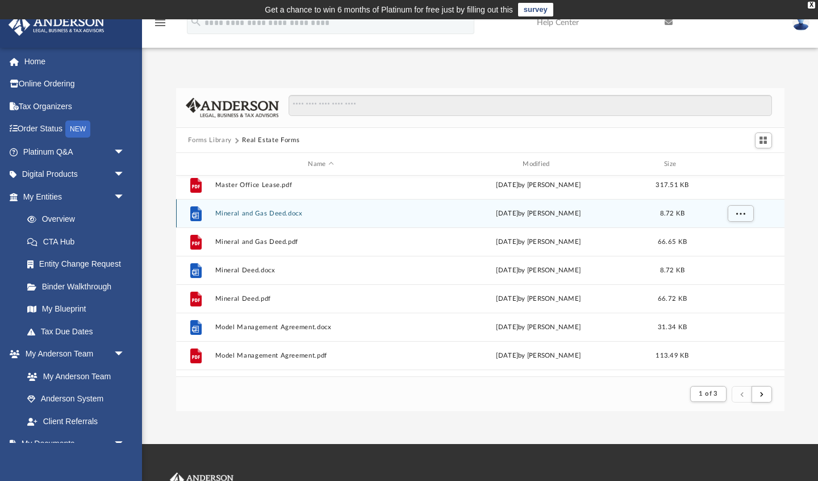
click at [256, 214] on button "Mineral and Gas Deed.docx" at bounding box center [321, 213] width 212 height 7
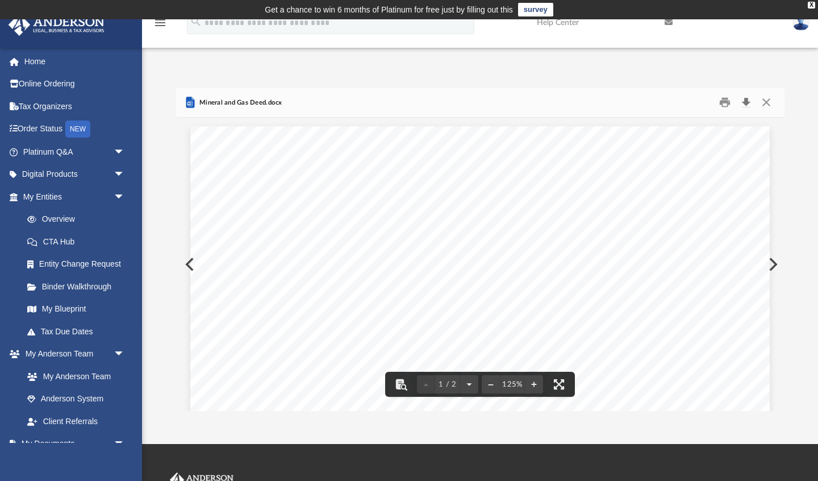
click at [745, 102] on button "Download" at bounding box center [746, 103] width 20 height 18
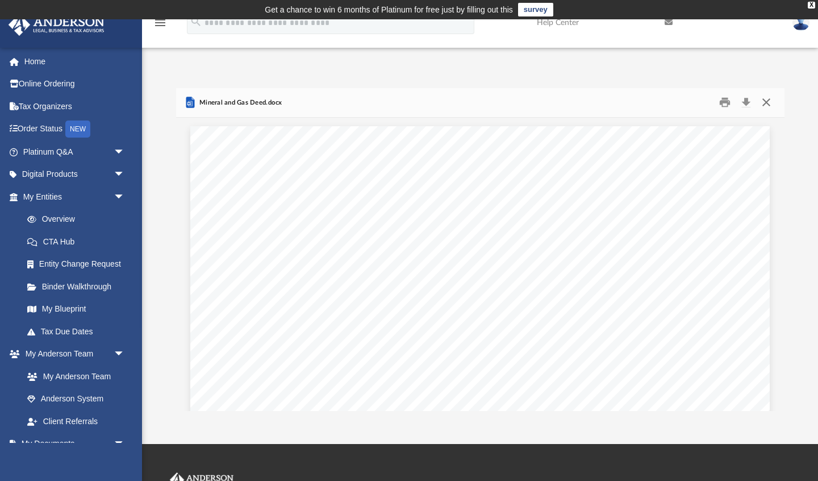
click at [766, 101] on button "Close" at bounding box center [766, 103] width 20 height 18
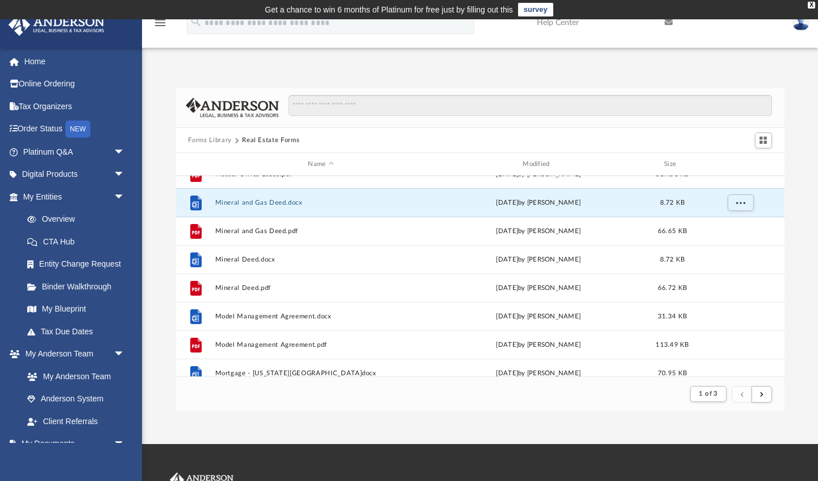
scroll to position [1040, 0]
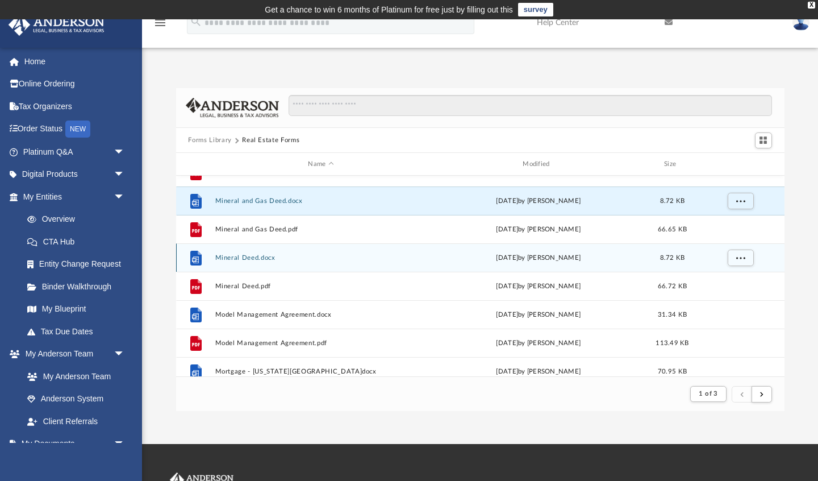
click at [258, 258] on button "Mineral Deed.docx" at bounding box center [321, 257] width 212 height 7
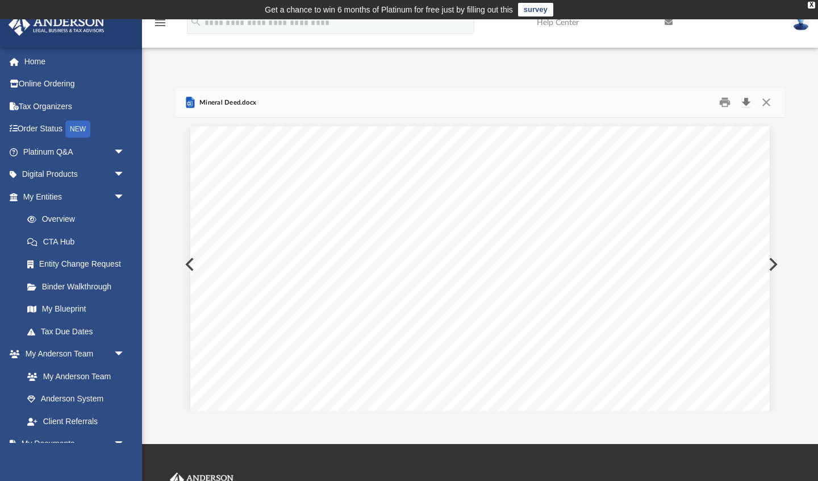
click at [745, 101] on button "Download" at bounding box center [746, 103] width 20 height 18
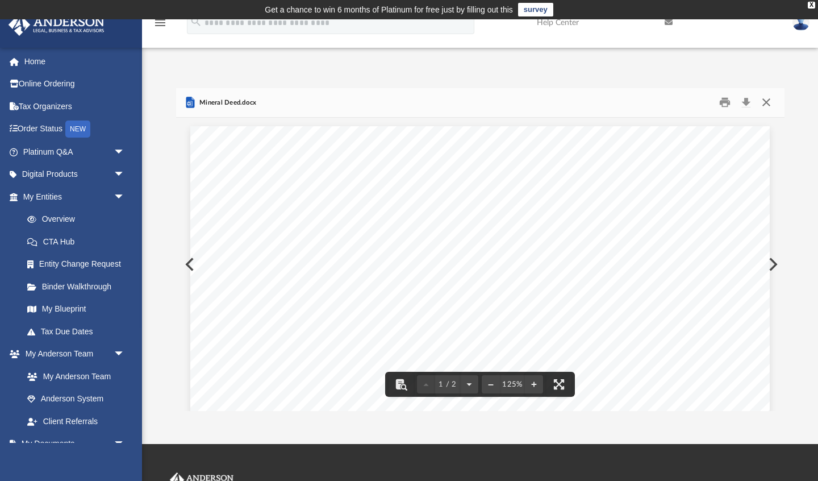
click at [766, 103] on button "Close" at bounding box center [766, 103] width 20 height 18
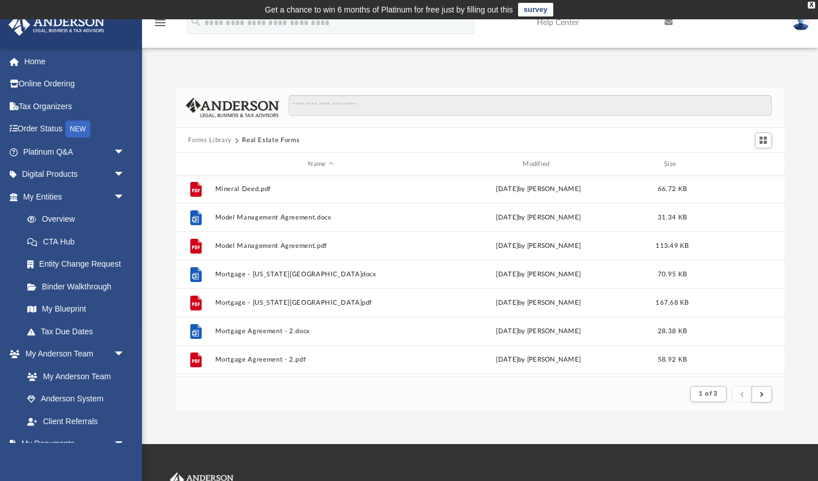
scroll to position [1151, 0]
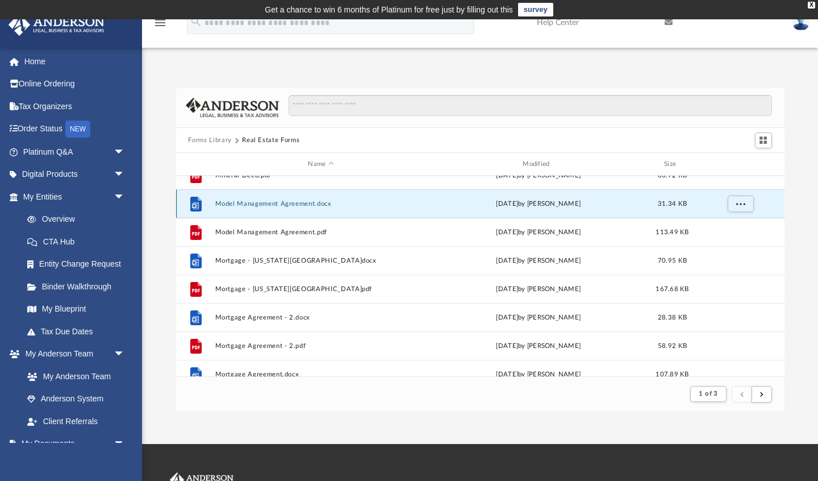
click at [314, 203] on button "Model Management Agreement.docx" at bounding box center [321, 203] width 212 height 7
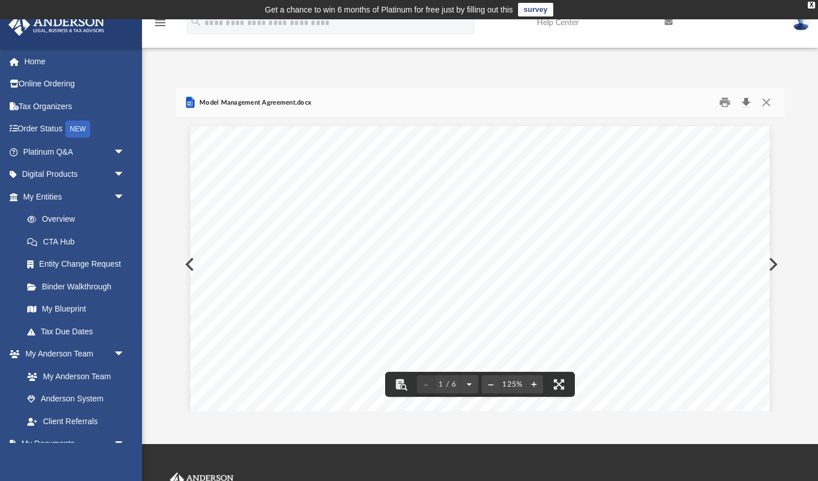
click at [747, 101] on button "Download" at bounding box center [746, 103] width 20 height 18
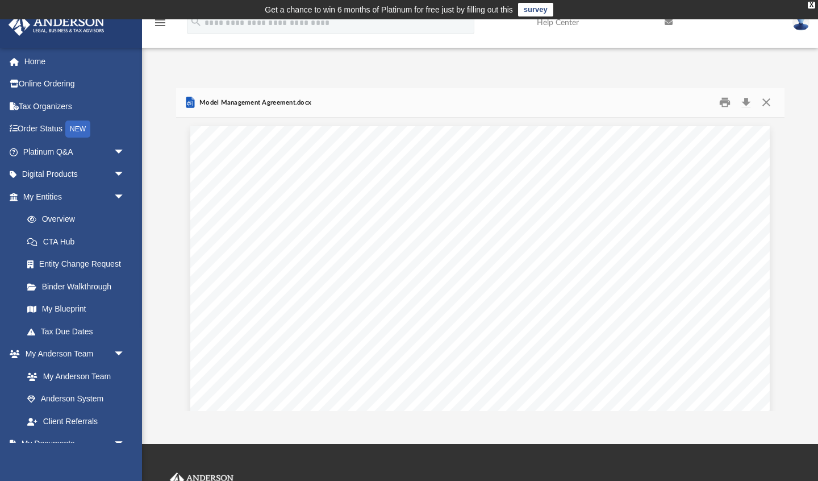
scroll to position [223, 608]
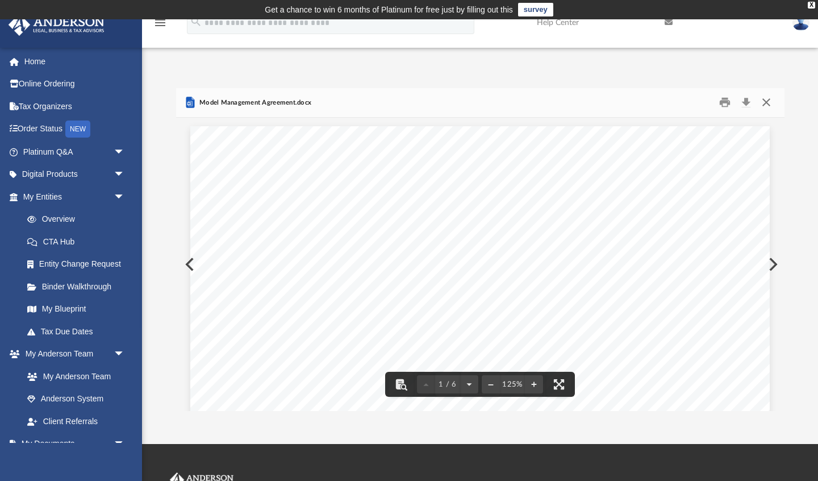
drag, startPoint x: 767, startPoint y: 102, endPoint x: 744, endPoint y: 105, distance: 23.5
click at [767, 102] on button "Close" at bounding box center [766, 103] width 20 height 18
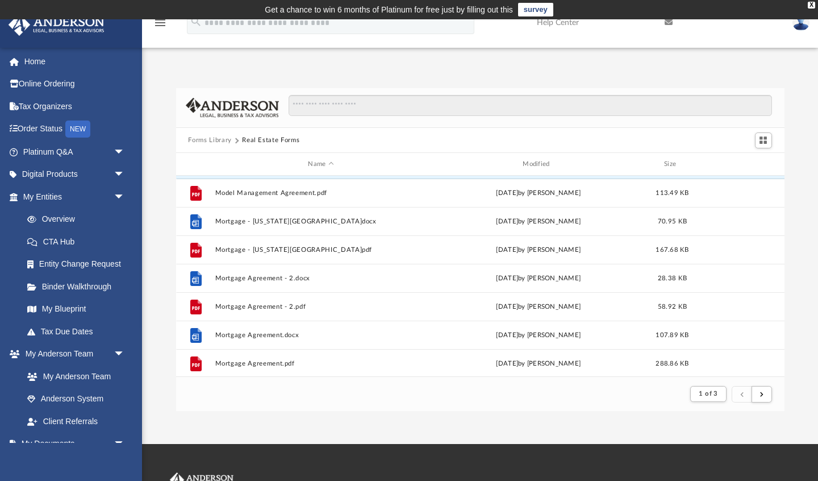
scroll to position [1220, 0]
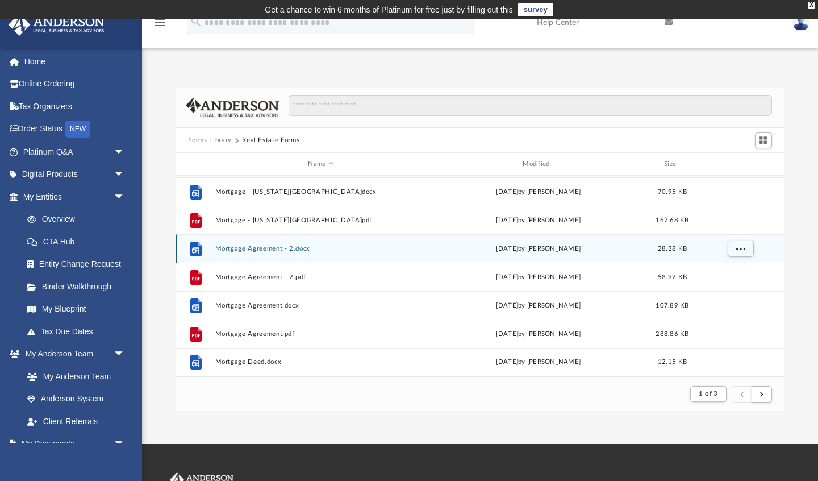
click at [260, 248] on button "Mortgage Agreement - 2.docx" at bounding box center [321, 248] width 212 height 7
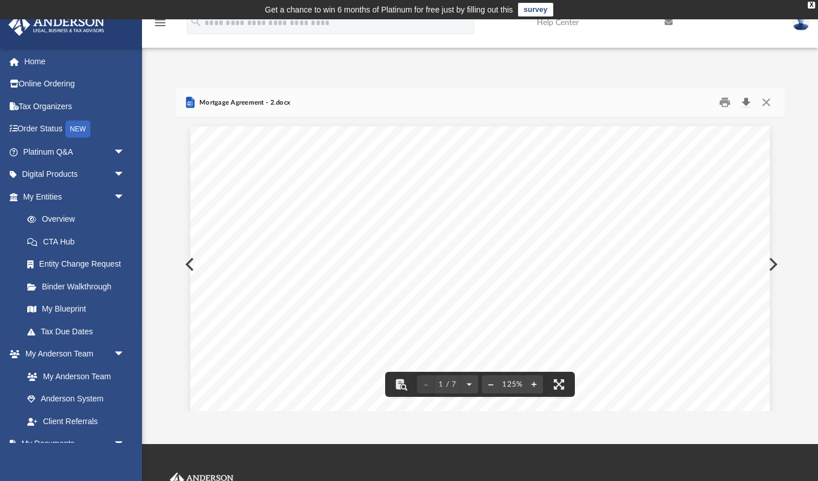
click at [749, 101] on button "Download" at bounding box center [746, 103] width 20 height 18
click at [767, 101] on button "Close" at bounding box center [766, 103] width 20 height 18
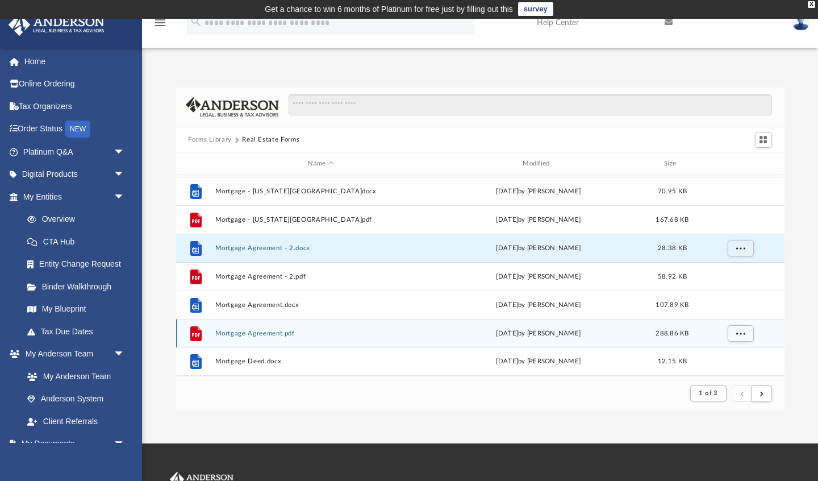
scroll to position [66, 0]
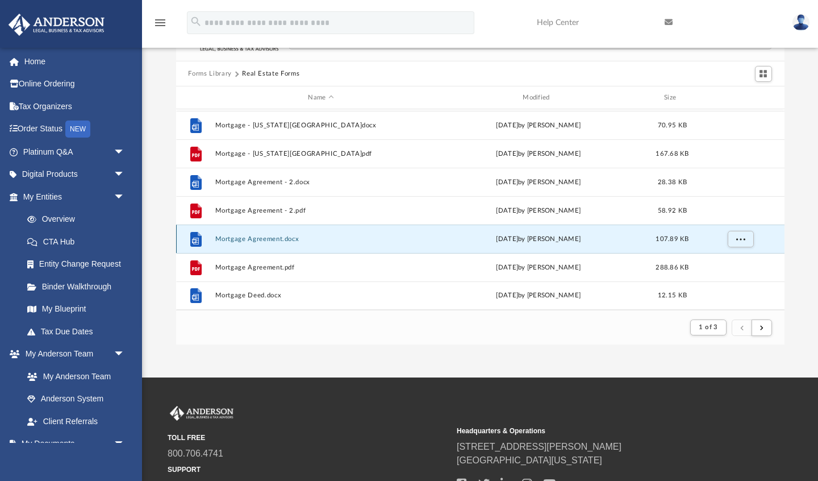
click at [281, 239] on button "Mortgage Agreement.docx" at bounding box center [321, 238] width 212 height 7
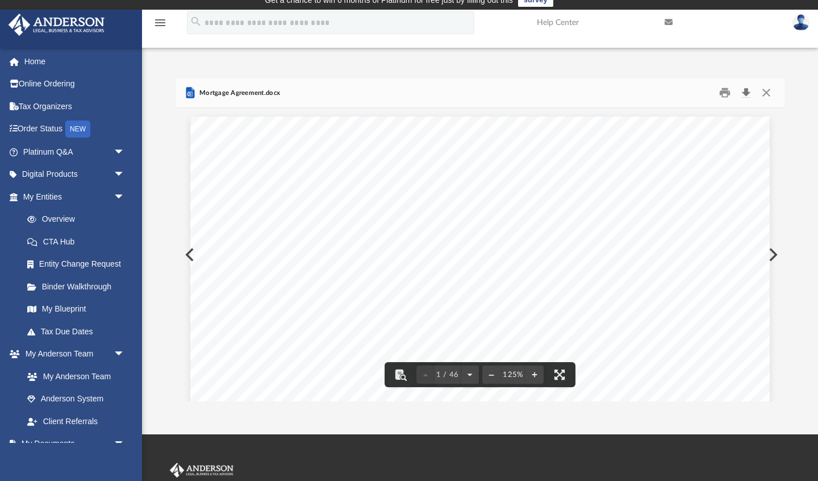
scroll to position [0, 0]
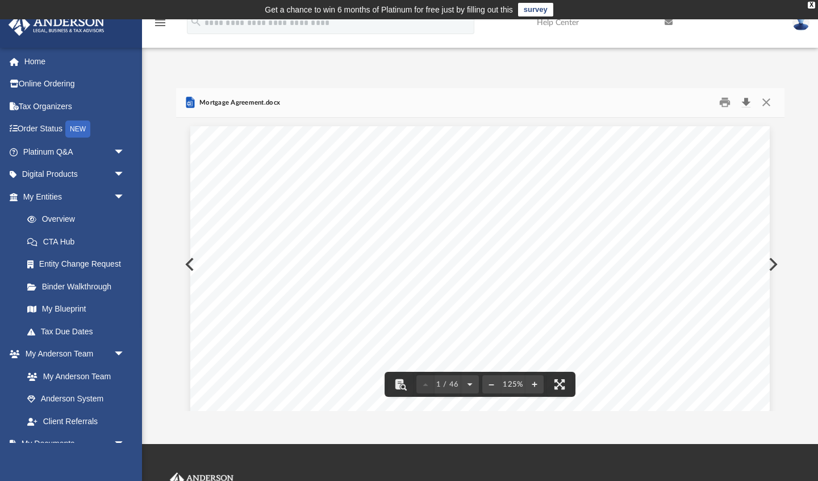
click at [748, 102] on button "Download" at bounding box center [746, 103] width 20 height 18
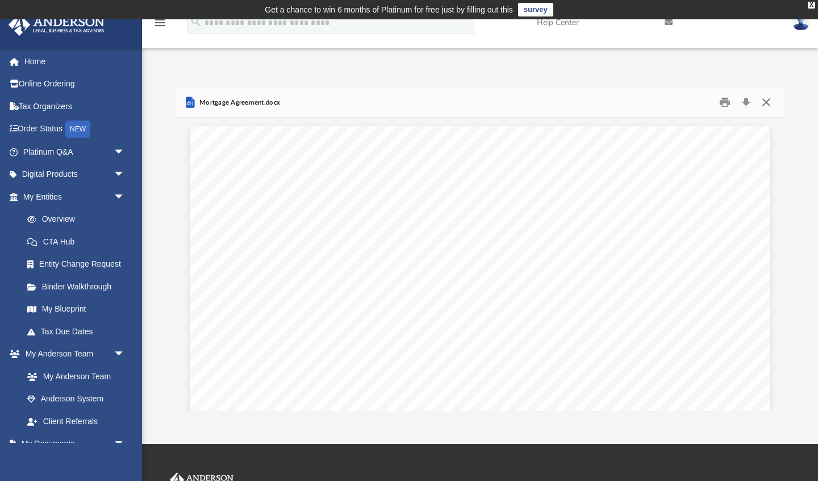
click at [766, 102] on button "Close" at bounding box center [766, 103] width 20 height 18
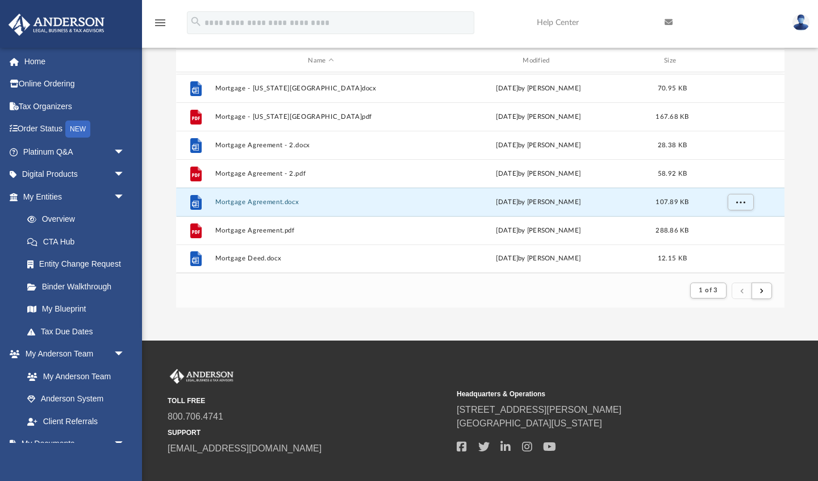
scroll to position [120, 0]
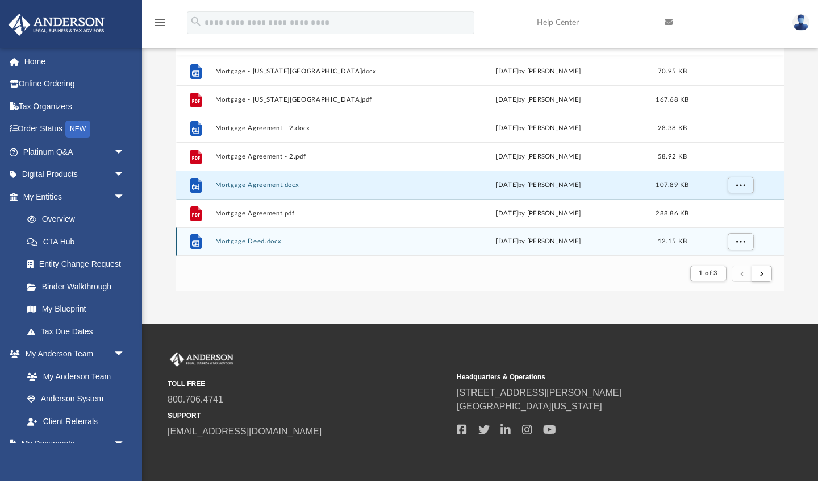
click at [254, 239] on button "Mortgage Deed.docx" at bounding box center [321, 241] width 212 height 7
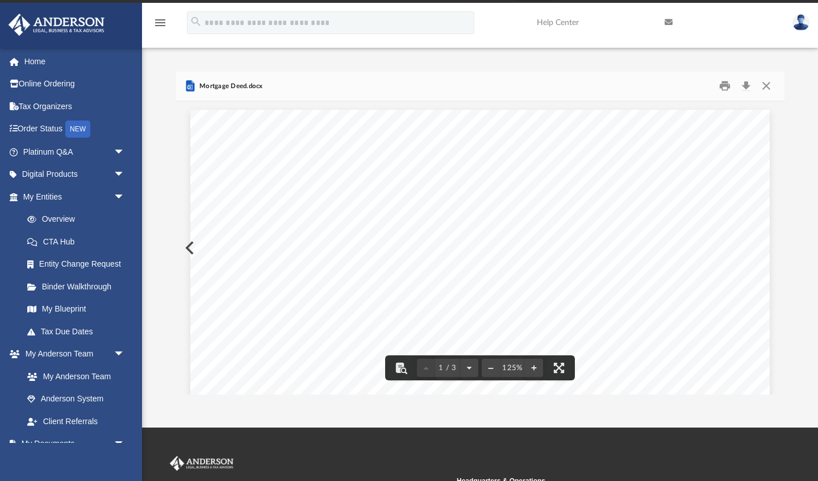
scroll to position [0, 0]
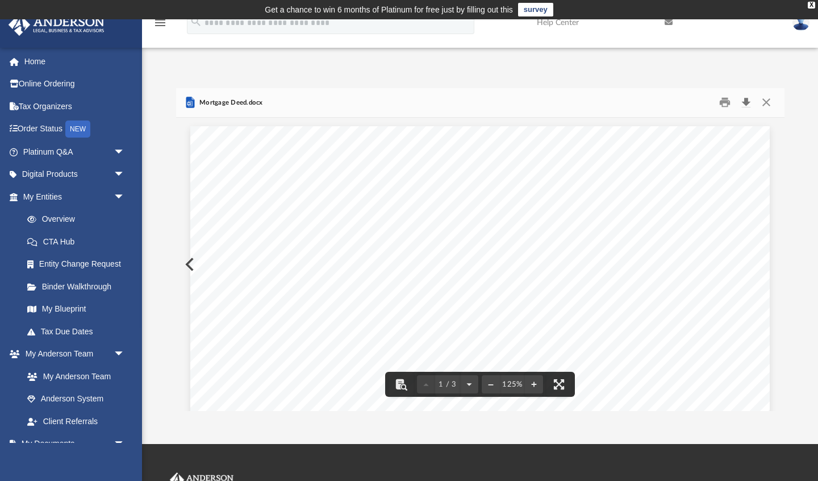
click at [745, 101] on button "Download" at bounding box center [746, 103] width 20 height 18
drag, startPoint x: 766, startPoint y: 102, endPoint x: 760, endPoint y: 102, distance: 5.7
click at [766, 102] on button "Close" at bounding box center [766, 103] width 20 height 18
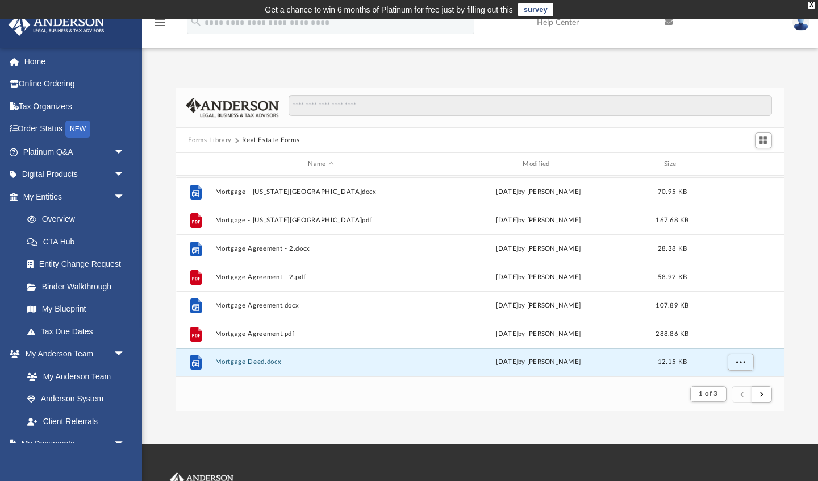
click at [208, 139] on button "Forms Library" at bounding box center [209, 140] width 43 height 10
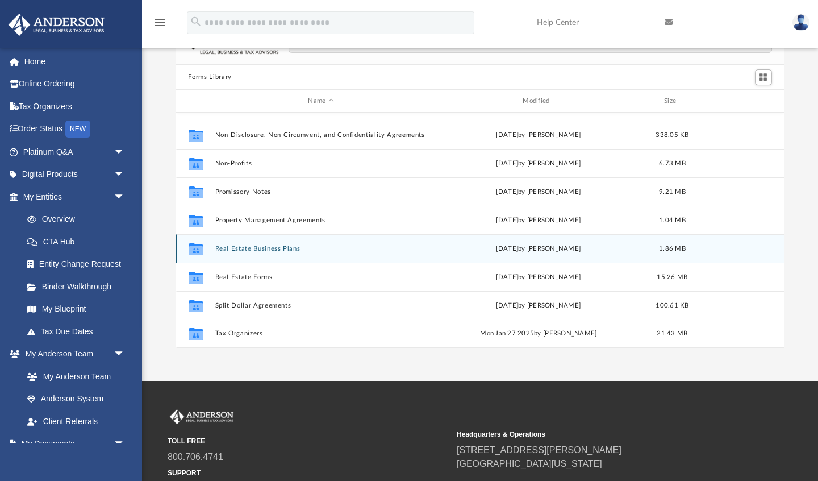
scroll to position [80, 0]
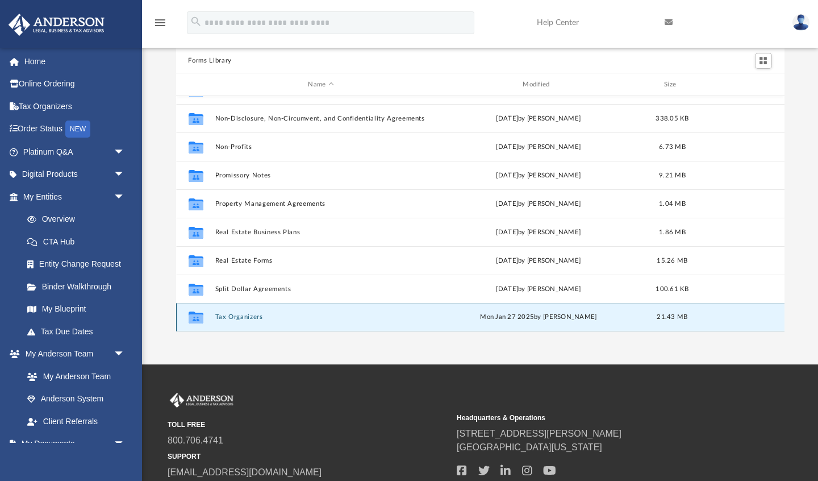
click at [249, 318] on button "Tax Organizers" at bounding box center [321, 317] width 212 height 7
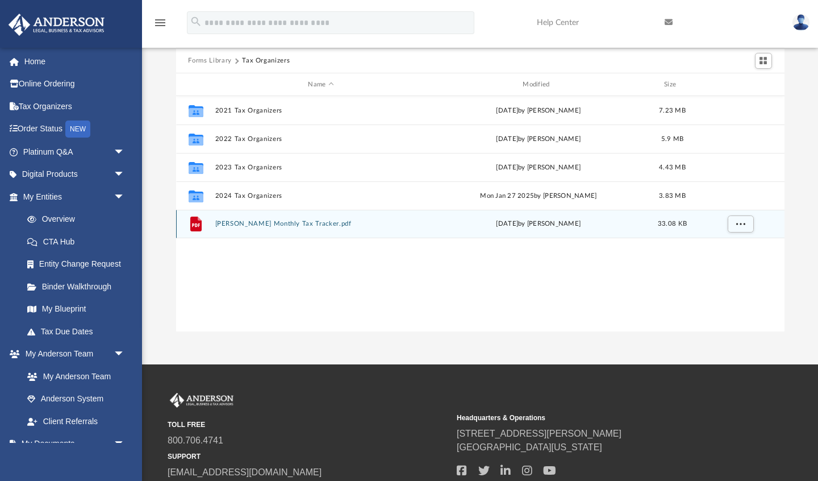
click at [306, 220] on button "[PERSON_NAME] Monthly Tax Tracker.pdf" at bounding box center [321, 223] width 212 height 7
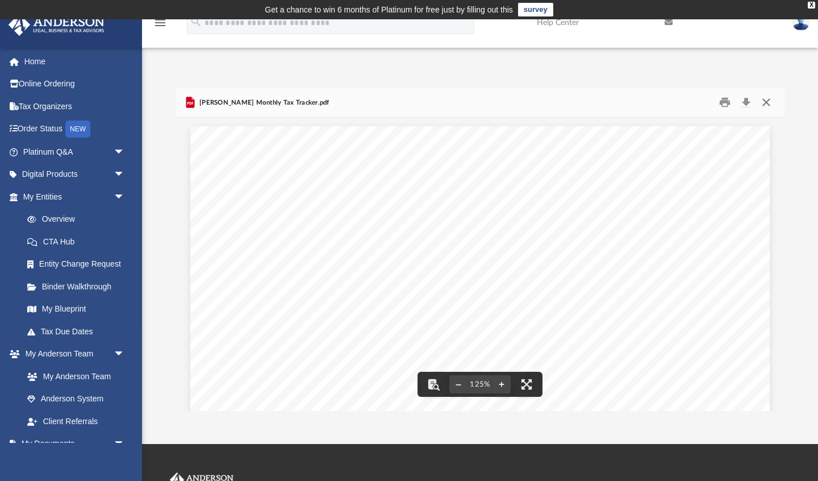
click at [766, 102] on button "Close" at bounding box center [766, 103] width 20 height 18
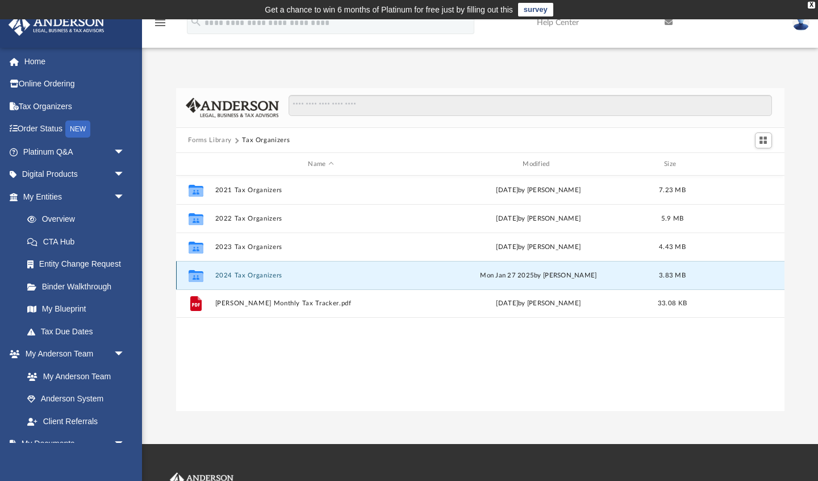
click at [270, 275] on button "2024 Tax Organizers" at bounding box center [321, 275] width 212 height 7
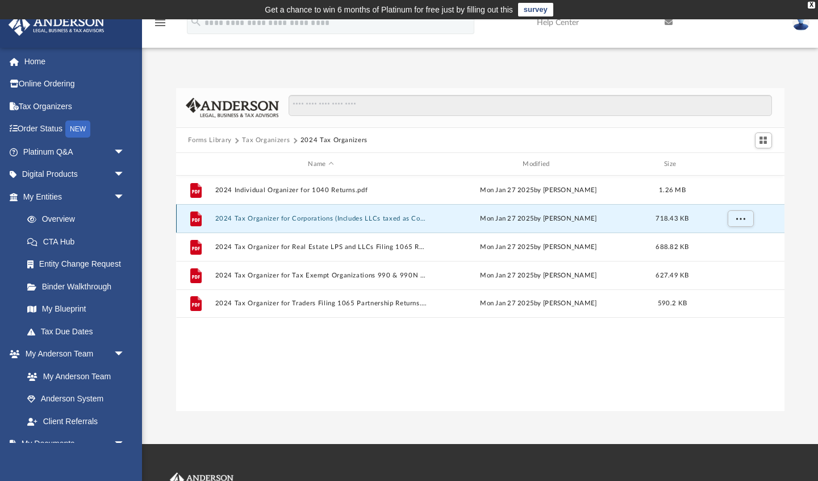
click at [322, 215] on button "2024 Tax Organizer for Corporations (Includes LLCs taxed as Corporations) 1120 …" at bounding box center [321, 218] width 212 height 7
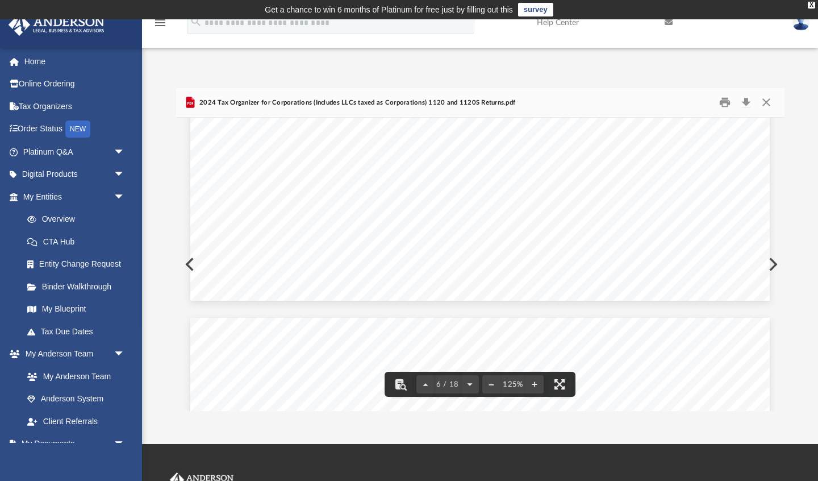
scroll to position [4242, 0]
click at [743, 102] on button "Download" at bounding box center [746, 103] width 20 height 18
click at [766, 101] on button "Close" at bounding box center [766, 103] width 20 height 18
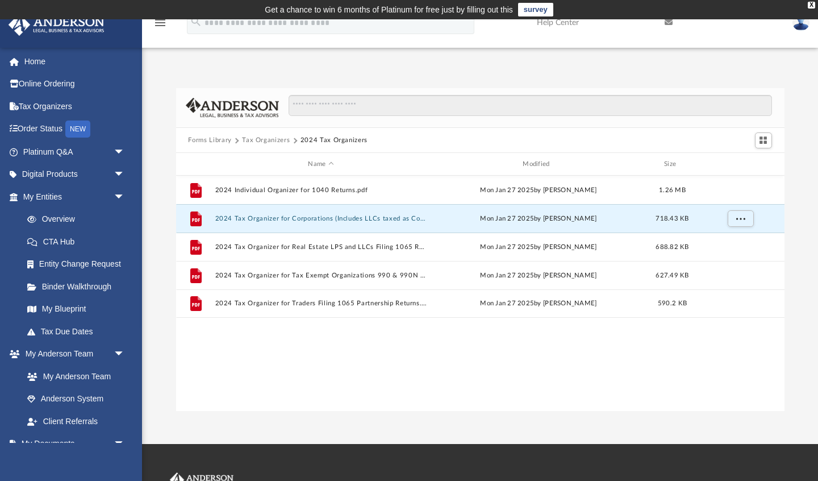
click at [194, 140] on button "Forms Library" at bounding box center [209, 140] width 43 height 10
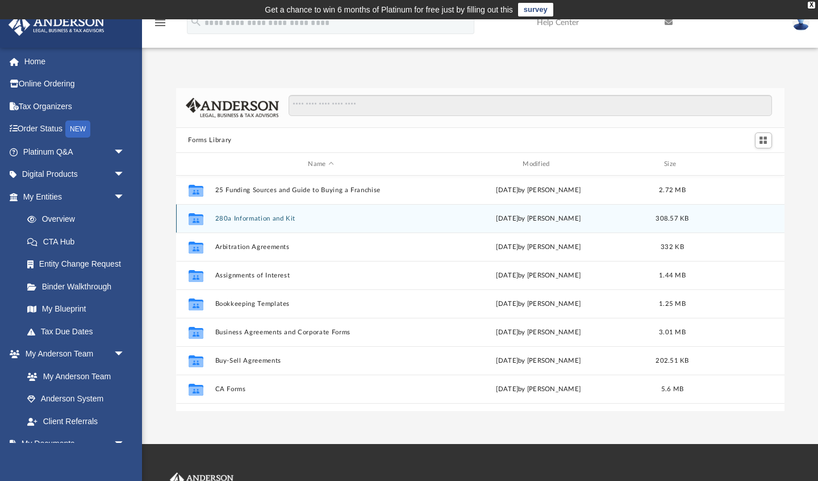
click at [259, 224] on div "Collaborated Folder 280a Information and Kit [DATE] by [PERSON_NAME] 308.57 KB" at bounding box center [480, 218] width 608 height 28
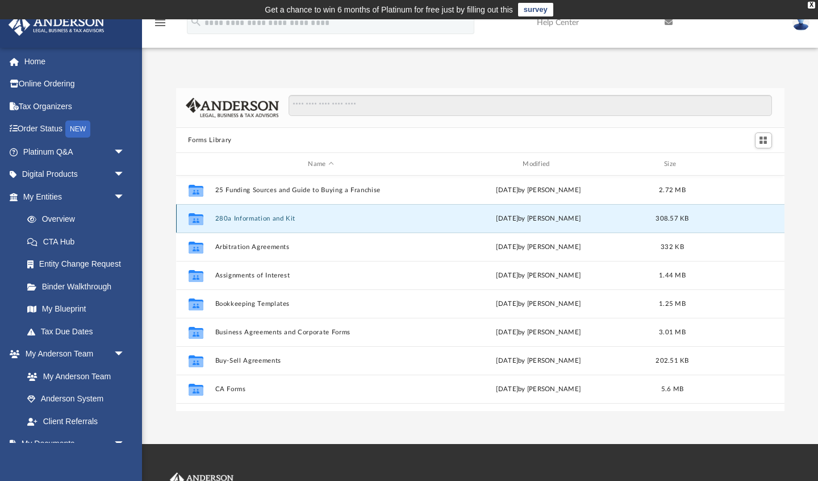
drag, startPoint x: 248, startPoint y: 218, endPoint x: 253, endPoint y: 218, distance: 5.7
click at [250, 218] on button "280a Information and Kit" at bounding box center [321, 218] width 212 height 7
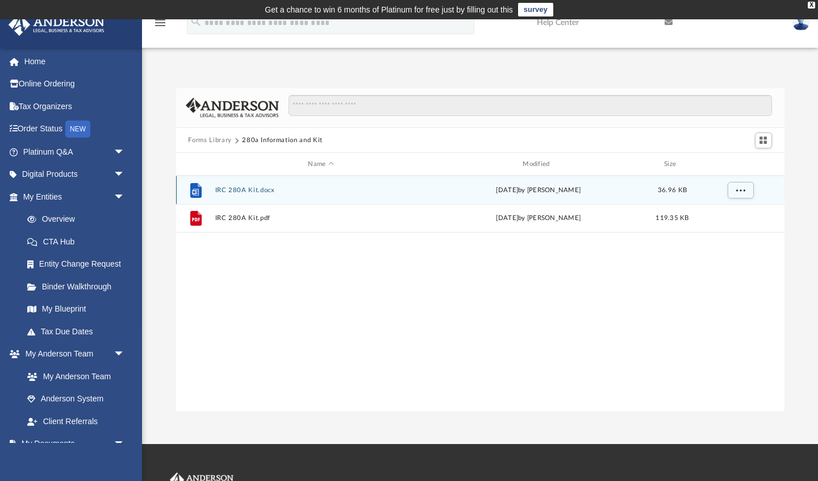
click at [249, 190] on button "IRC 280A Kit.docx" at bounding box center [321, 189] width 212 height 7
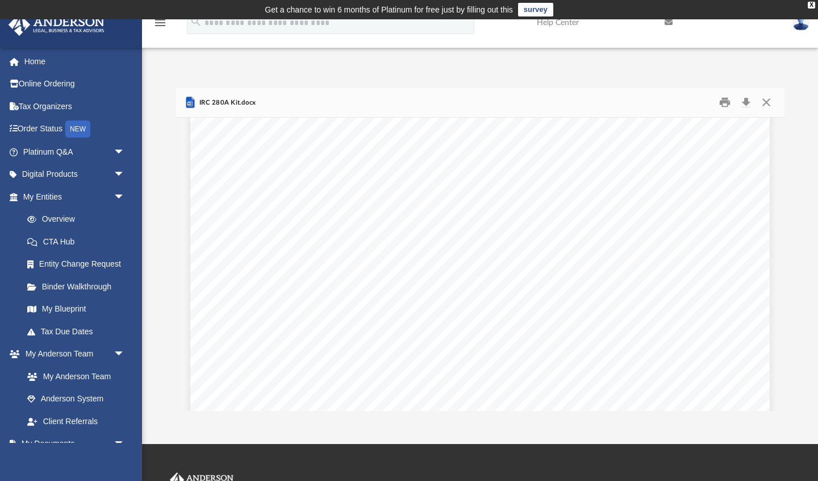
scroll to position [0, 0]
click at [746, 103] on button "Download" at bounding box center [746, 103] width 20 height 18
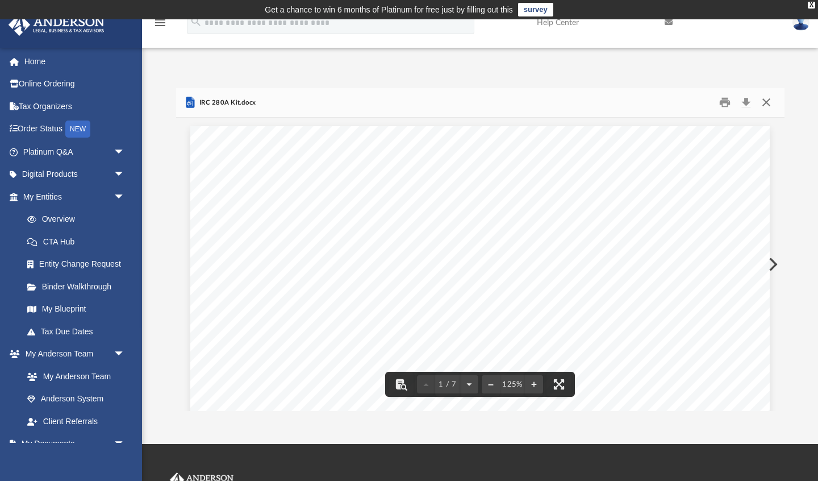
drag, startPoint x: 765, startPoint y: 100, endPoint x: 722, endPoint y: 103, distance: 43.3
click at [765, 100] on button "Close" at bounding box center [766, 103] width 20 height 18
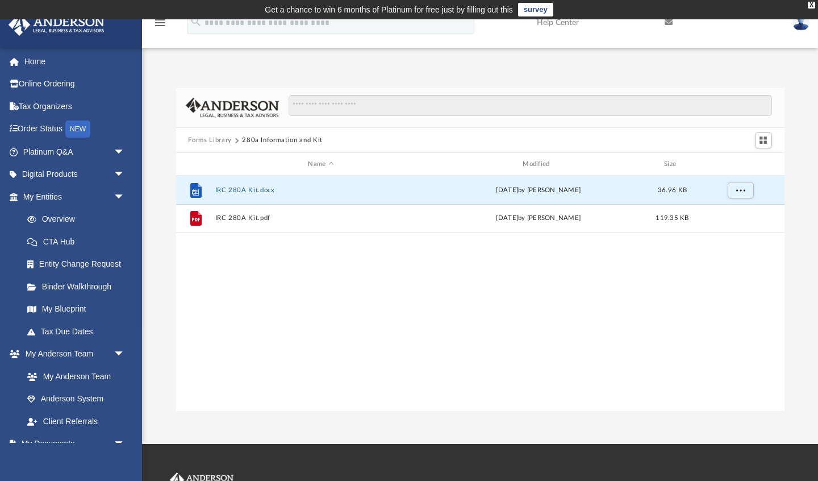
click at [202, 139] on button "Forms Library" at bounding box center [209, 140] width 43 height 10
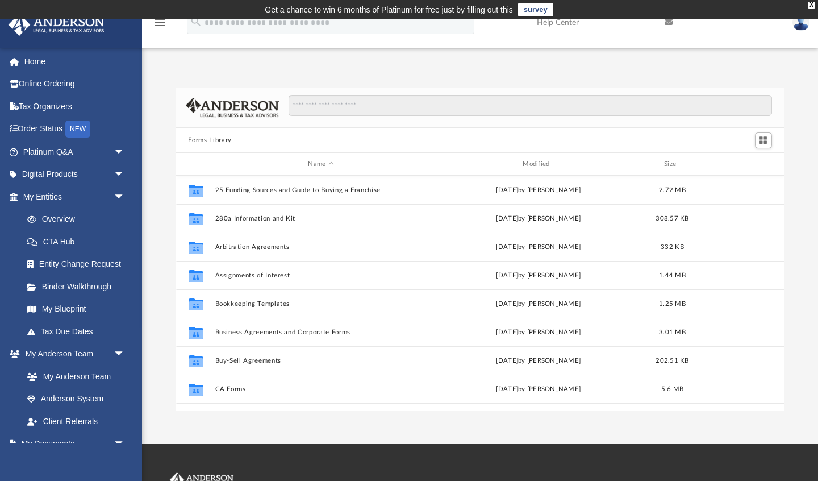
scroll to position [239, 0]
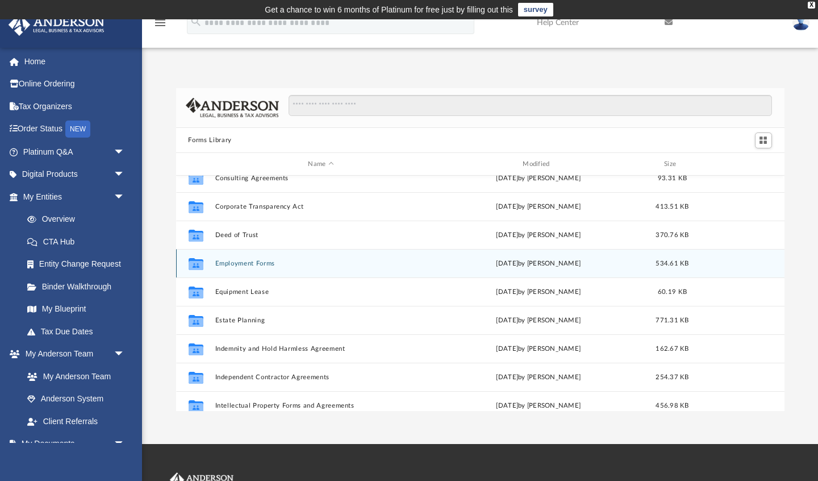
click at [256, 264] on button "Employment Forms" at bounding box center [321, 263] width 212 height 7
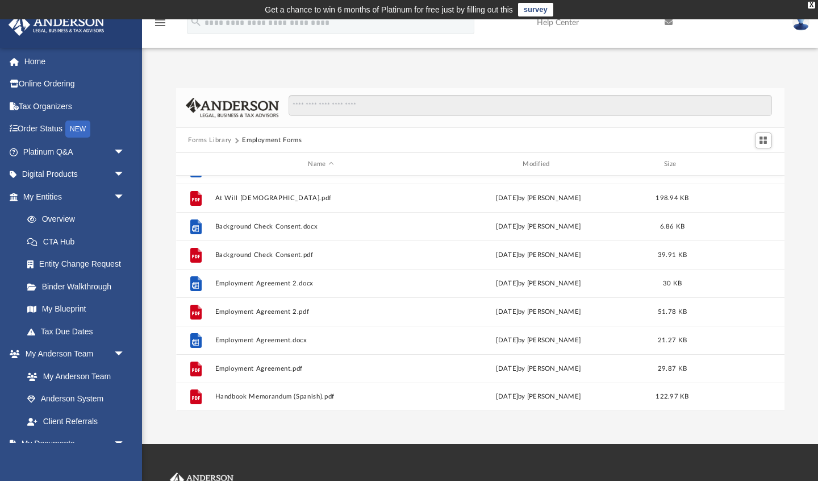
scroll to position [0, 0]
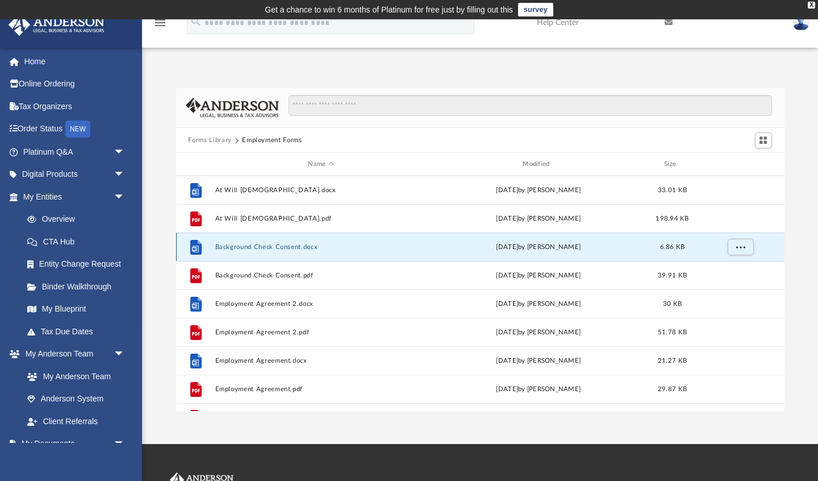
click at [268, 245] on button "Background Check Consent.docx" at bounding box center [321, 246] width 212 height 7
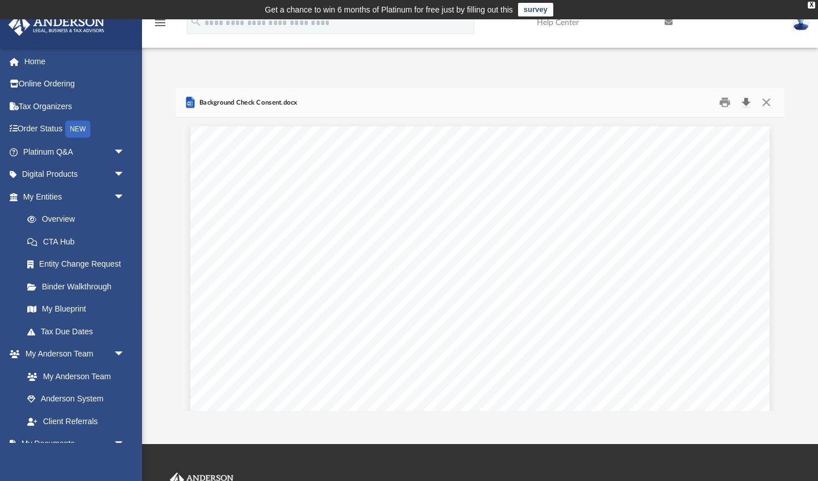
click at [745, 101] on button "Download" at bounding box center [746, 103] width 20 height 18
click at [766, 102] on button "Close" at bounding box center [766, 103] width 20 height 18
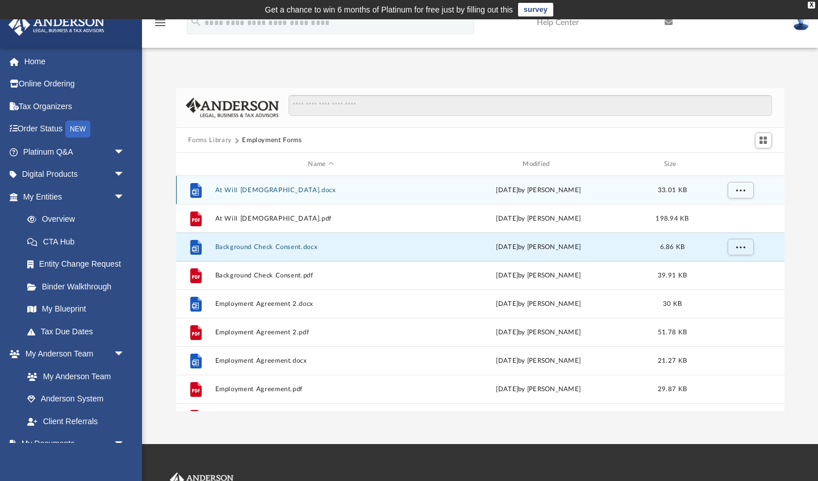
click at [267, 186] on button "At Will [DEMOGRAPHIC_DATA].docx" at bounding box center [321, 189] width 212 height 7
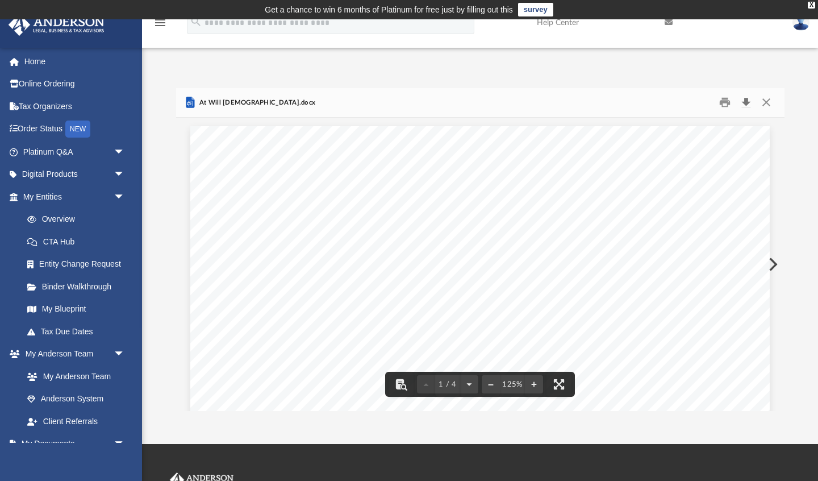
drag, startPoint x: 749, startPoint y: 102, endPoint x: 741, endPoint y: 110, distance: 10.9
click at [749, 102] on button "Download" at bounding box center [746, 103] width 20 height 18
drag, startPoint x: 766, startPoint y: 101, endPoint x: 755, endPoint y: 106, distance: 12.7
click at [766, 101] on button "Close" at bounding box center [766, 103] width 20 height 18
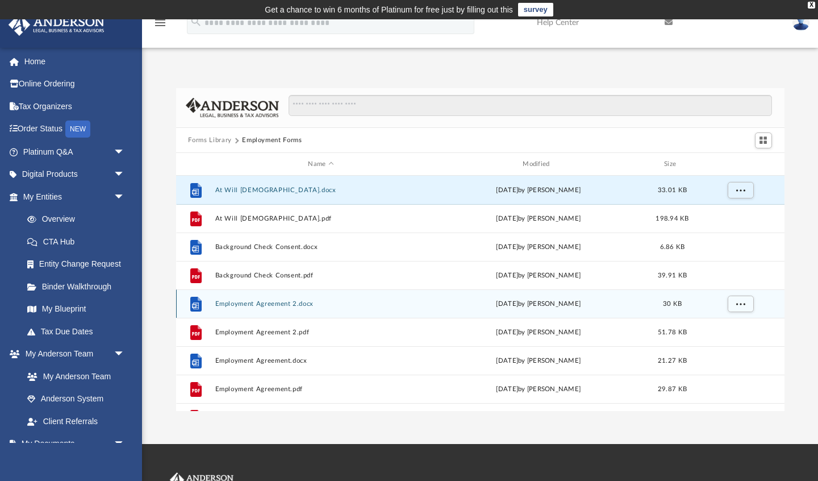
click at [264, 304] on button "Employment Agreement 2.docx" at bounding box center [321, 303] width 212 height 7
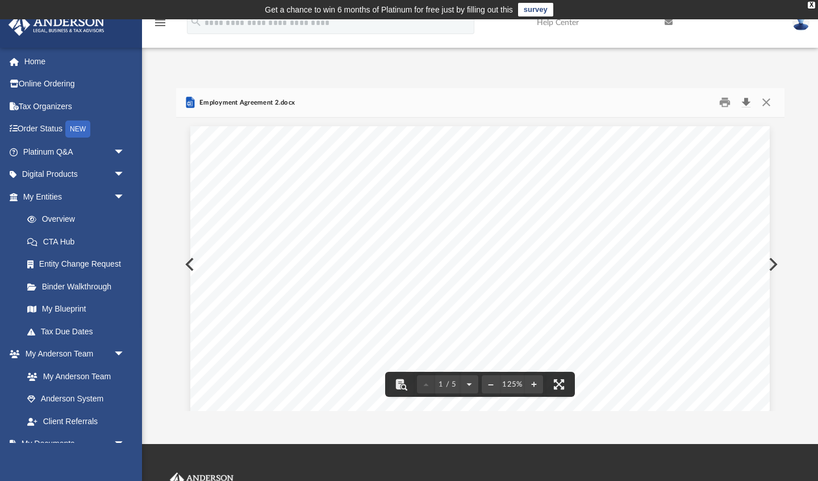
click at [746, 102] on button "Download" at bounding box center [746, 103] width 20 height 18
click at [766, 101] on button "Close" at bounding box center [766, 103] width 20 height 18
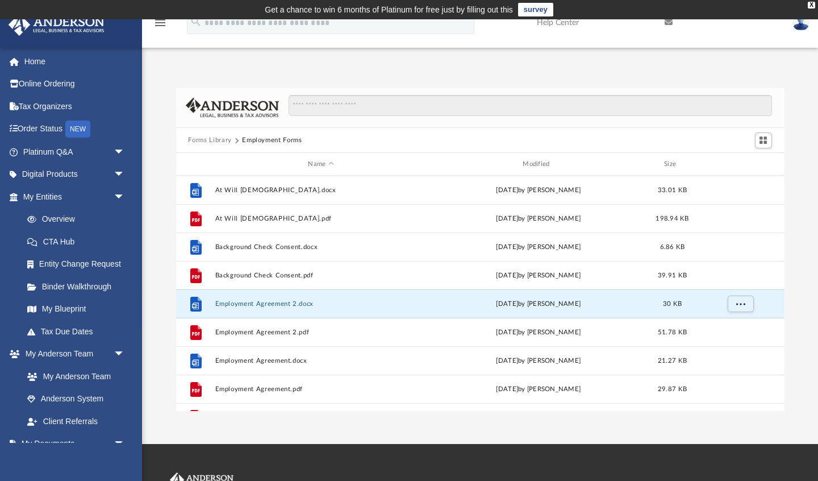
scroll to position [20, 0]
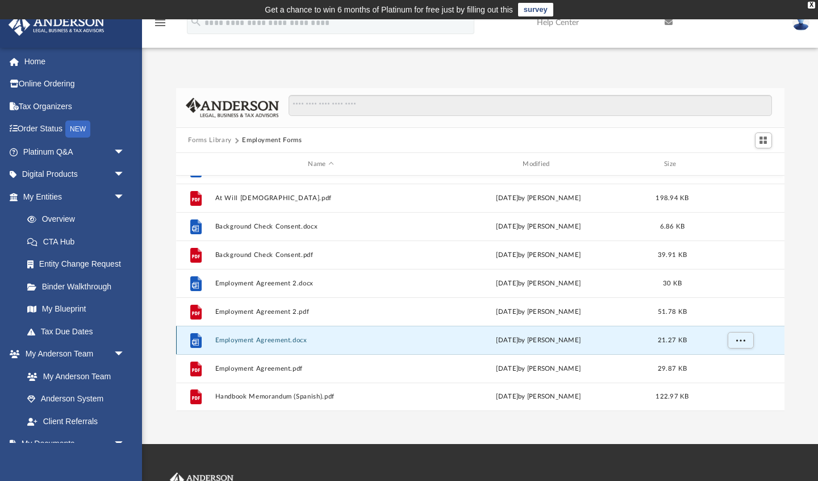
click at [270, 339] on button "Employment Agreement.docx" at bounding box center [321, 339] width 212 height 7
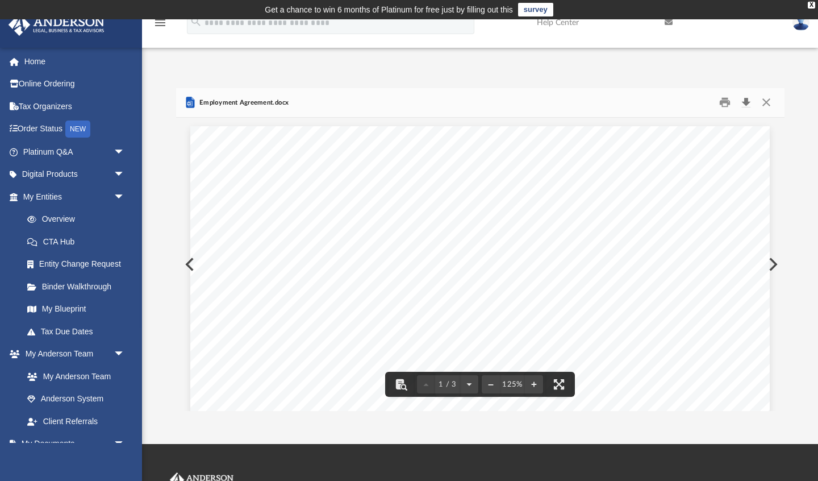
click at [745, 102] on button "Download" at bounding box center [746, 103] width 20 height 18
drag, startPoint x: 766, startPoint y: 102, endPoint x: 758, endPoint y: 108, distance: 10.1
click at [766, 102] on button "Close" at bounding box center [766, 103] width 20 height 18
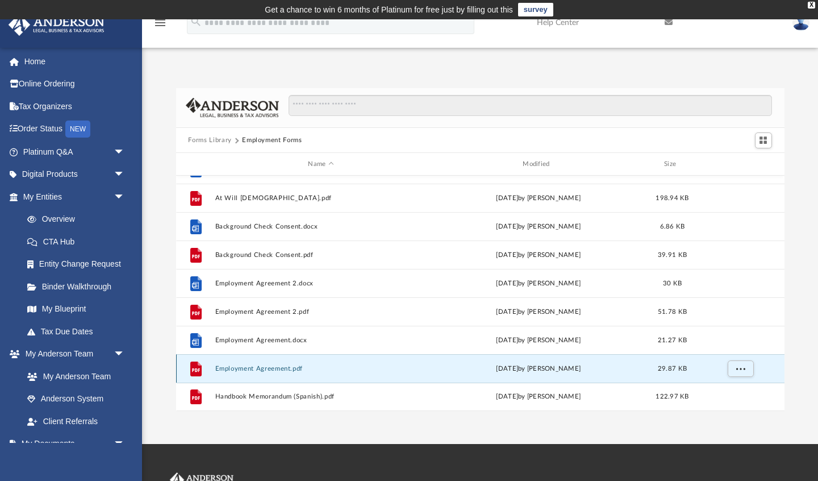
click at [263, 366] on button "Employment Agreement.pdf" at bounding box center [321, 368] width 212 height 7
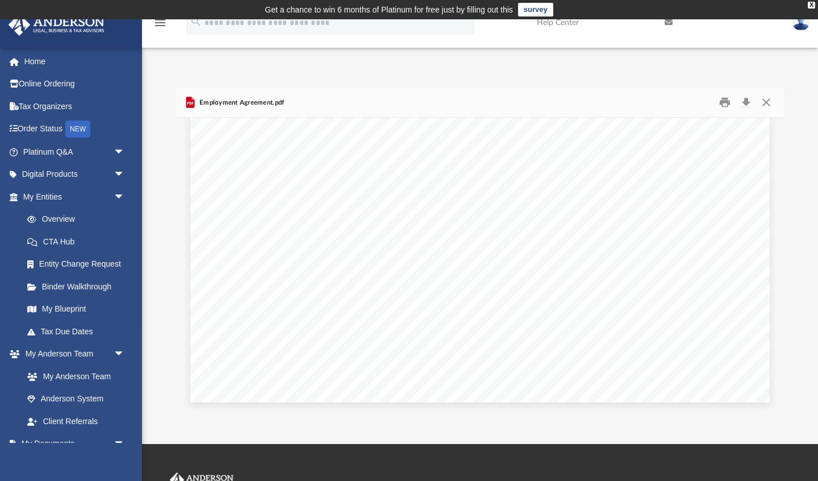
scroll to position [0, 0]
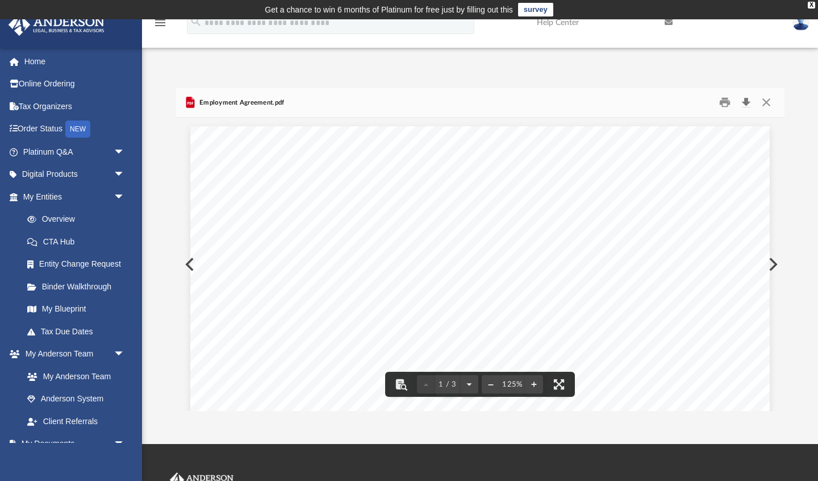
click at [746, 102] on button "Download" at bounding box center [746, 103] width 20 height 18
click at [766, 101] on button "Close" at bounding box center [766, 103] width 20 height 18
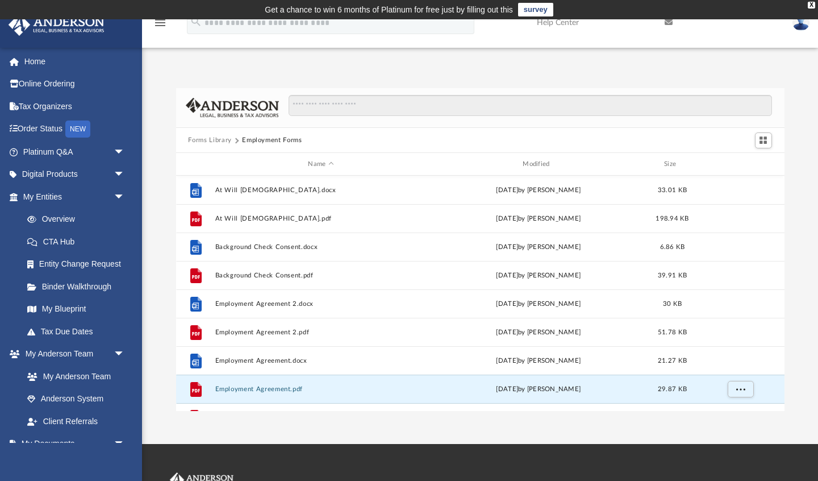
click at [201, 140] on button "Forms Library" at bounding box center [209, 140] width 43 height 10
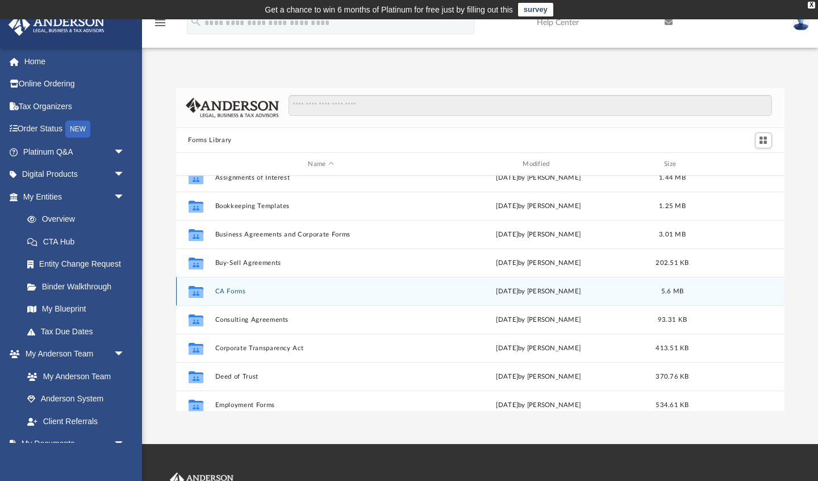
scroll to position [102, 0]
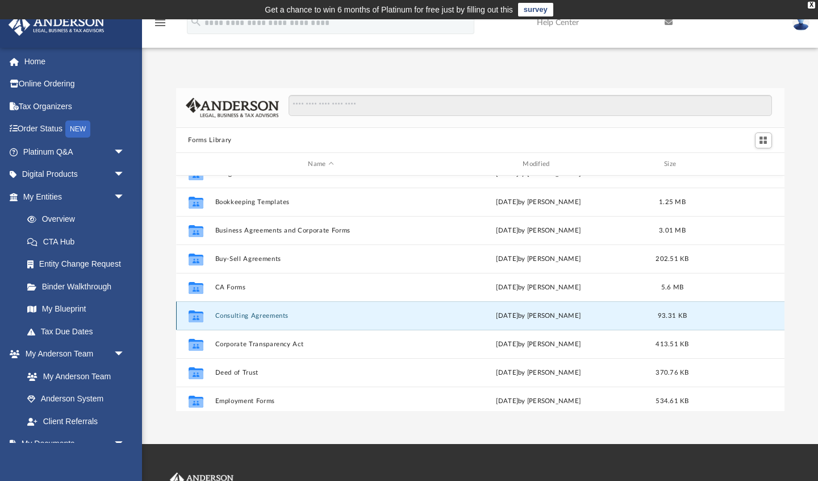
click at [266, 315] on button "Consulting Agreements" at bounding box center [321, 315] width 212 height 7
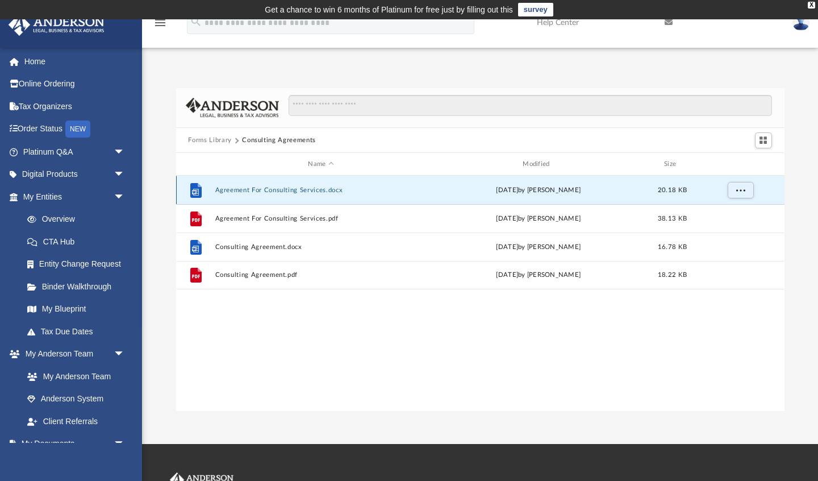
click at [298, 188] on button "Agreement For Consulting Services.docx" at bounding box center [321, 189] width 212 height 7
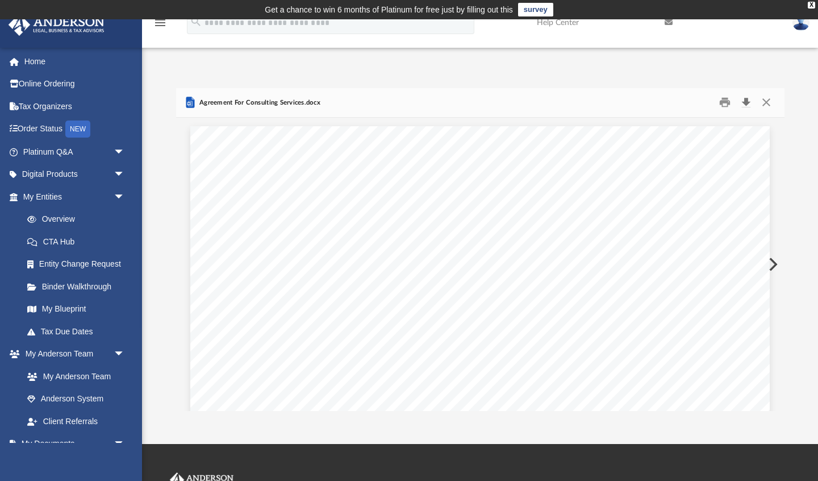
click at [745, 101] on button "Download" at bounding box center [746, 103] width 20 height 18
click at [767, 103] on button "Close" at bounding box center [766, 103] width 20 height 18
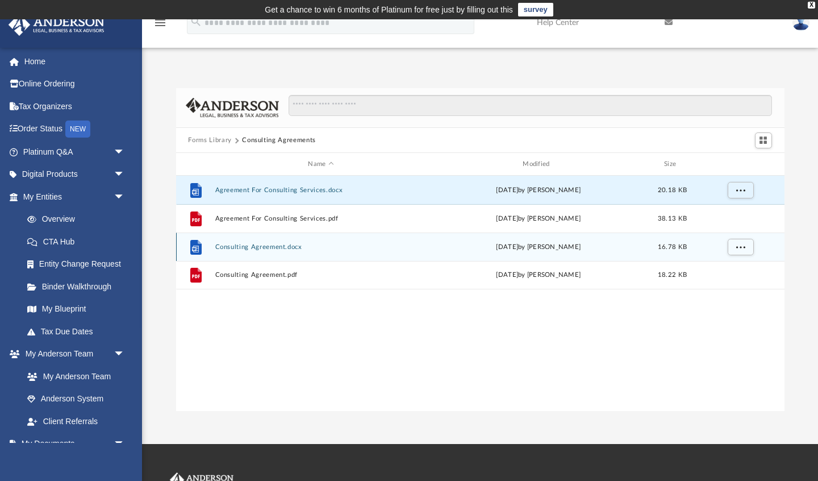
click at [290, 249] on button "Consulting Agreement.docx" at bounding box center [321, 246] width 212 height 7
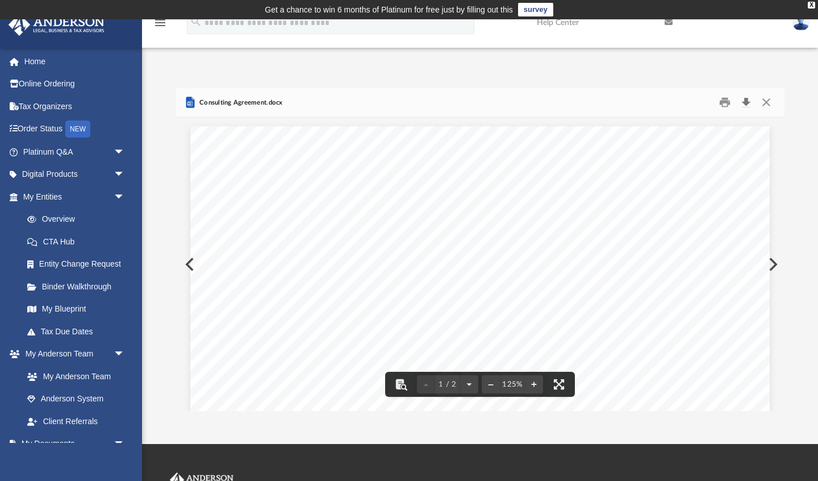
click at [748, 101] on button "Download" at bounding box center [746, 103] width 20 height 18
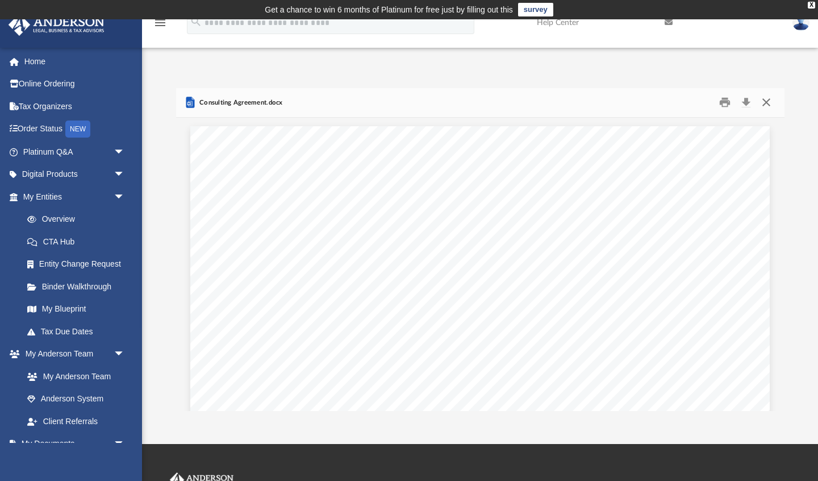
click at [770, 102] on button "Close" at bounding box center [766, 103] width 20 height 18
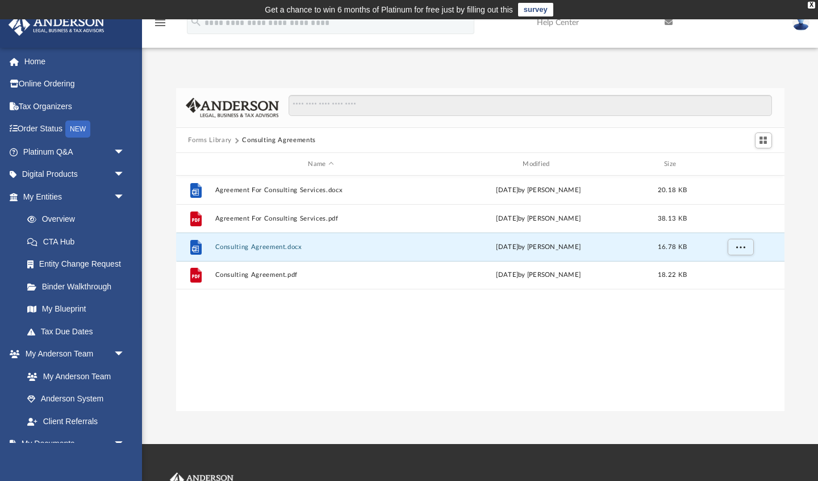
click at [206, 143] on button "Forms Library" at bounding box center [209, 140] width 43 height 10
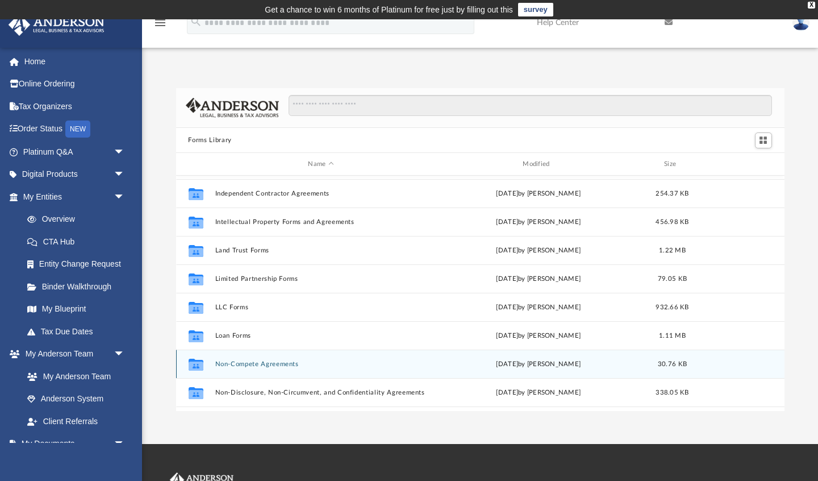
scroll to position [425, 0]
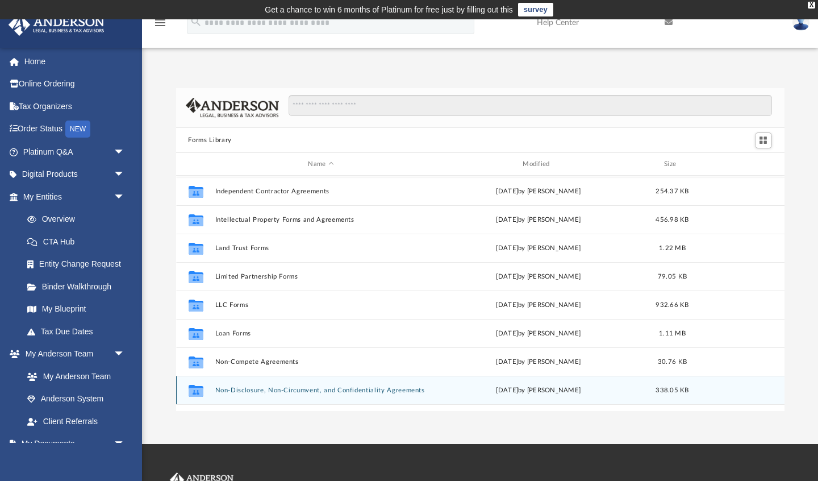
click at [302, 387] on button "Non-Disclosure, Non-Circumvent, and Confidentiality Agreements" at bounding box center [321, 389] width 212 height 7
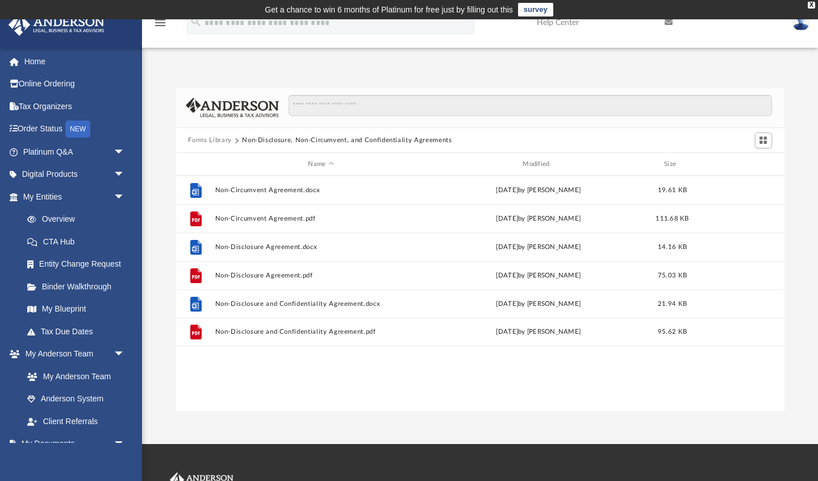
scroll to position [0, 0]
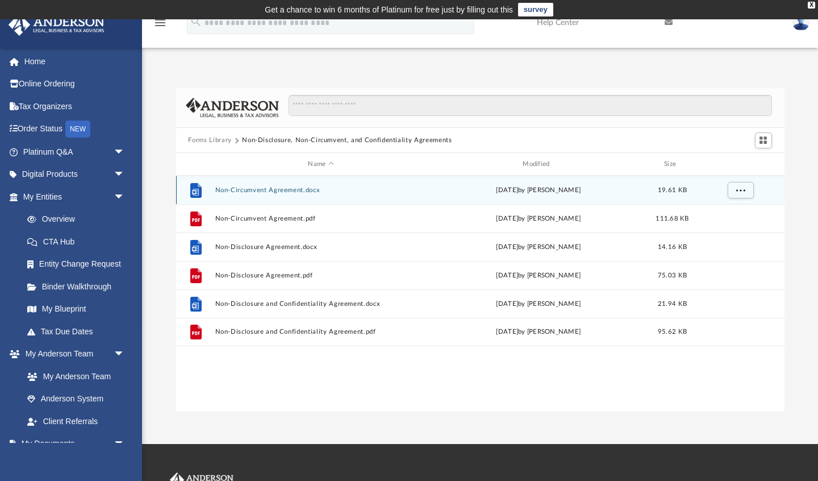
click at [293, 188] on button "Non-Circumvent Agreement.docx" at bounding box center [321, 189] width 212 height 7
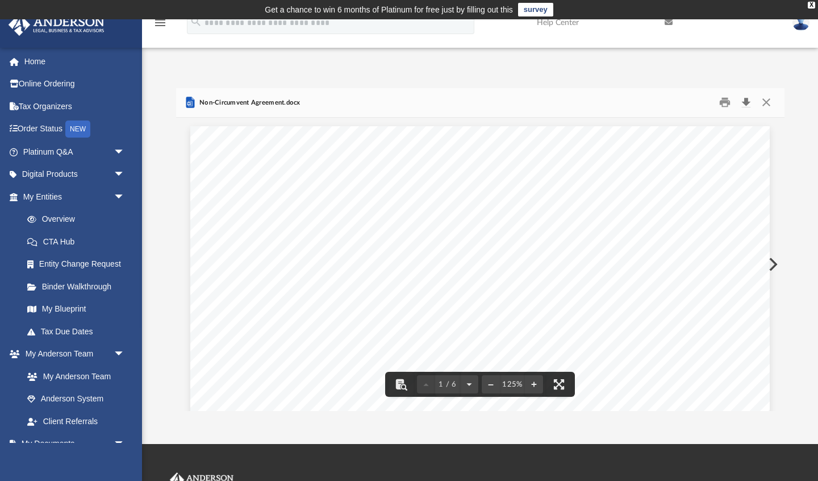
click at [746, 101] on button "Download" at bounding box center [746, 103] width 20 height 18
click at [766, 102] on button "Close" at bounding box center [766, 103] width 20 height 18
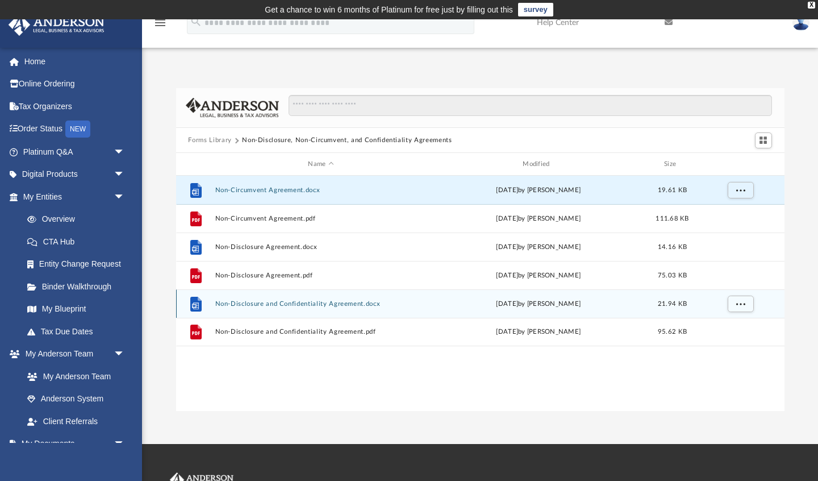
click at [304, 305] on button "Non-Disclosure and Confidentiality Agreement.docx" at bounding box center [321, 303] width 212 height 7
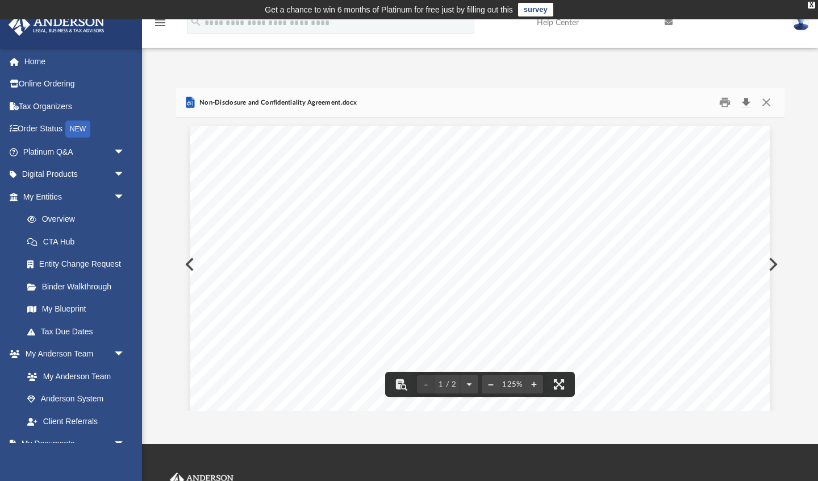
click at [746, 101] on button "Download" at bounding box center [746, 103] width 20 height 18
drag, startPoint x: 766, startPoint y: 100, endPoint x: 470, endPoint y: 199, distance: 312.7
click at [766, 100] on button "Close" at bounding box center [766, 103] width 20 height 18
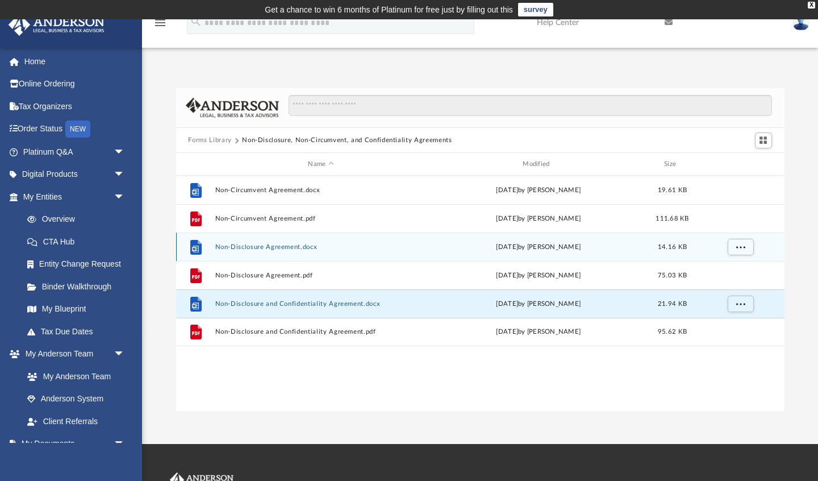
click at [291, 247] on button "Non-Disclosure Agreement.docx" at bounding box center [321, 246] width 212 height 7
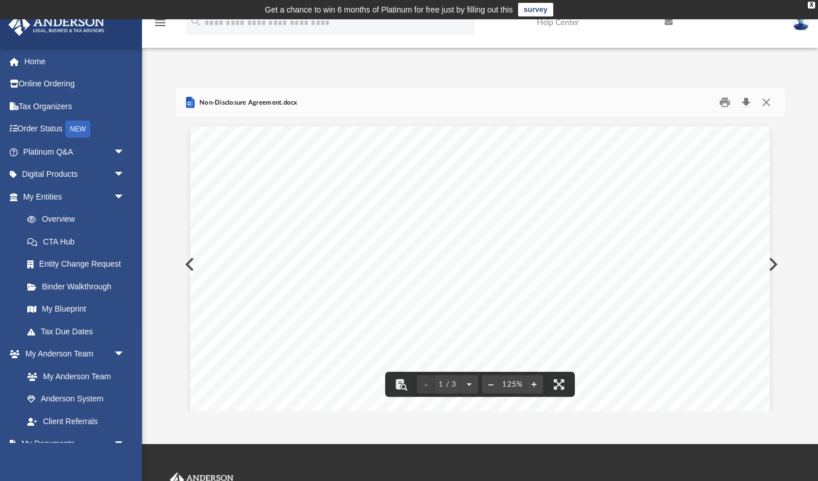
click at [746, 101] on button "Download" at bounding box center [746, 103] width 20 height 18
click at [764, 101] on button "Close" at bounding box center [766, 103] width 20 height 18
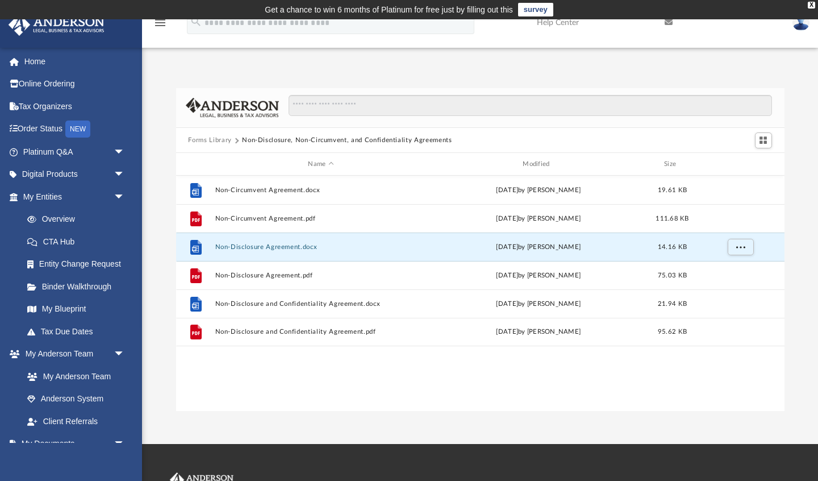
click at [219, 139] on button "Forms Library" at bounding box center [209, 140] width 43 height 10
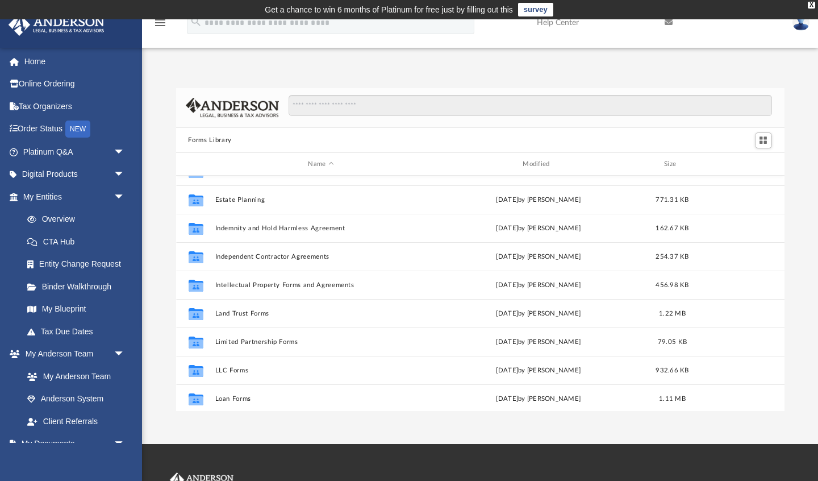
scroll to position [363, 0]
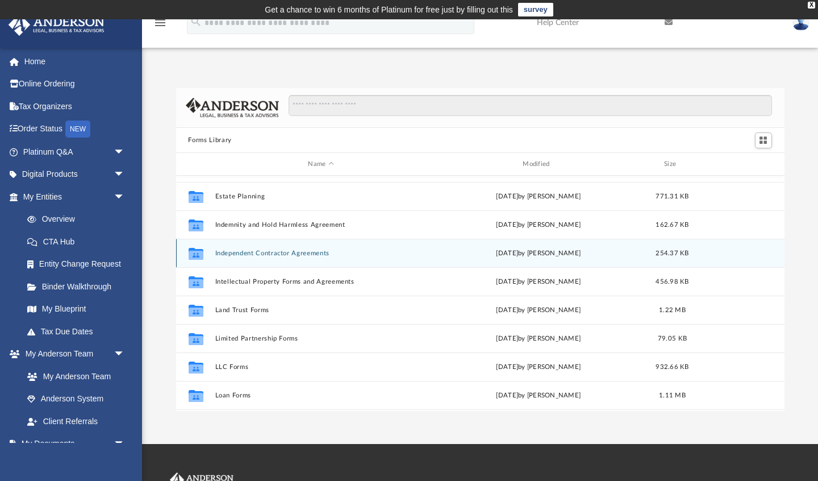
click at [286, 256] on button "Independent Contractor Agreements" at bounding box center [321, 252] width 212 height 7
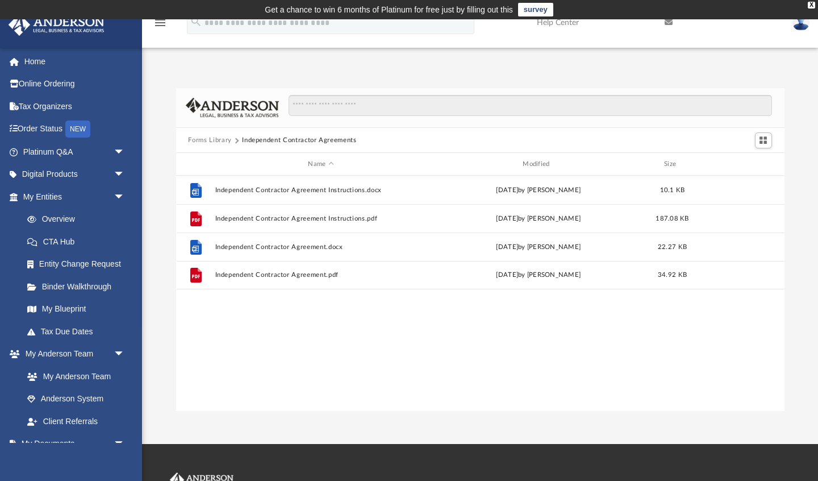
scroll to position [0, 0]
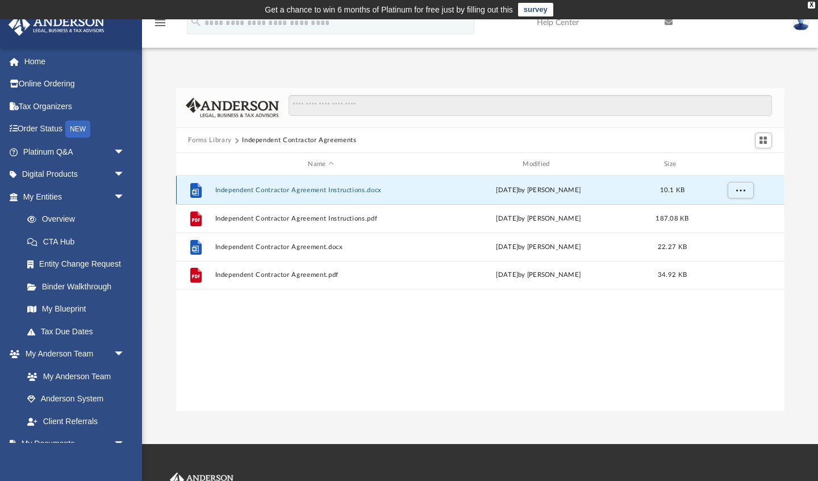
click at [348, 189] on button "Independent Contractor Agreement Instructions.docx" at bounding box center [321, 189] width 212 height 7
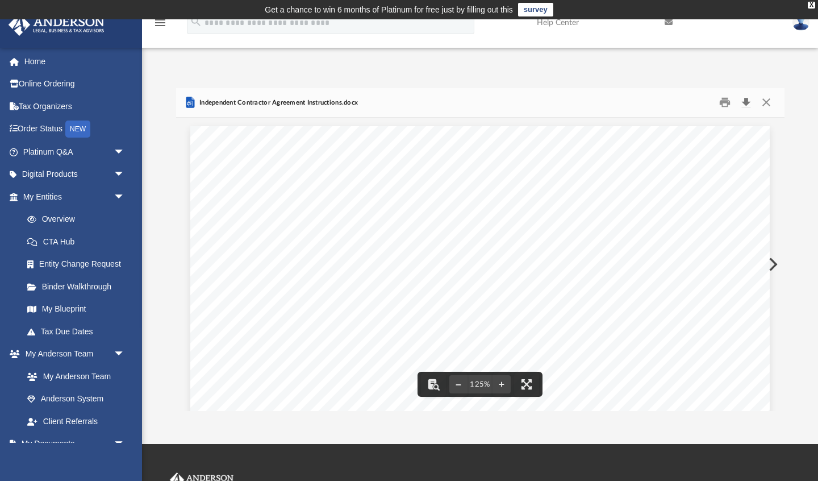
click at [746, 102] on button "Download" at bounding box center [746, 103] width 20 height 18
click at [766, 102] on button "Close" at bounding box center [766, 103] width 20 height 18
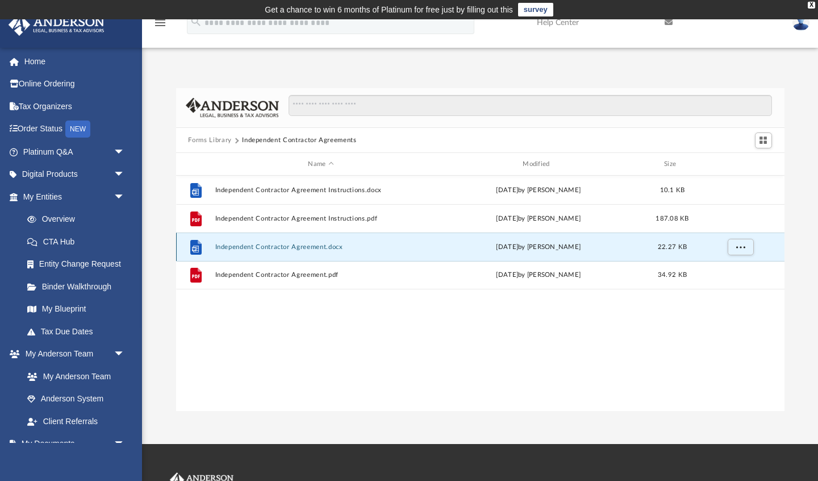
click at [270, 247] on button "Independent Contractor Agreement.docx" at bounding box center [321, 246] width 212 height 7
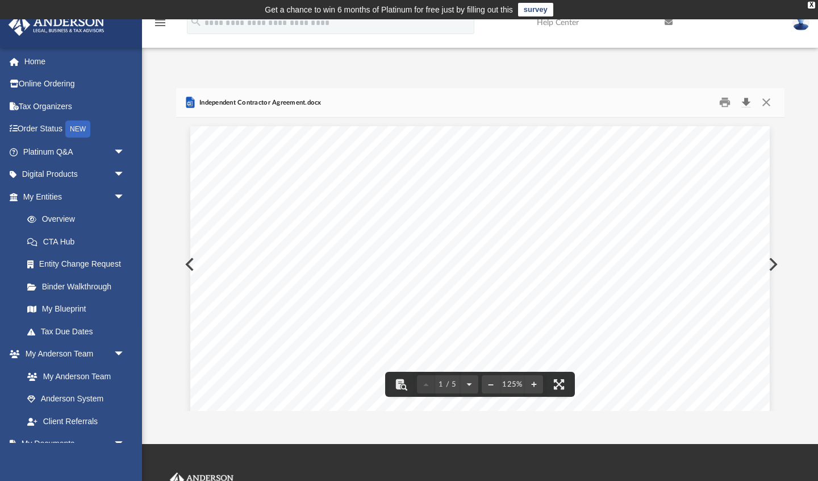
drag, startPoint x: 746, startPoint y: 102, endPoint x: 714, endPoint y: 111, distance: 33.8
click at [746, 102] on button "Download" at bounding box center [746, 103] width 20 height 18
click at [764, 101] on button "Close" at bounding box center [766, 103] width 20 height 18
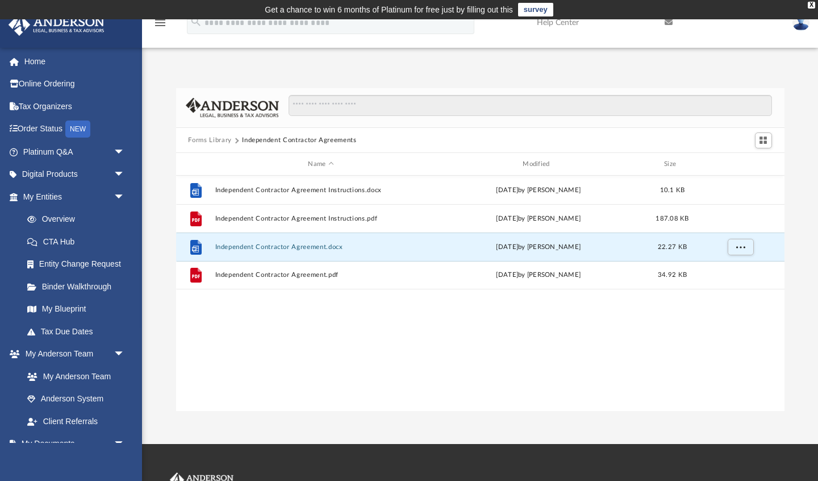
click at [211, 143] on button "Forms Library" at bounding box center [209, 140] width 43 height 10
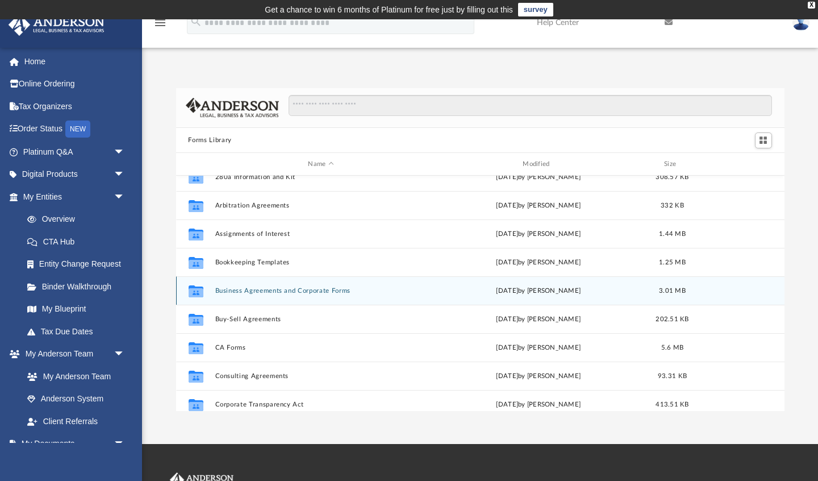
scroll to position [57, 0]
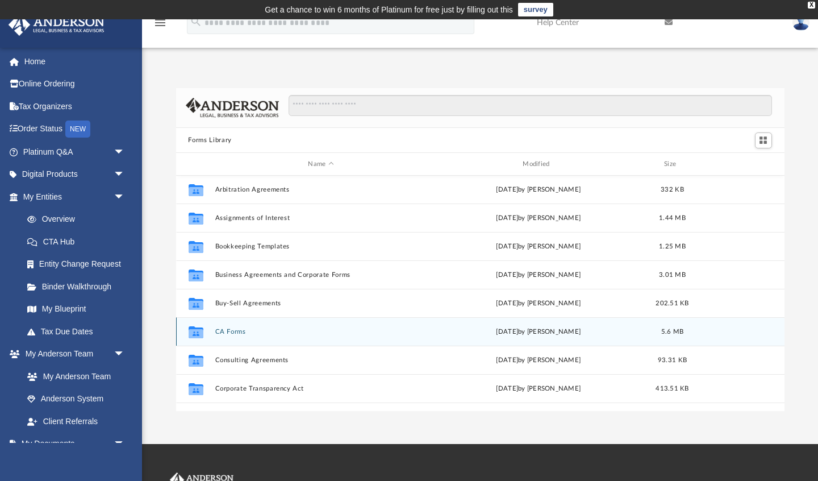
drag, startPoint x: 231, startPoint y: 332, endPoint x: 239, endPoint y: 329, distance: 8.3
click at [231, 332] on button "CA Forms" at bounding box center [321, 331] width 212 height 7
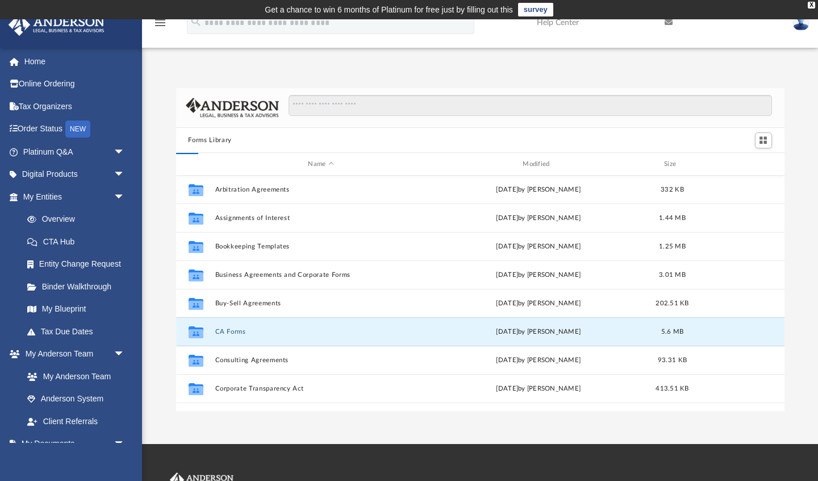
scroll to position [0, 0]
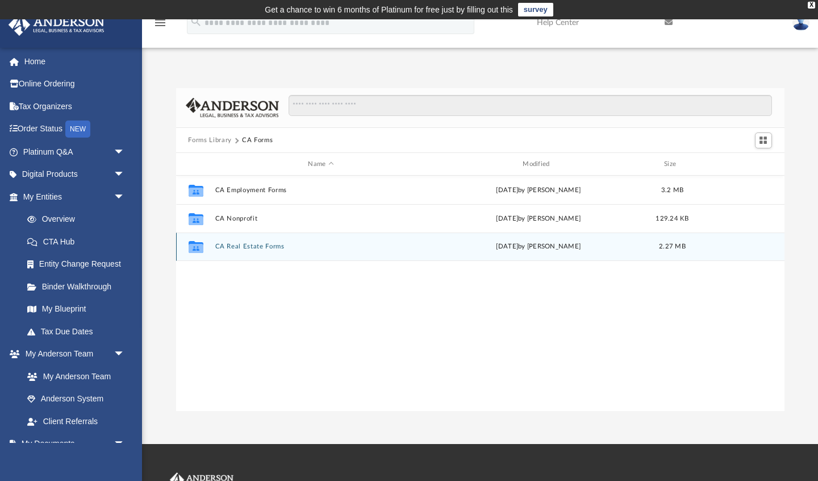
click at [256, 243] on button "CA Real Estate Forms" at bounding box center [321, 246] width 212 height 7
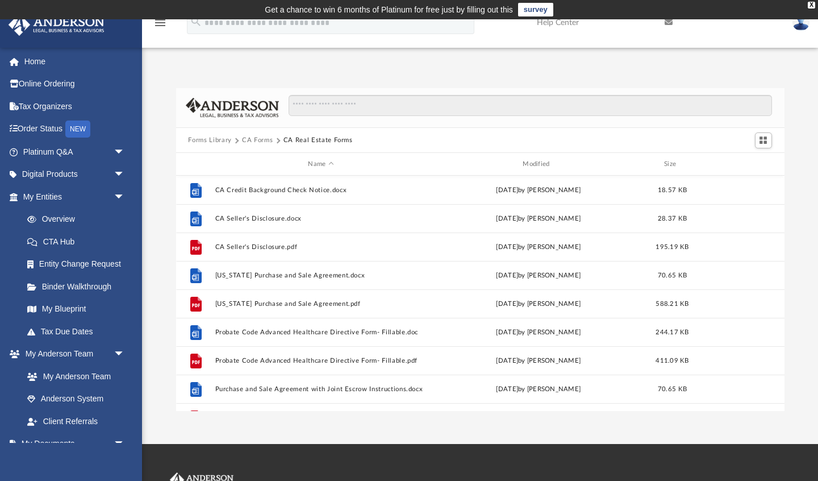
click at [205, 140] on button "Forms Library" at bounding box center [209, 140] width 43 height 10
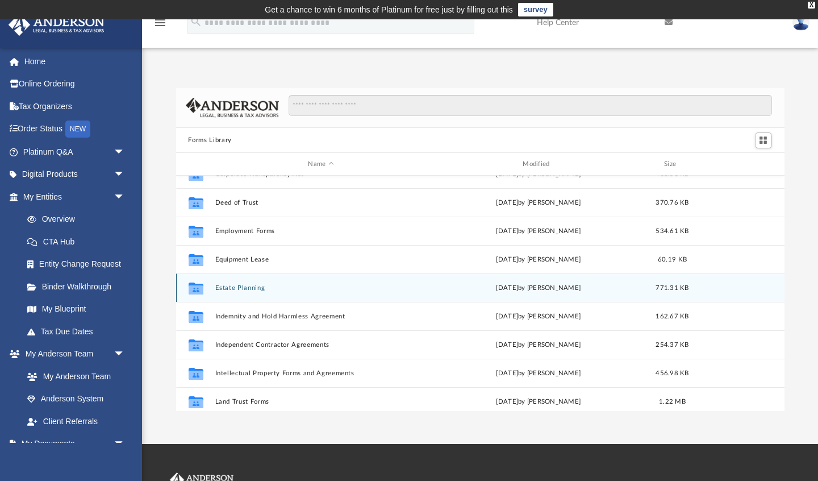
scroll to position [269, 0]
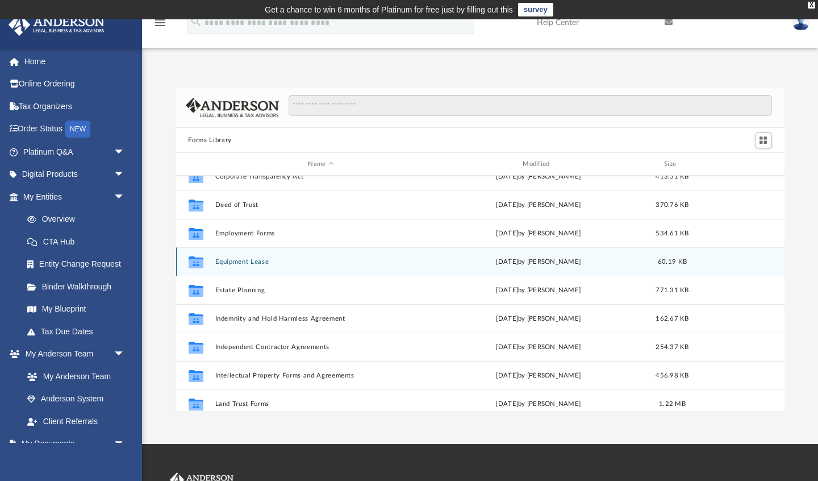
click at [244, 261] on button "Equipment Lease" at bounding box center [321, 261] width 212 height 7
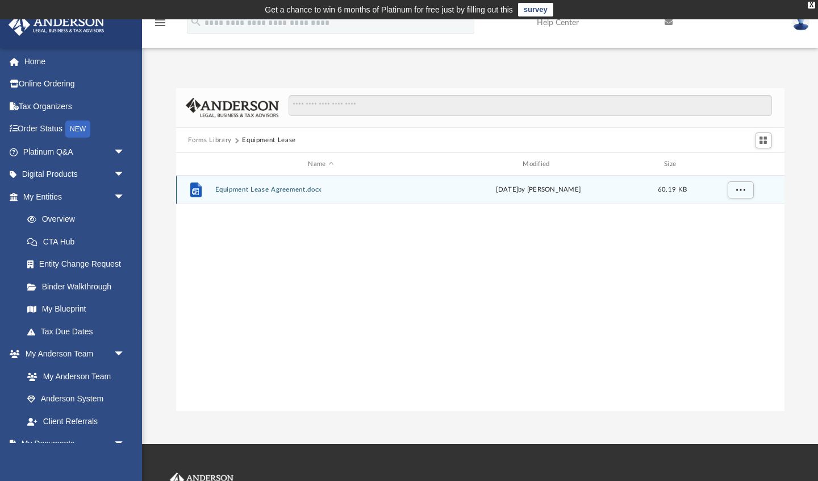
scroll to position [0, 0]
click at [274, 191] on button "Equipment Lease Agreement.docx" at bounding box center [321, 189] width 212 height 7
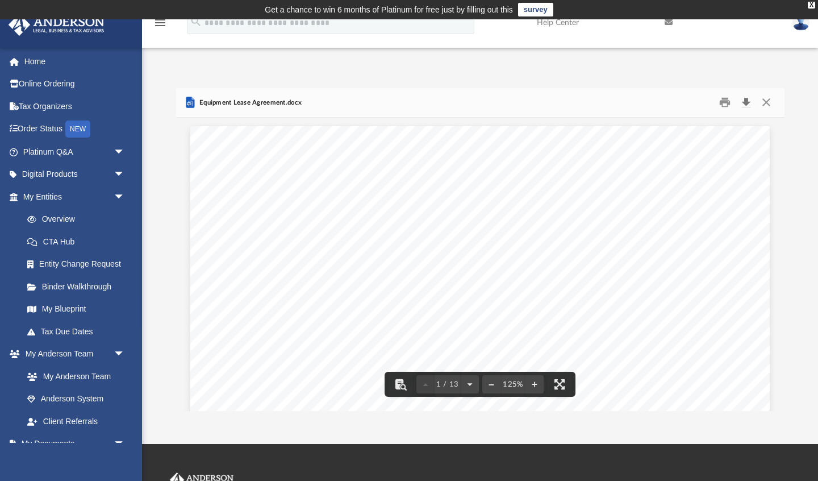
click at [745, 101] on button "Download" at bounding box center [746, 103] width 20 height 18
drag, startPoint x: 783, startPoint y: 149, endPoint x: 774, endPoint y: 119, distance: 30.9
click at [766, 100] on button "Close" at bounding box center [766, 103] width 20 height 18
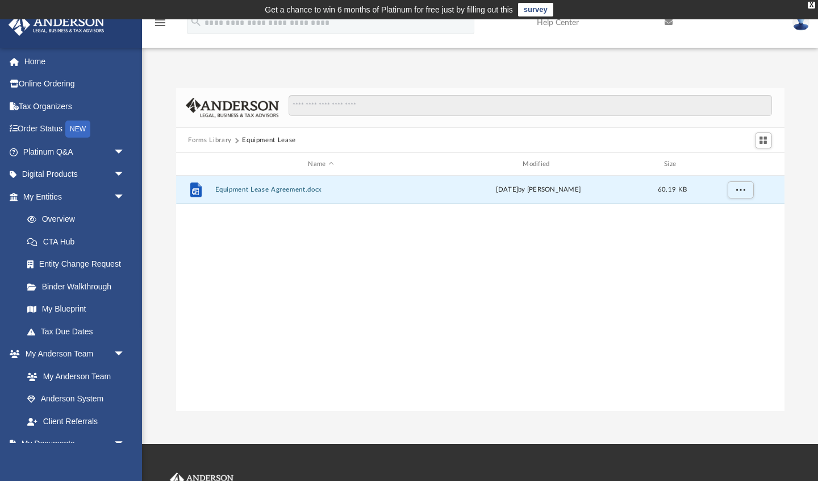
click at [207, 139] on button "Forms Library" at bounding box center [209, 140] width 43 height 10
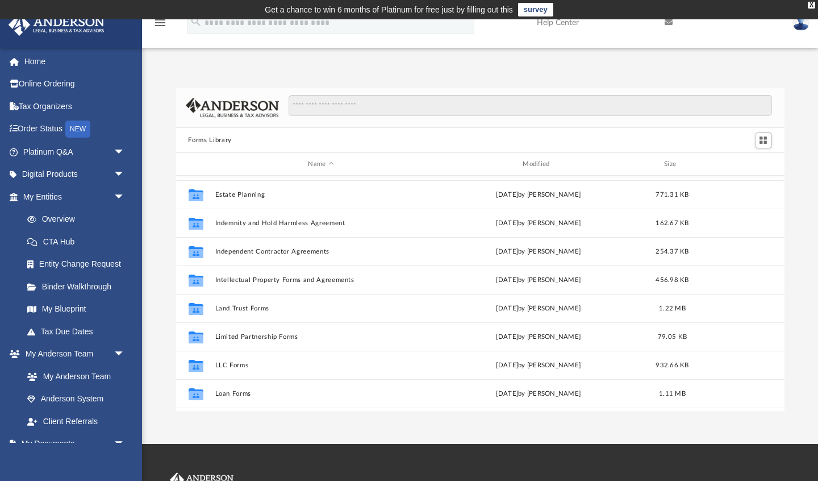
scroll to position [377, 0]
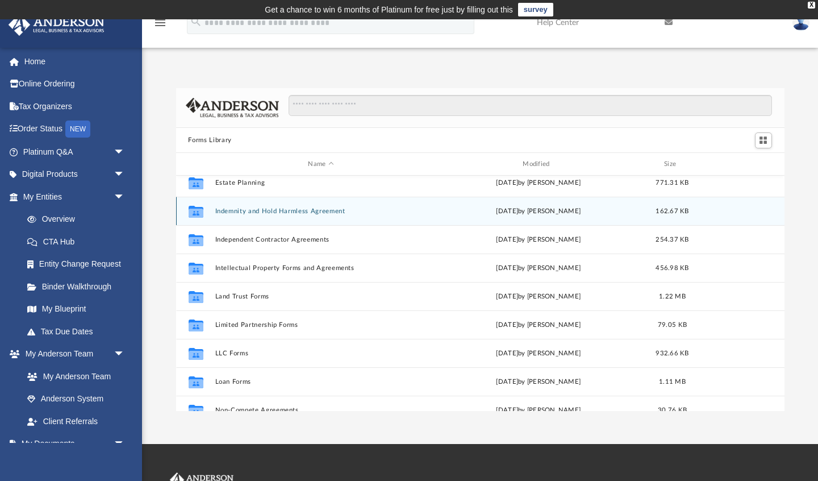
click at [299, 211] on button "Indemnity and Hold Harmless Agreement" at bounding box center [321, 210] width 212 height 7
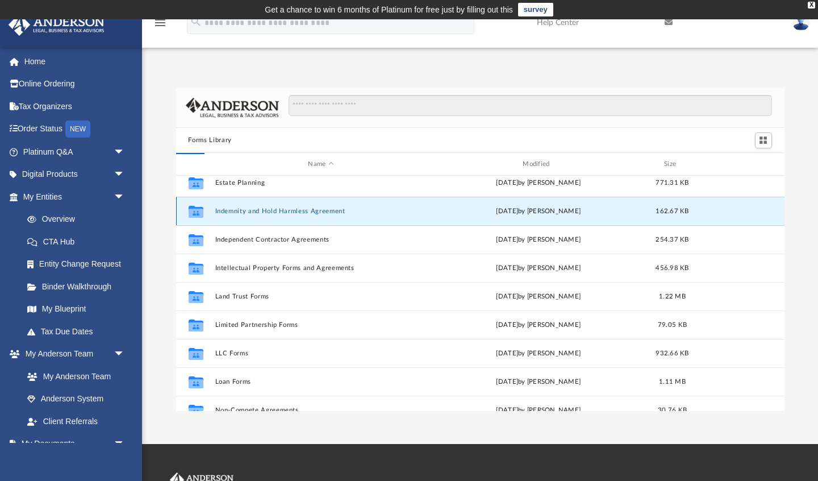
scroll to position [0, 0]
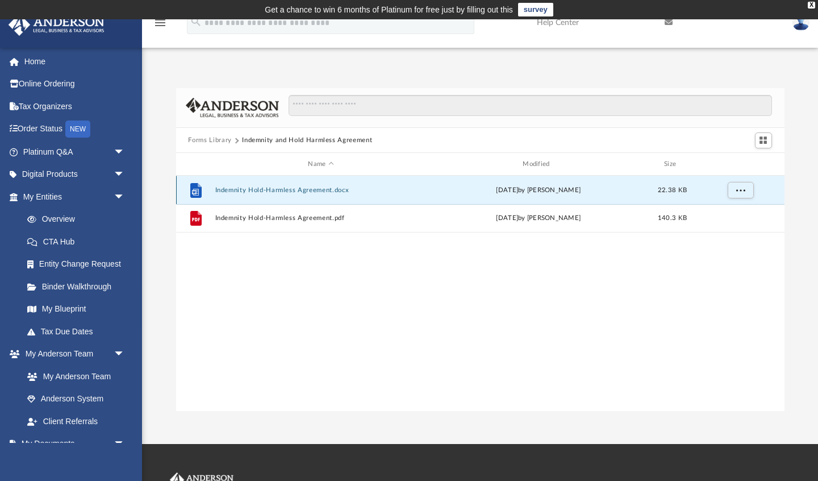
click at [297, 189] on button "Indemnity Hold-Harmless Agreement.docx" at bounding box center [321, 189] width 212 height 7
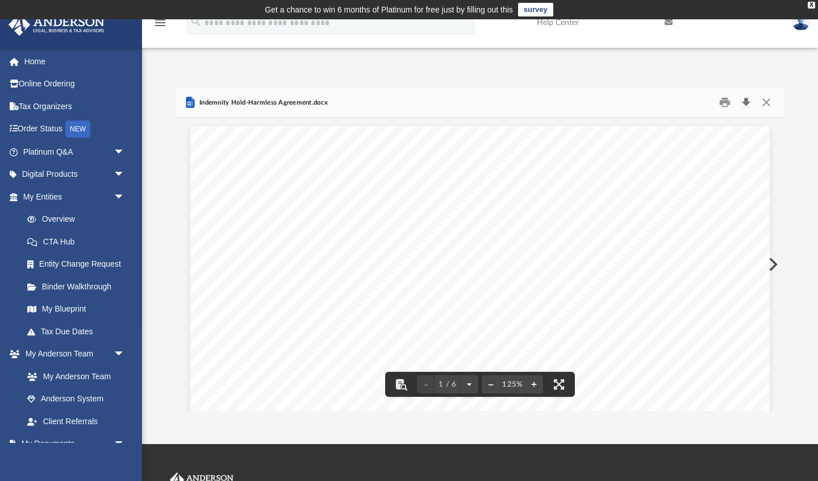
click at [746, 99] on button "Download" at bounding box center [746, 103] width 20 height 18
click at [769, 100] on button "Close" at bounding box center [766, 103] width 20 height 18
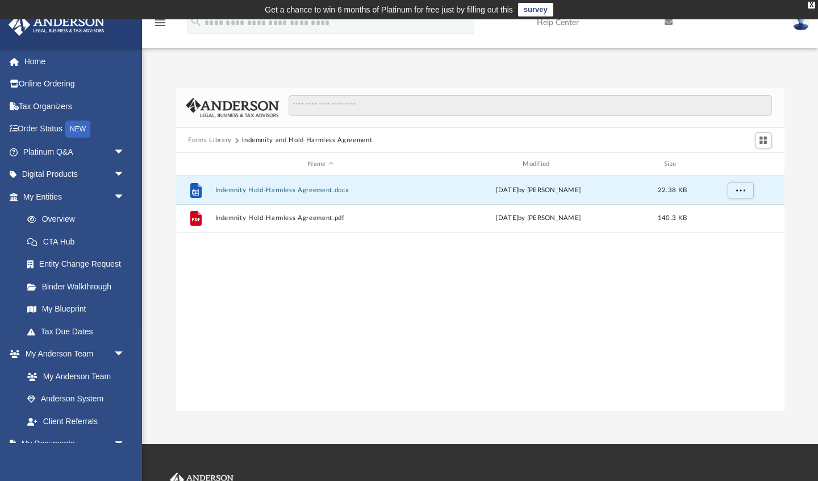
click at [197, 140] on button "Forms Library" at bounding box center [209, 140] width 43 height 10
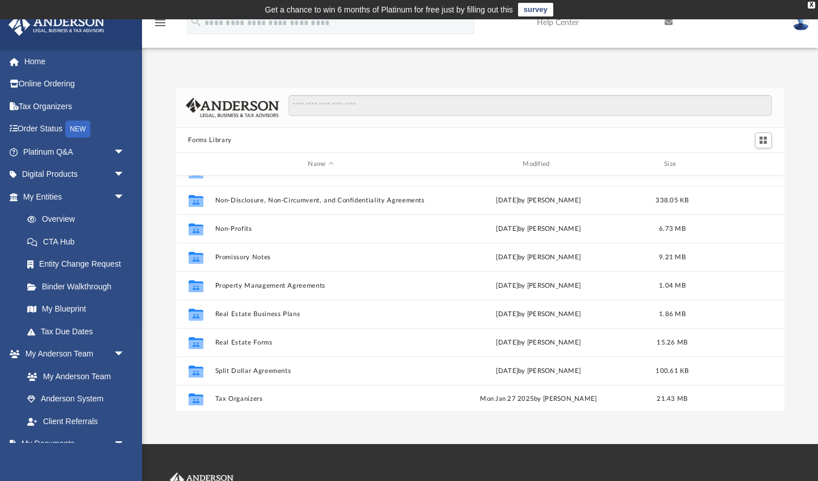
scroll to position [617, 0]
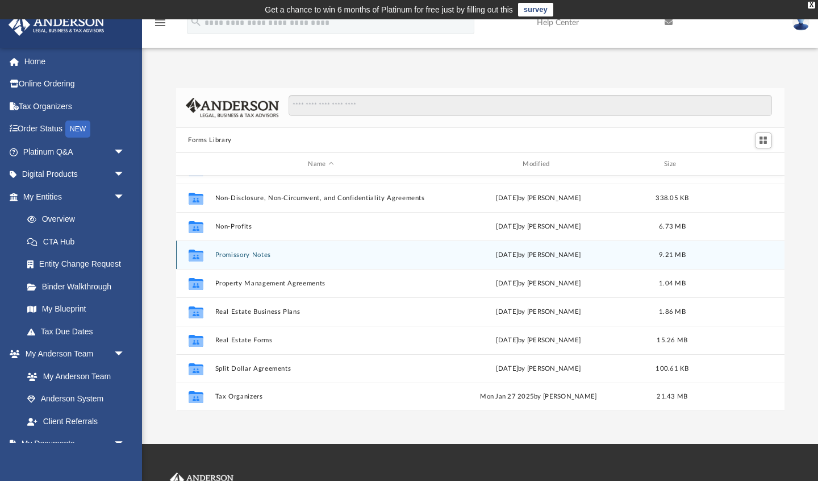
click at [248, 253] on button "Promissory Notes" at bounding box center [321, 254] width 212 height 7
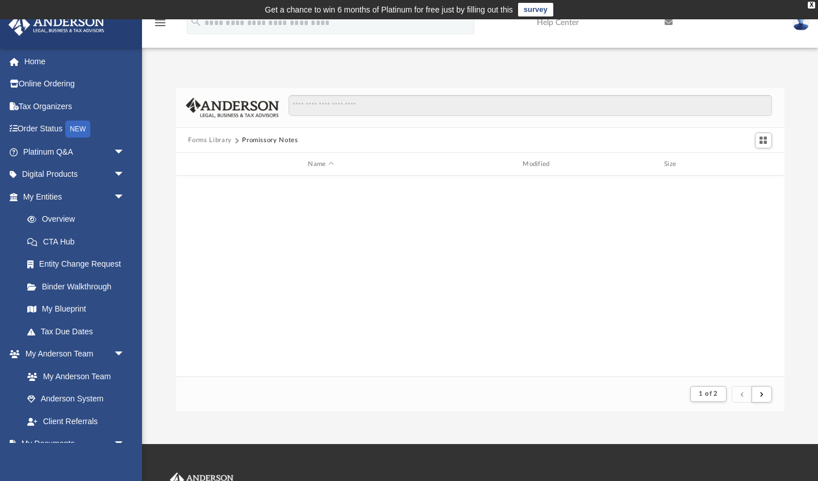
scroll to position [223, 608]
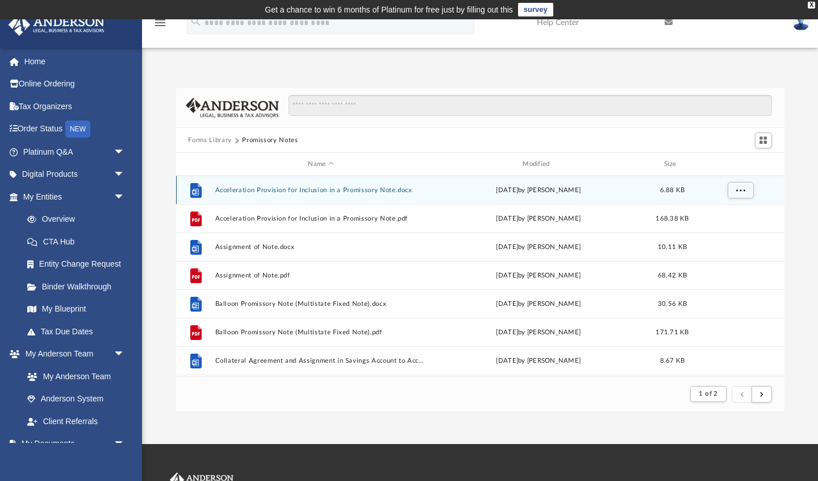
click at [247, 189] on button "Acceleration Provision for Inclusion in a Promissory Note.docx" at bounding box center [321, 189] width 212 height 7
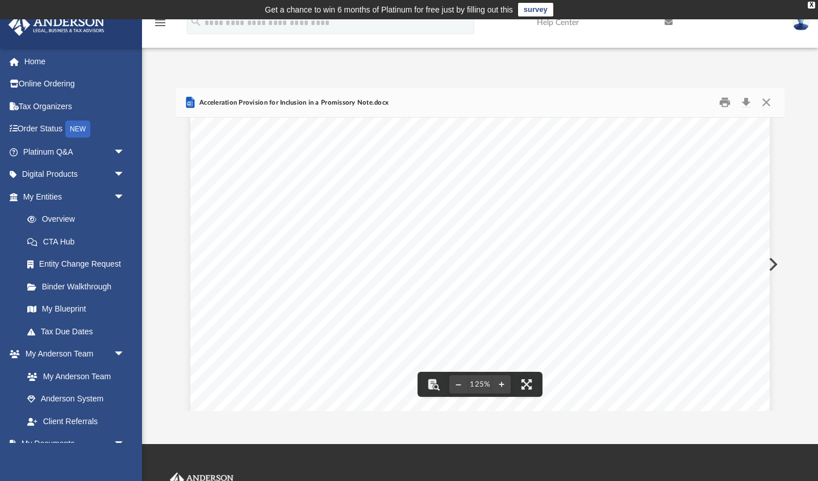
scroll to position [0, 0]
click at [746, 101] on button "Download" at bounding box center [746, 103] width 20 height 18
drag, startPoint x: 770, startPoint y: 101, endPoint x: 700, endPoint y: 126, distance: 74.4
click at [769, 101] on button "Close" at bounding box center [766, 103] width 20 height 18
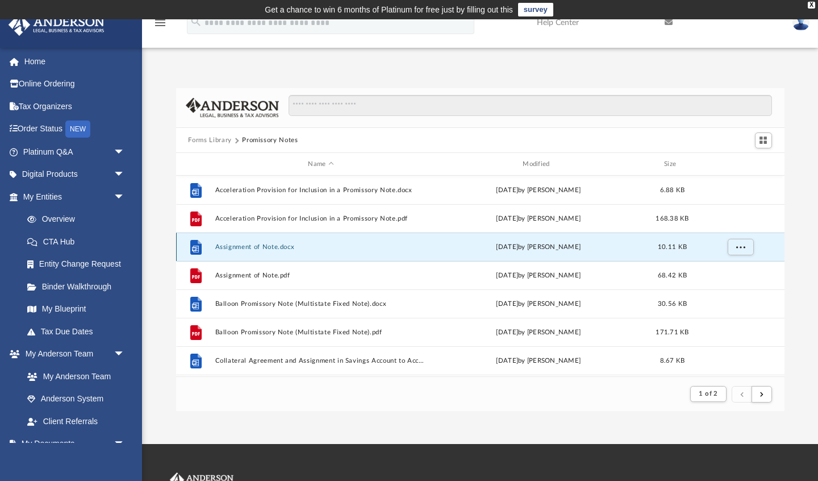
click at [277, 244] on button "Assignment of Note.docx" at bounding box center [321, 246] width 212 height 7
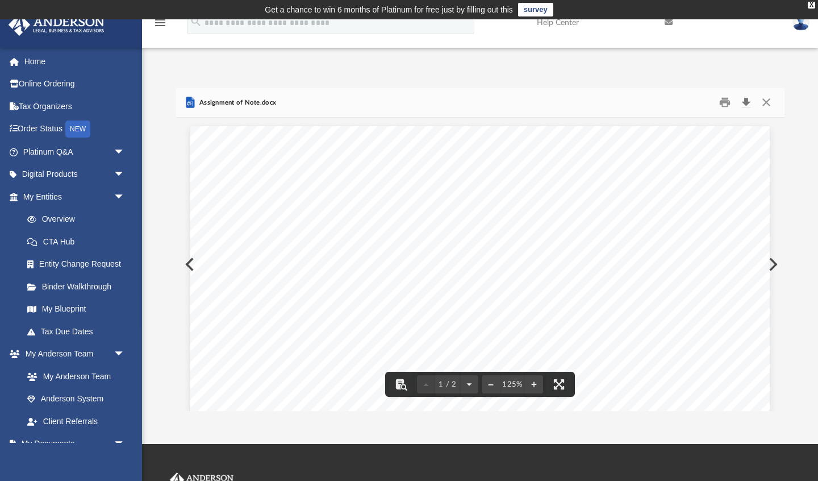
click at [747, 102] on button "Download" at bounding box center [746, 103] width 20 height 18
drag, startPoint x: 769, startPoint y: 105, endPoint x: 419, endPoint y: 174, distance: 356.1
click at [768, 105] on button "Close" at bounding box center [766, 103] width 20 height 18
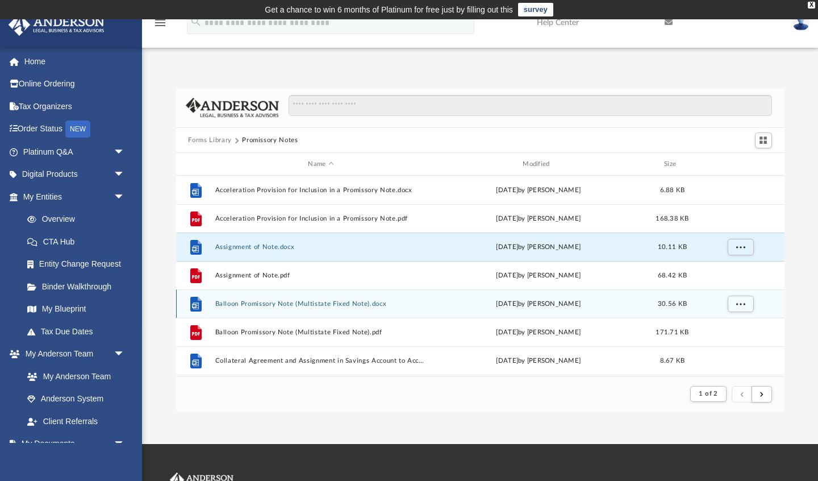
click at [283, 304] on button "Balloon Promissory Note (Multistate Fixed Note).docx" at bounding box center [321, 303] width 212 height 7
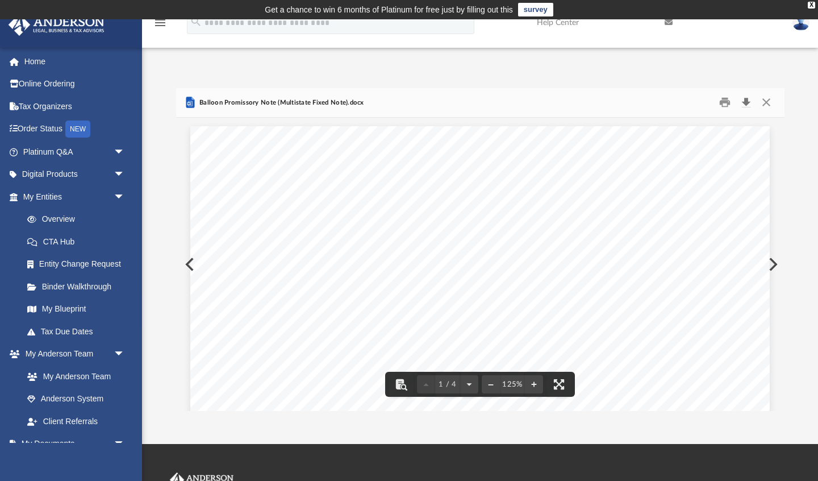
drag, startPoint x: 747, startPoint y: 101, endPoint x: 650, endPoint y: 147, distance: 107.5
click at [747, 101] on button "Download" at bounding box center [746, 103] width 20 height 18
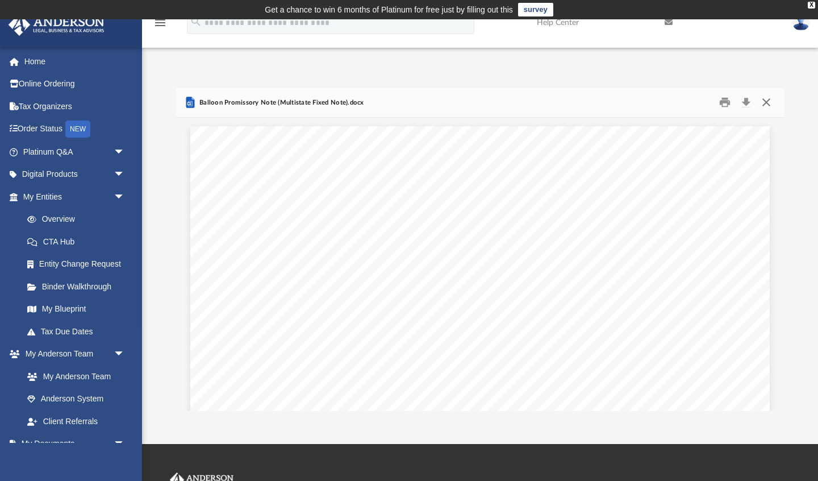
click at [766, 101] on button "Close" at bounding box center [766, 103] width 20 height 18
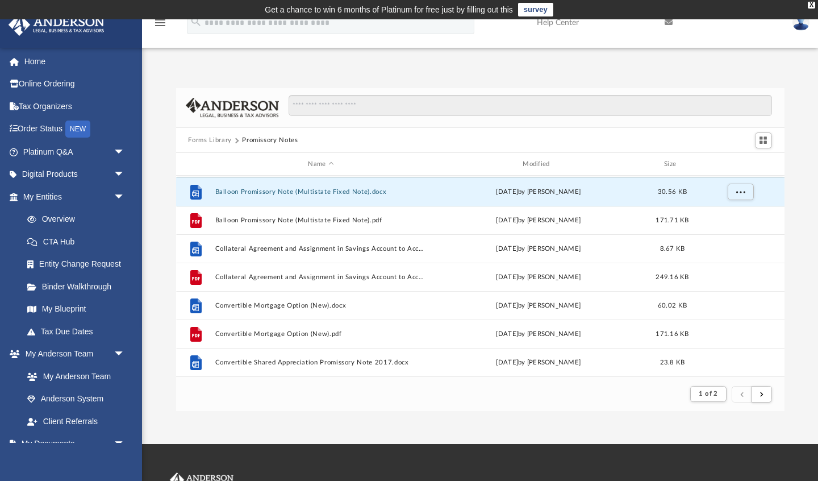
scroll to position [120, 0]
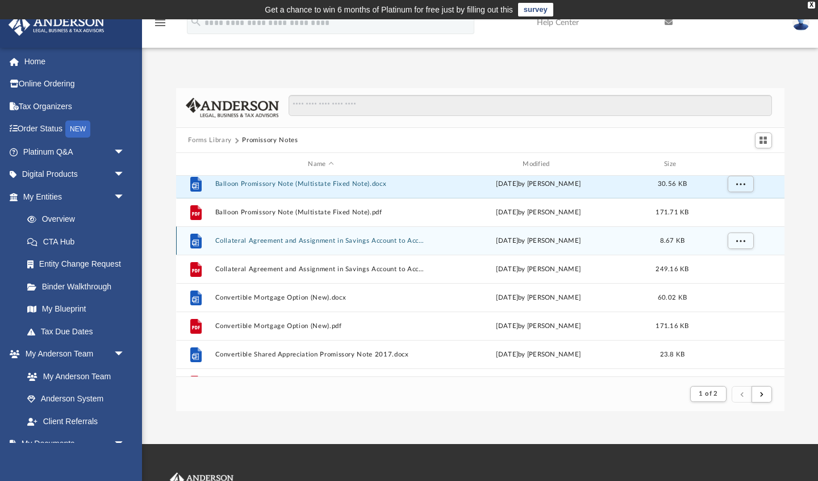
click at [325, 239] on button "Collateral Agreement and Assignment in Savings Account to Accompany a Promissor…" at bounding box center [321, 240] width 212 height 7
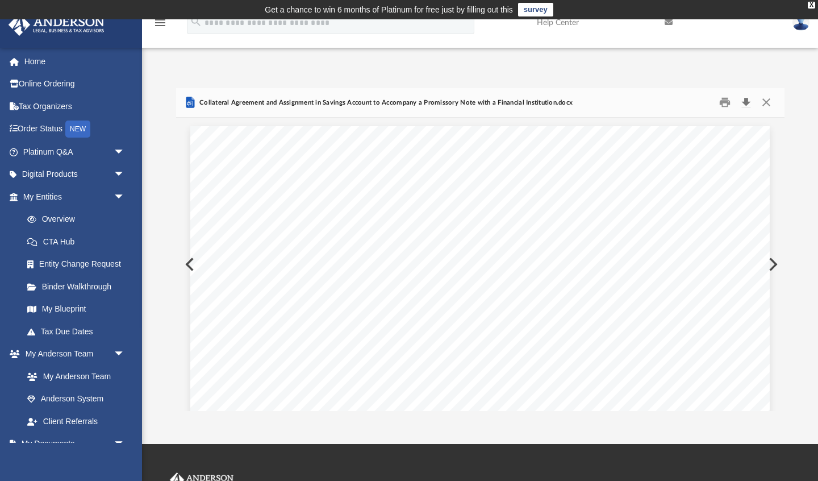
click at [746, 101] on button "Download" at bounding box center [746, 103] width 20 height 18
click at [766, 102] on button "Close" at bounding box center [766, 103] width 20 height 18
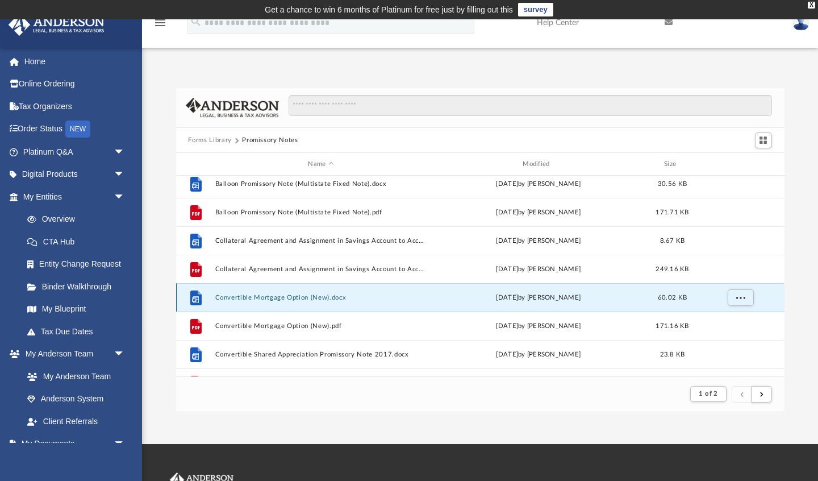
click at [306, 297] on button "Convertible Mortgage Option (New).docx" at bounding box center [321, 297] width 212 height 7
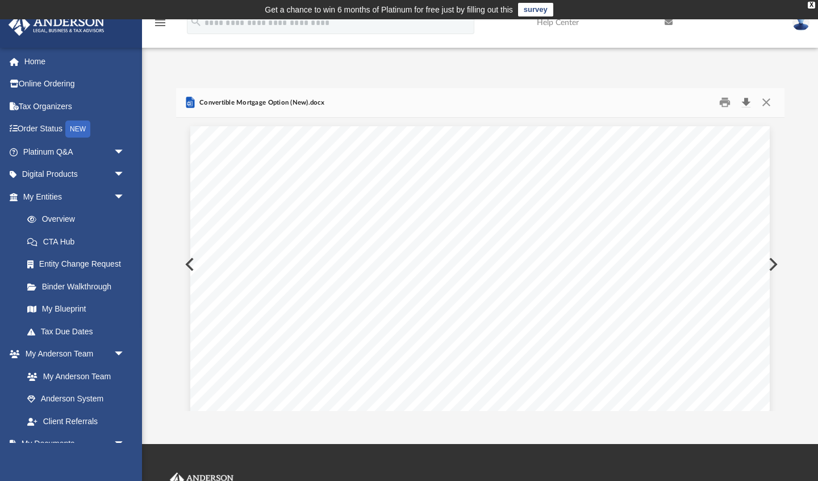
click at [745, 102] on button "Download" at bounding box center [746, 103] width 20 height 18
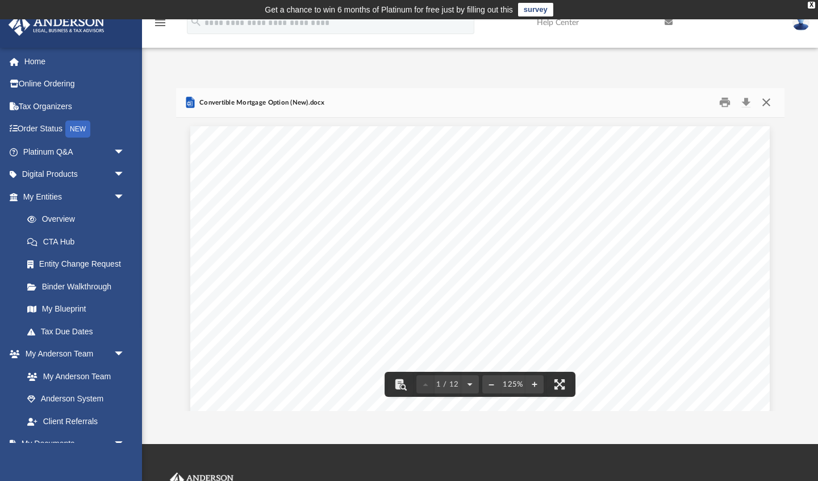
click at [765, 100] on button "Close" at bounding box center [766, 103] width 20 height 18
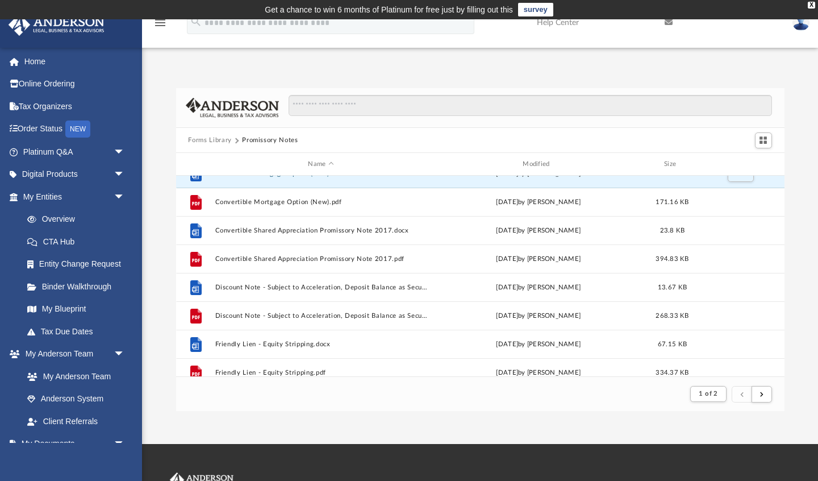
scroll to position [252, 0]
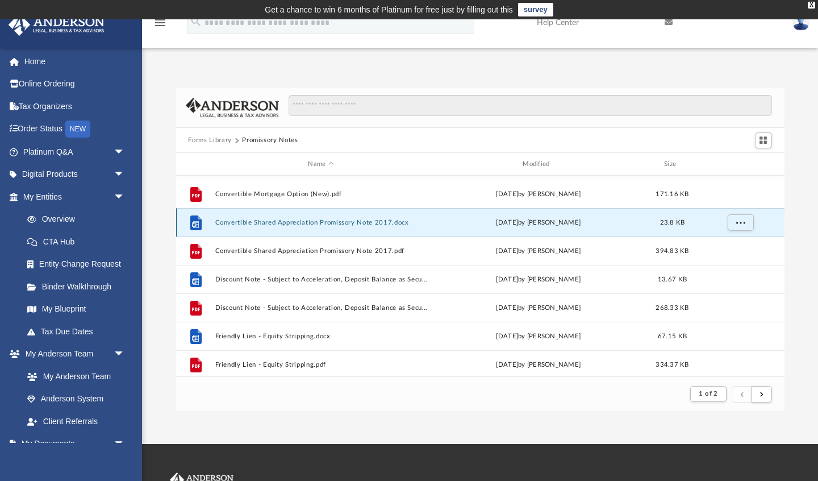
click at [322, 224] on button "Convertible Shared Appreciation Promissory Note 2017.docx" at bounding box center [321, 222] width 212 height 7
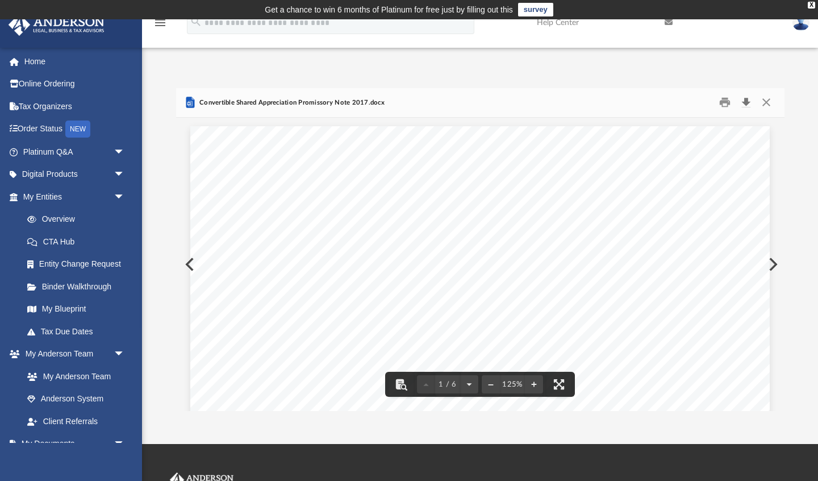
click at [745, 101] on button "Download" at bounding box center [746, 103] width 20 height 18
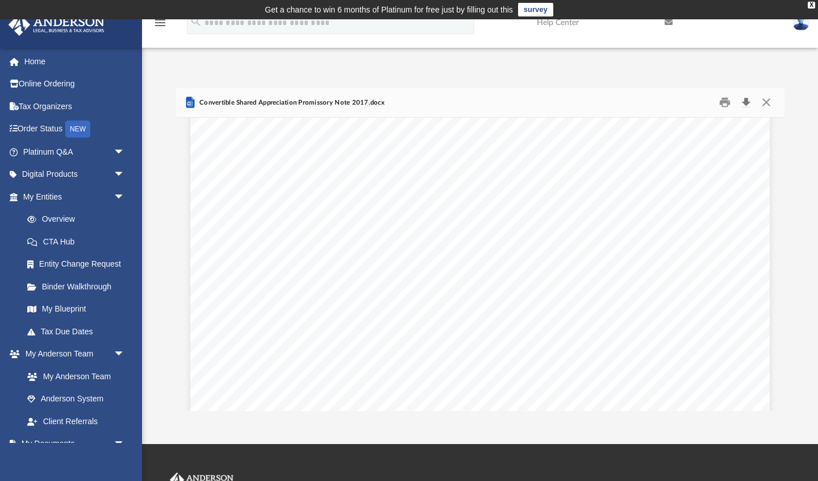
scroll to position [0, 0]
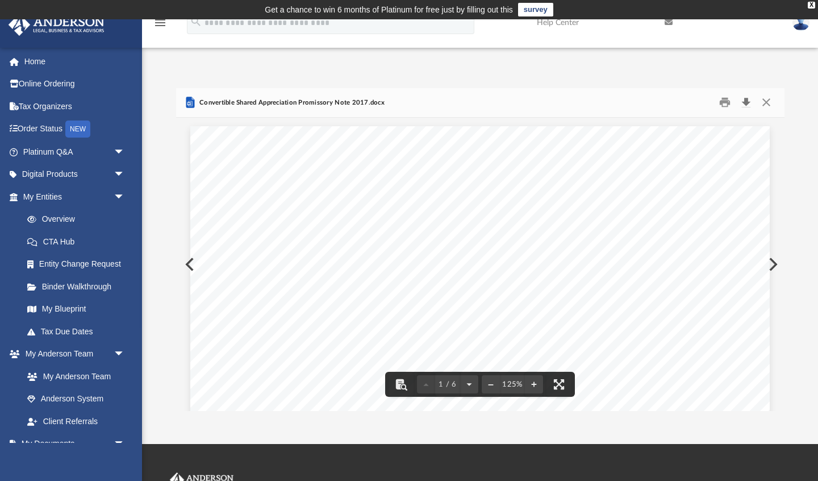
click at [747, 101] on button "Download" at bounding box center [746, 103] width 20 height 18
drag, startPoint x: 767, startPoint y: 102, endPoint x: 690, endPoint y: 156, distance: 94.2
click at [767, 102] on button "Close" at bounding box center [766, 103] width 20 height 18
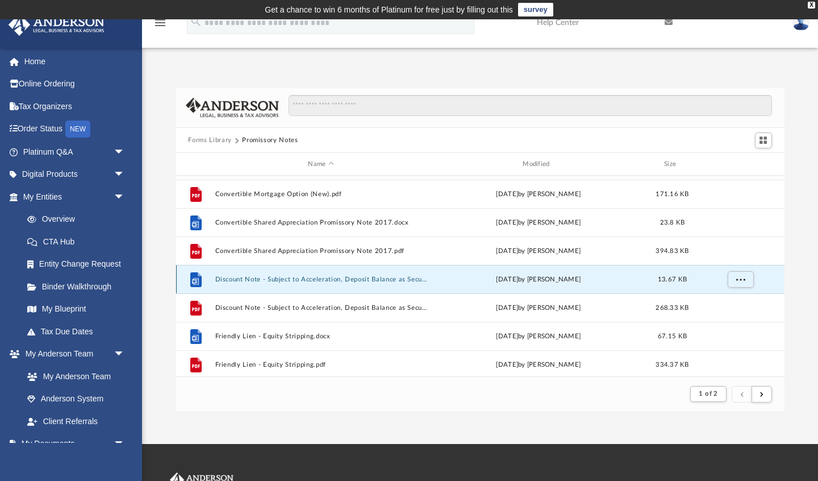
click at [324, 279] on button "Discount Note - Subject to Acceleration, Deposit Balance as Security.docx" at bounding box center [321, 279] width 212 height 7
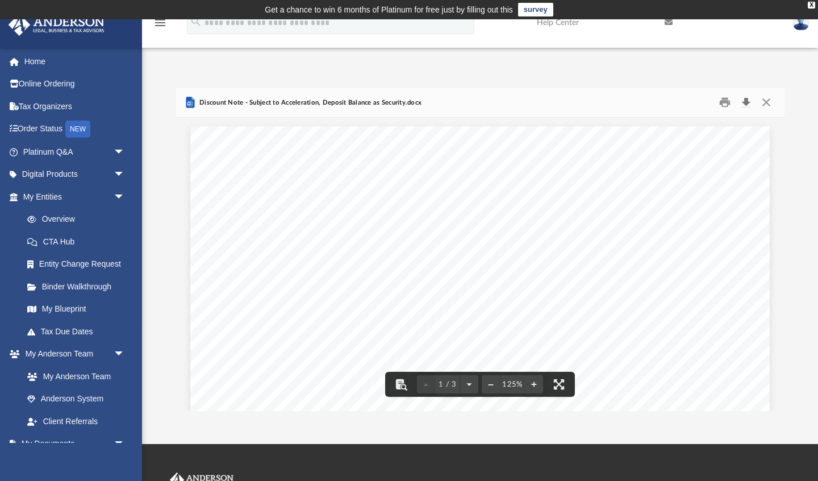
click at [746, 100] on button "Download" at bounding box center [746, 103] width 20 height 18
drag, startPoint x: 766, startPoint y: 101, endPoint x: 590, endPoint y: 283, distance: 253.1
click at [766, 101] on button "Close" at bounding box center [766, 103] width 20 height 18
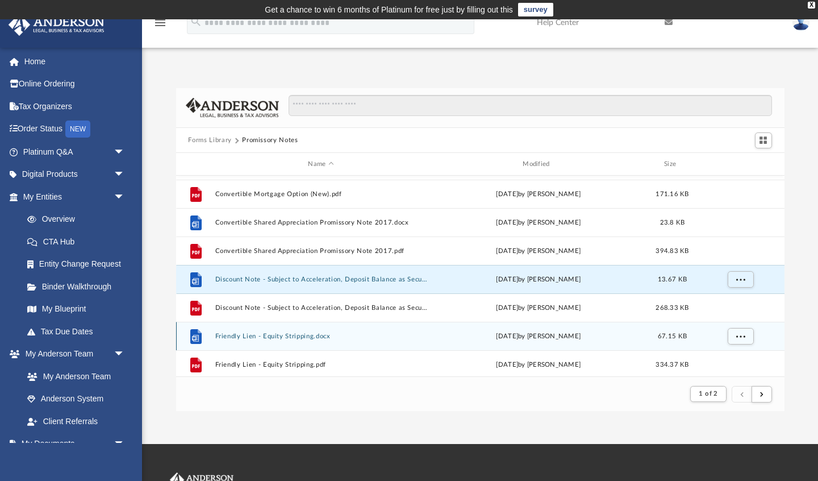
click at [327, 337] on button "Friendly Lien - Equity Stripping.docx" at bounding box center [321, 335] width 212 height 7
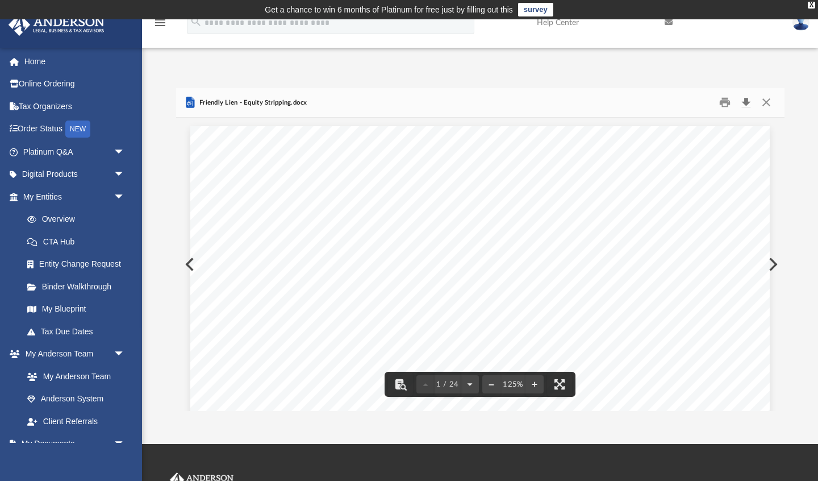
click at [748, 102] on button "Download" at bounding box center [746, 103] width 20 height 18
click at [765, 103] on button "Close" at bounding box center [766, 103] width 20 height 18
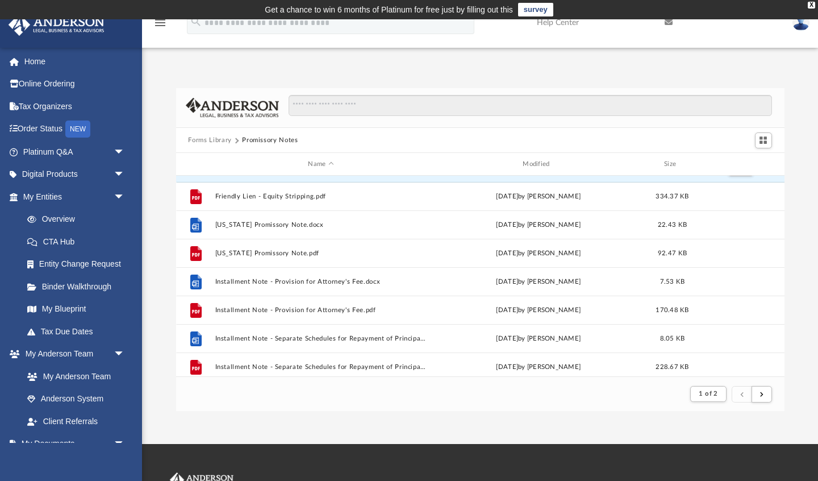
scroll to position [437, 0]
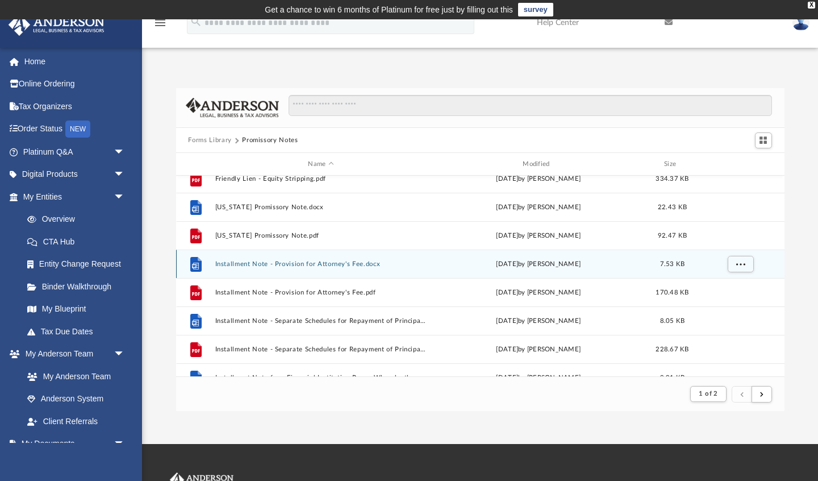
click at [286, 262] on button "Installment Note - Provision for Attorney's Fee.docx" at bounding box center [321, 263] width 212 height 7
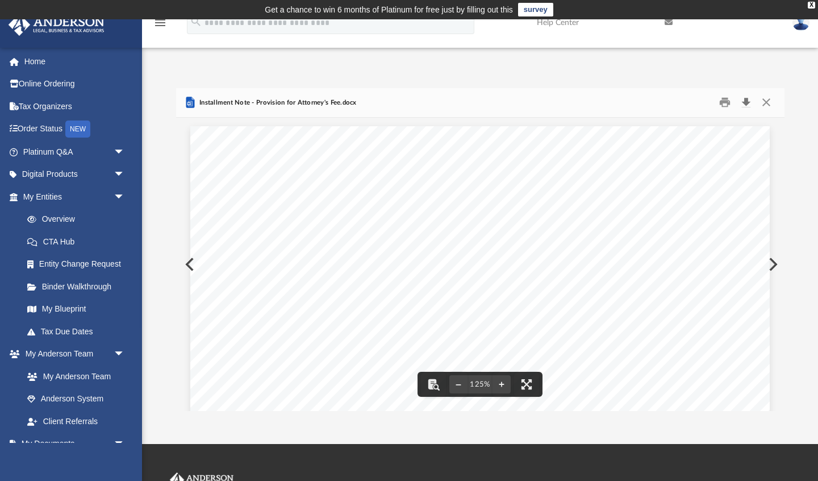
click at [746, 100] on button "Download" at bounding box center [746, 103] width 20 height 18
click at [767, 102] on button "Close" at bounding box center [766, 103] width 20 height 18
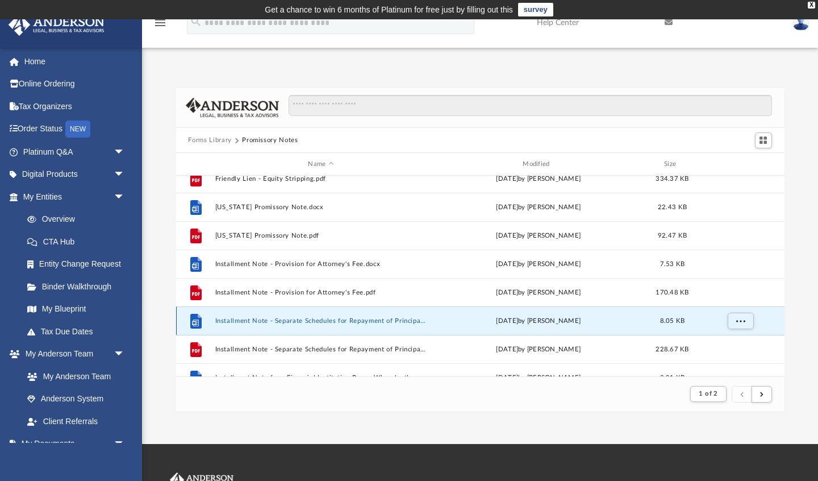
click at [349, 319] on button "Installment Note - Separate Schedules for Repayment of Principal and Interest, …" at bounding box center [321, 320] width 212 height 7
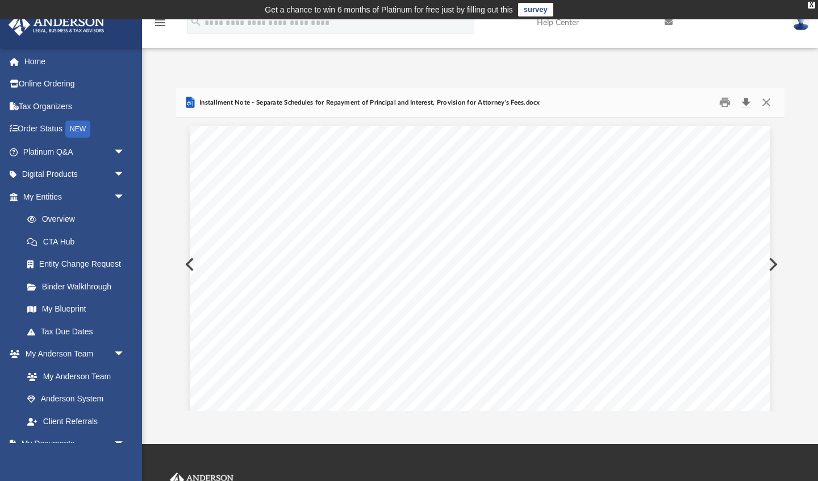
click at [745, 101] on button "Download" at bounding box center [746, 103] width 20 height 18
drag, startPoint x: 767, startPoint y: 102, endPoint x: 684, endPoint y: 170, distance: 107.4
click at [767, 102] on button "Close" at bounding box center [766, 103] width 20 height 18
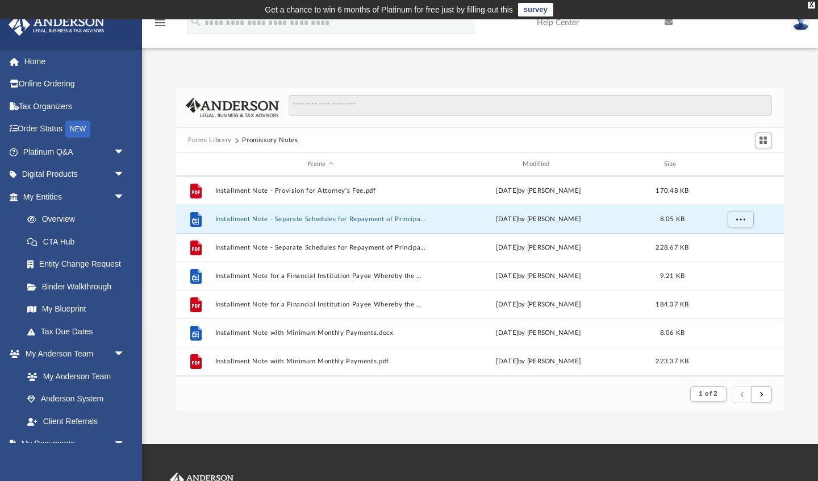
scroll to position [553, 0]
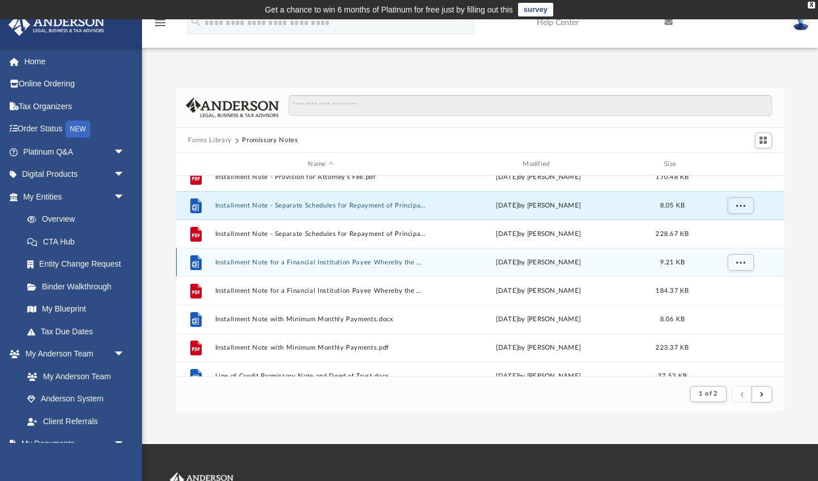
click at [377, 261] on button "Installment Note for a Financial Institution Payee Whereby the Maker Establishe…" at bounding box center [321, 261] width 212 height 7
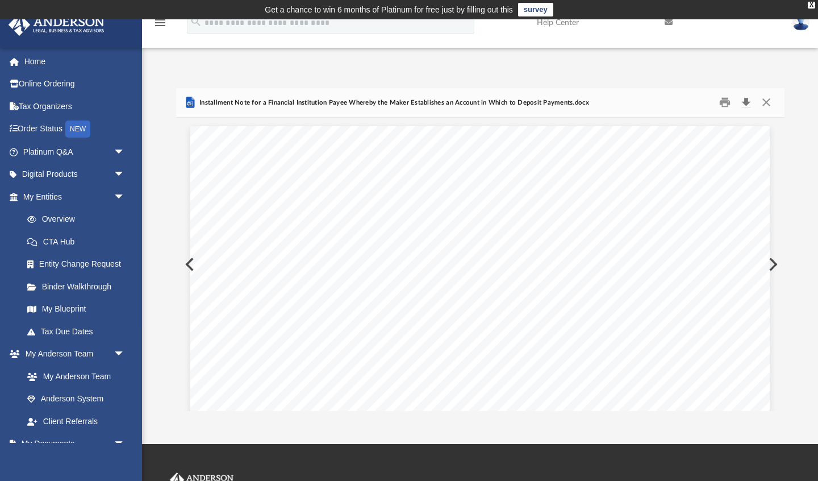
click at [745, 100] on button "Download" at bounding box center [746, 103] width 20 height 18
click at [763, 101] on button "Close" at bounding box center [766, 103] width 20 height 18
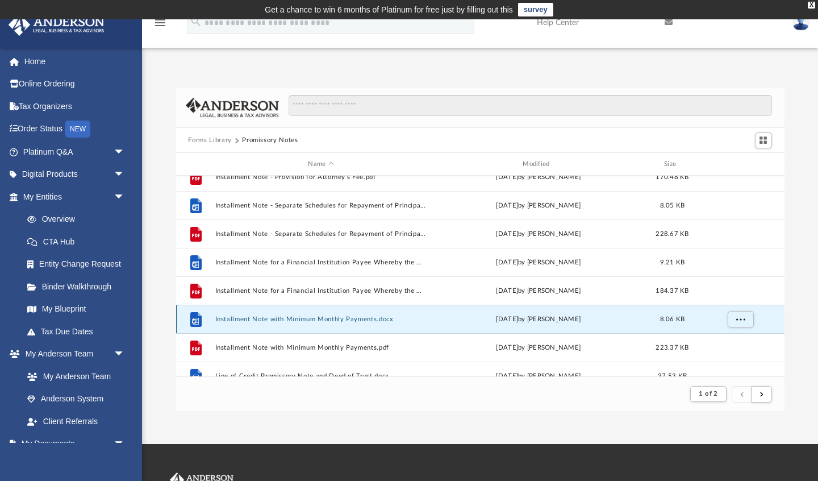
click at [377, 321] on button "Installment Note with Minimum Monthly Payments.docx" at bounding box center [321, 318] width 212 height 7
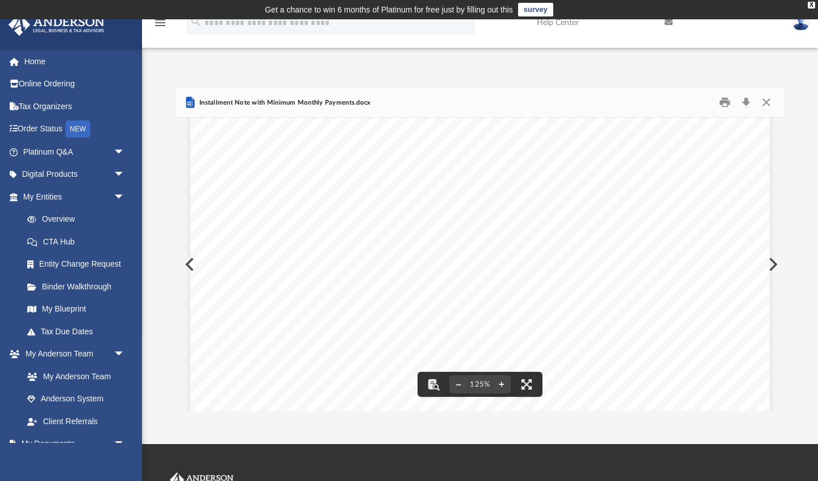
scroll to position [0, 0]
click at [746, 100] on button "Download" at bounding box center [746, 103] width 20 height 18
drag, startPoint x: 724, startPoint y: 102, endPoint x: 628, endPoint y: 122, distance: 98.0
click at [724, 102] on button "Print" at bounding box center [724, 103] width 23 height 18
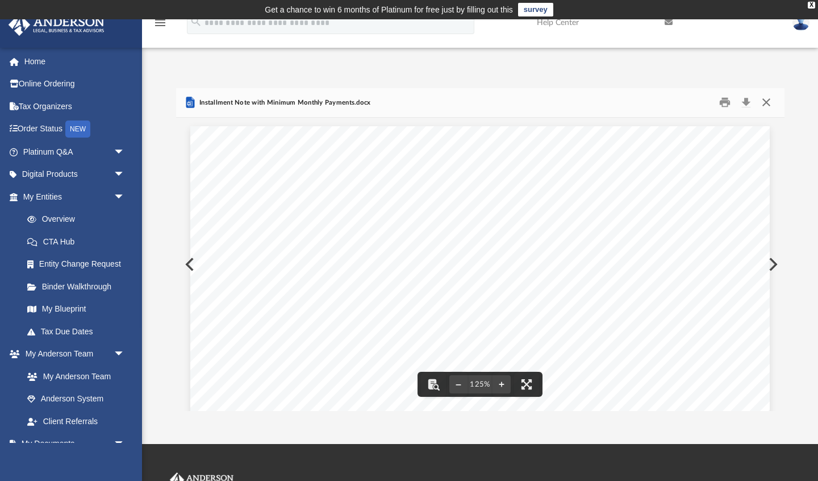
click at [765, 103] on button "Close" at bounding box center [766, 103] width 20 height 18
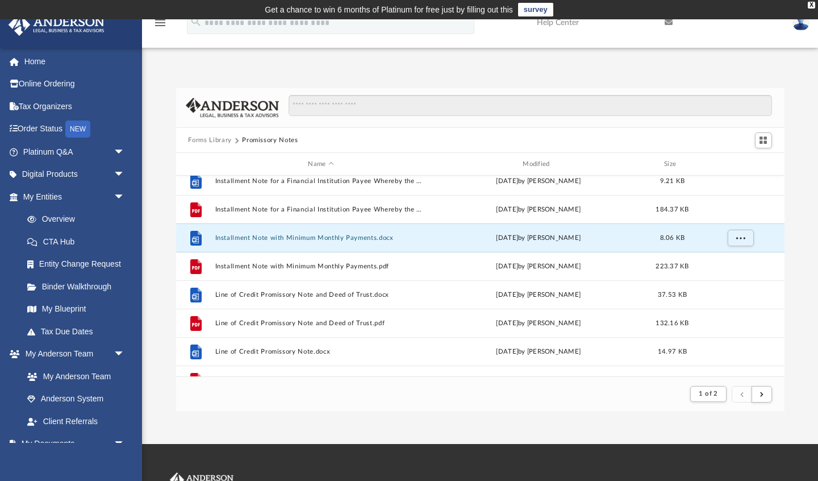
scroll to position [659, 0]
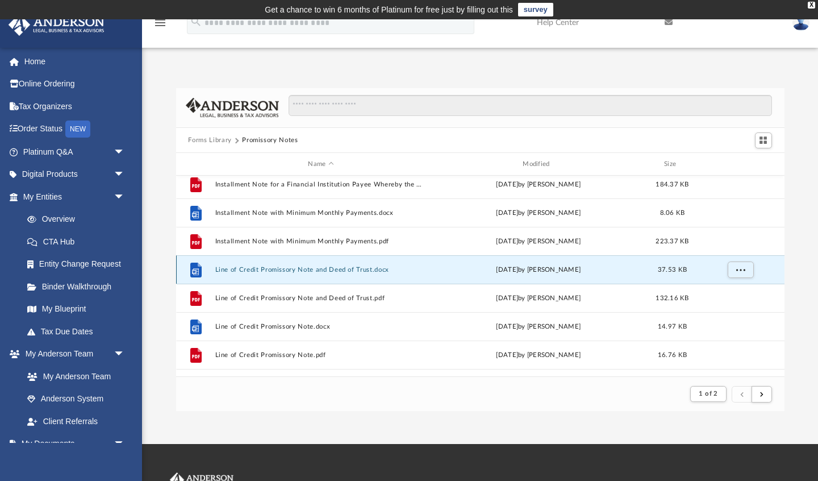
click at [274, 270] on button "Line of Credit Promissory Note and Deed of Trust.docx" at bounding box center [321, 269] width 212 height 7
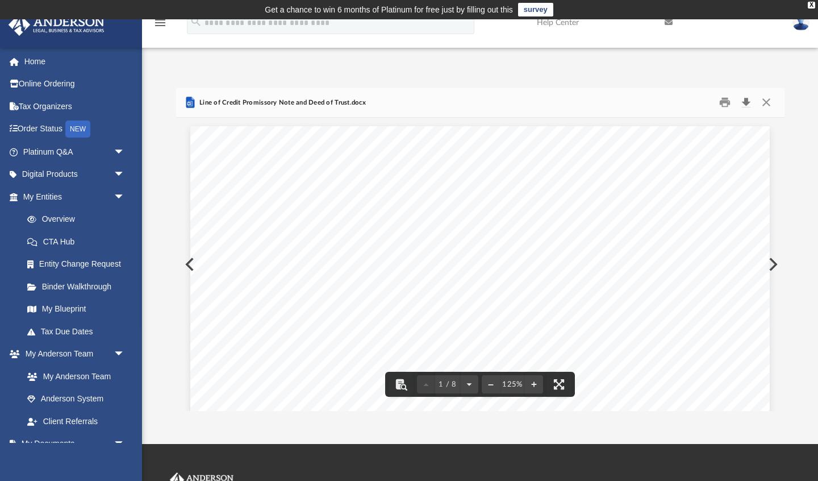
click at [746, 103] on button "Download" at bounding box center [746, 103] width 20 height 18
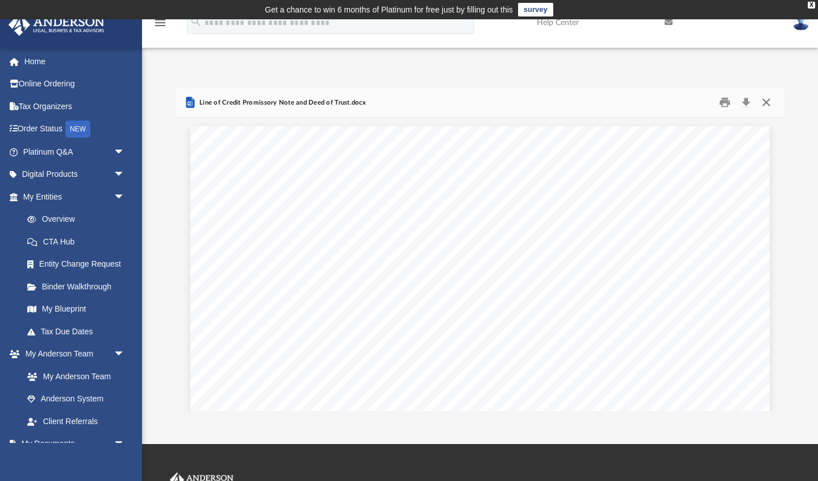
drag, startPoint x: 767, startPoint y: 101, endPoint x: 734, endPoint y: 106, distance: 33.9
click at [767, 101] on button "Close" at bounding box center [766, 103] width 20 height 18
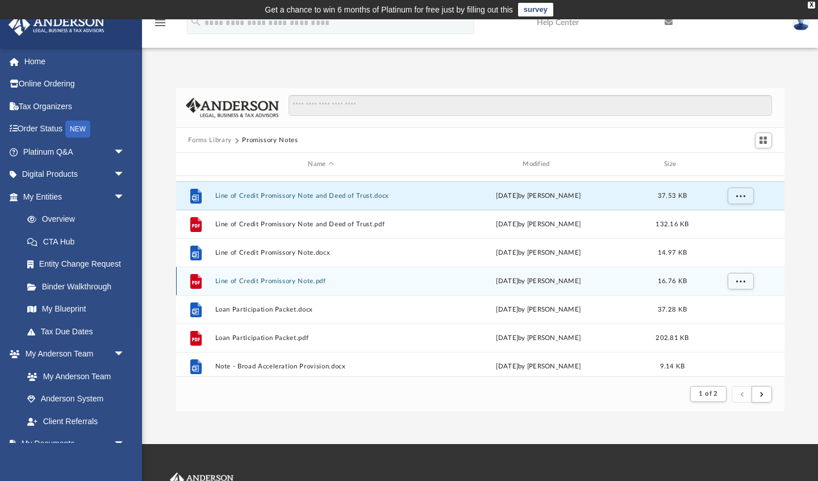
scroll to position [732, 0]
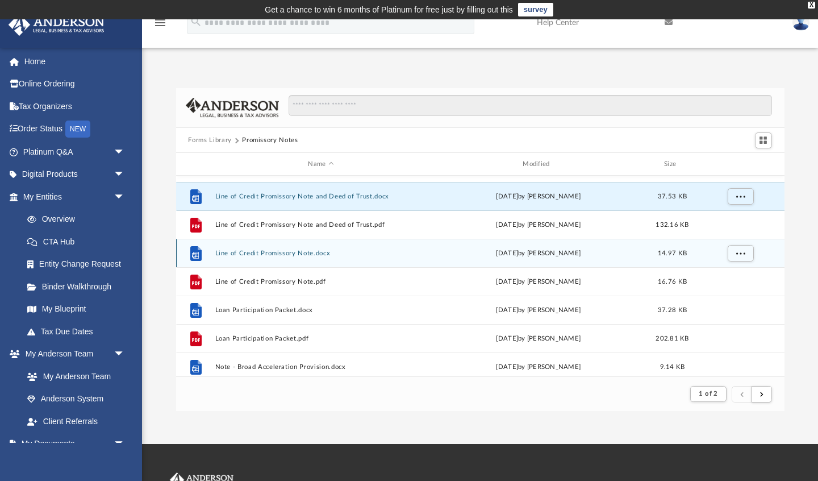
click at [278, 253] on button "Line of Credit Promissory Note.docx" at bounding box center [321, 252] width 212 height 7
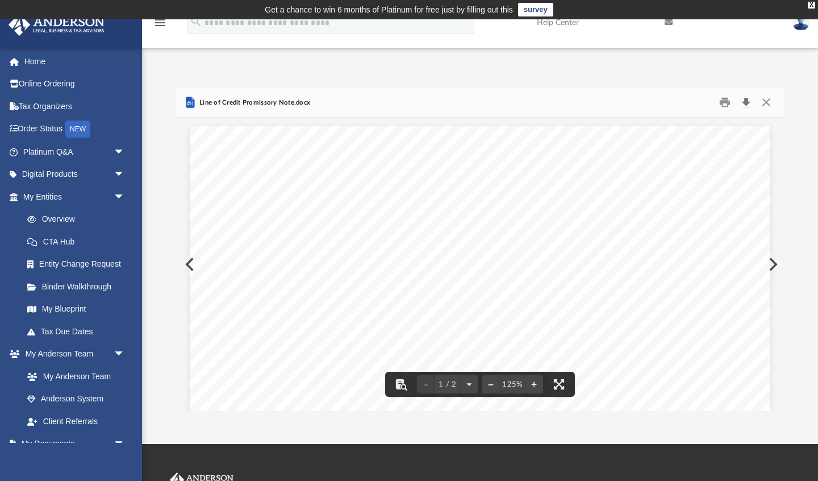
click at [747, 100] on button "Download" at bounding box center [746, 103] width 20 height 18
click at [765, 102] on button "Close" at bounding box center [766, 103] width 20 height 18
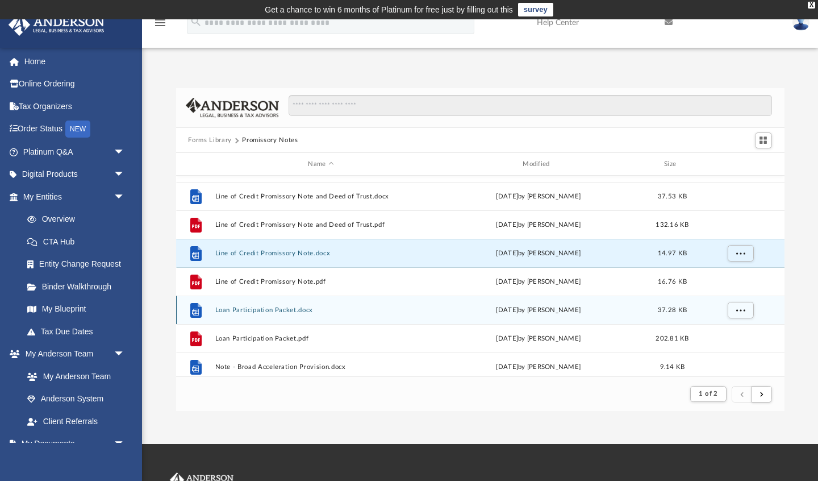
click at [294, 311] on button "Loan Participation Packet.docx" at bounding box center [321, 309] width 212 height 7
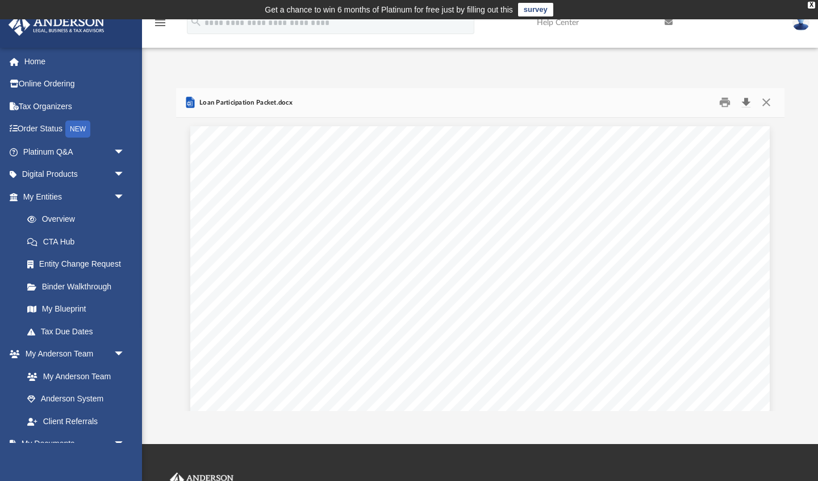
click at [745, 102] on button "Download" at bounding box center [746, 103] width 20 height 18
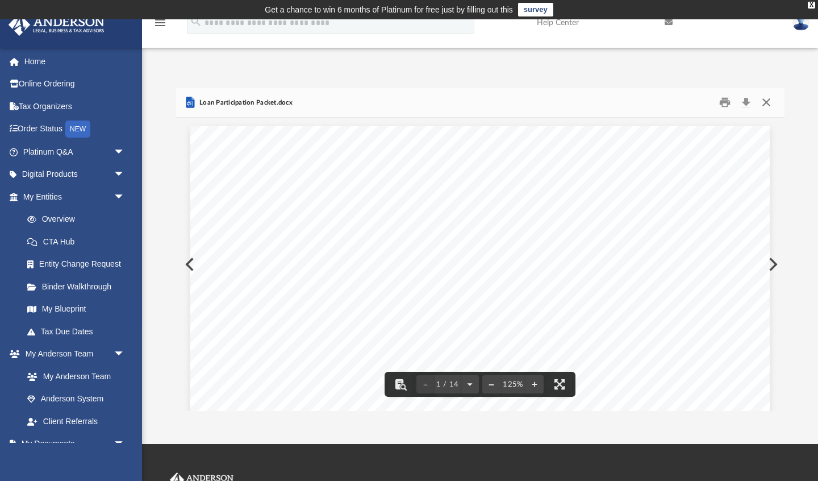
click at [766, 101] on button "Close" at bounding box center [766, 103] width 20 height 18
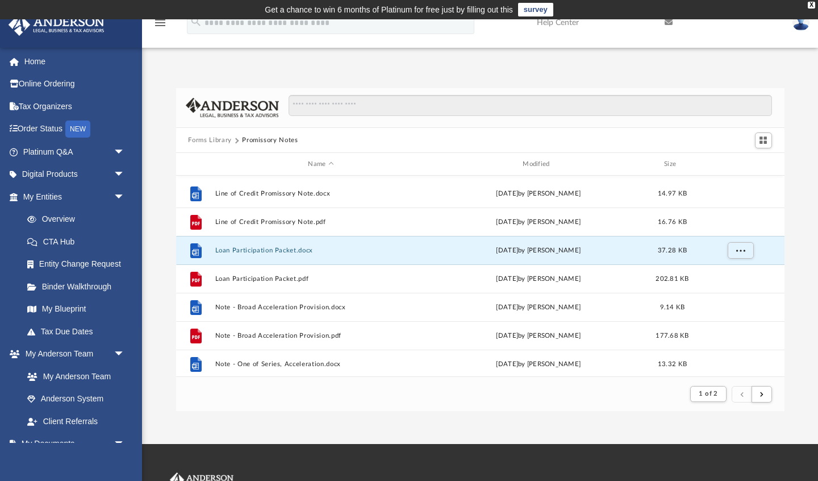
scroll to position [830, 0]
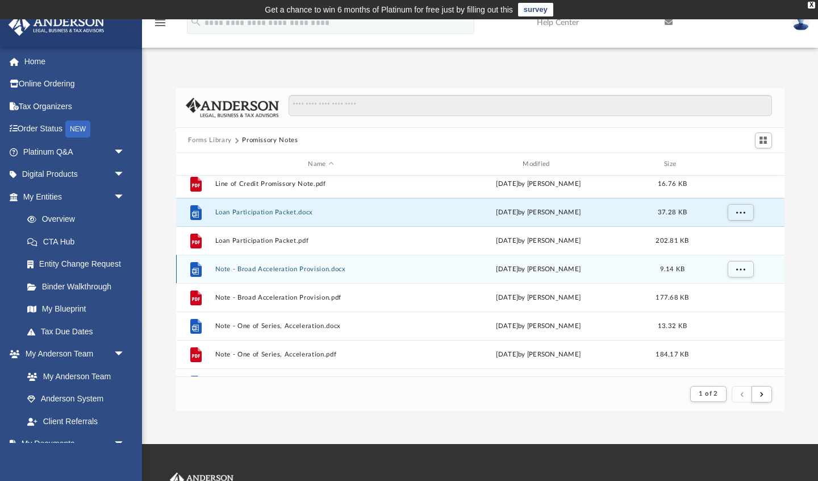
click at [299, 270] on button "Note - Broad Acceleration Provision.docx" at bounding box center [321, 268] width 212 height 7
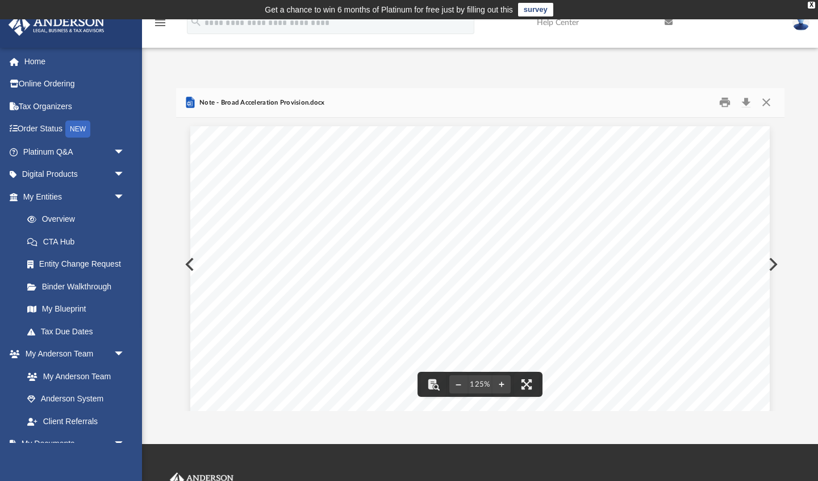
click at [747, 102] on button "Download" at bounding box center [746, 103] width 20 height 18
click at [766, 101] on button "Close" at bounding box center [766, 103] width 20 height 18
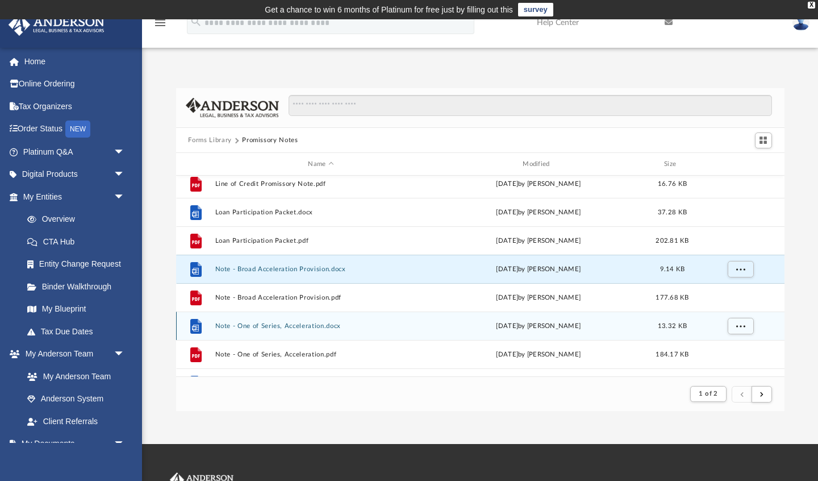
click at [340, 327] on button "Note - One of Series, Acceleration.docx" at bounding box center [321, 325] width 212 height 7
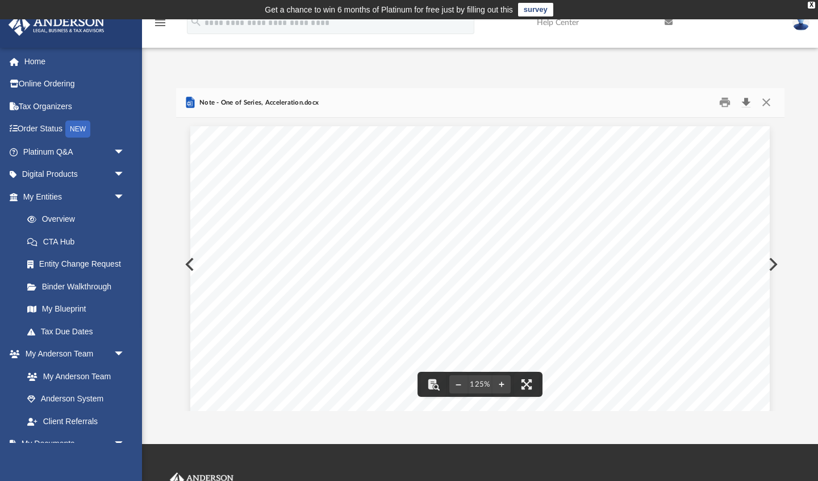
click at [747, 98] on button "Download" at bounding box center [746, 103] width 20 height 18
click at [766, 103] on button "Close" at bounding box center [766, 103] width 20 height 18
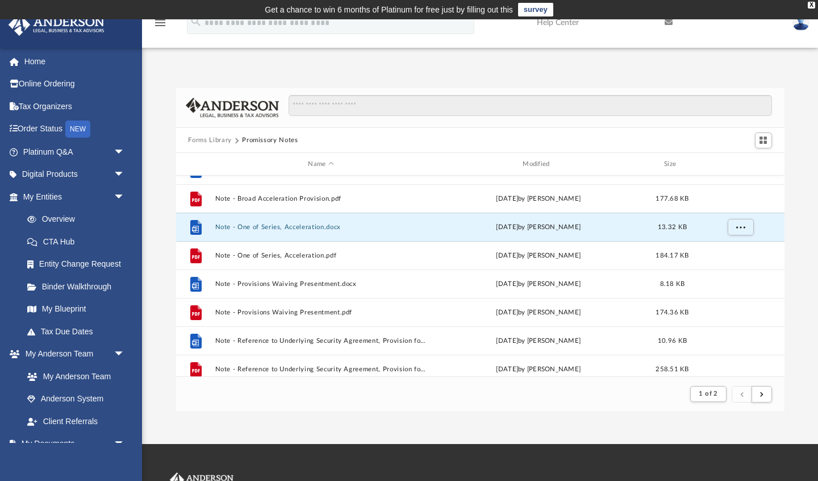
scroll to position [952, 0]
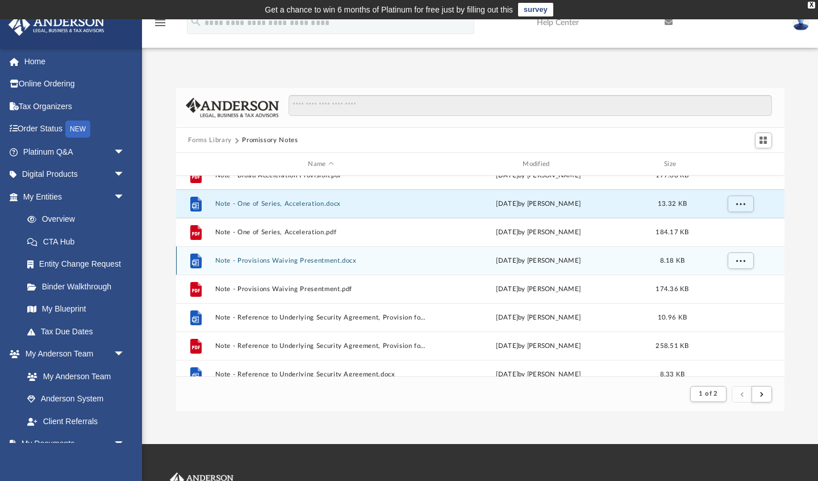
click at [310, 260] on button "Note - Provisions Waiving Presentment.docx" at bounding box center [321, 260] width 212 height 7
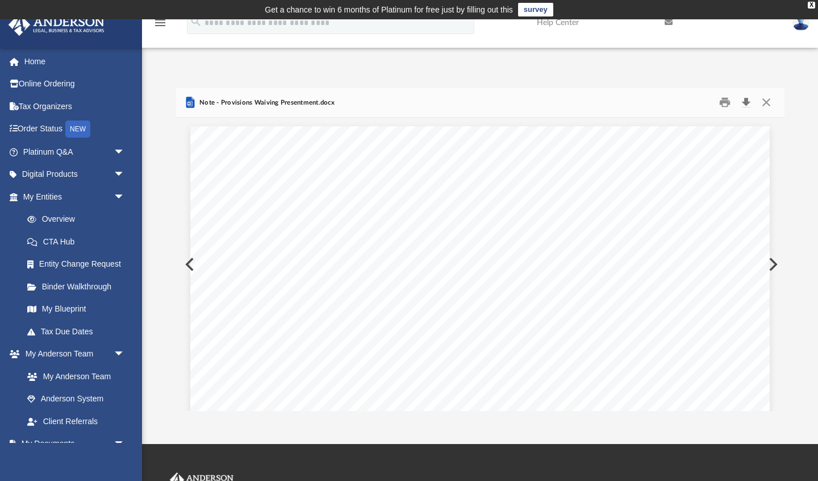
click at [745, 100] on button "Download" at bounding box center [746, 103] width 20 height 18
click at [766, 102] on button "Close" at bounding box center [766, 103] width 20 height 18
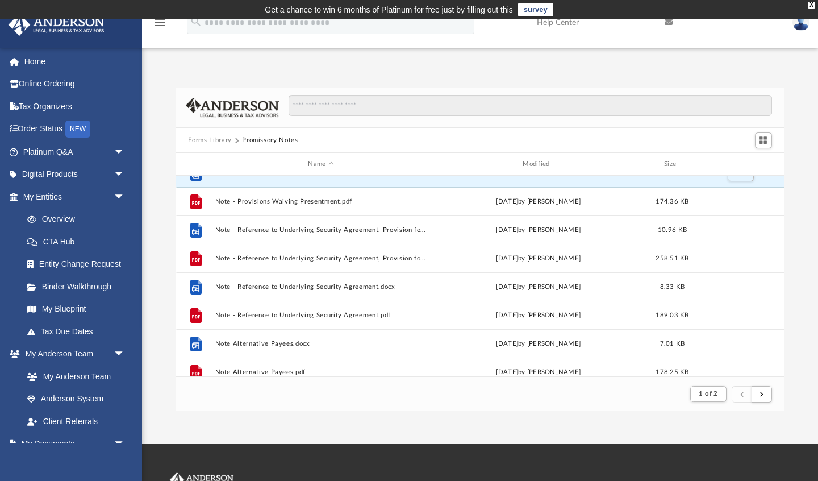
scroll to position [1041, 0]
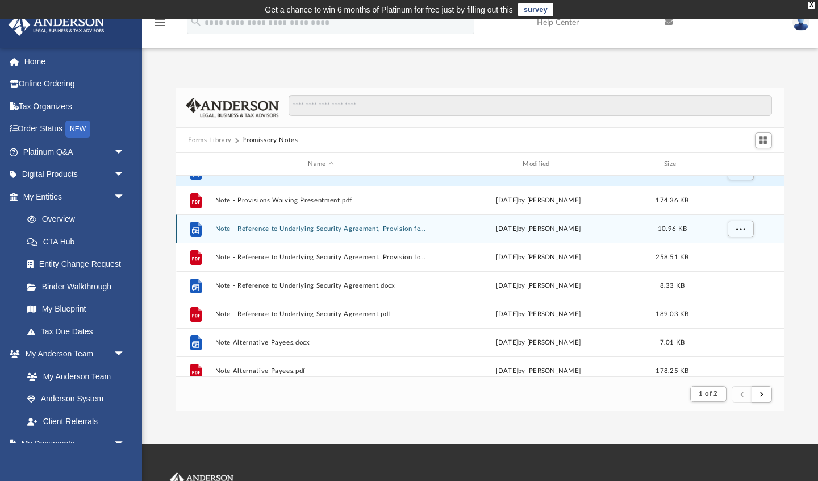
click at [345, 229] on button "Note - Reference to Underlying Security Agreement, Provision for Additional Col…" at bounding box center [321, 228] width 212 height 7
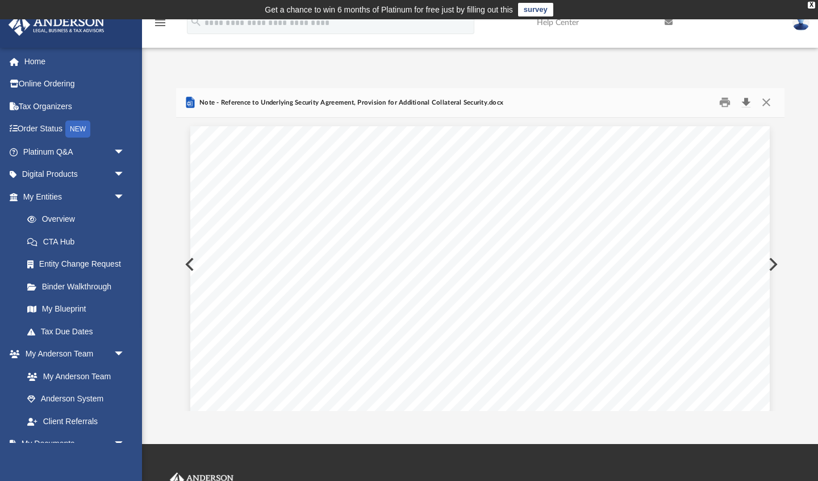
click at [746, 101] on button "Download" at bounding box center [746, 103] width 20 height 18
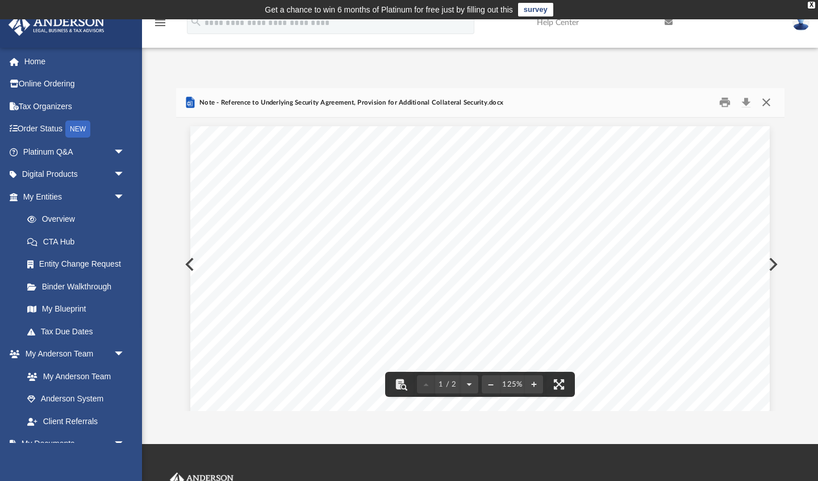
click at [766, 102] on button "Close" at bounding box center [766, 103] width 20 height 18
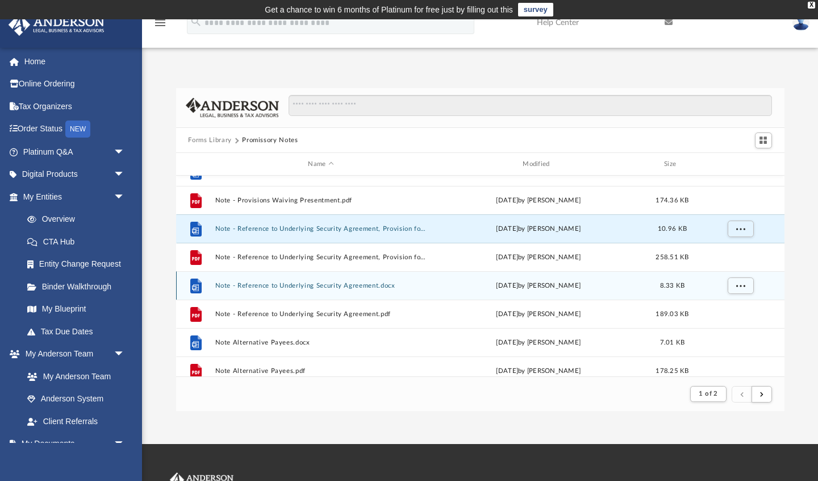
click at [353, 285] on button "Note - Reference to Underlying Security Agreement.docx" at bounding box center [321, 285] width 212 height 7
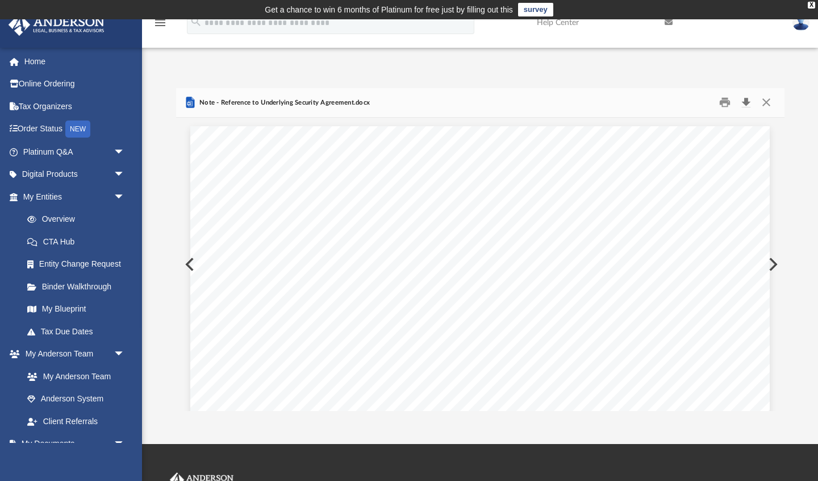
click at [747, 101] on button "Download" at bounding box center [746, 103] width 20 height 18
click at [766, 101] on button "Close" at bounding box center [766, 103] width 20 height 18
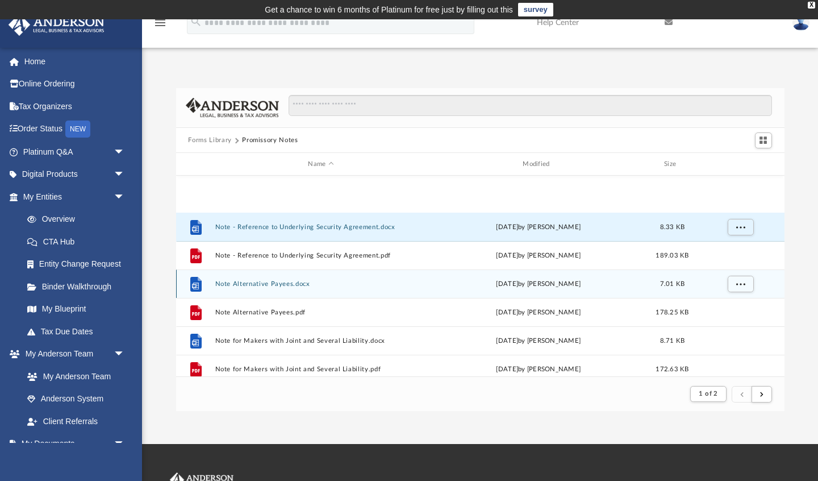
scroll to position [1166, 0]
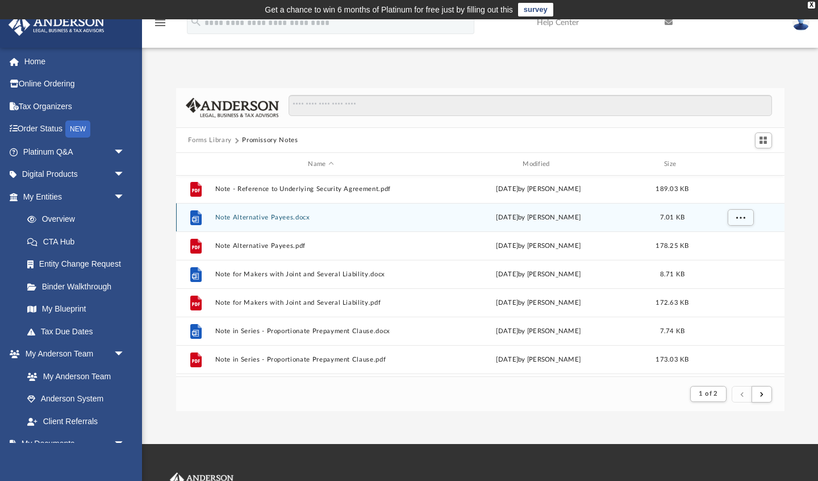
click at [292, 217] on button "Note Alternative Payees.docx" at bounding box center [321, 217] width 212 height 7
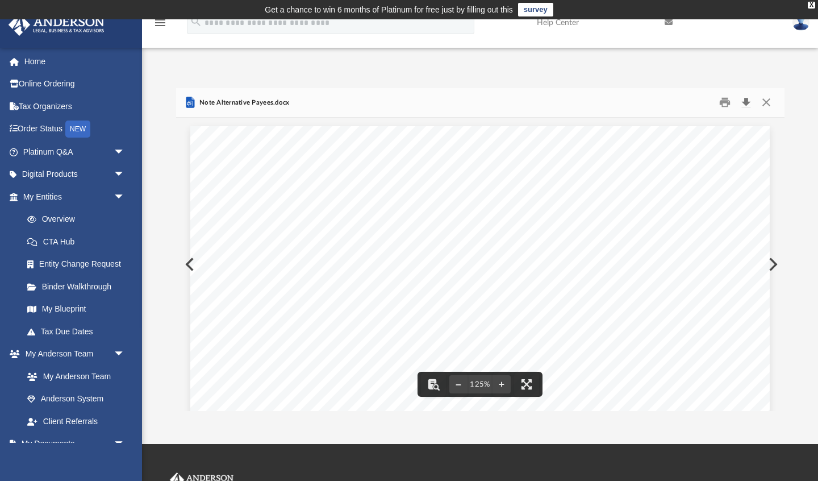
click at [746, 99] on button "Download" at bounding box center [746, 103] width 20 height 18
click at [767, 102] on button "Close" at bounding box center [766, 103] width 20 height 18
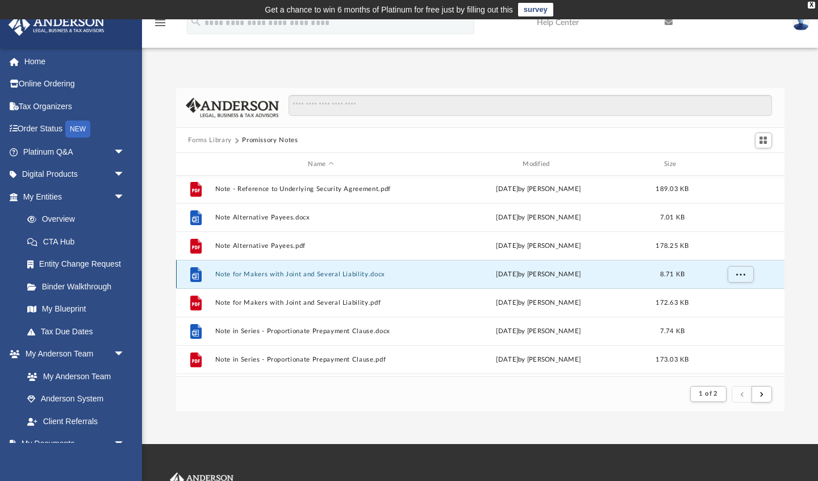
click at [358, 274] on button "Note for Makers with Joint and Several Liability.docx" at bounding box center [321, 273] width 212 height 7
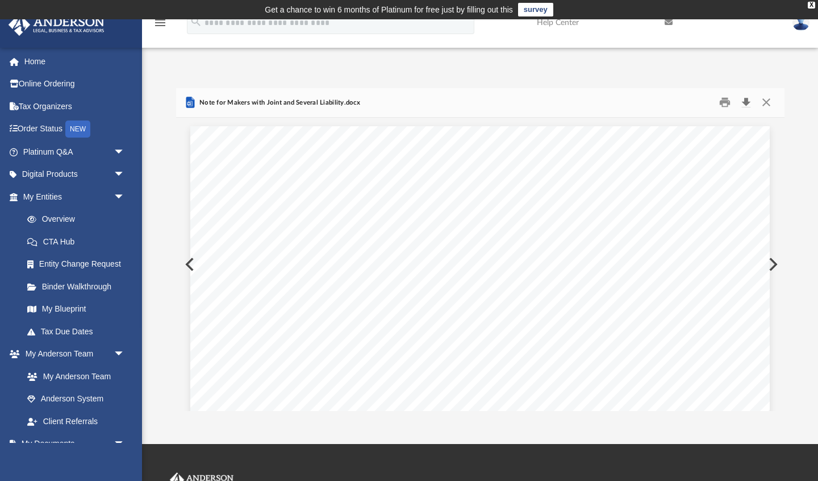
click at [746, 101] on button "Download" at bounding box center [746, 103] width 20 height 18
click at [767, 103] on button "Close" at bounding box center [766, 103] width 20 height 18
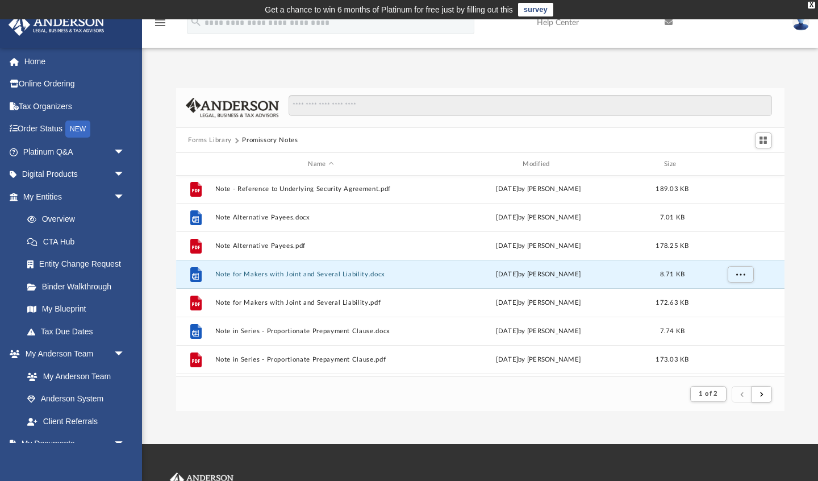
scroll to position [1220, 0]
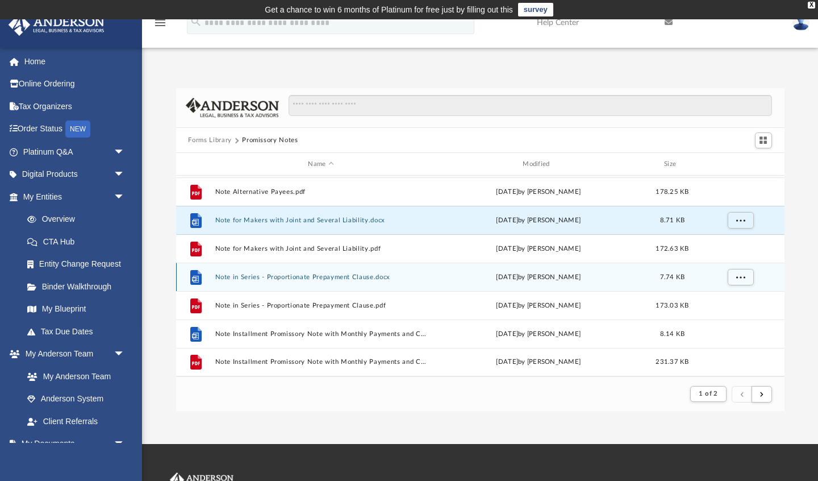
click at [333, 277] on button "Note in Series - Proportionate Prepayment Clause.docx" at bounding box center [321, 276] width 212 height 7
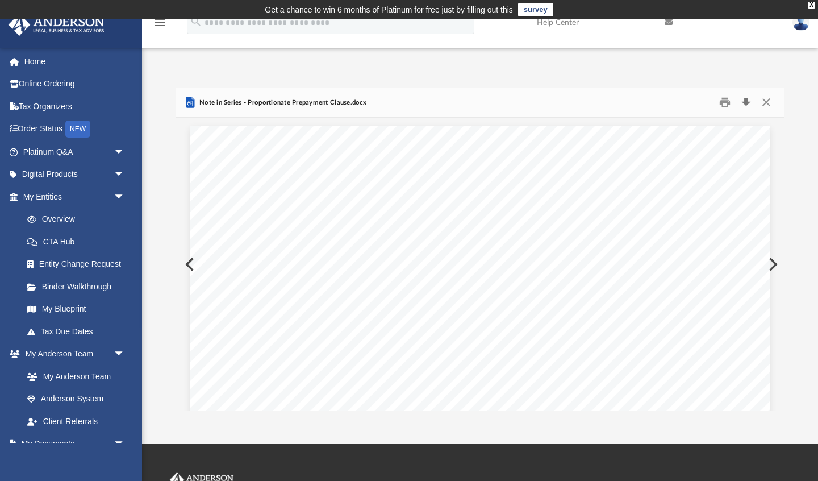
click at [746, 102] on button "Download" at bounding box center [746, 103] width 20 height 18
click at [767, 102] on button "Close" at bounding box center [766, 103] width 20 height 18
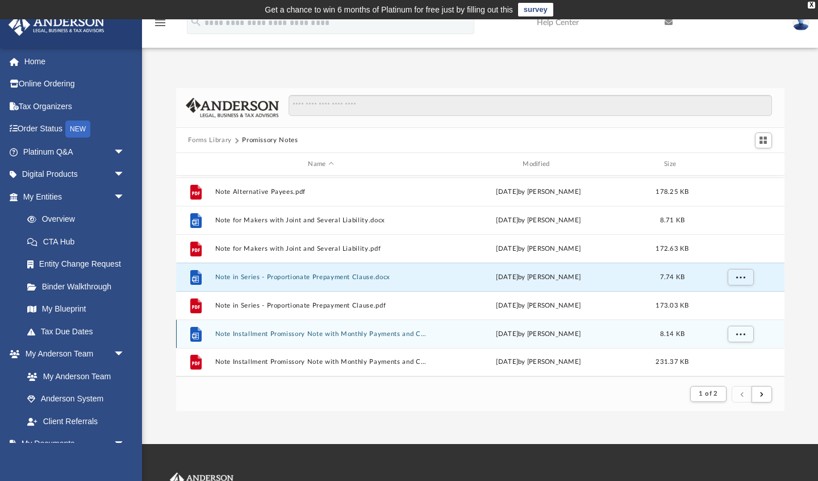
click at [321, 334] on button "Note Installment Promissory Note with Monthly Payments and Calling for Collecti…" at bounding box center [321, 333] width 212 height 7
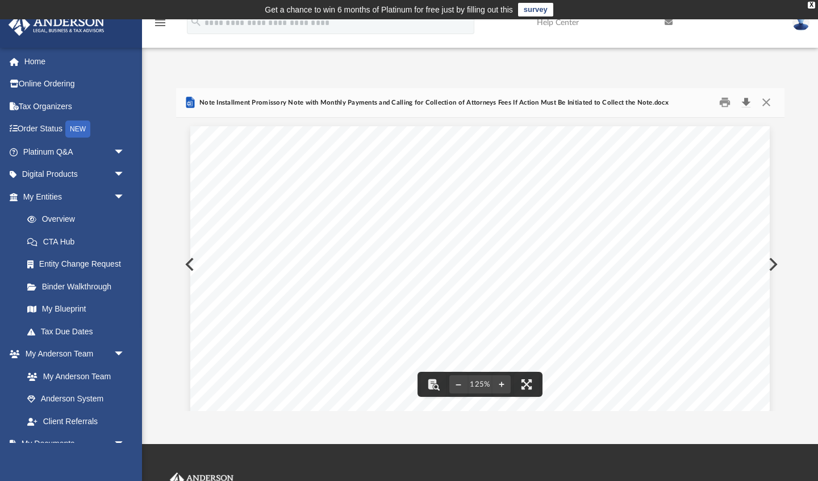
click at [746, 101] on button "Download" at bounding box center [746, 103] width 20 height 18
click at [719, 100] on button "Print" at bounding box center [724, 103] width 23 height 18
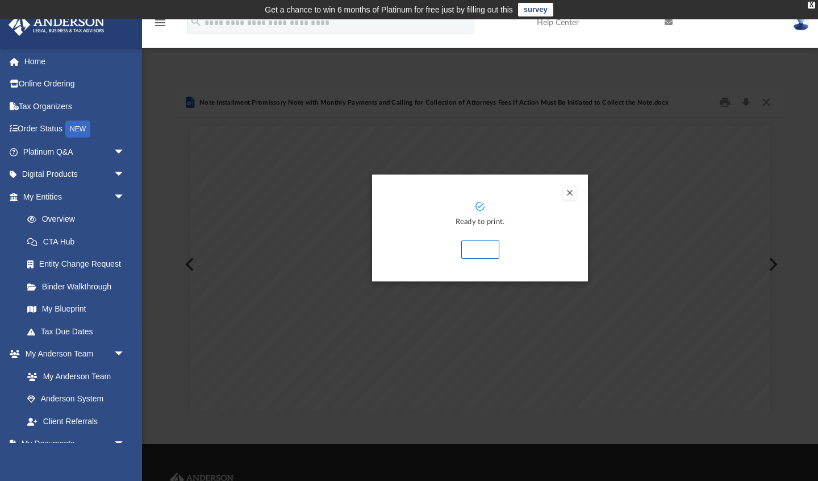
drag, startPoint x: 480, startPoint y: 250, endPoint x: 485, endPoint y: 247, distance: 6.1
click at [480, 250] on button "Print" at bounding box center [480, 249] width 38 height 18
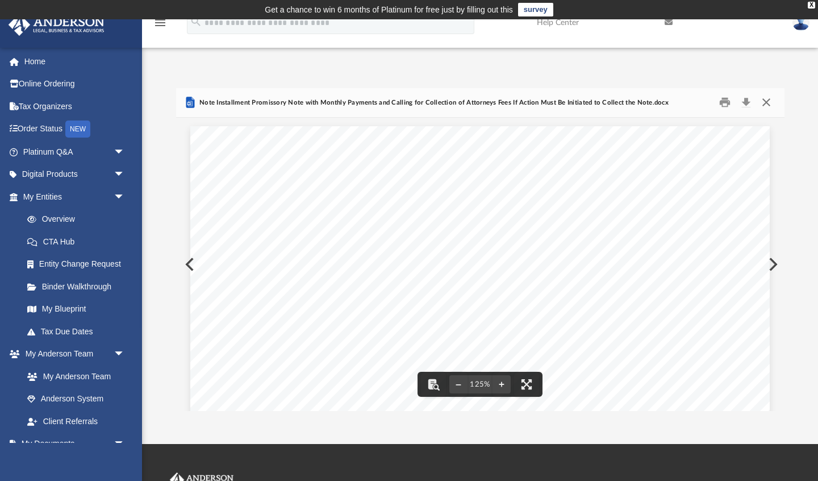
click at [767, 102] on button "Close" at bounding box center [766, 103] width 20 height 18
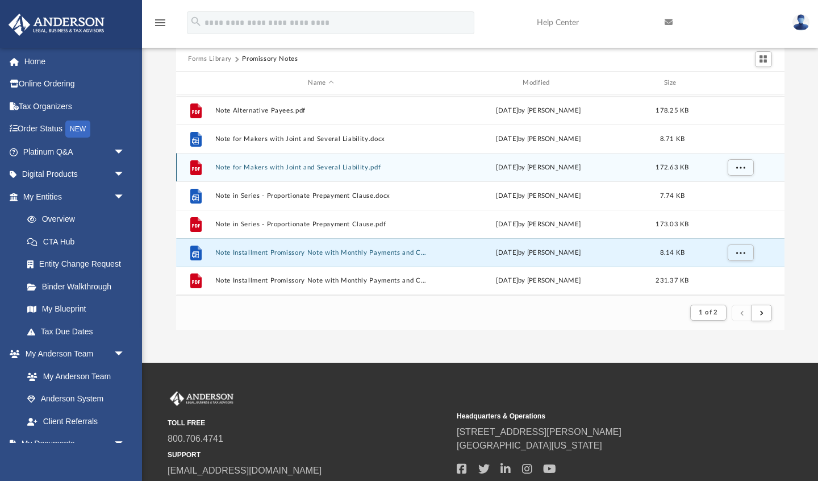
scroll to position [84, 0]
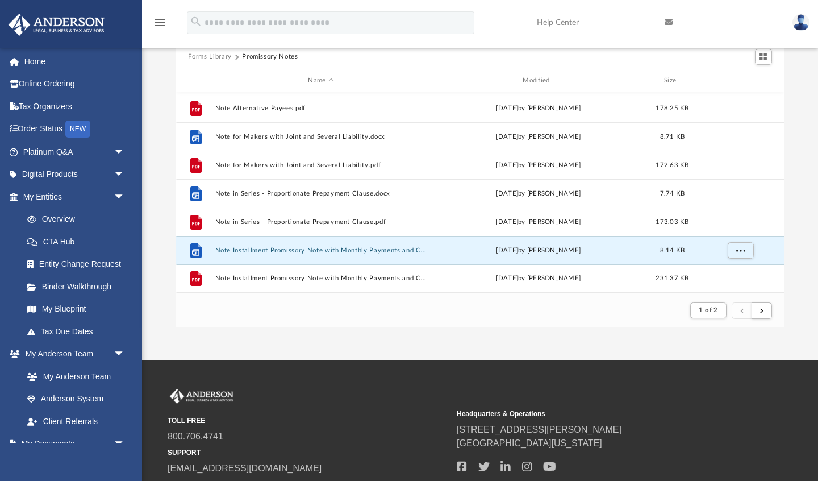
click at [202, 56] on button "Forms Library" at bounding box center [209, 57] width 43 height 10
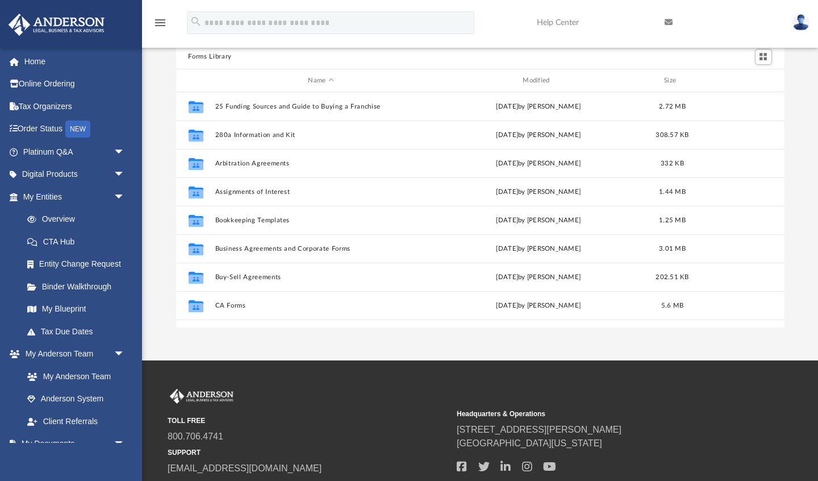
scroll to position [0, 0]
